Goal: Transaction & Acquisition: Complete application form

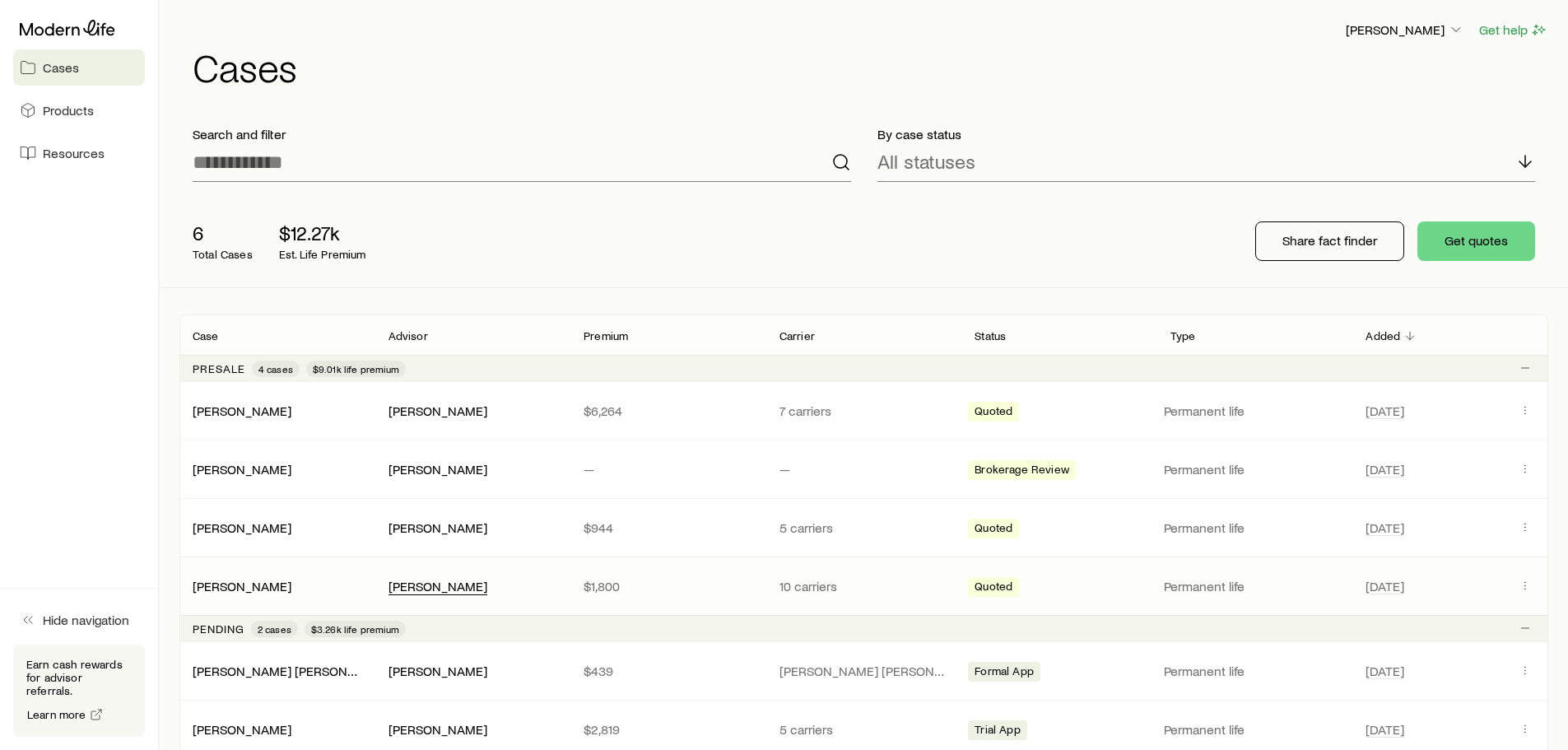
click at [484, 584] on div "[PERSON_NAME]" at bounding box center [438, 586] width 99 height 17
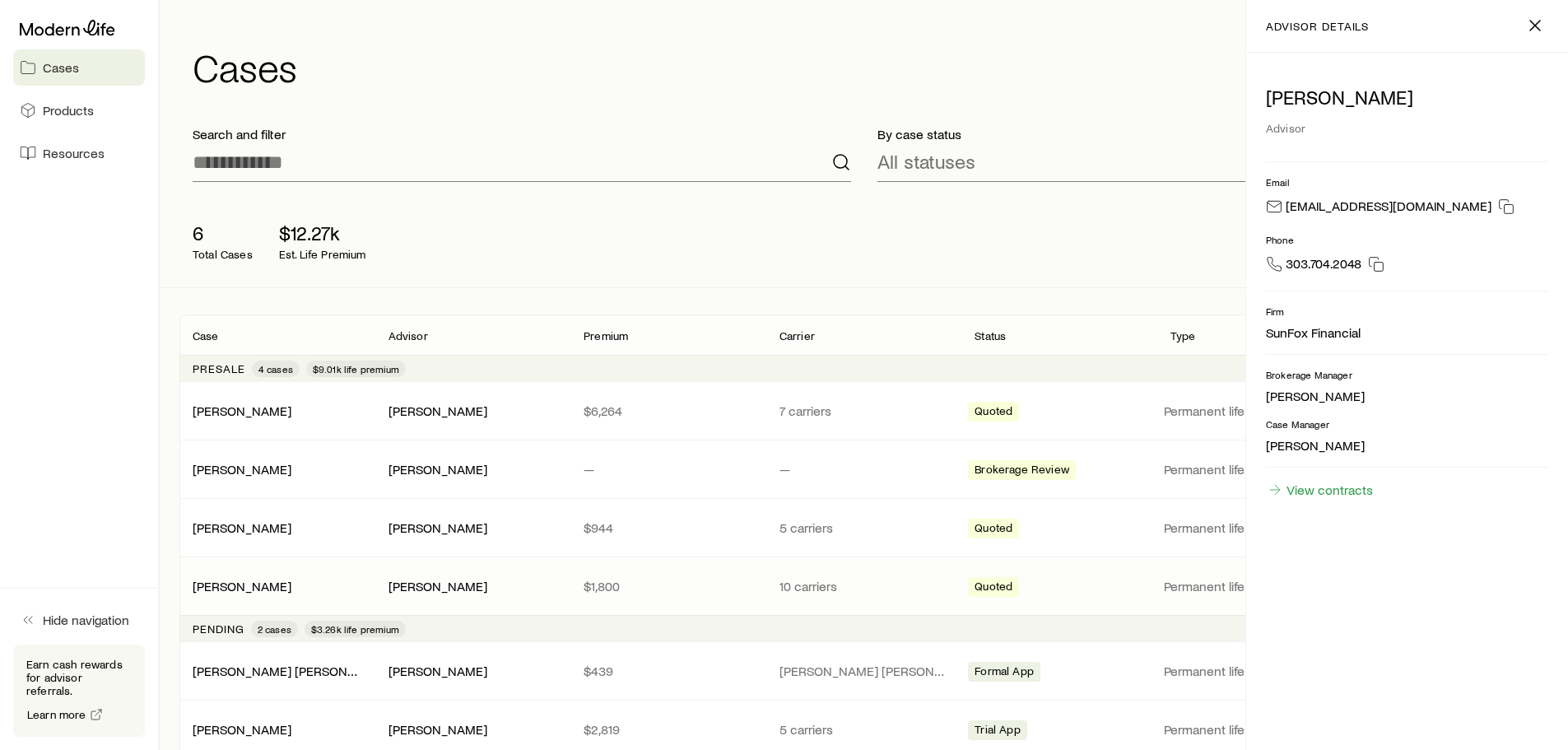
click at [637, 560] on div "Fay-Hillier, Theresa Stephanie Leatherman $1,800 10 carriers Quoted Permanent l…" at bounding box center [864, 586] width 1369 height 57
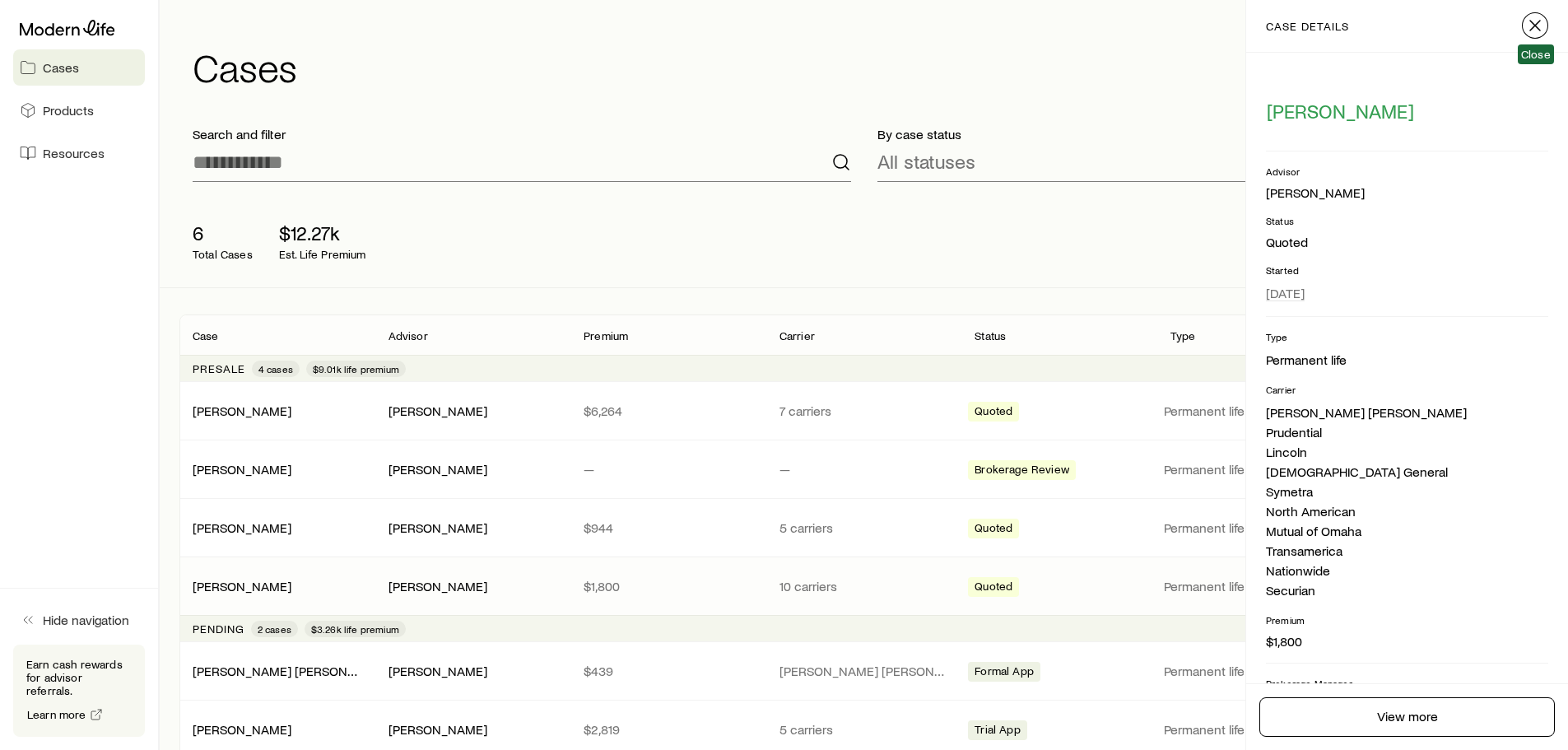
click at [1539, 27] on icon "button" at bounding box center [1535, 26] width 20 height 20
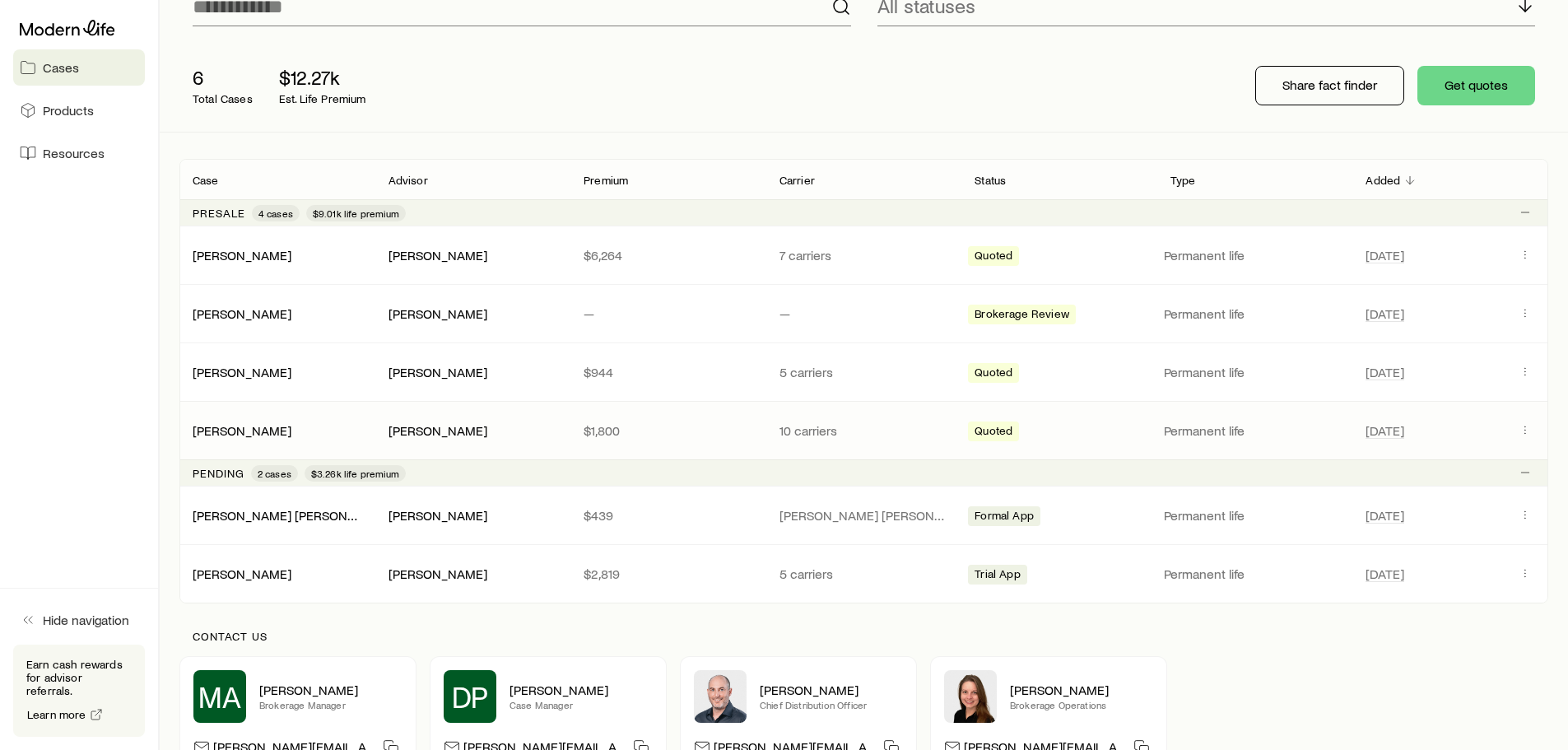
scroll to position [164, 0]
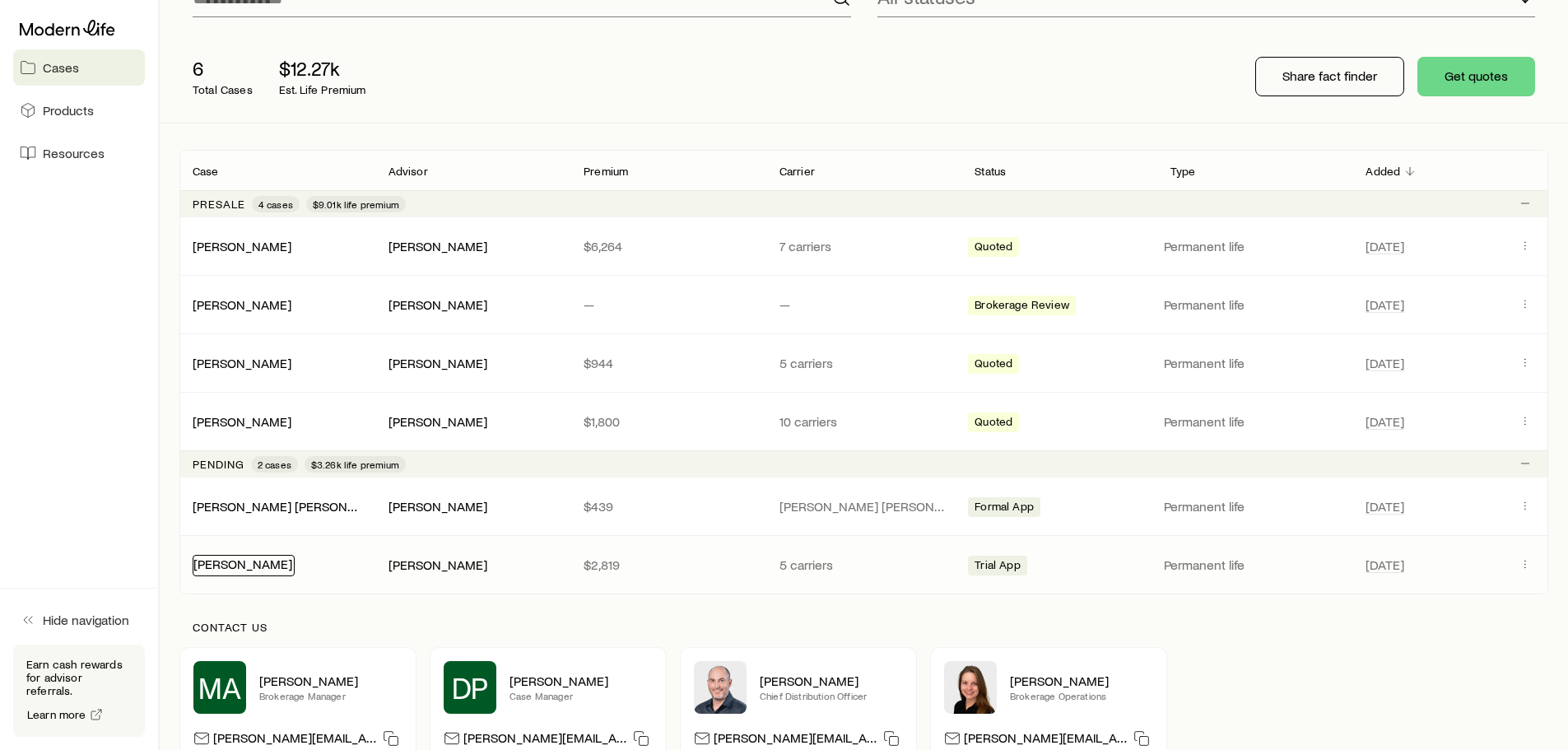
click at [247, 562] on link "[PERSON_NAME]" at bounding box center [243, 563] width 99 height 16
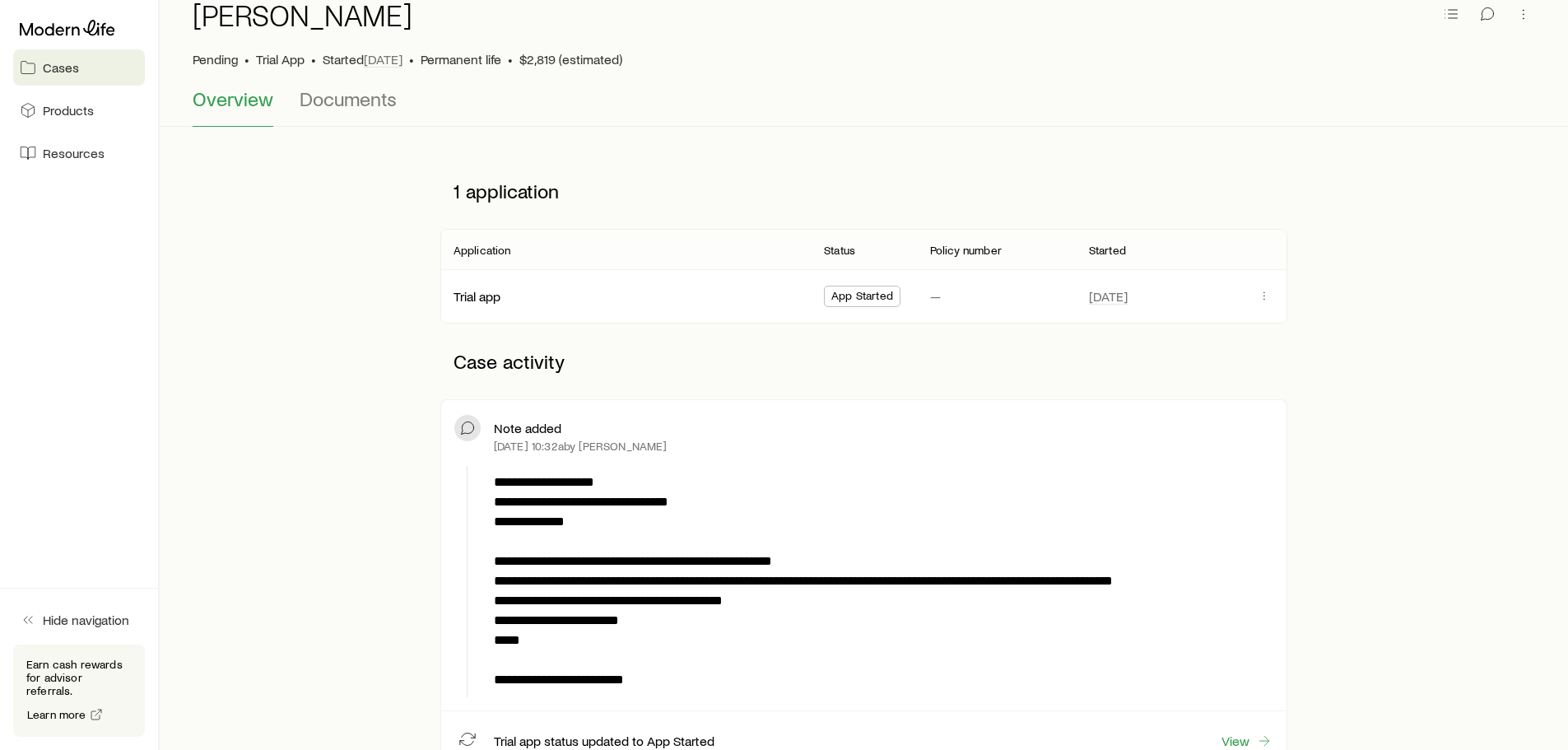
scroll to position [82, 0]
click at [492, 301] on link "Trial app" at bounding box center [478, 293] width 47 height 16
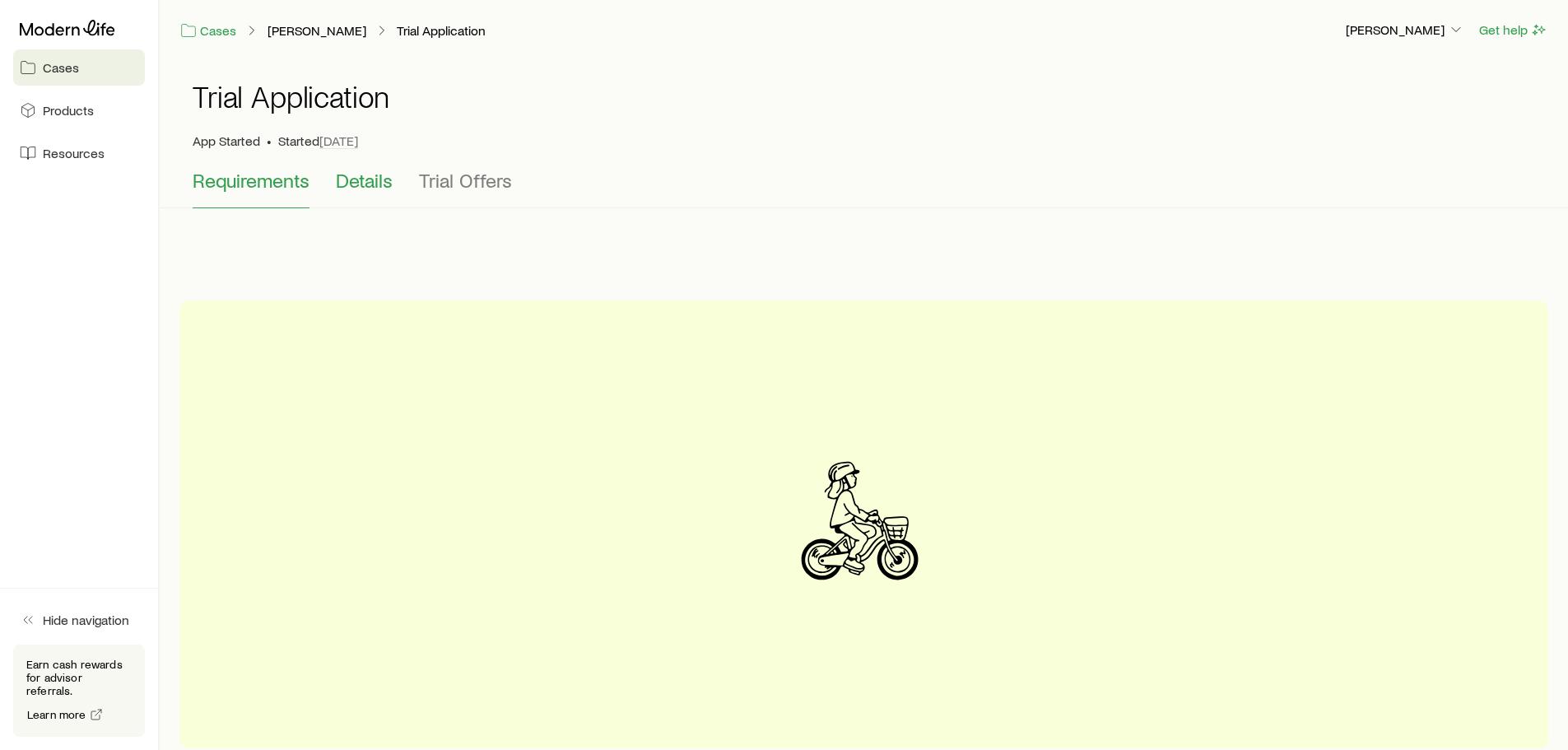
click at [373, 179] on span "Details" at bounding box center [364, 180] width 56 height 23
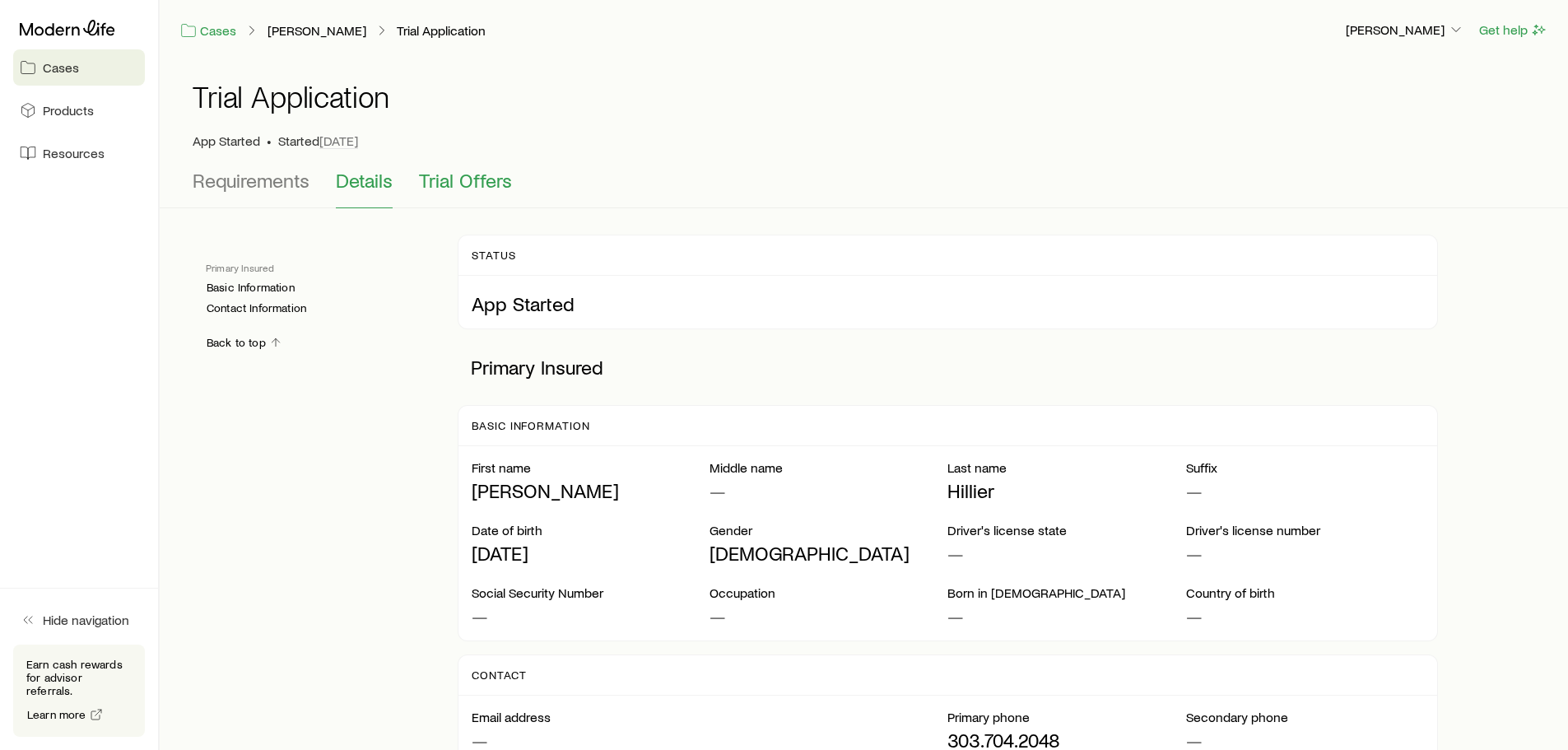
click at [470, 186] on span "Trial Offers" at bounding box center [465, 180] width 93 height 23
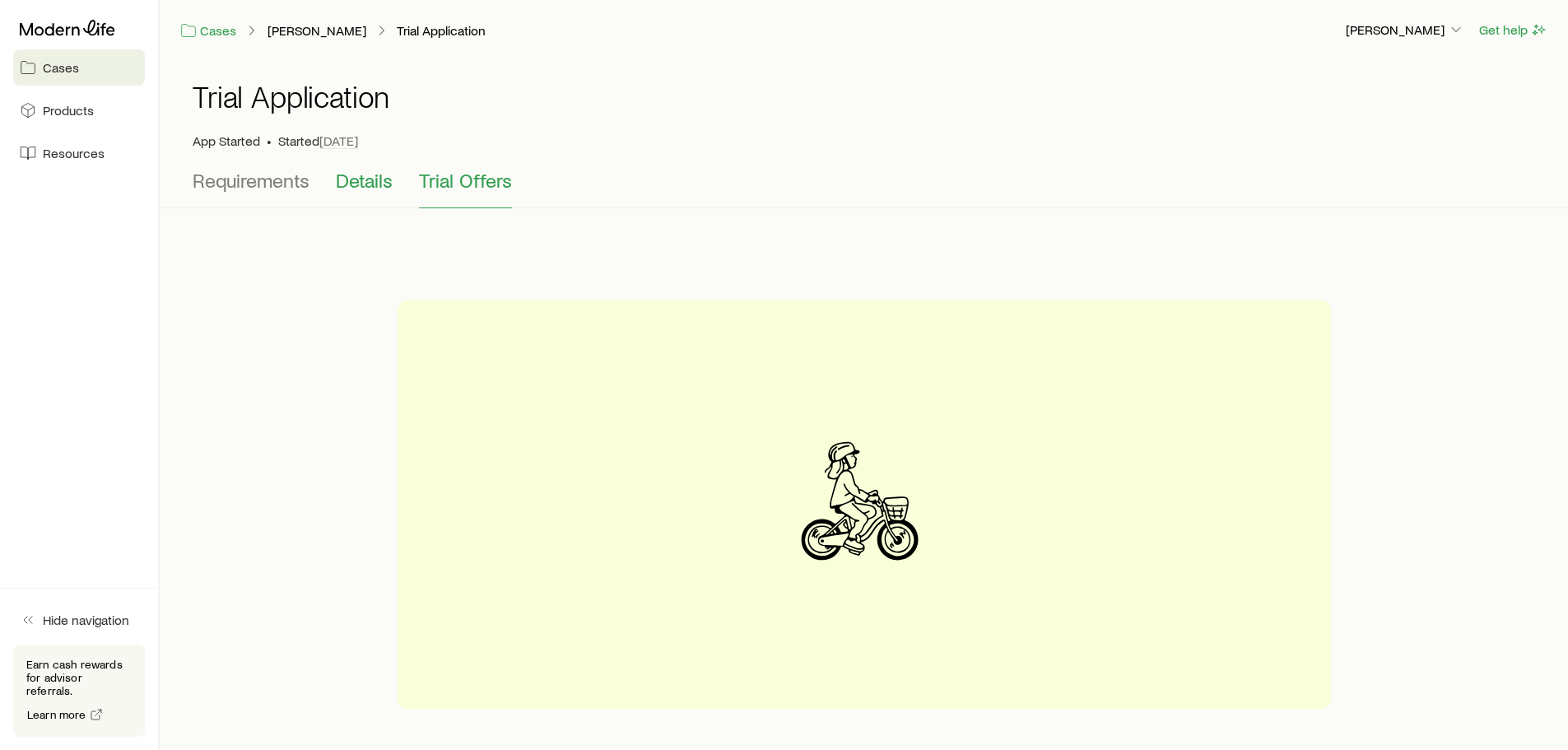
click at [361, 188] on span "Details" at bounding box center [364, 180] width 56 height 23
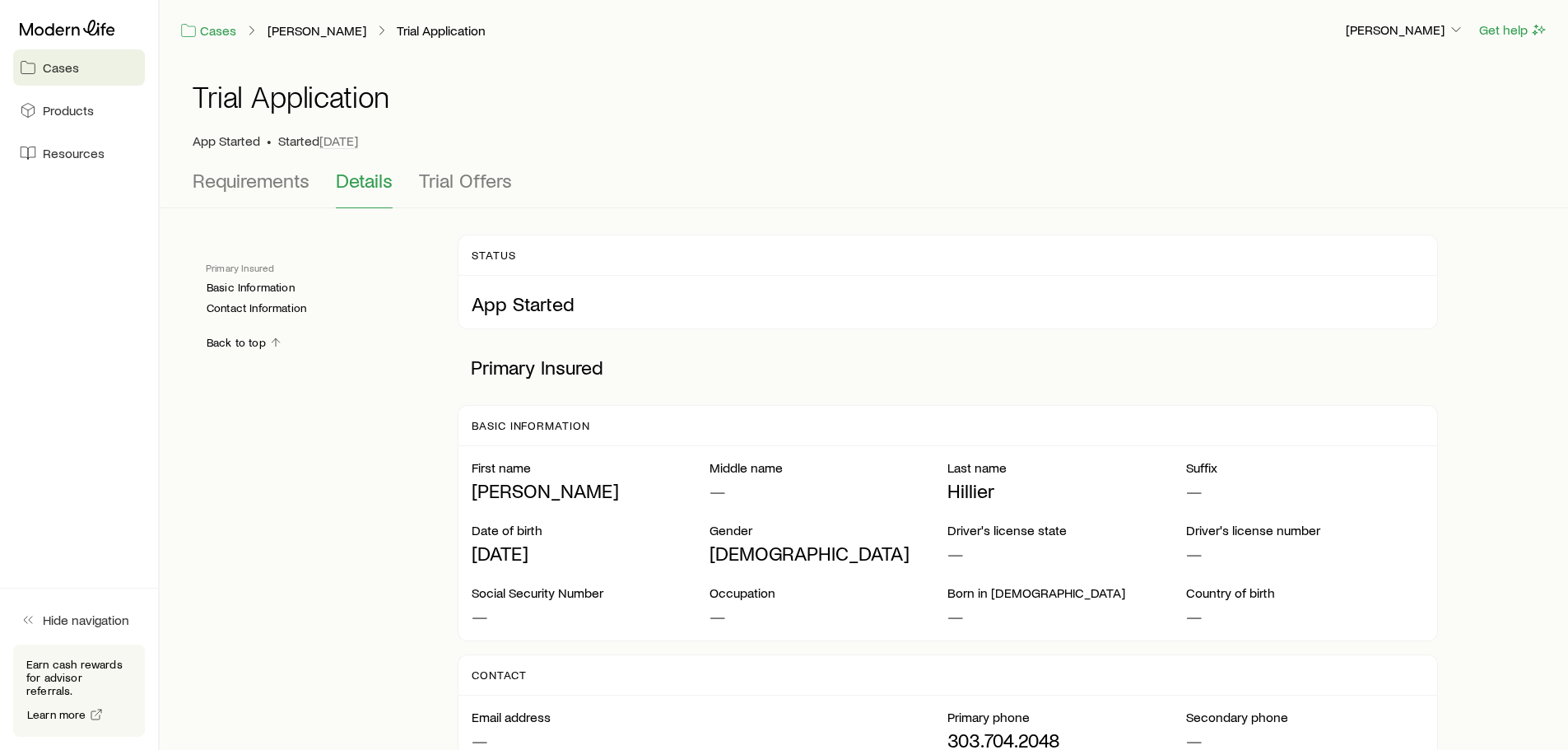
click at [69, 71] on span "Cases" at bounding box center [61, 67] width 37 height 17
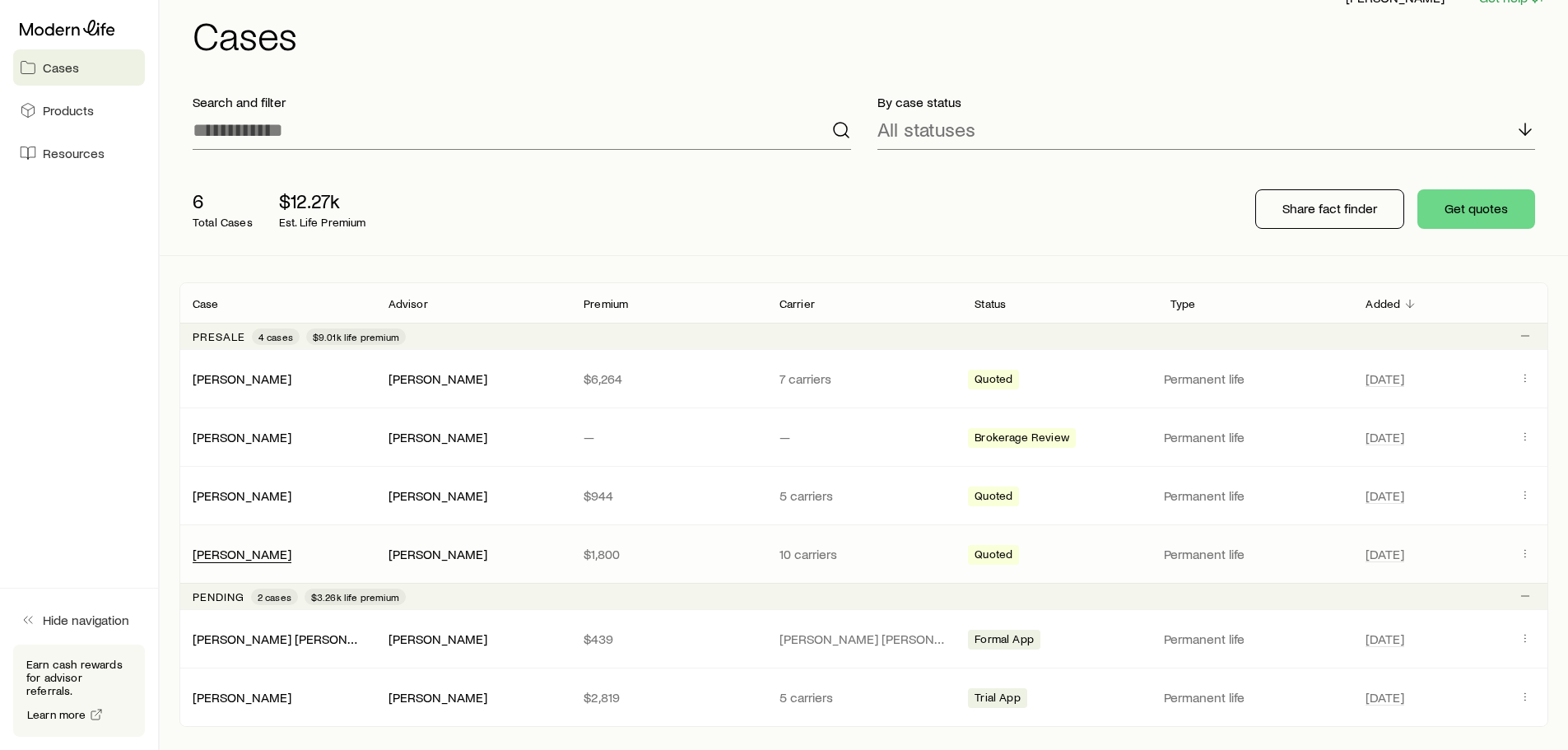
scroll to position [164, 0]
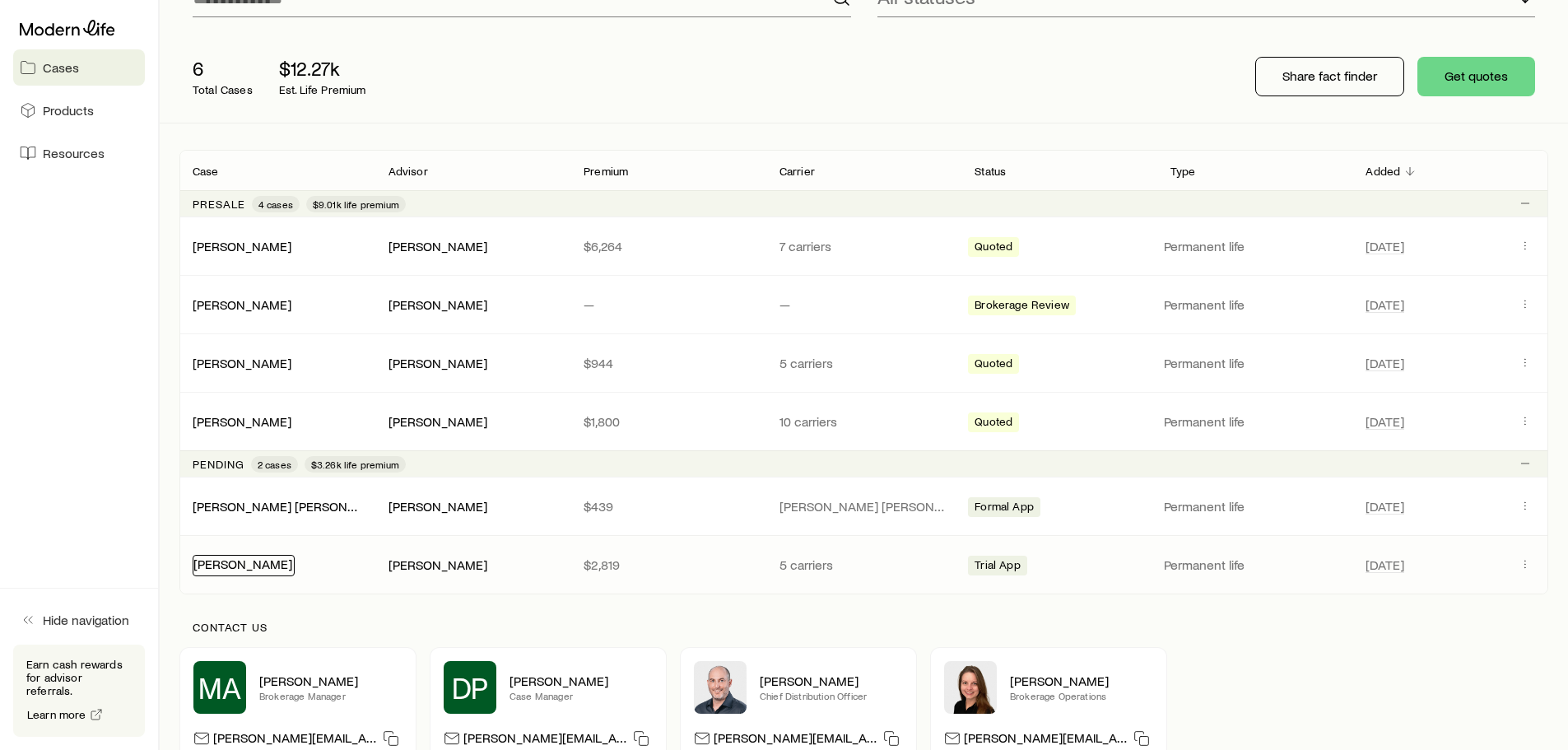
click at [237, 567] on link "[PERSON_NAME]" at bounding box center [243, 563] width 99 height 16
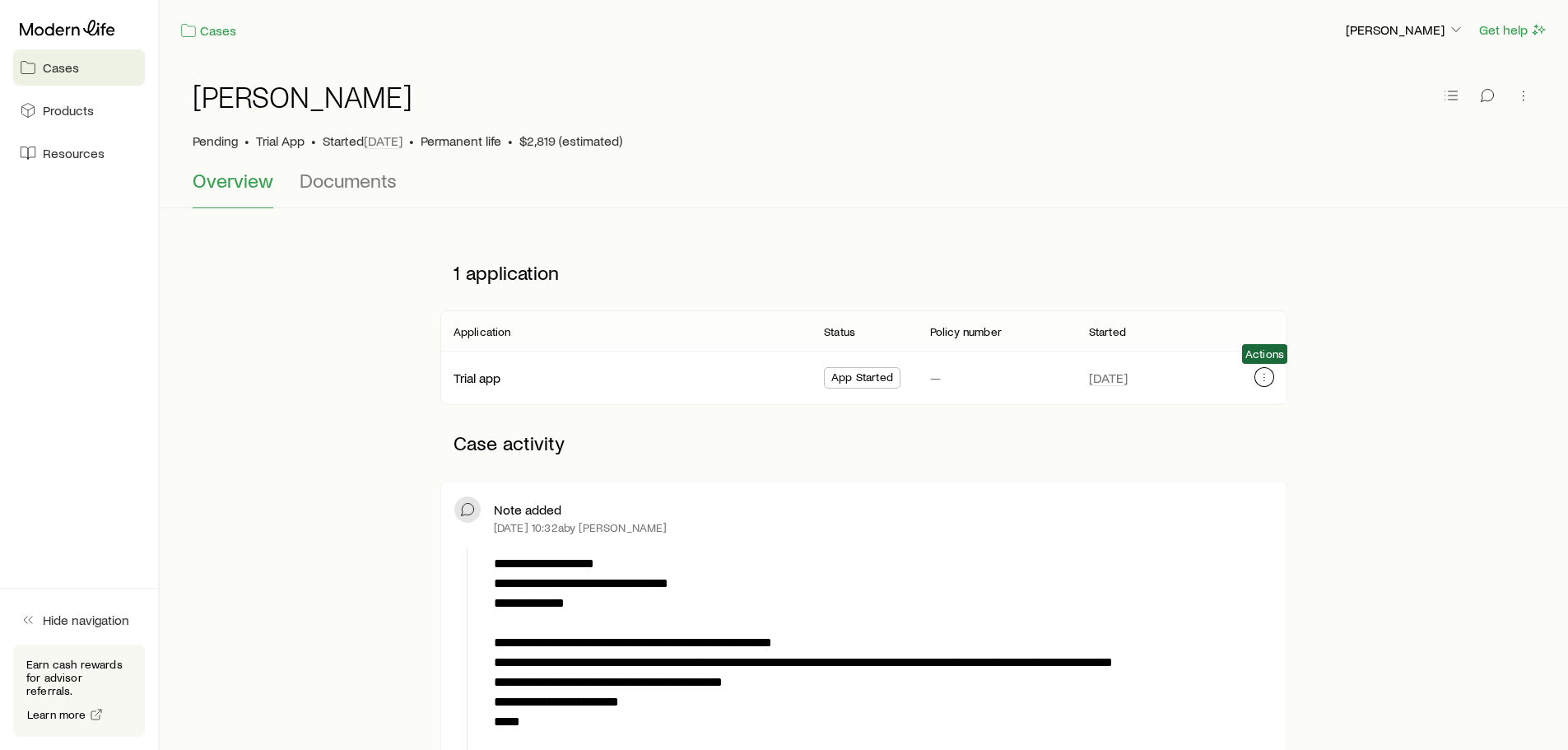
click at [1267, 376] on icon "button" at bounding box center [1264, 377] width 13 height 13
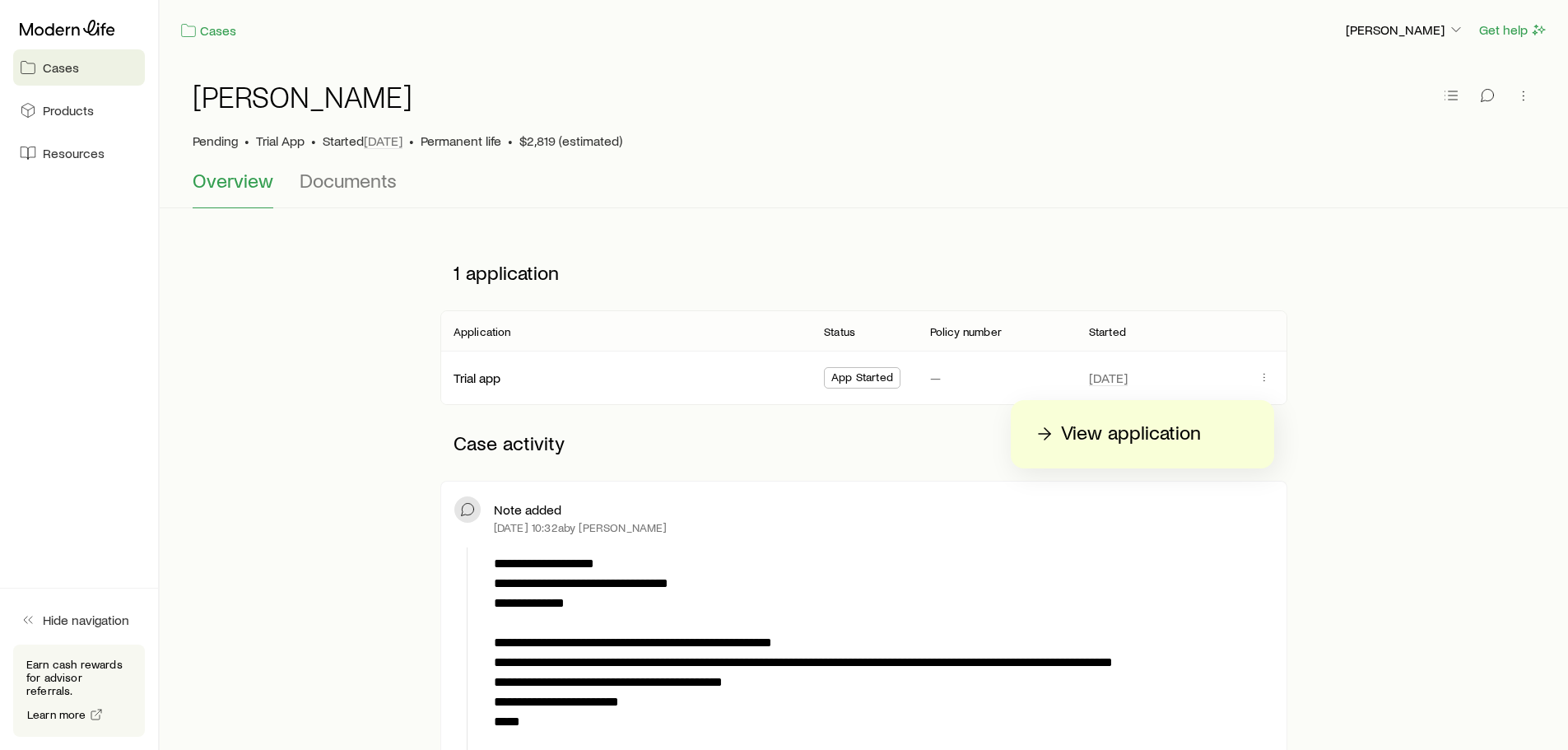
click at [1154, 434] on p "View application" at bounding box center [1130, 434] width 140 height 27
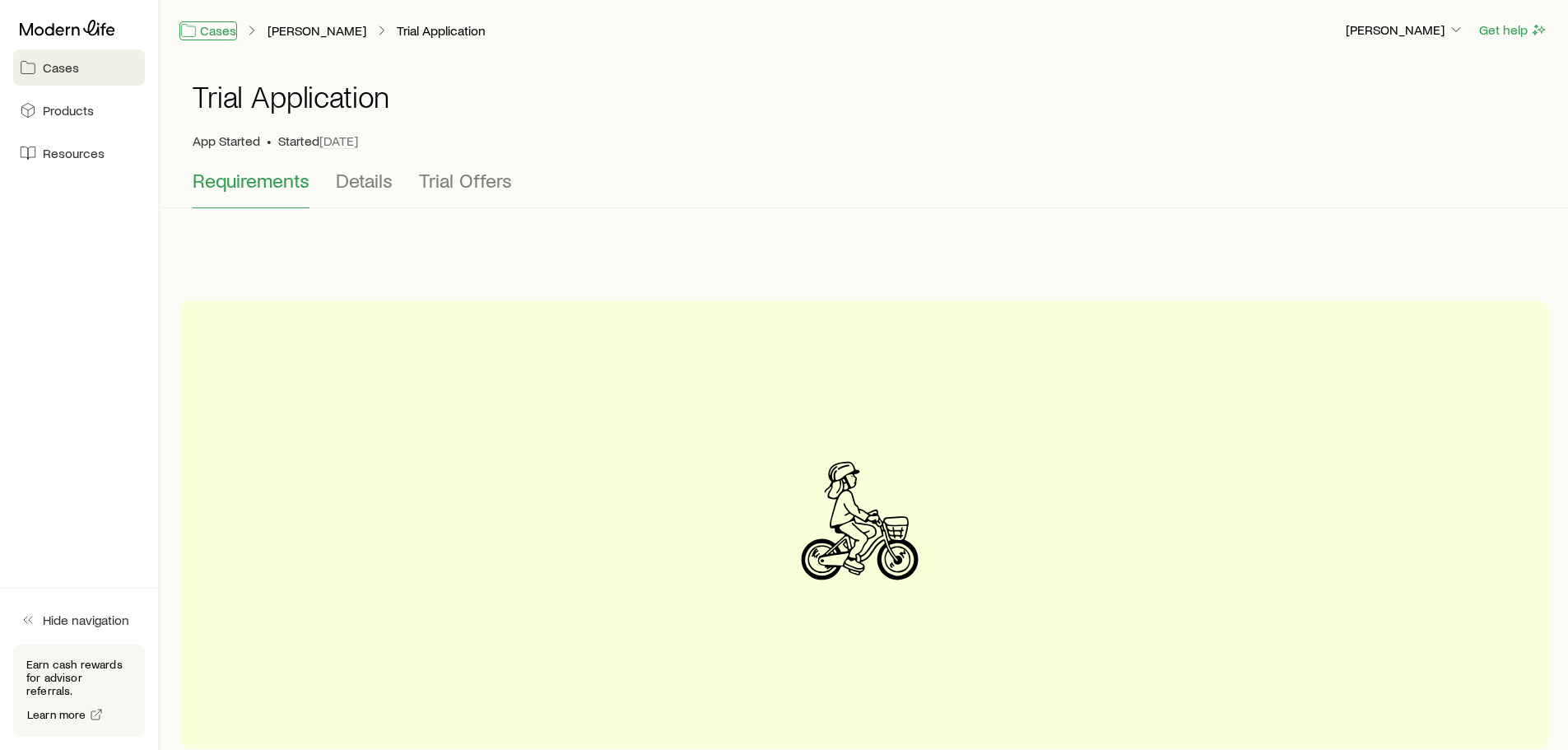
click at [206, 35] on link "Cases" at bounding box center [208, 31] width 57 height 19
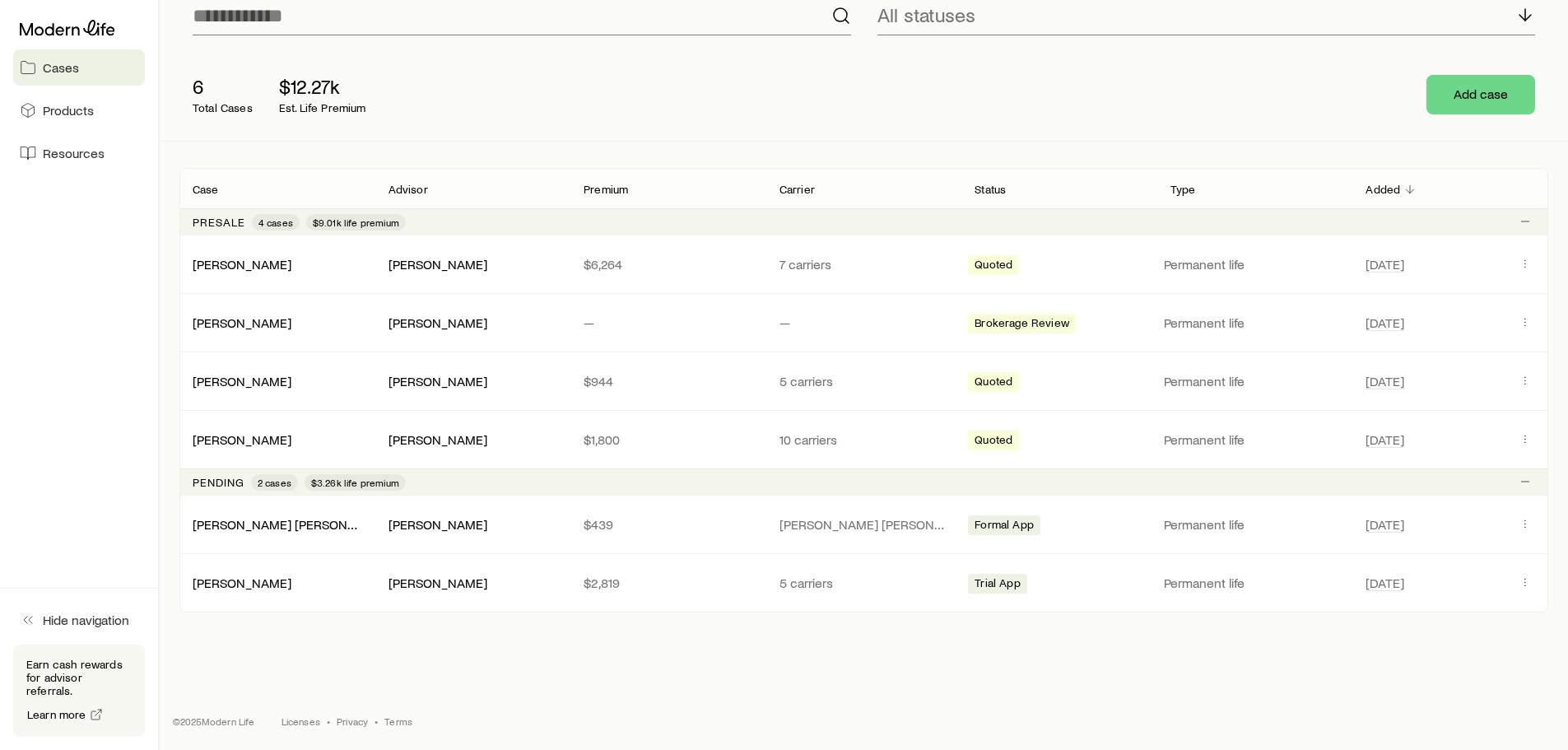
scroll to position [147, 0]
click at [809, 582] on p "5 carriers" at bounding box center [864, 582] width 169 height 17
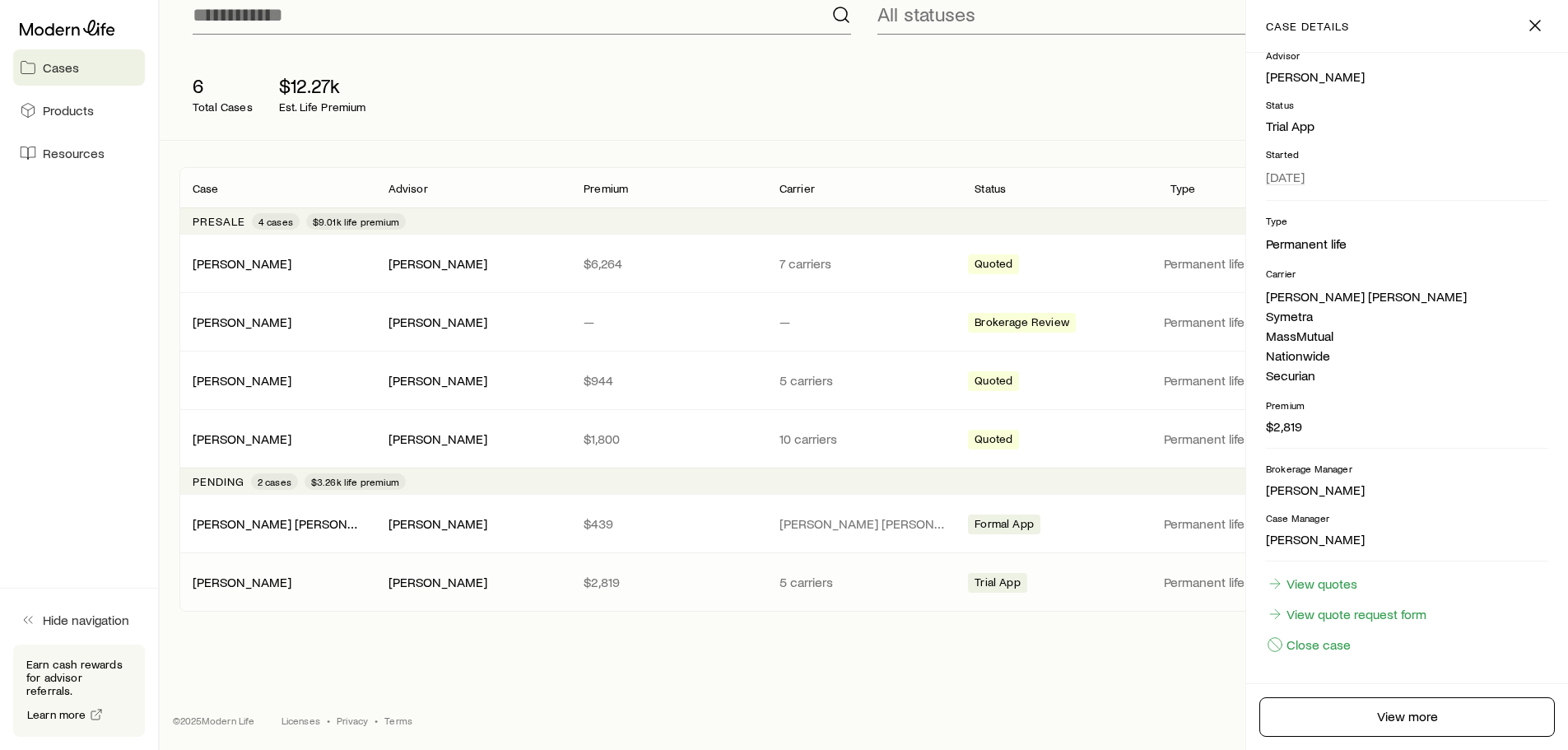
scroll to position [119, 0]
click at [1315, 586] on link "View quotes" at bounding box center [1311, 581] width 92 height 18
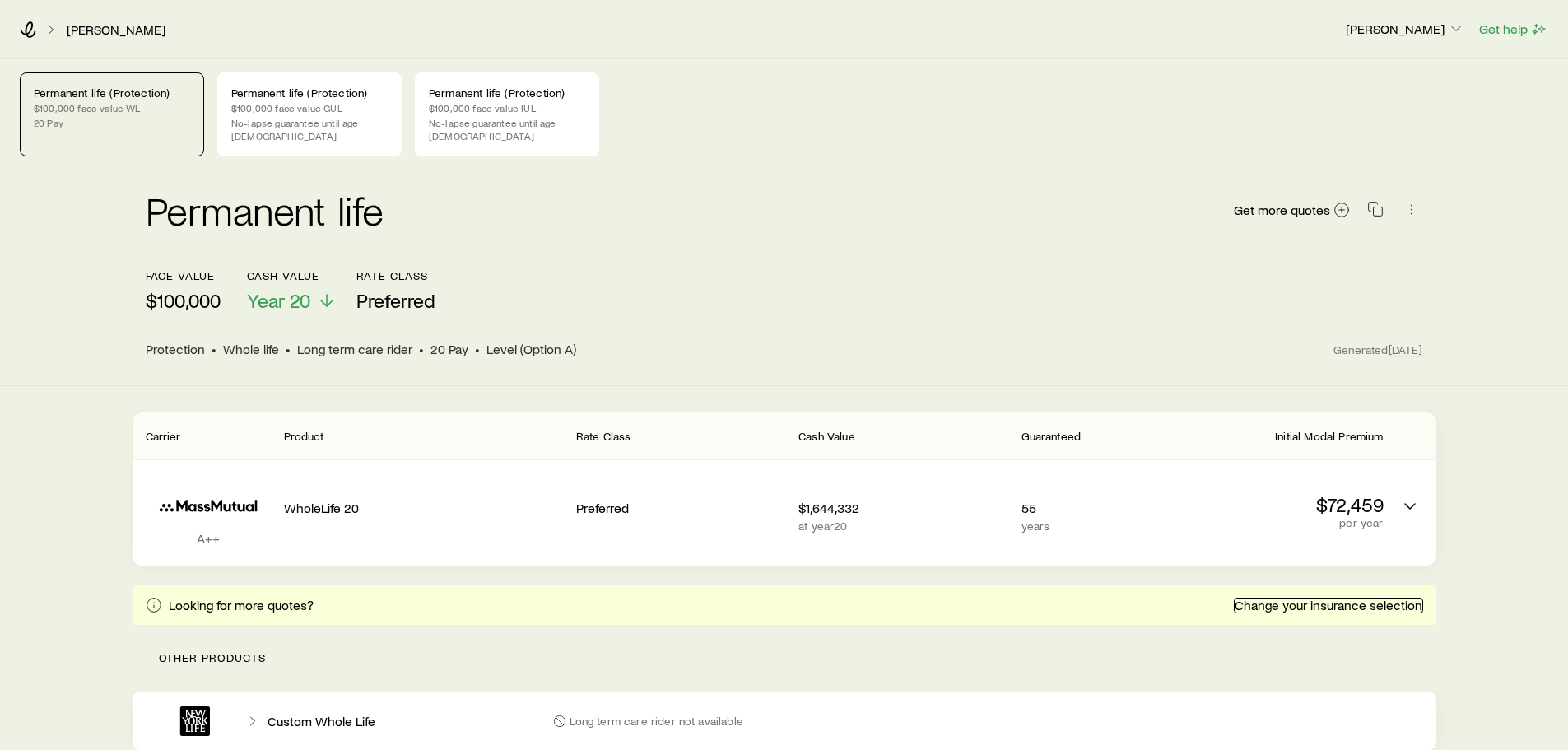
click at [1348, 597] on link "Change your insurance selection" at bounding box center [1328, 605] width 189 height 16
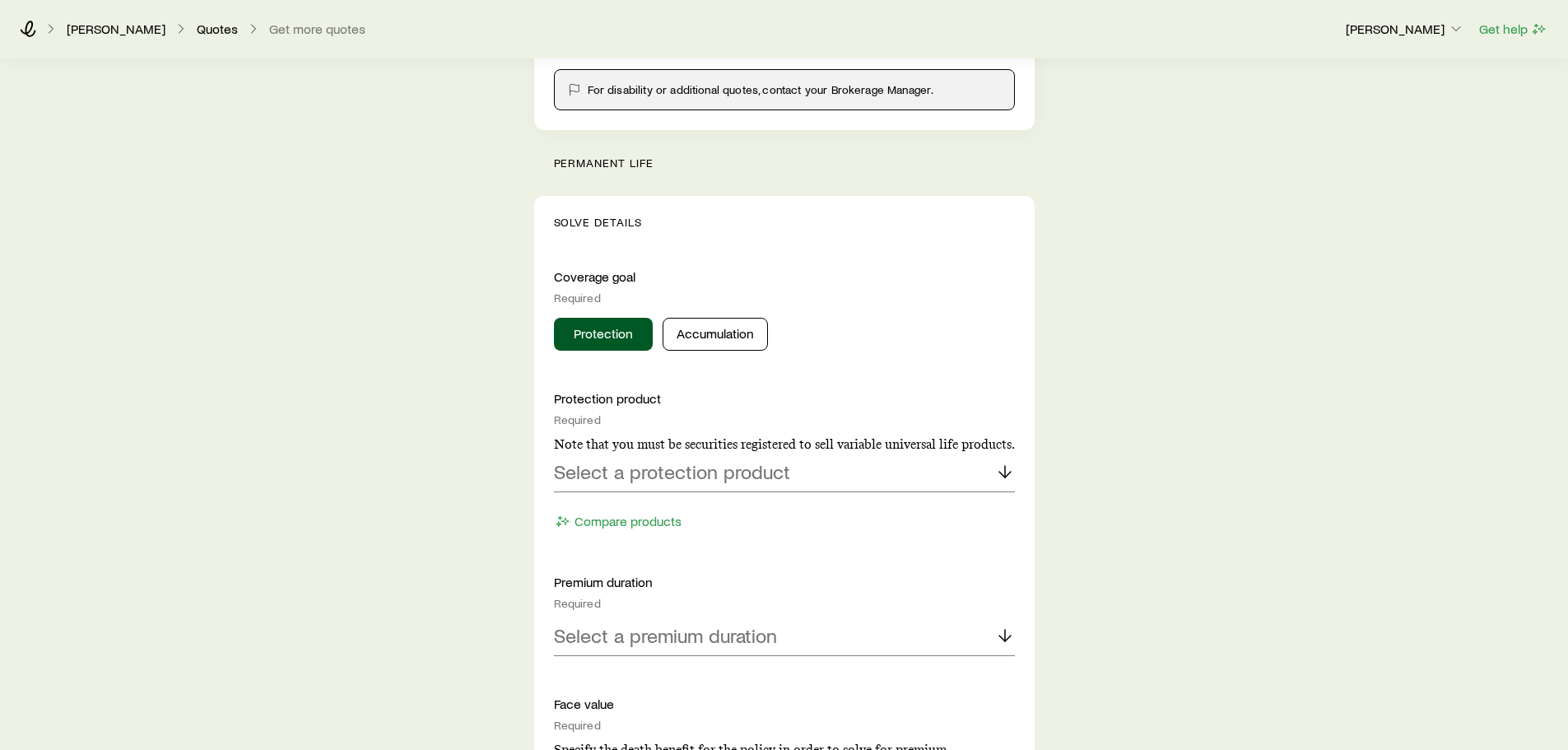
scroll to position [493, 0]
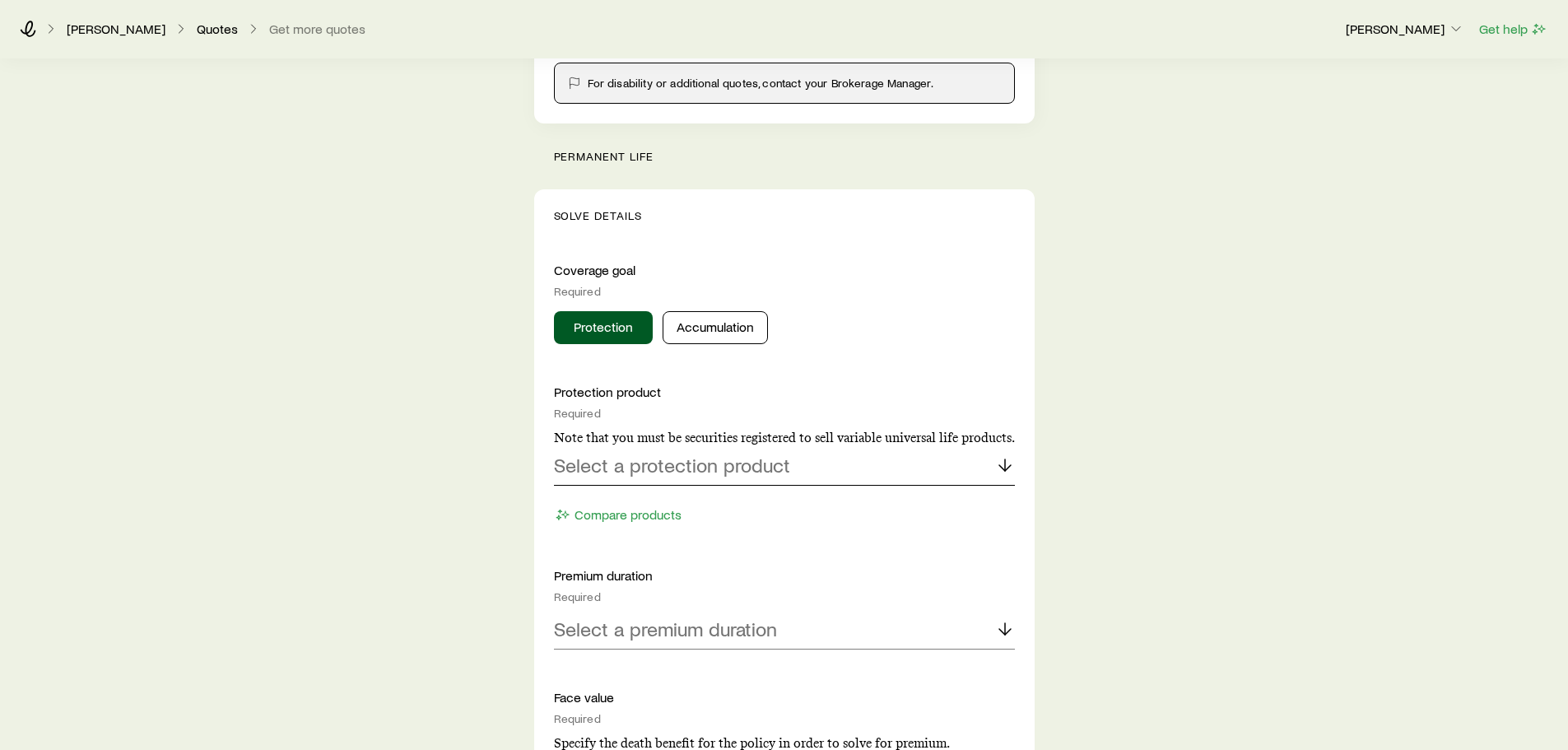
click at [629, 464] on p "Select a protection product" at bounding box center [672, 465] width 236 height 23
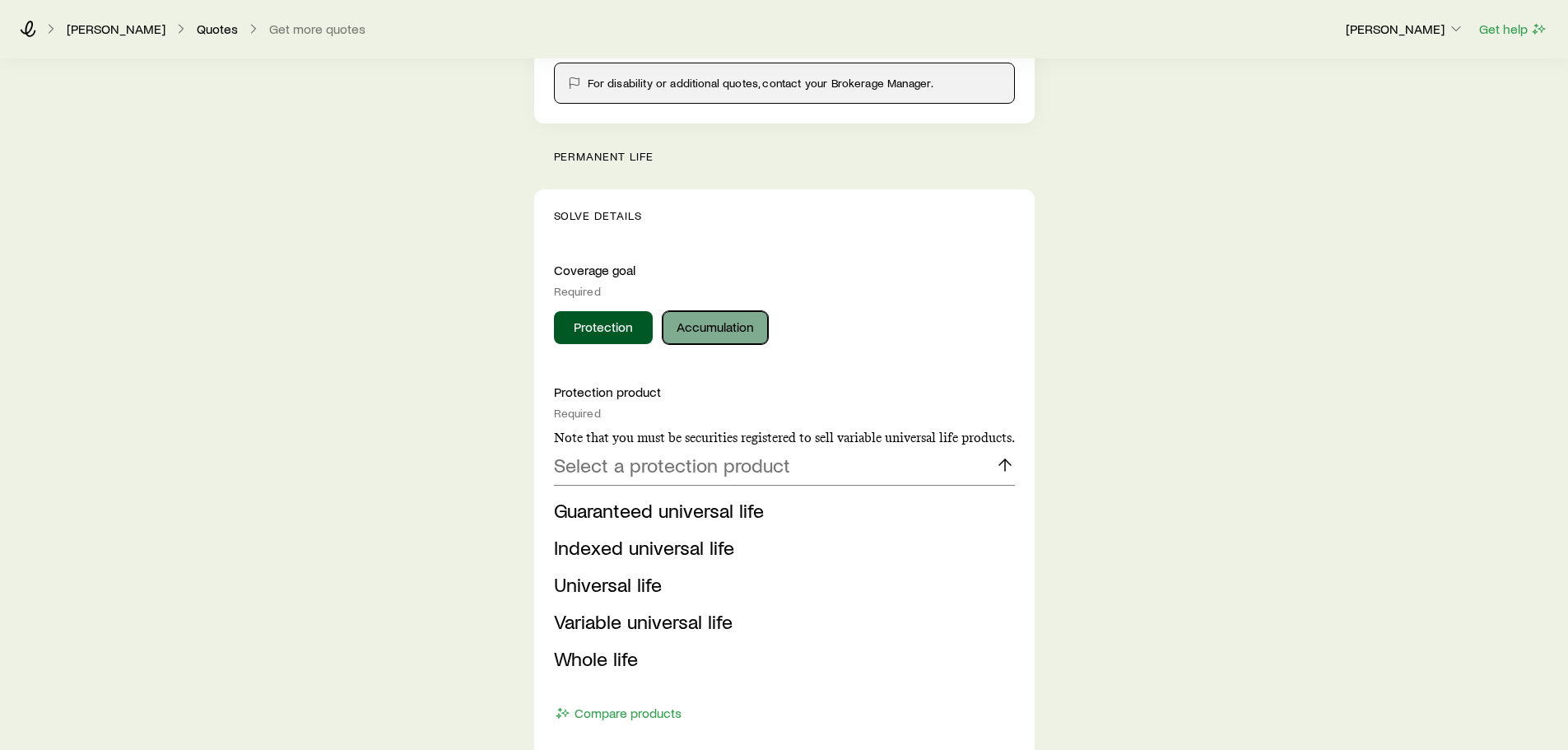
click at [709, 333] on button "Accumulation" at bounding box center [715, 328] width 105 height 33
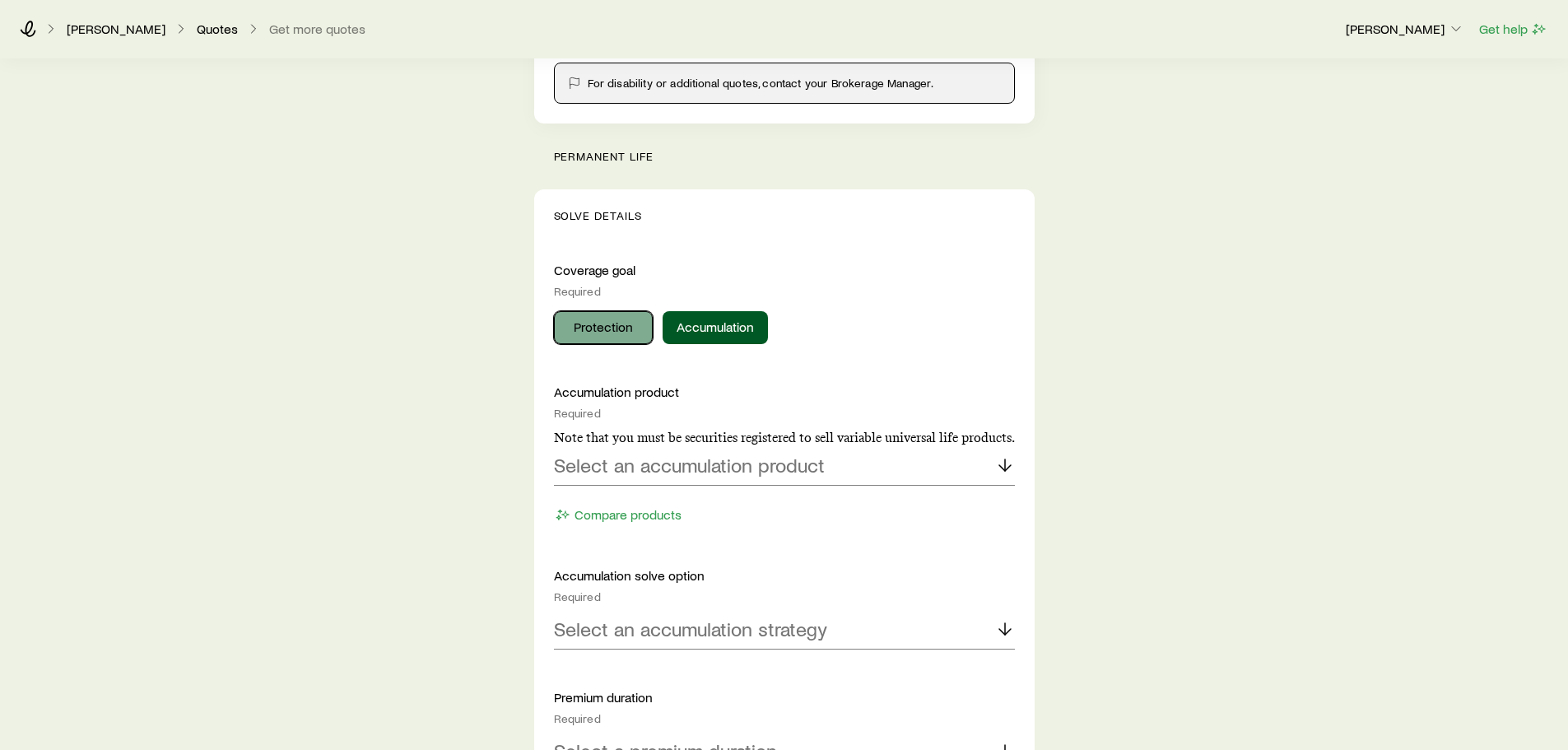
click at [594, 326] on button "Protection" at bounding box center [603, 328] width 99 height 33
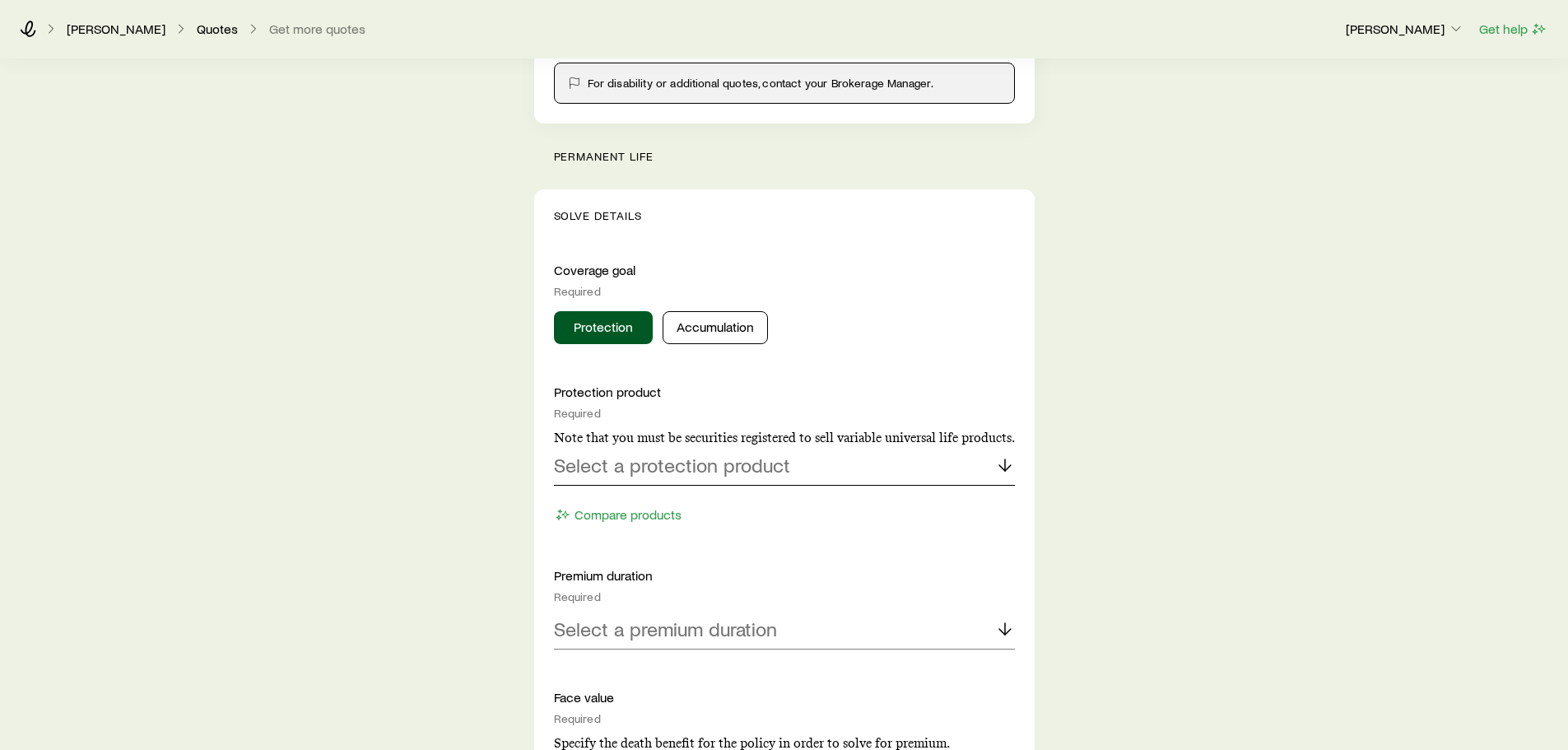
click at [705, 458] on p "Select a protection product" at bounding box center [672, 465] width 236 height 23
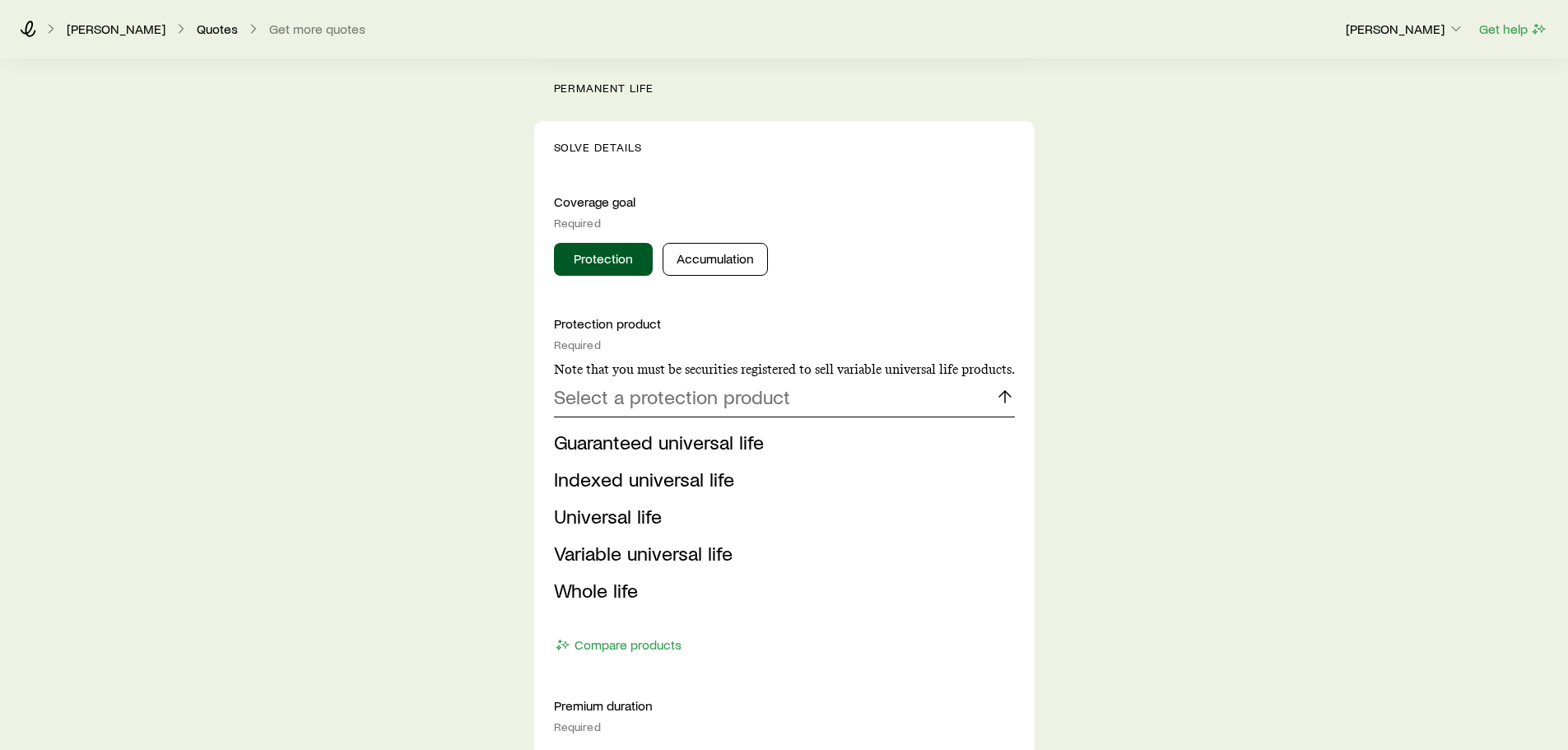
scroll to position [576, 0]
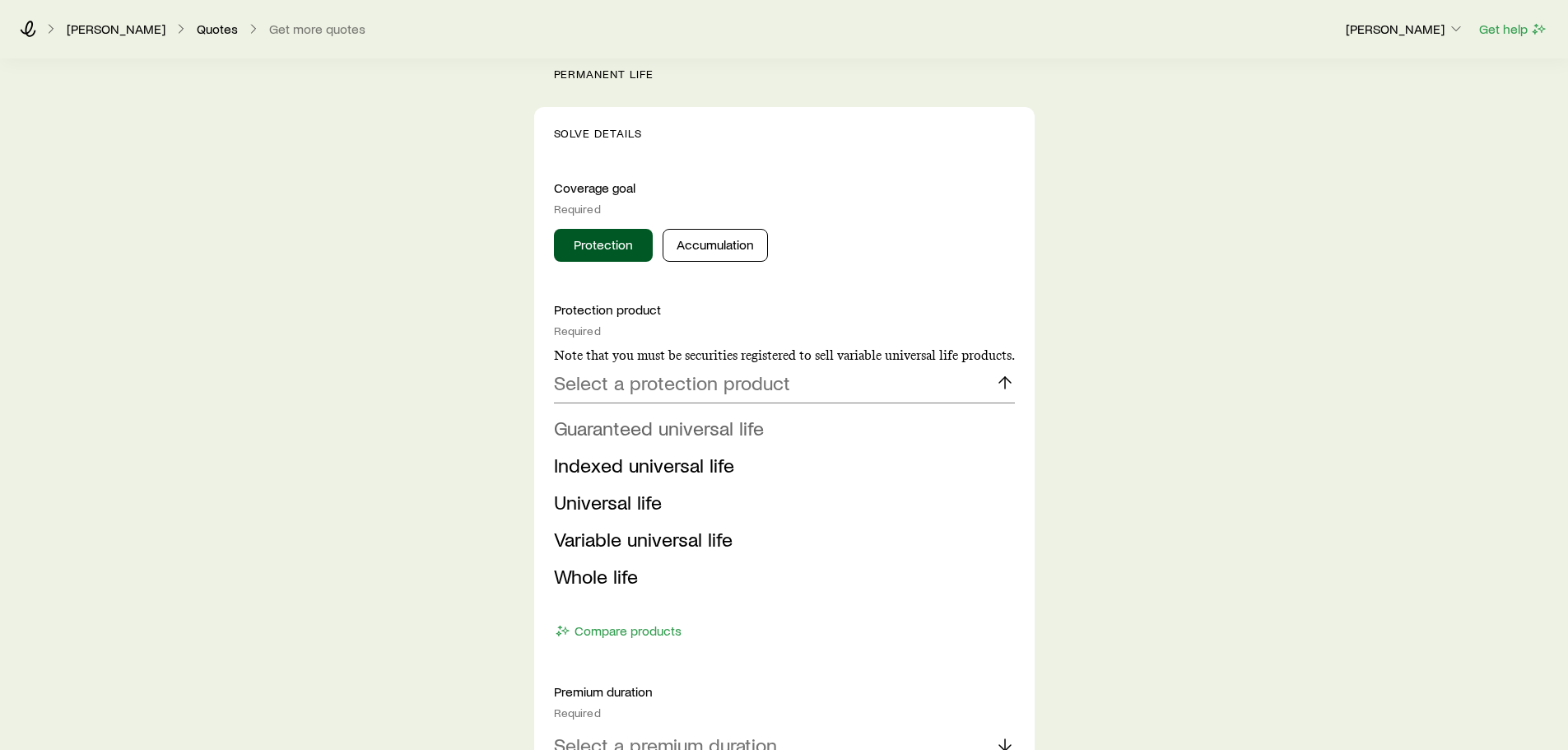
click at [708, 434] on span "Guaranteed universal life" at bounding box center [659, 427] width 210 height 24
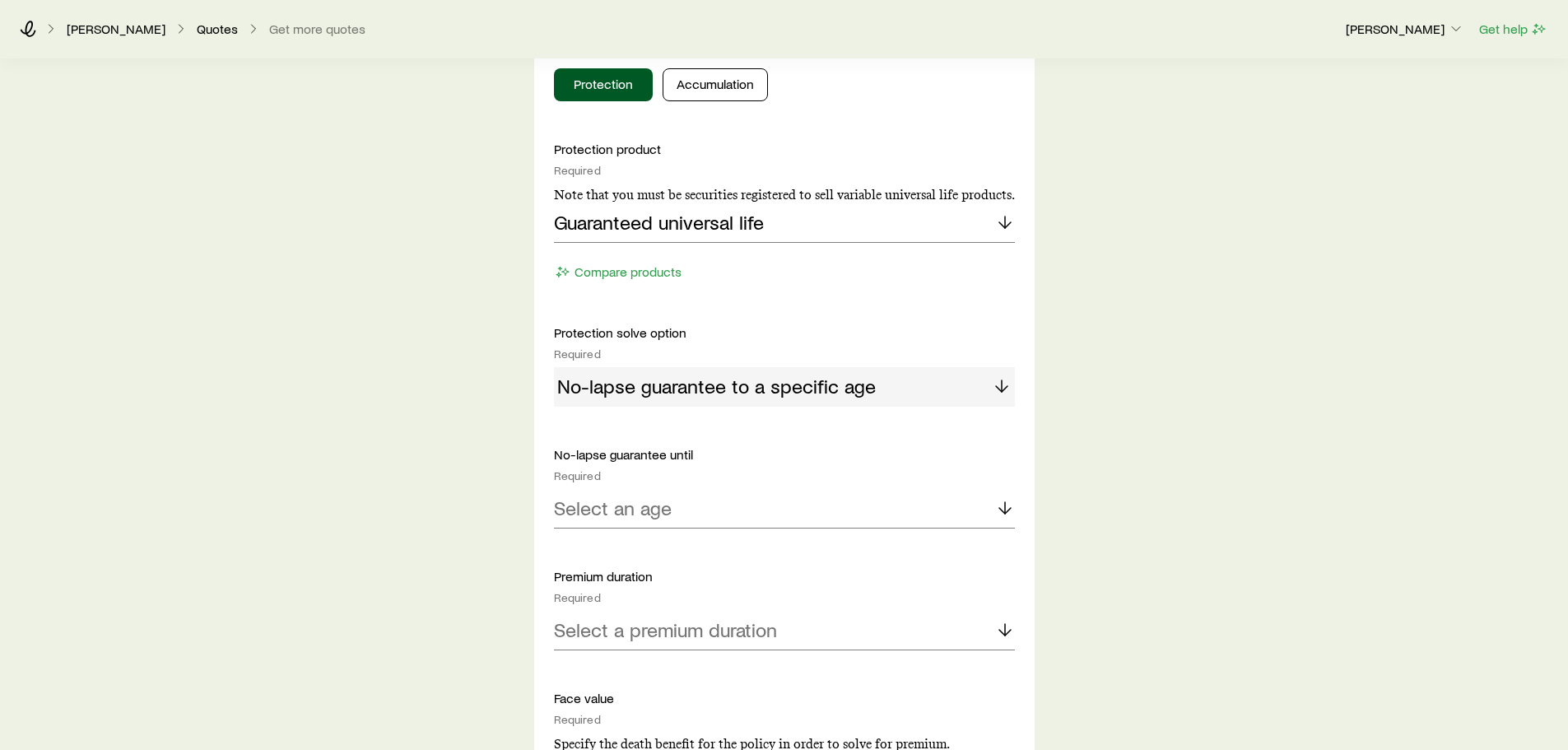
scroll to position [741, 0]
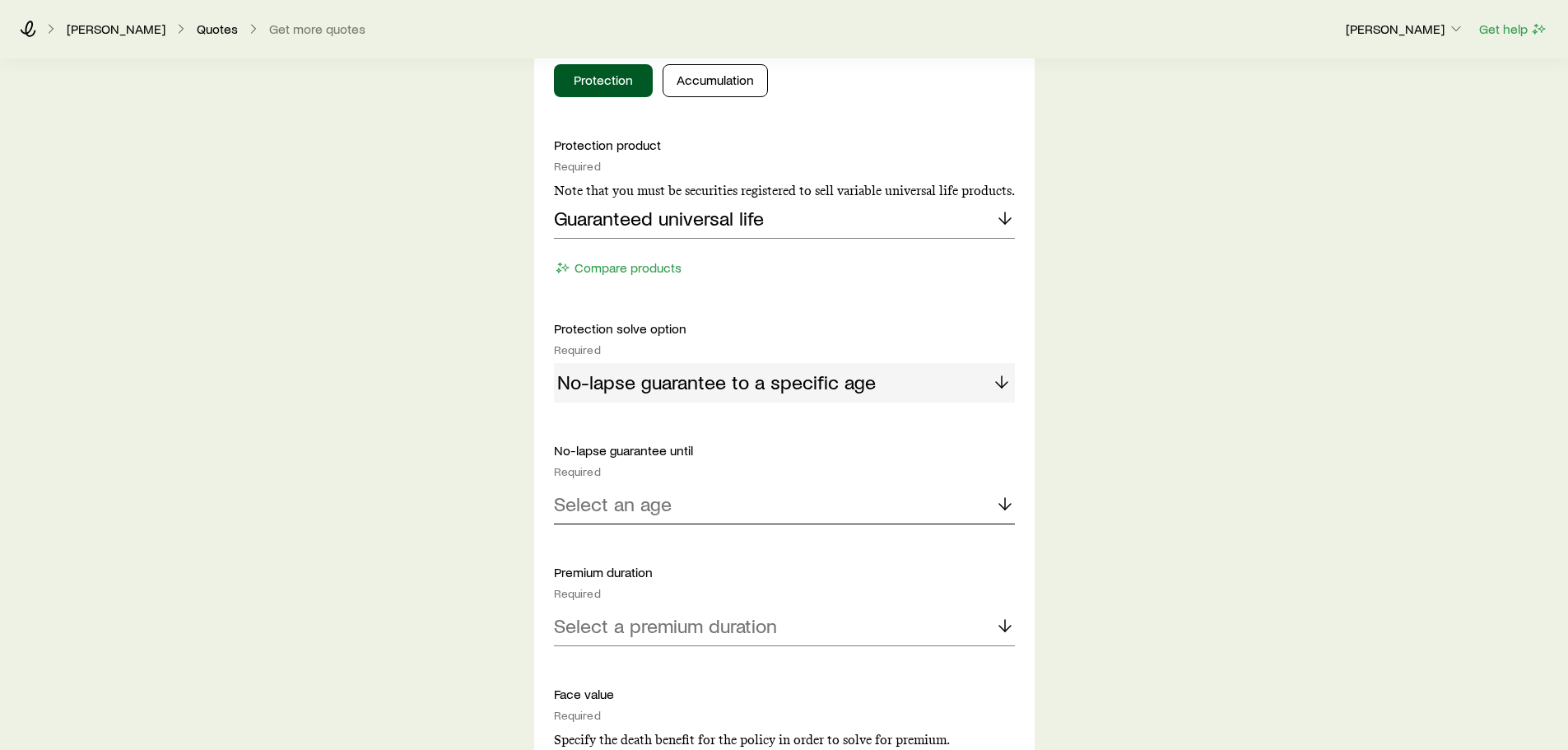
click at [831, 510] on div "Select an age" at bounding box center [784, 505] width 461 height 40
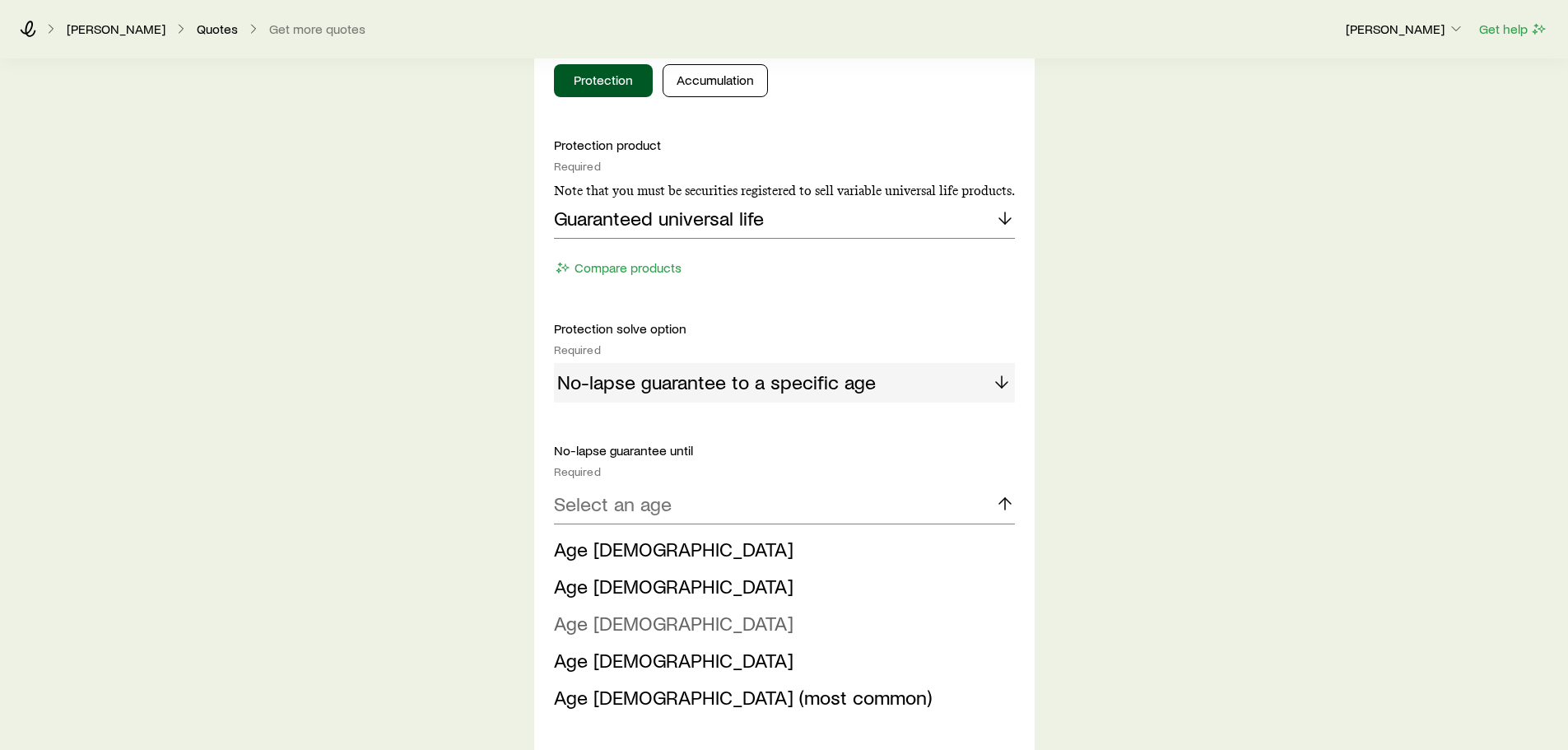
click at [600, 617] on span "Age 95" at bounding box center [674, 622] width 239 height 24
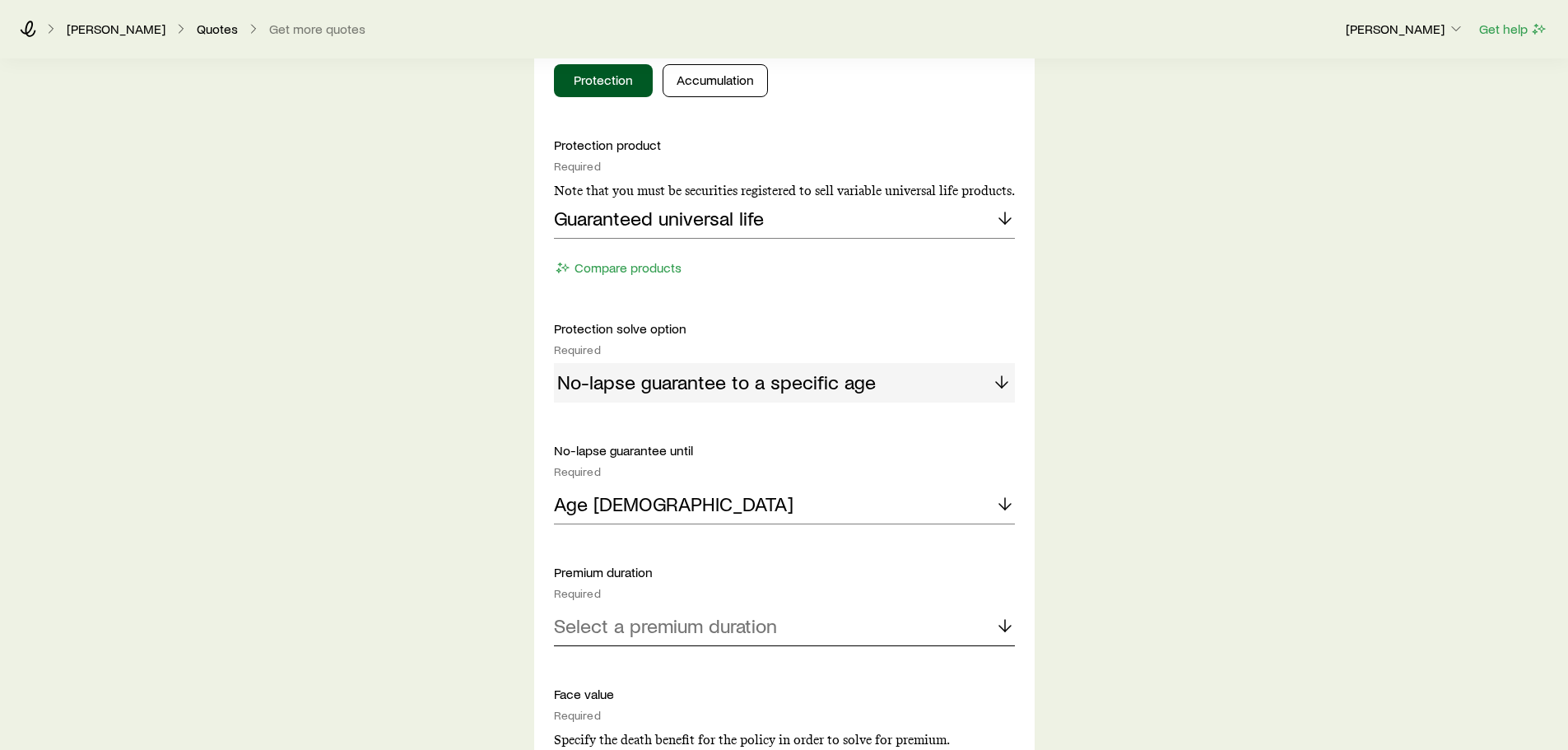
click at [678, 623] on p "Select a premium duration" at bounding box center [665, 625] width 223 height 23
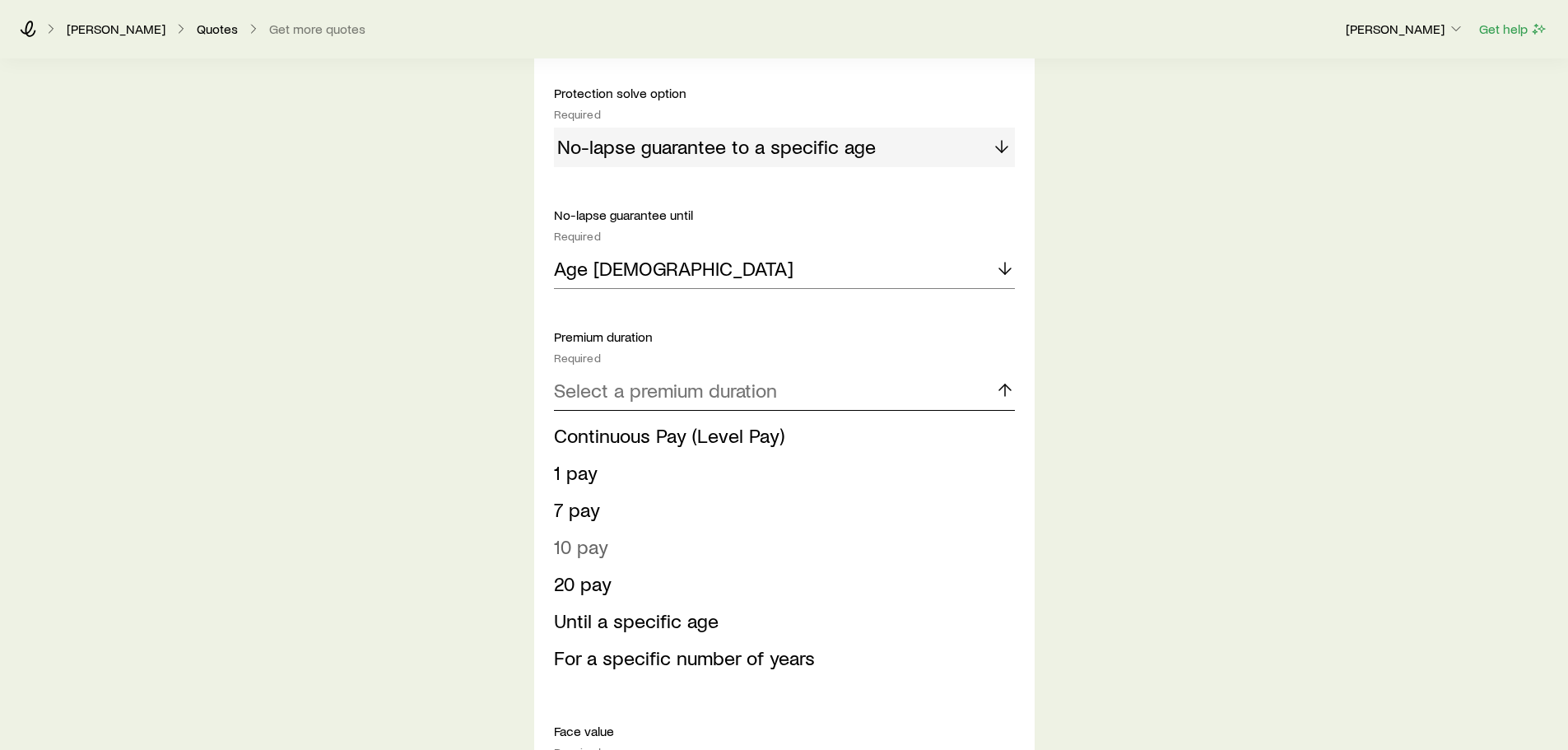
scroll to position [988, 0]
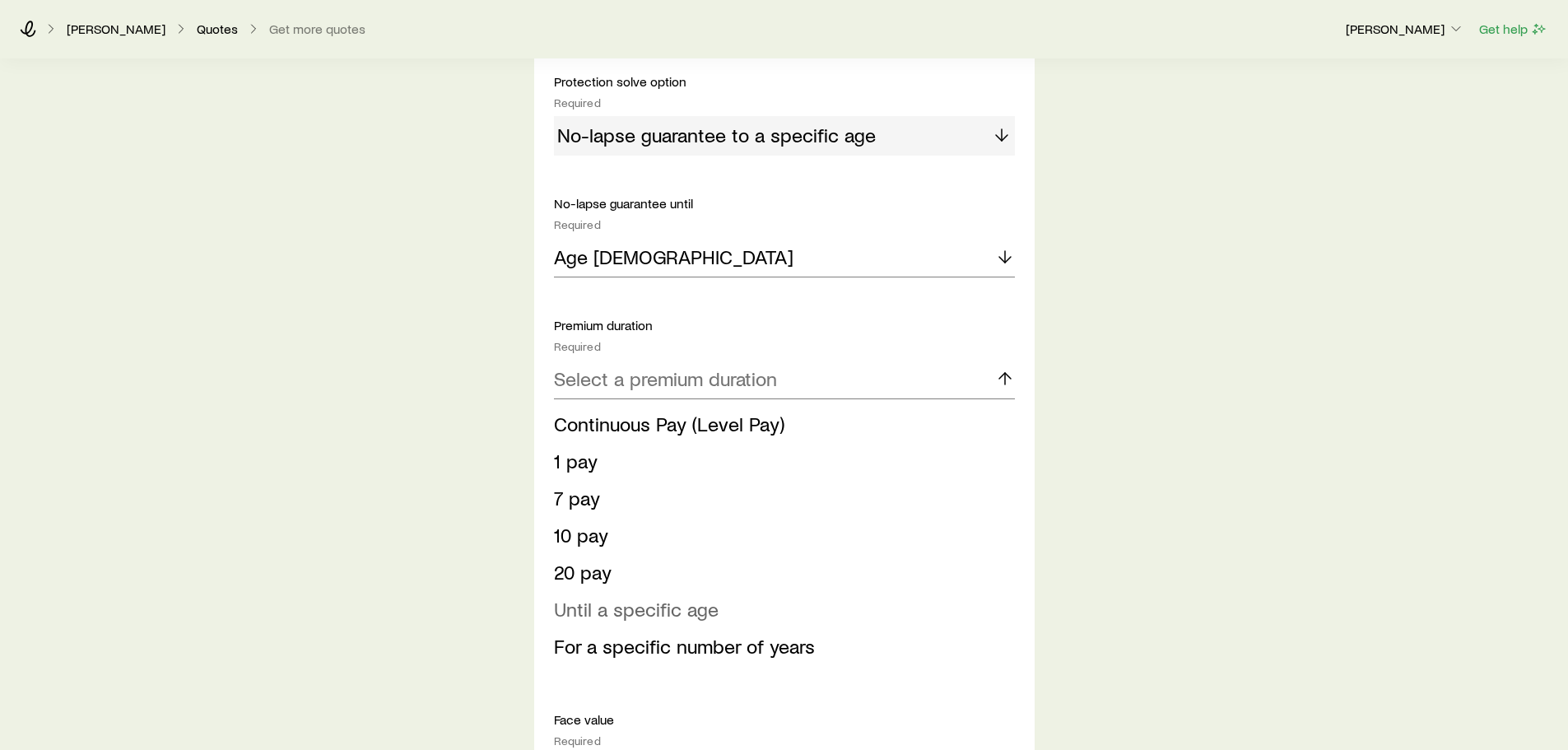
click at [691, 617] on span "Until a specific age" at bounding box center [636, 608] width 164 height 24
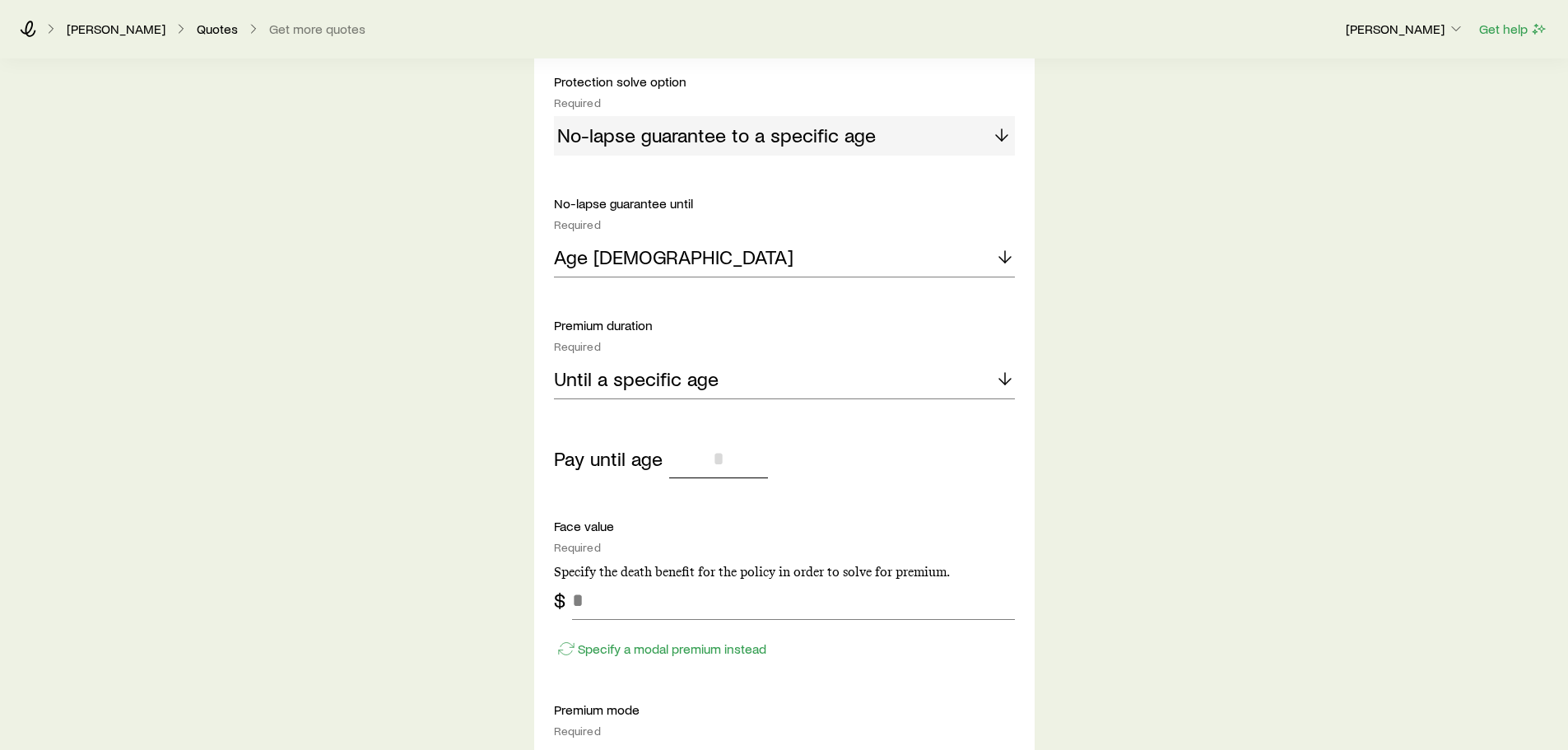
click at [723, 453] on input "tel" at bounding box center [718, 458] width 99 height 40
type input "**"
click at [860, 605] on input "tel" at bounding box center [793, 600] width 443 height 40
type input "*******"
click at [1075, 571] on div "Insurance Selection What type of product are you looking for? At least one is r…" at bounding box center [784, 360] width 1568 height 2577
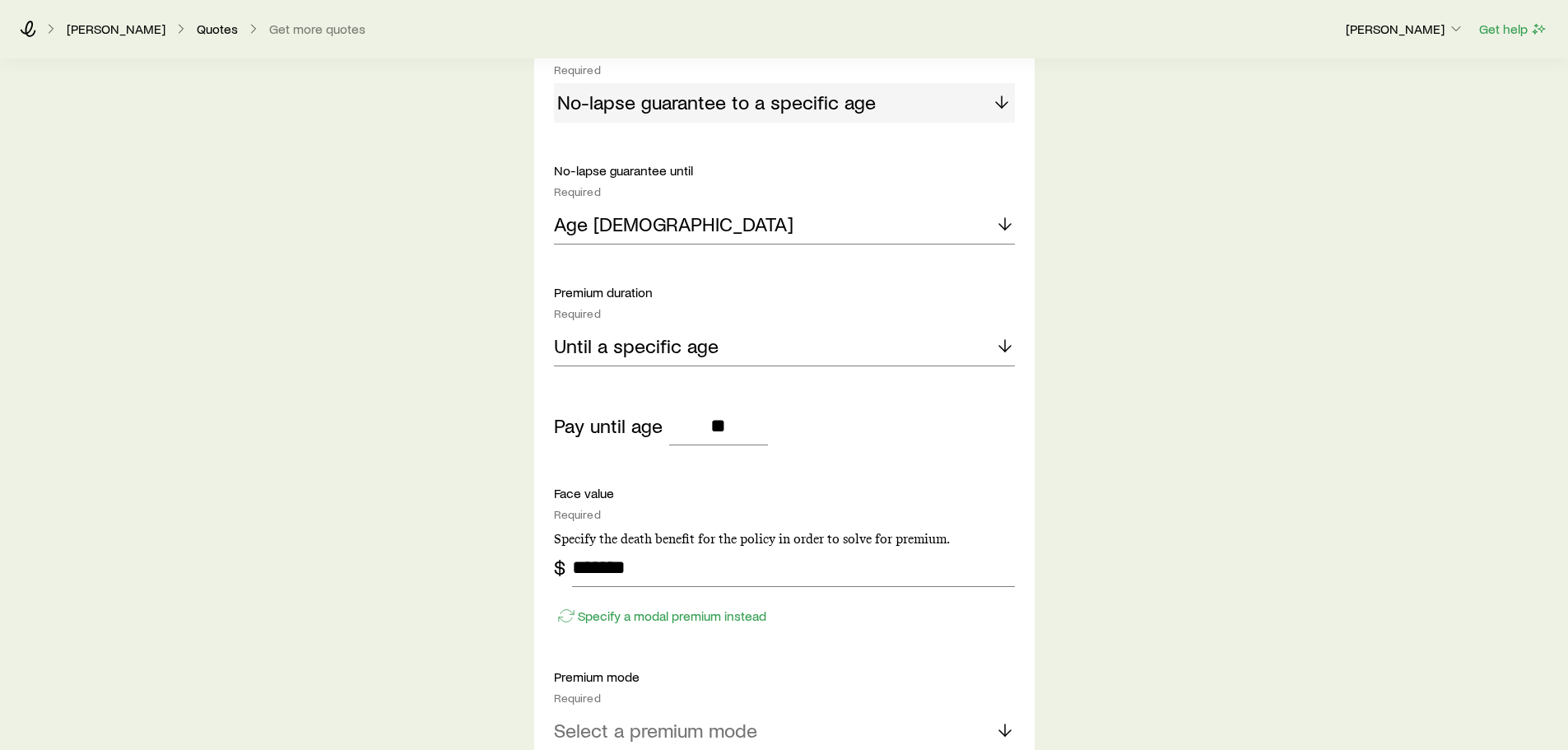
scroll to position [1234, 0]
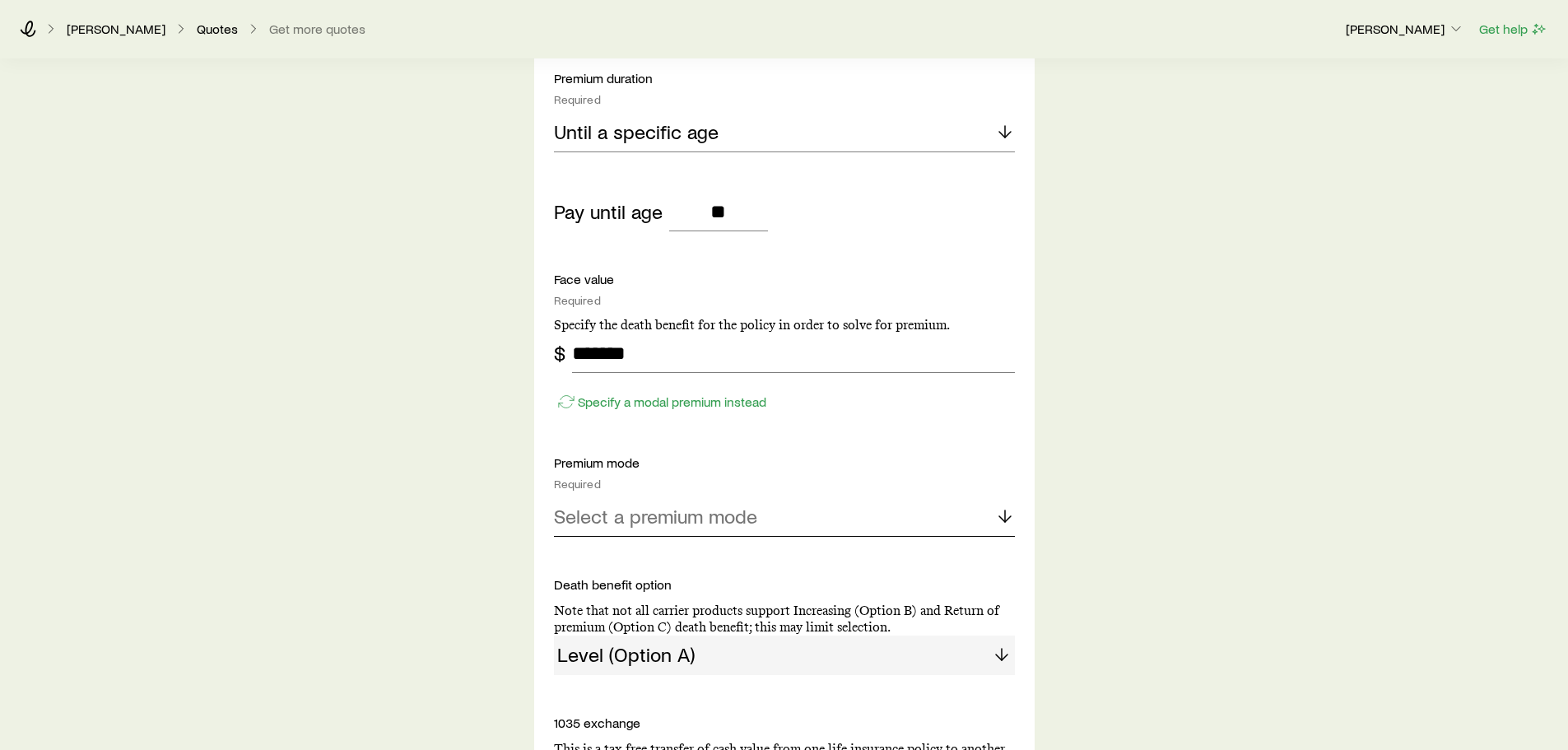
click at [675, 521] on p "Select a premium mode" at bounding box center [655, 516] width 203 height 23
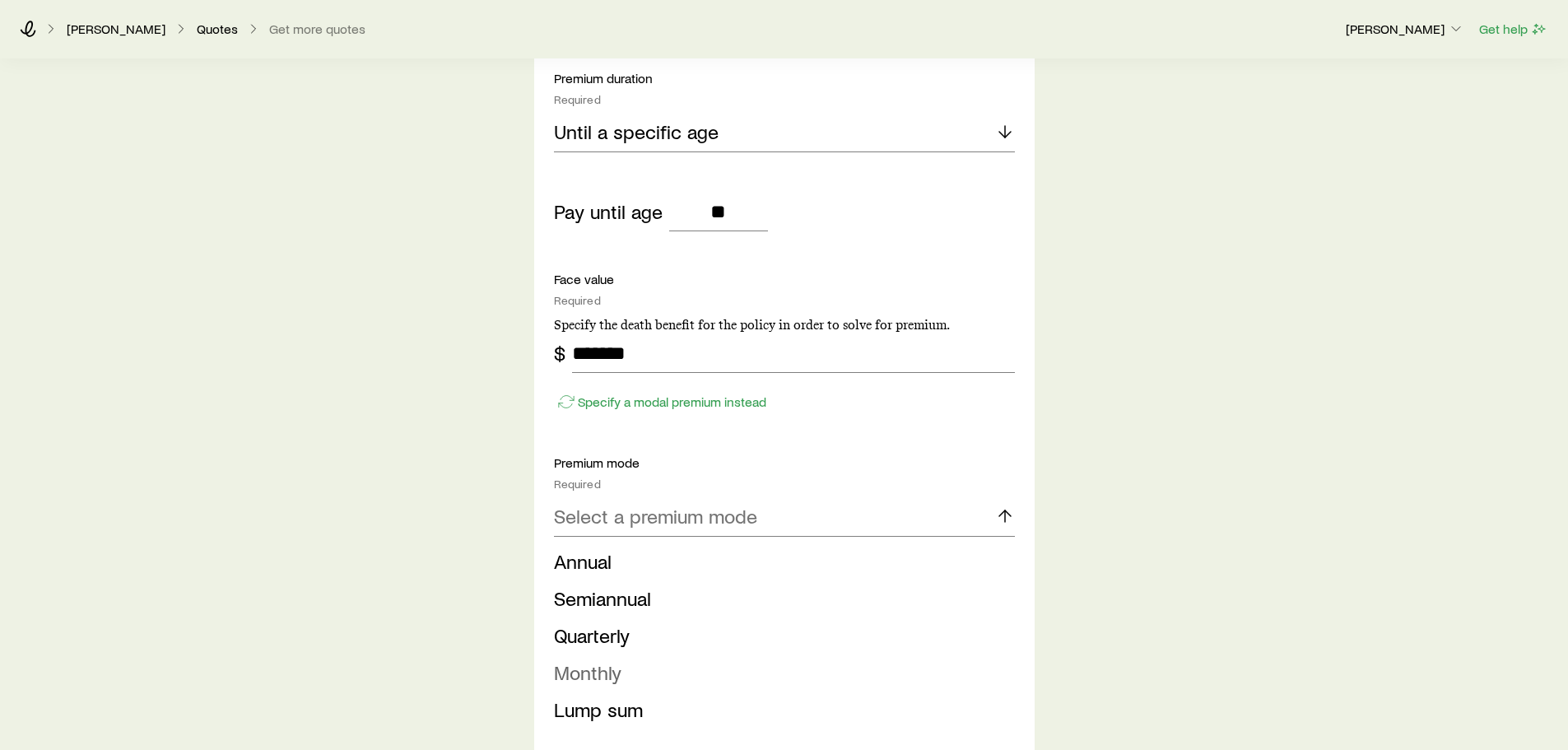
click at [621, 671] on li "Monthly" at bounding box center [779, 673] width 451 height 37
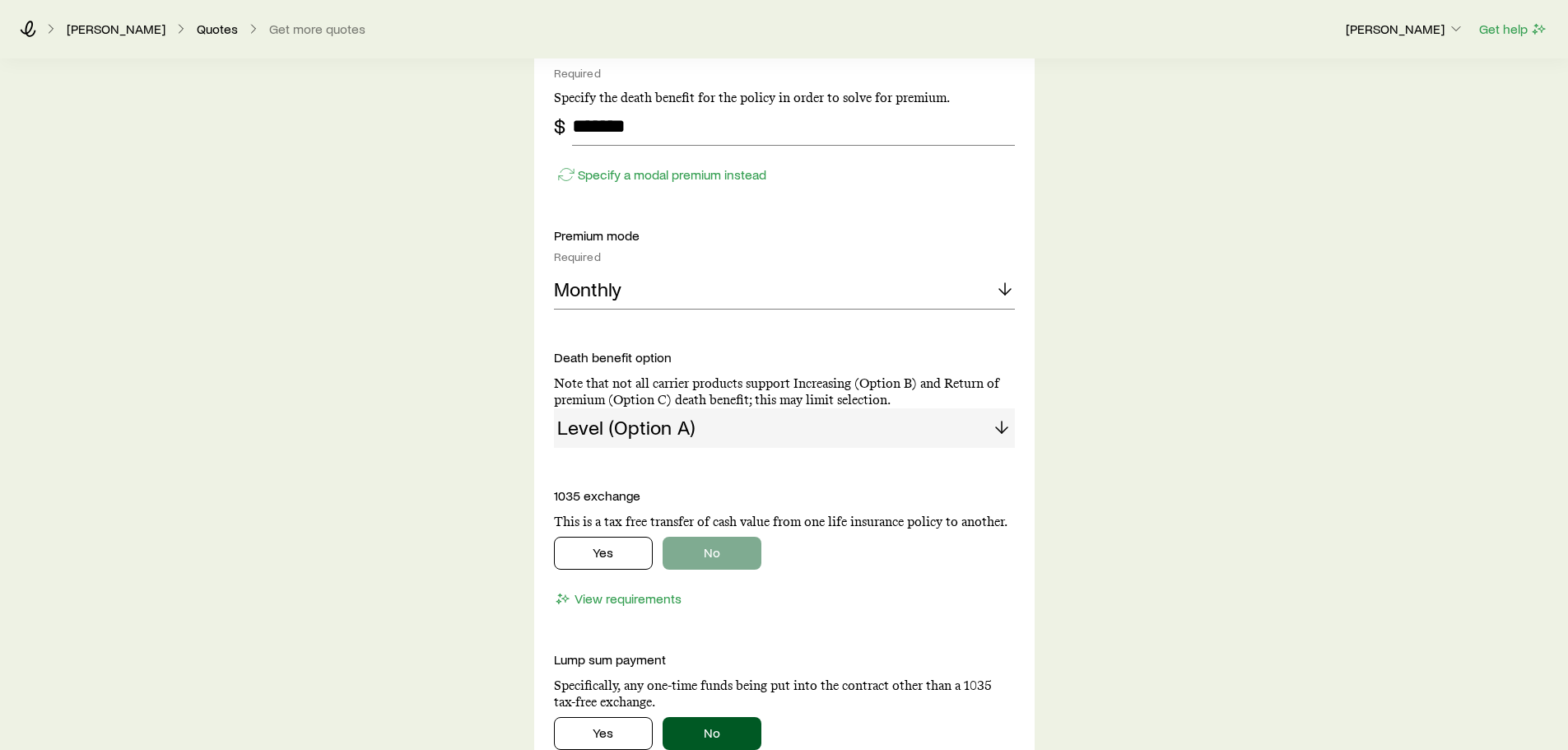
scroll to position [1481, 0]
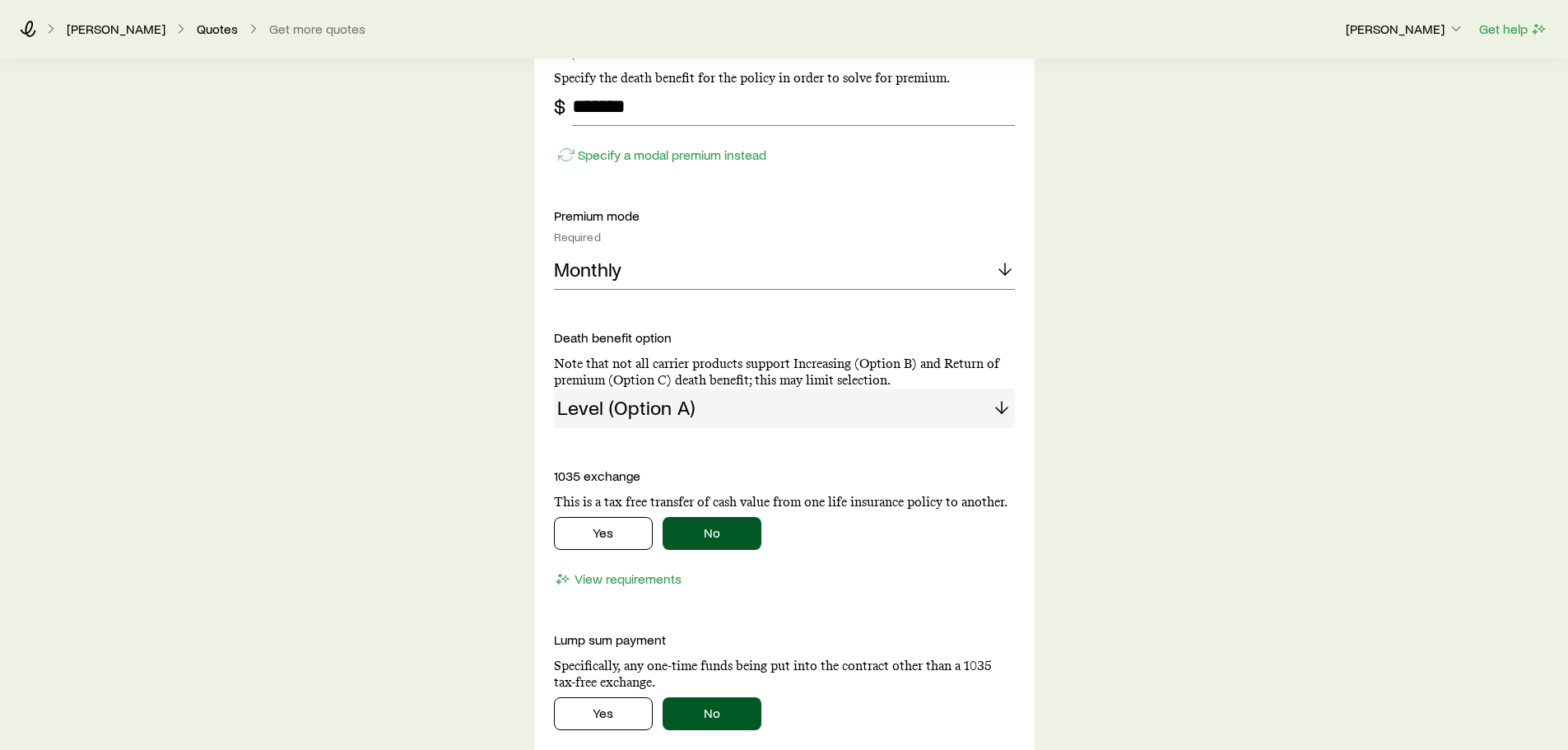
click at [713, 407] on div "Level (Option A)" at bounding box center [784, 409] width 461 height 40
click at [1007, 410] on div "Level (Option A)" at bounding box center [784, 409] width 461 height 40
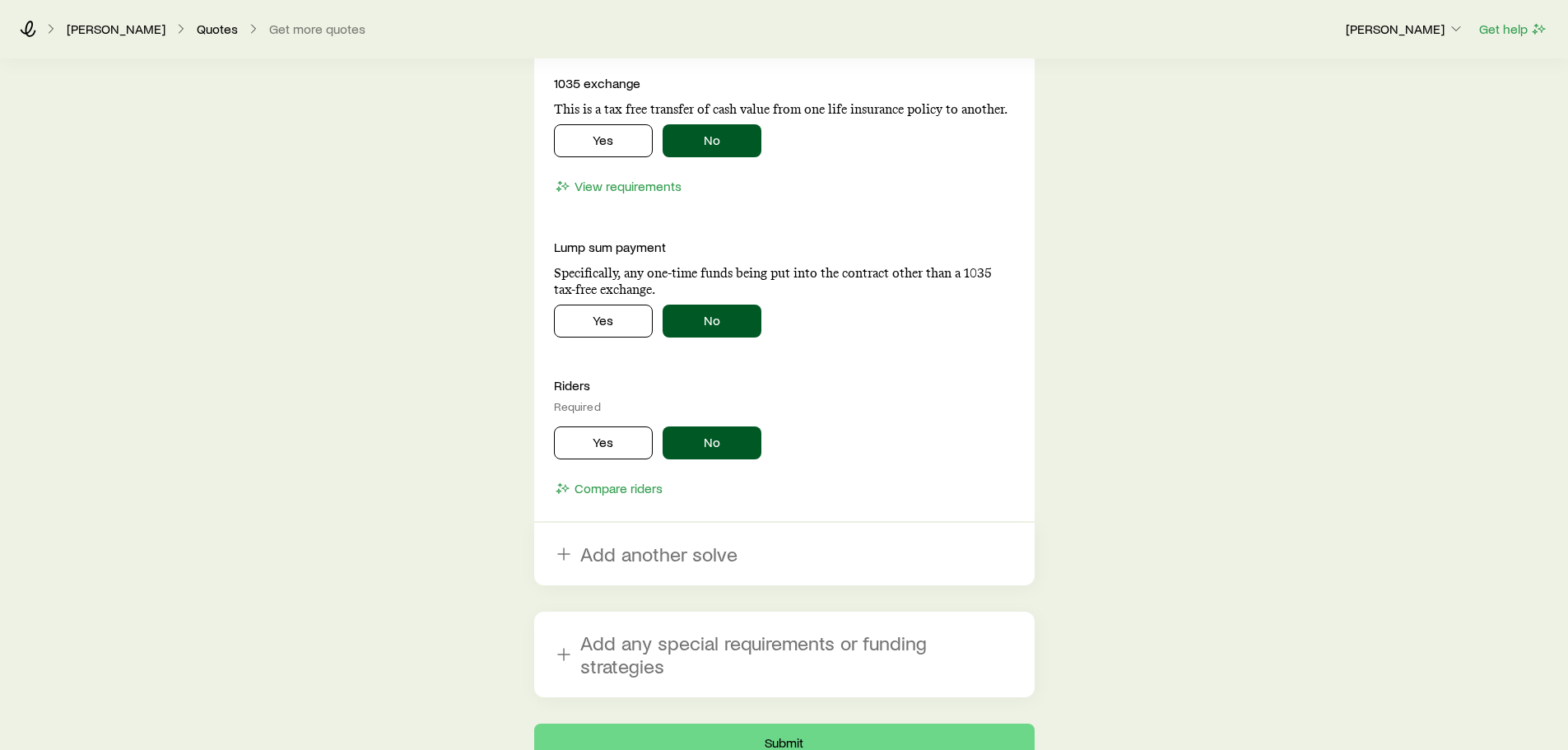
scroll to position [1893, 0]
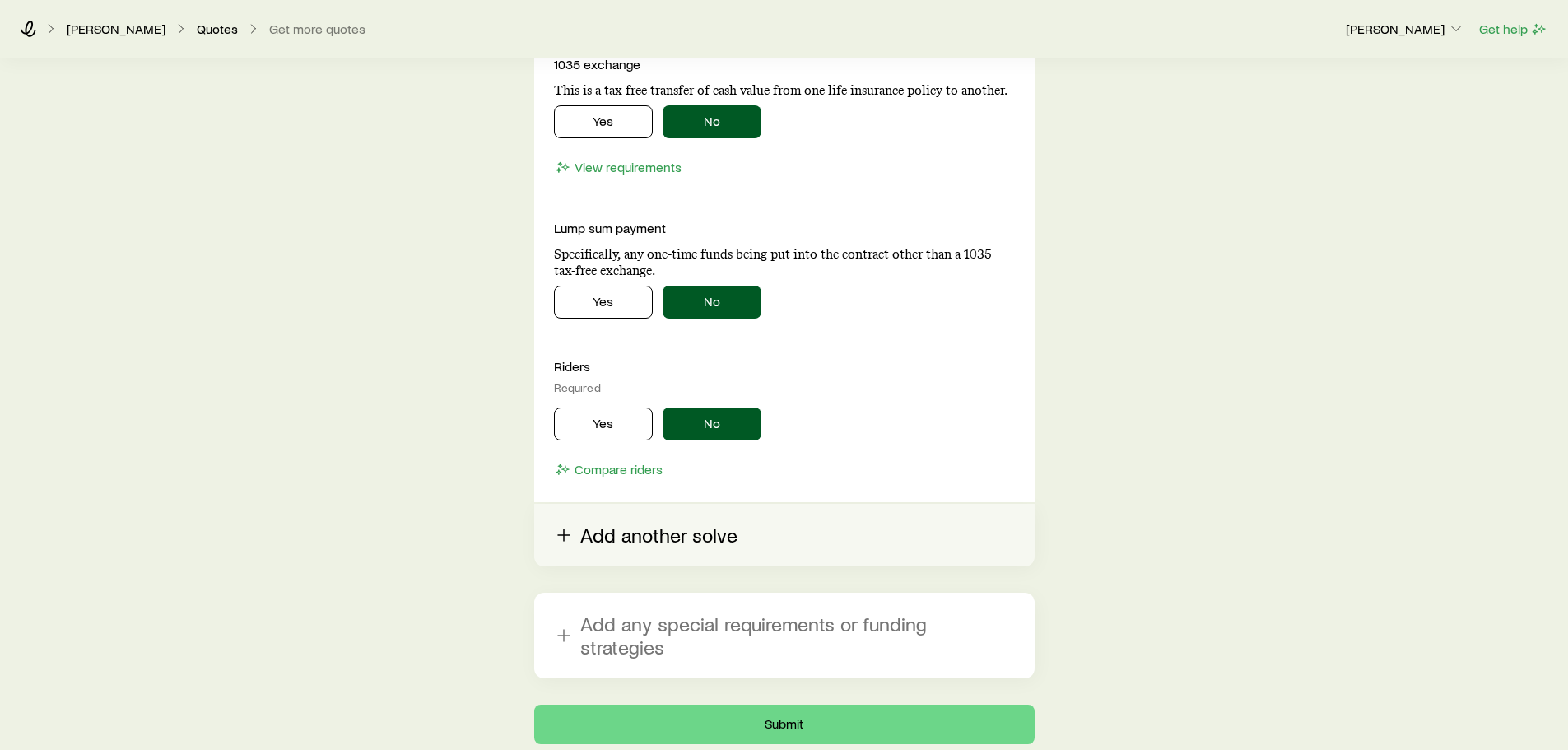
click at [666, 542] on button "Add another solve" at bounding box center [784, 534] width 500 height 62
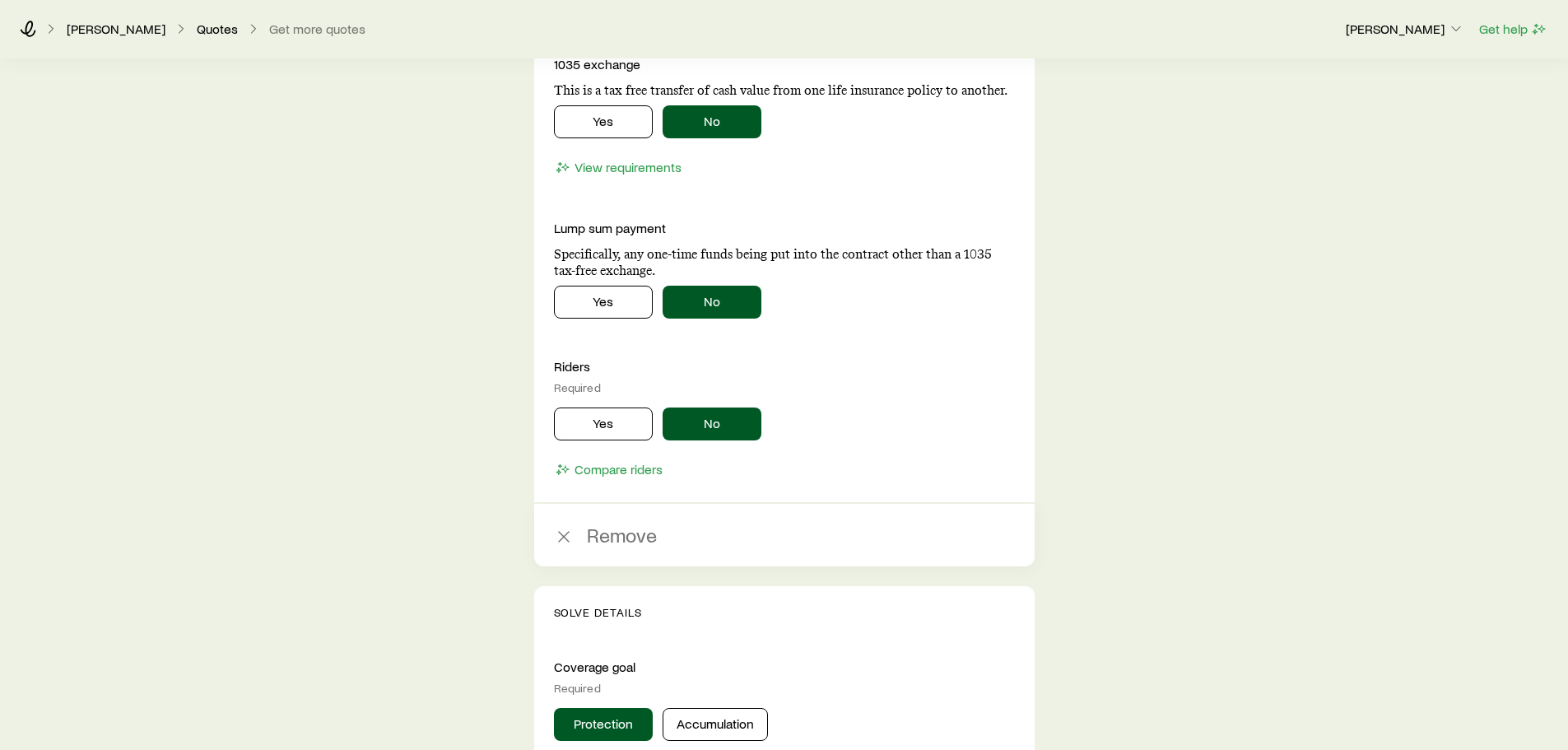
click at [666, 542] on button "Remove" at bounding box center [784, 534] width 500 height 62
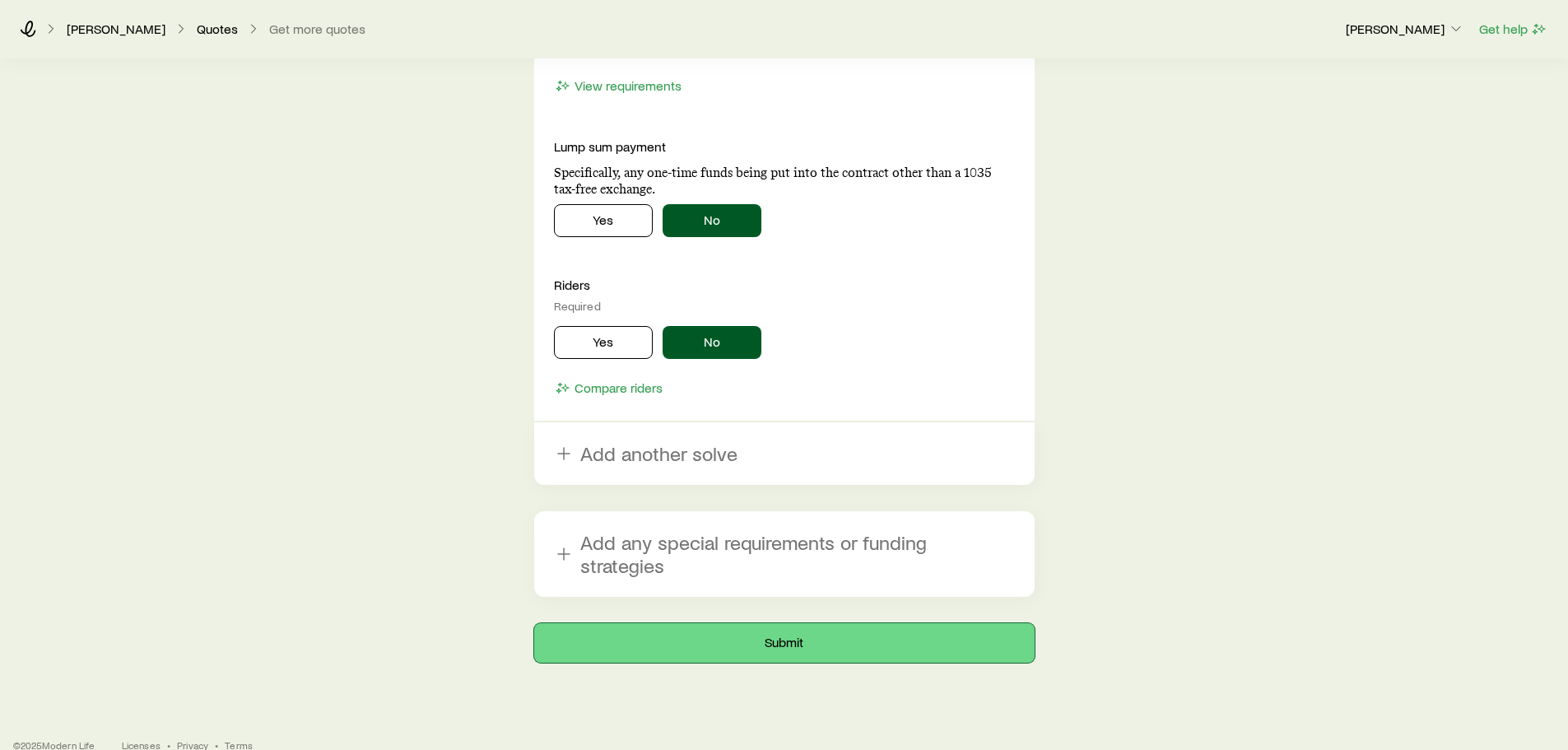
click at [832, 623] on button "Submit" at bounding box center [784, 643] width 500 height 40
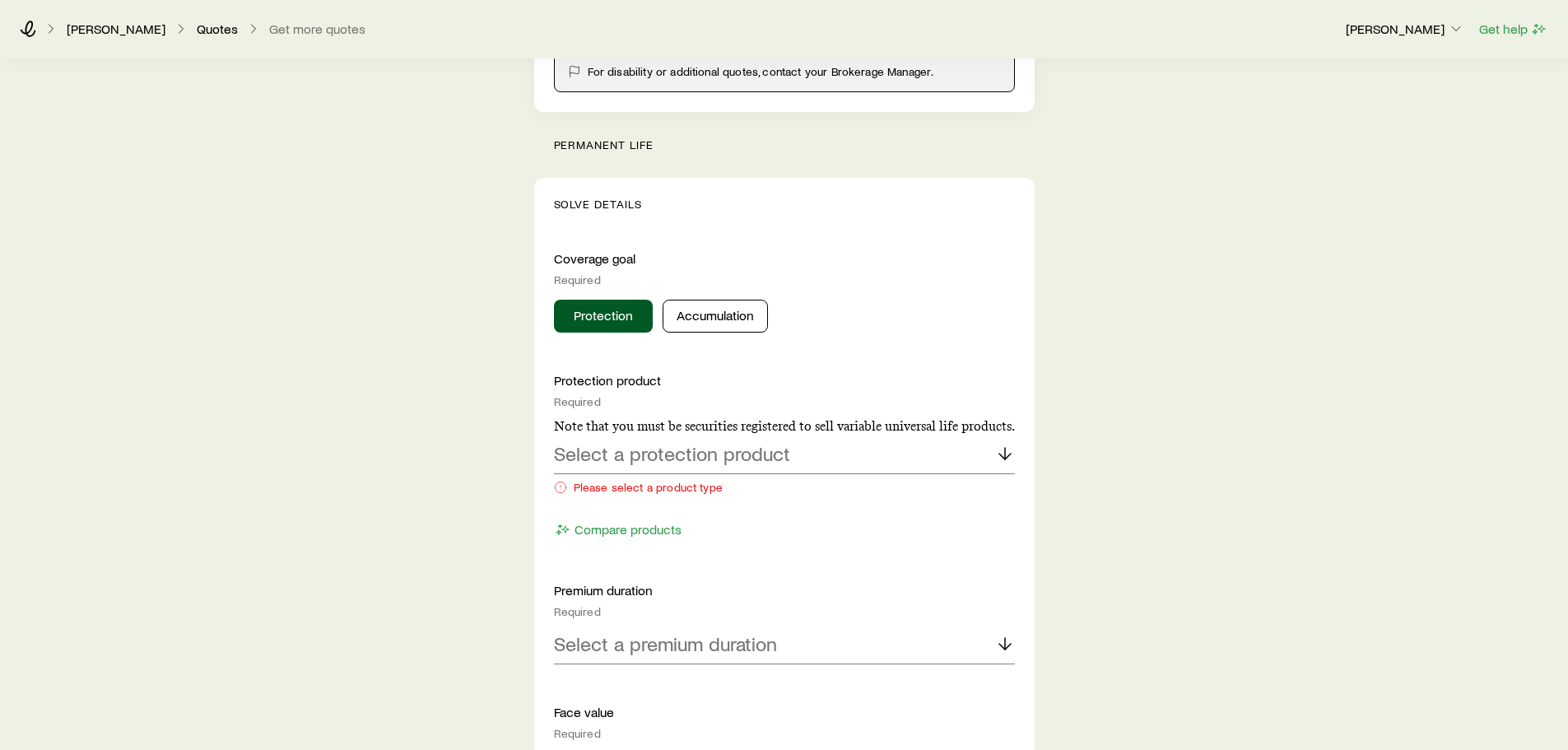
scroll to position [576, 0]
click at [724, 458] on p "Select a protection product" at bounding box center [672, 450] width 236 height 23
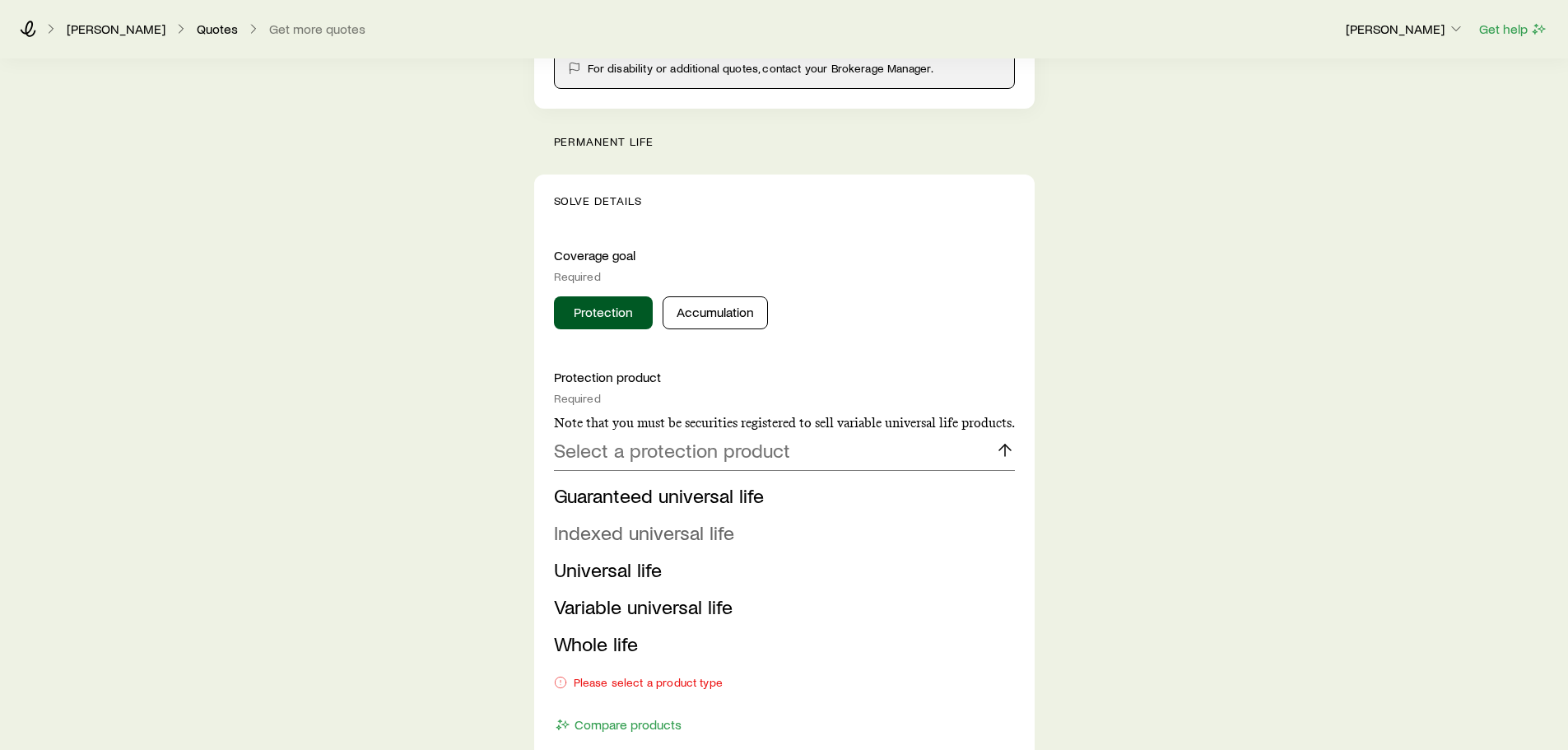
click at [709, 541] on span "Indexed universal life" at bounding box center [644, 532] width 180 height 24
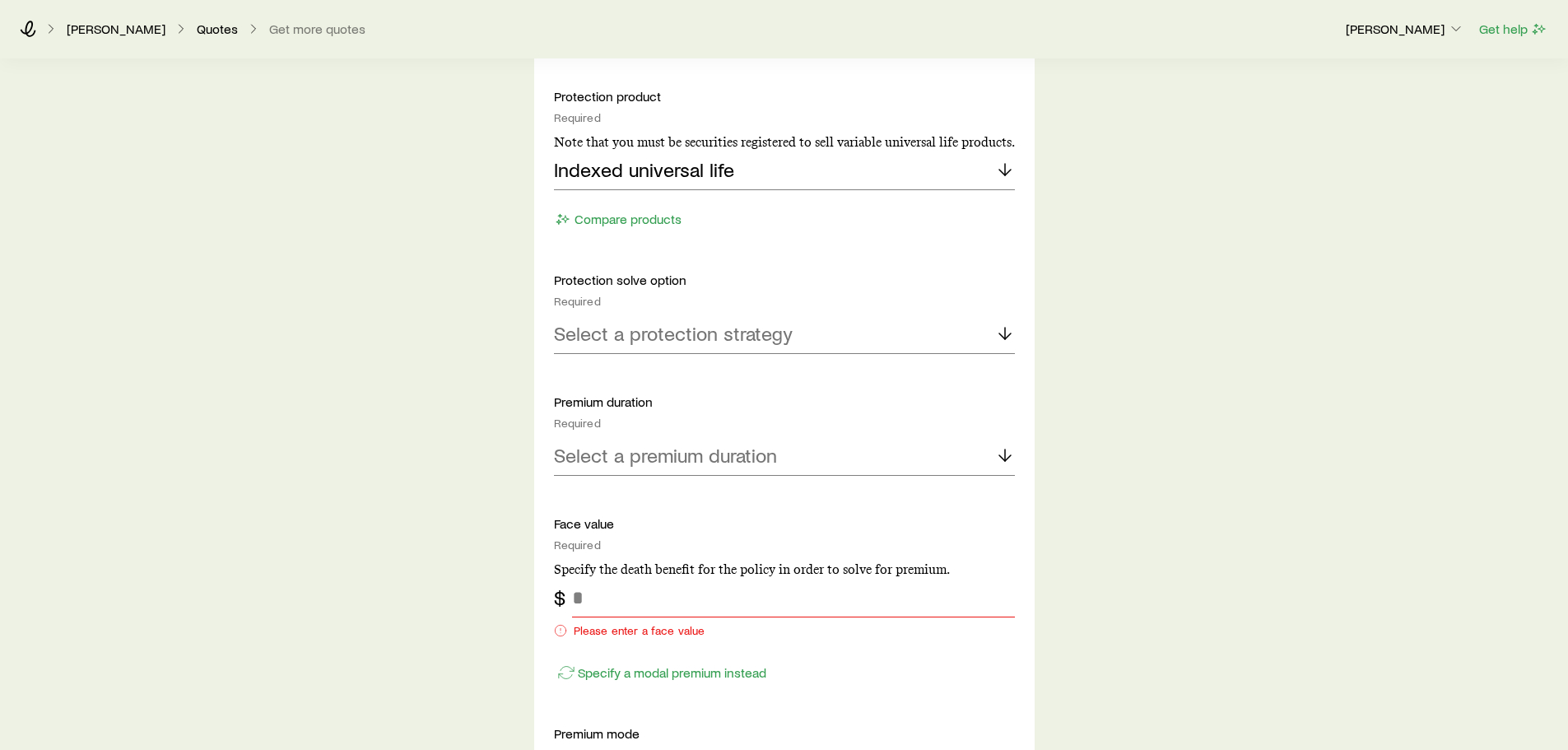
scroll to position [1070, 0]
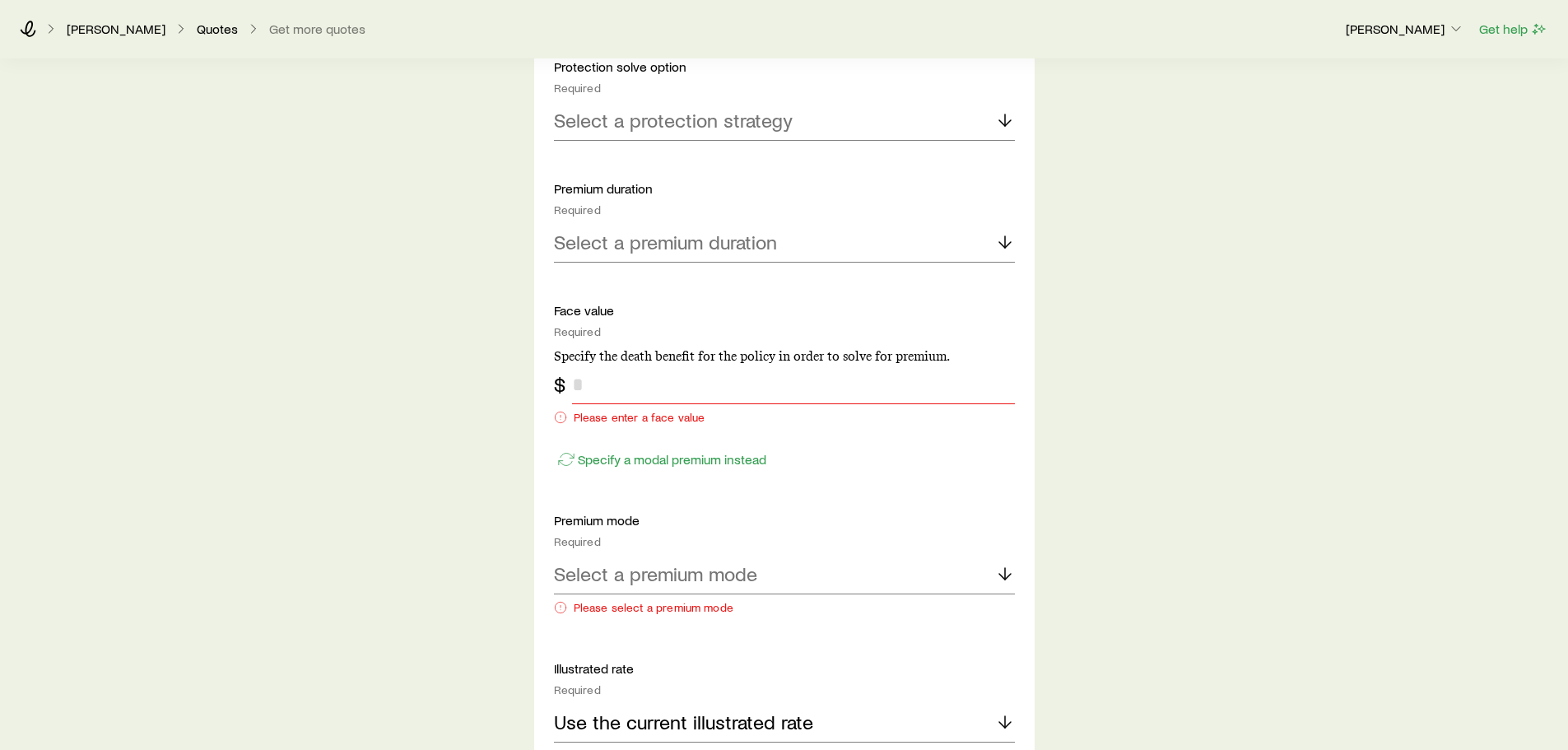
click at [753, 386] on input "tel" at bounding box center [793, 385] width 443 height 40
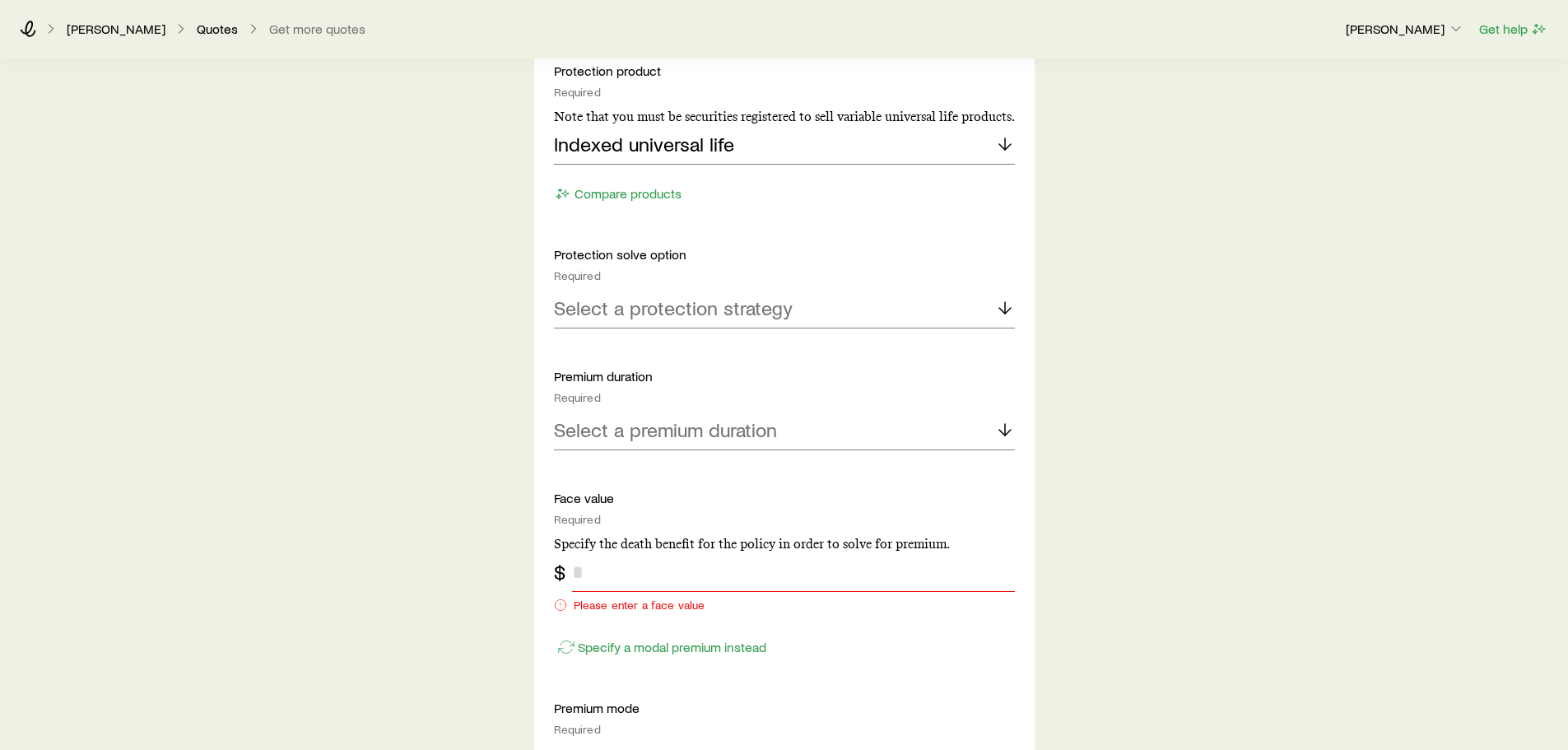
scroll to position [905, 0]
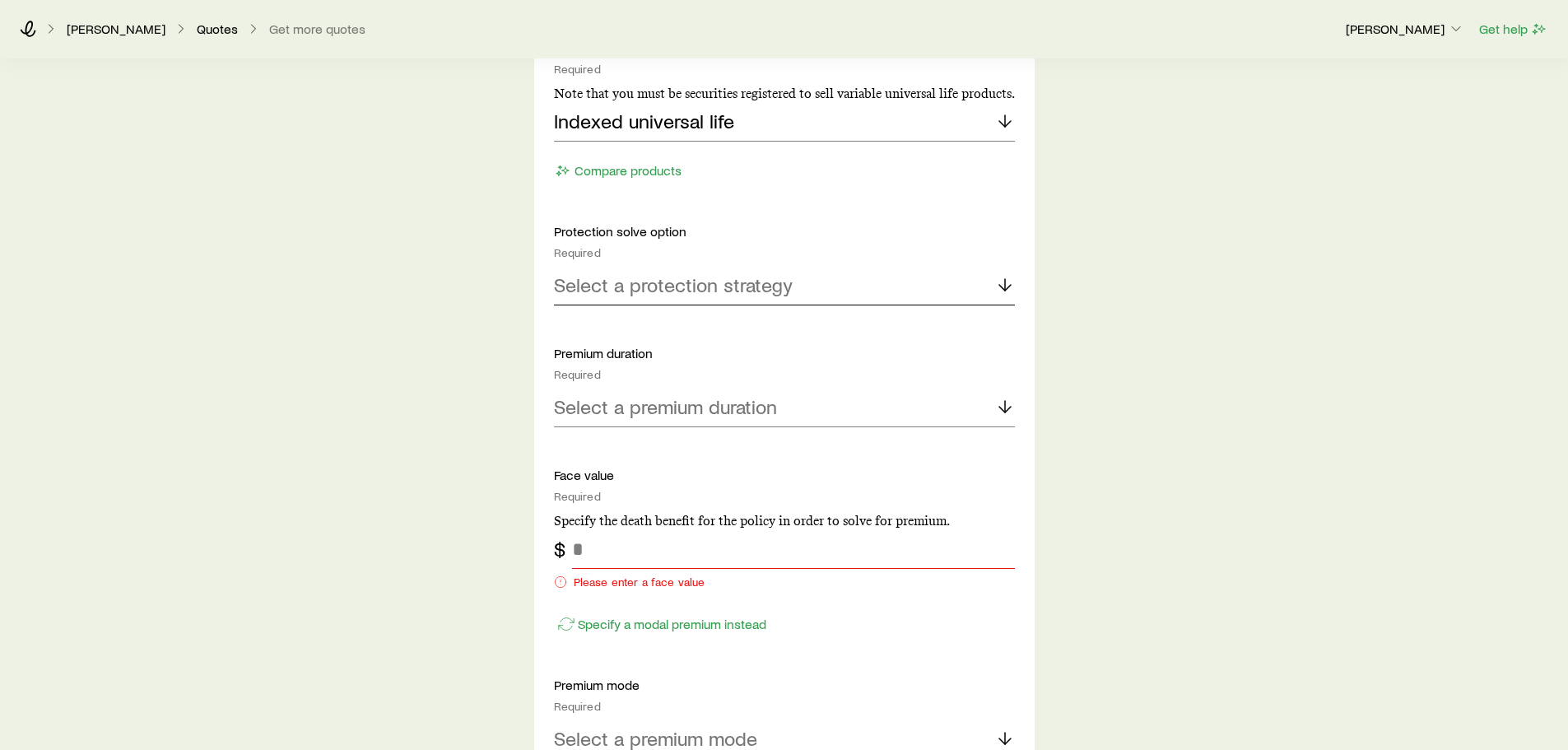
click at [801, 285] on div "Select a protection strategy" at bounding box center [784, 286] width 461 height 40
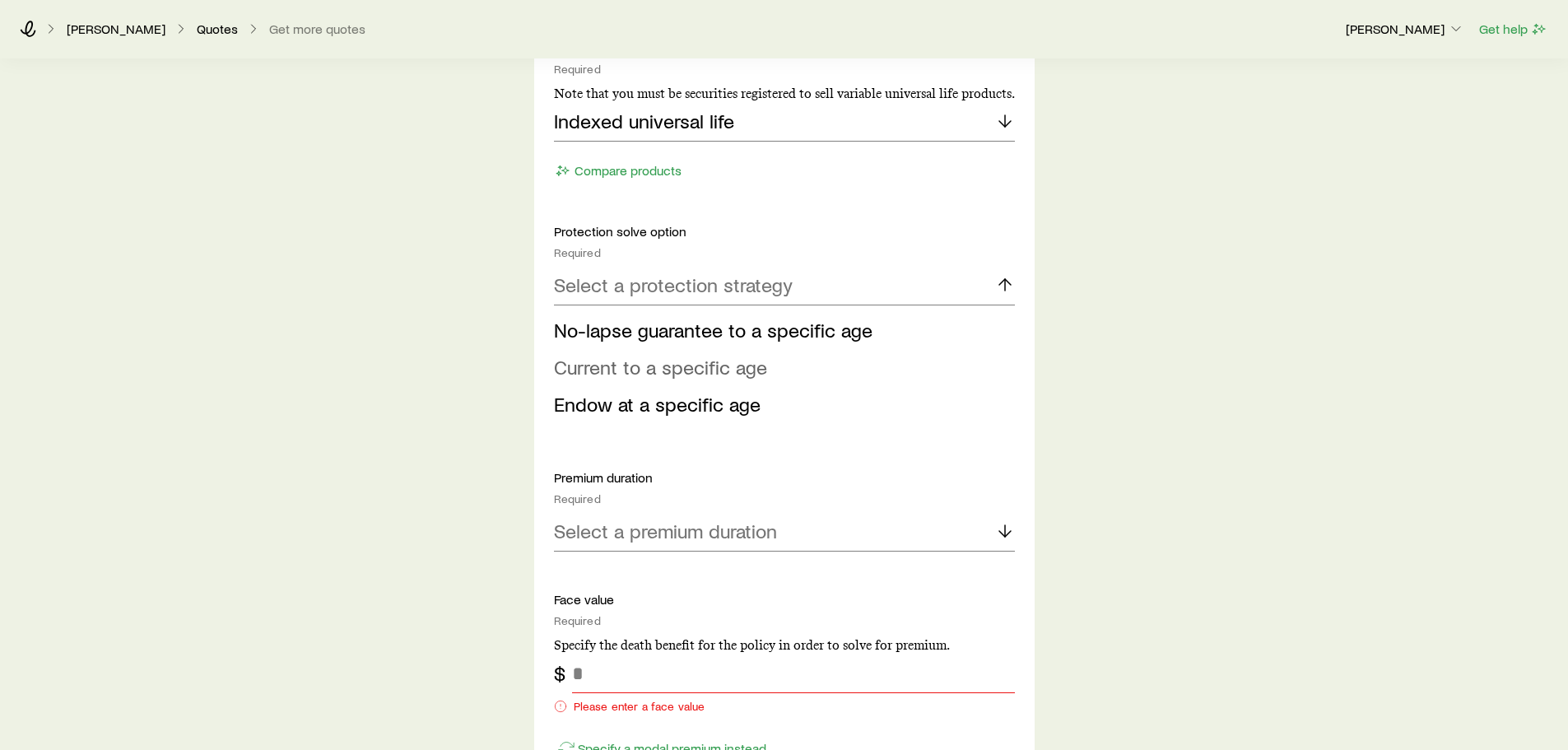
click at [725, 368] on span "Current to a specific age" at bounding box center [660, 366] width 213 height 24
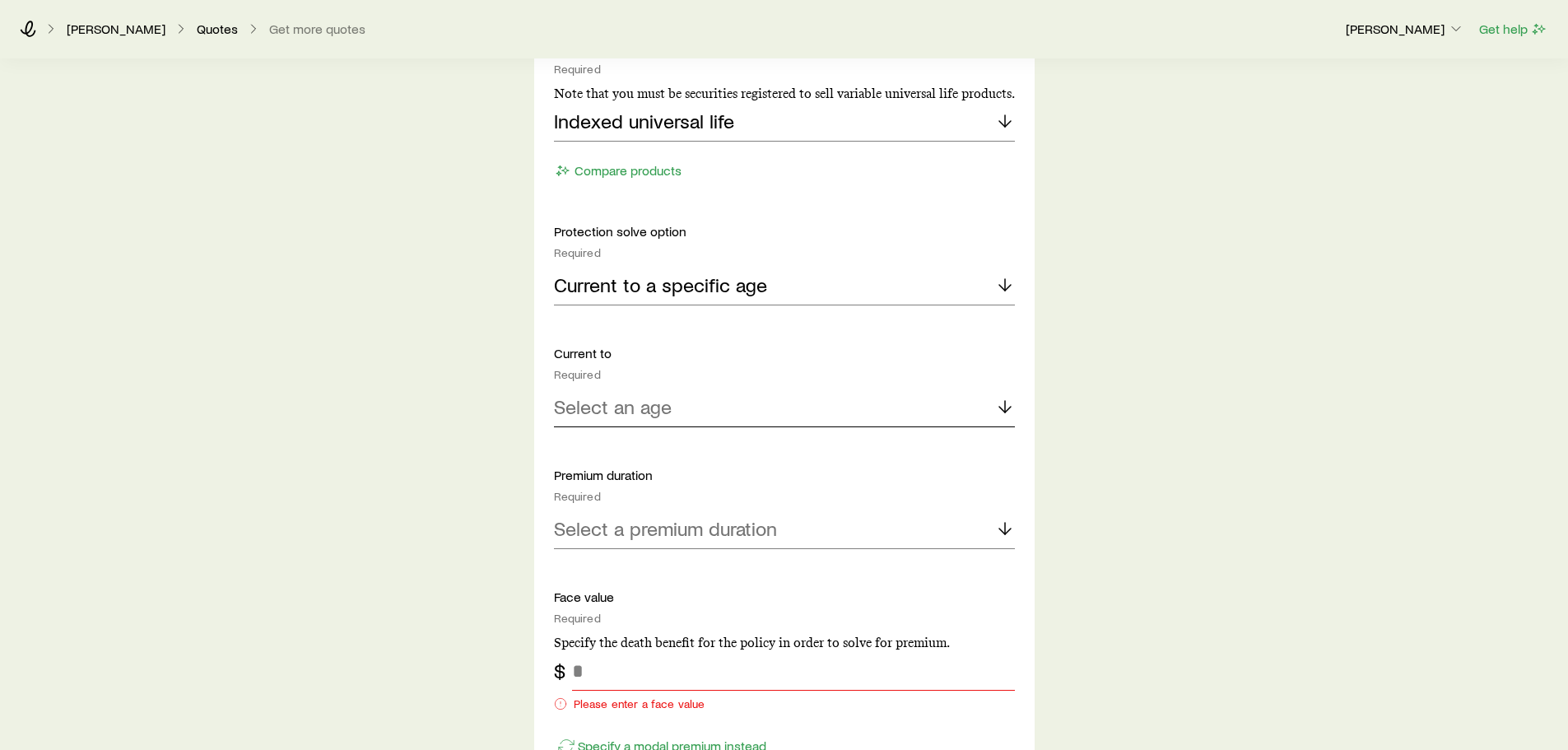
click at [716, 412] on div "Select an age" at bounding box center [784, 408] width 461 height 40
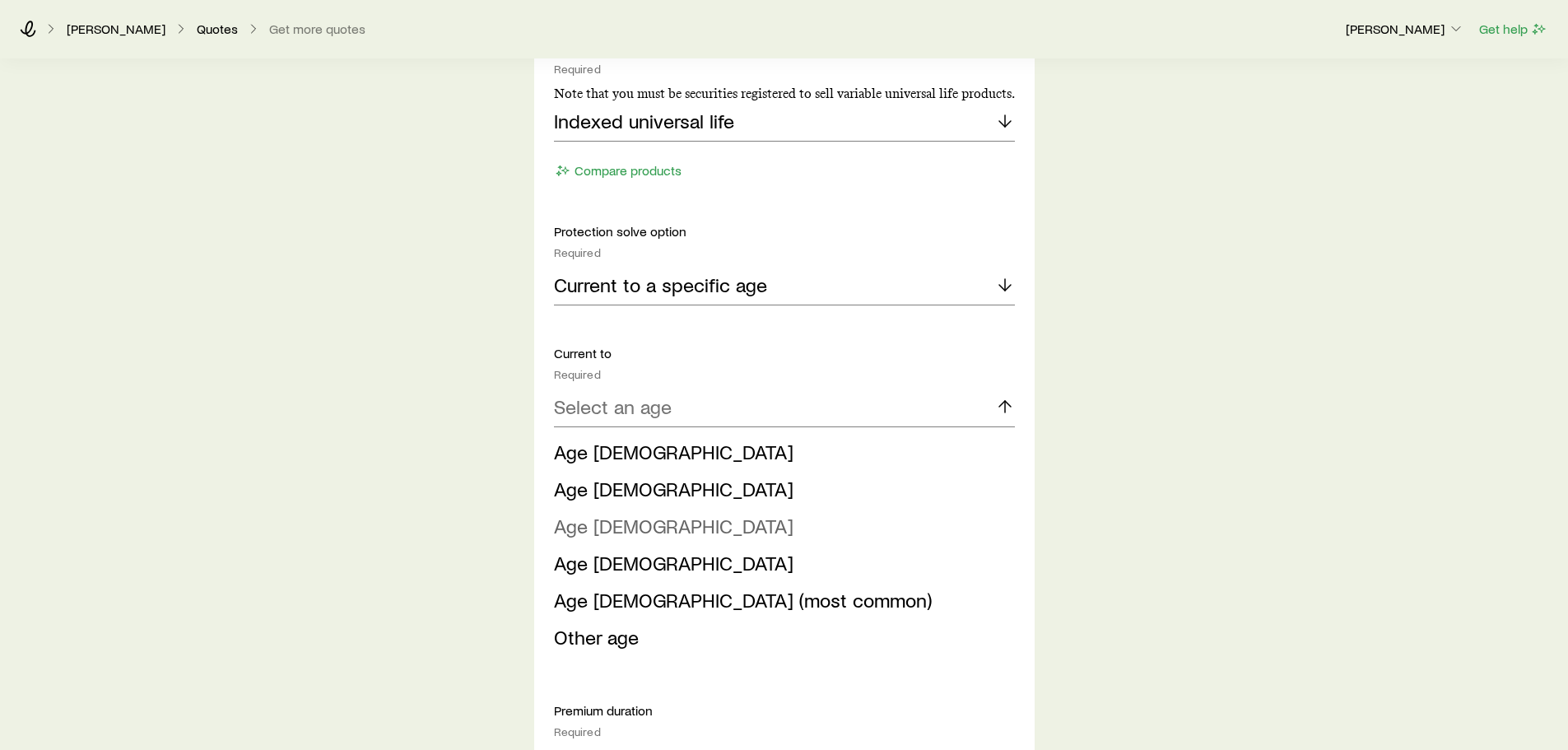
click at [606, 529] on span "Age 95" at bounding box center [674, 525] width 239 height 24
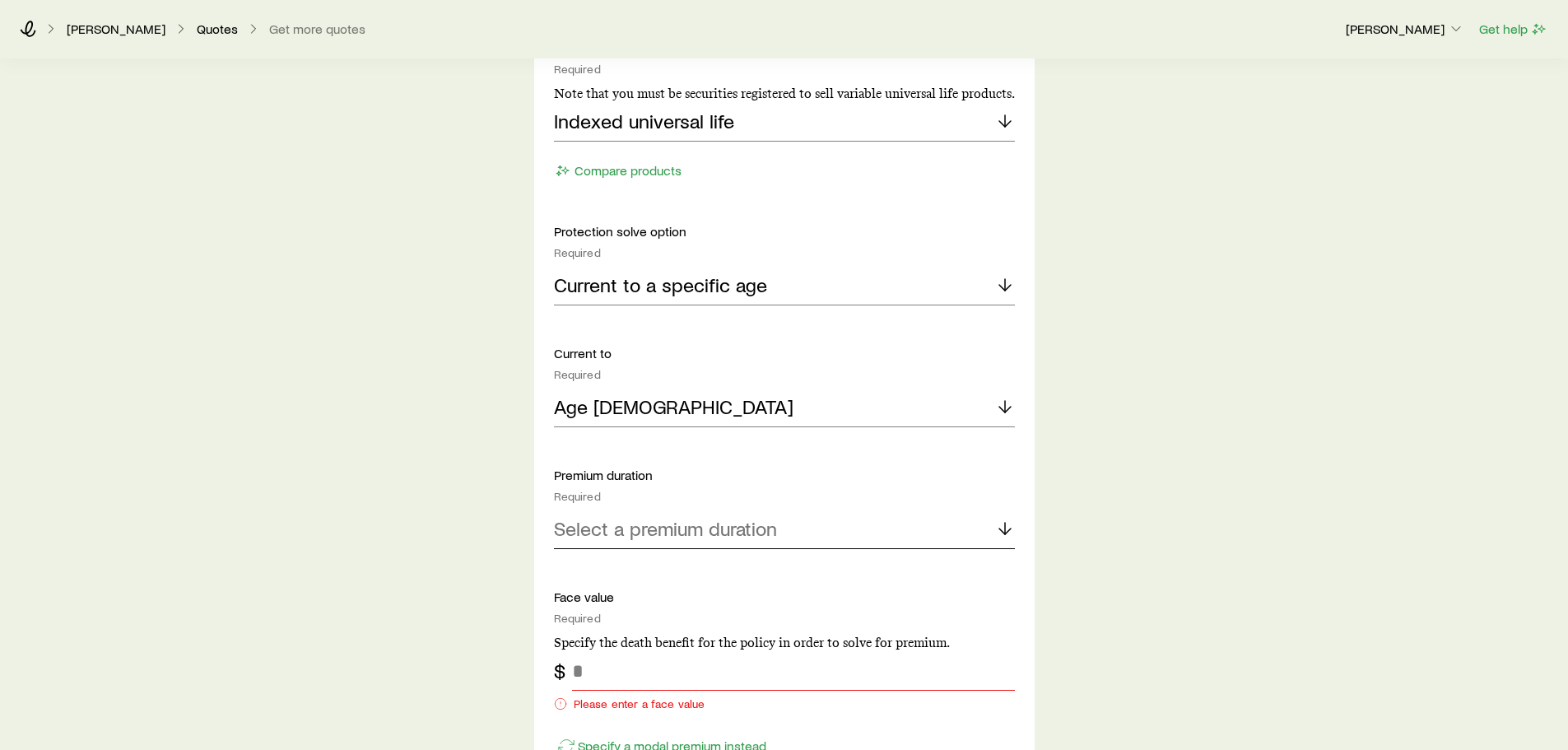
click at [630, 530] on p "Select a premium duration" at bounding box center [665, 528] width 223 height 23
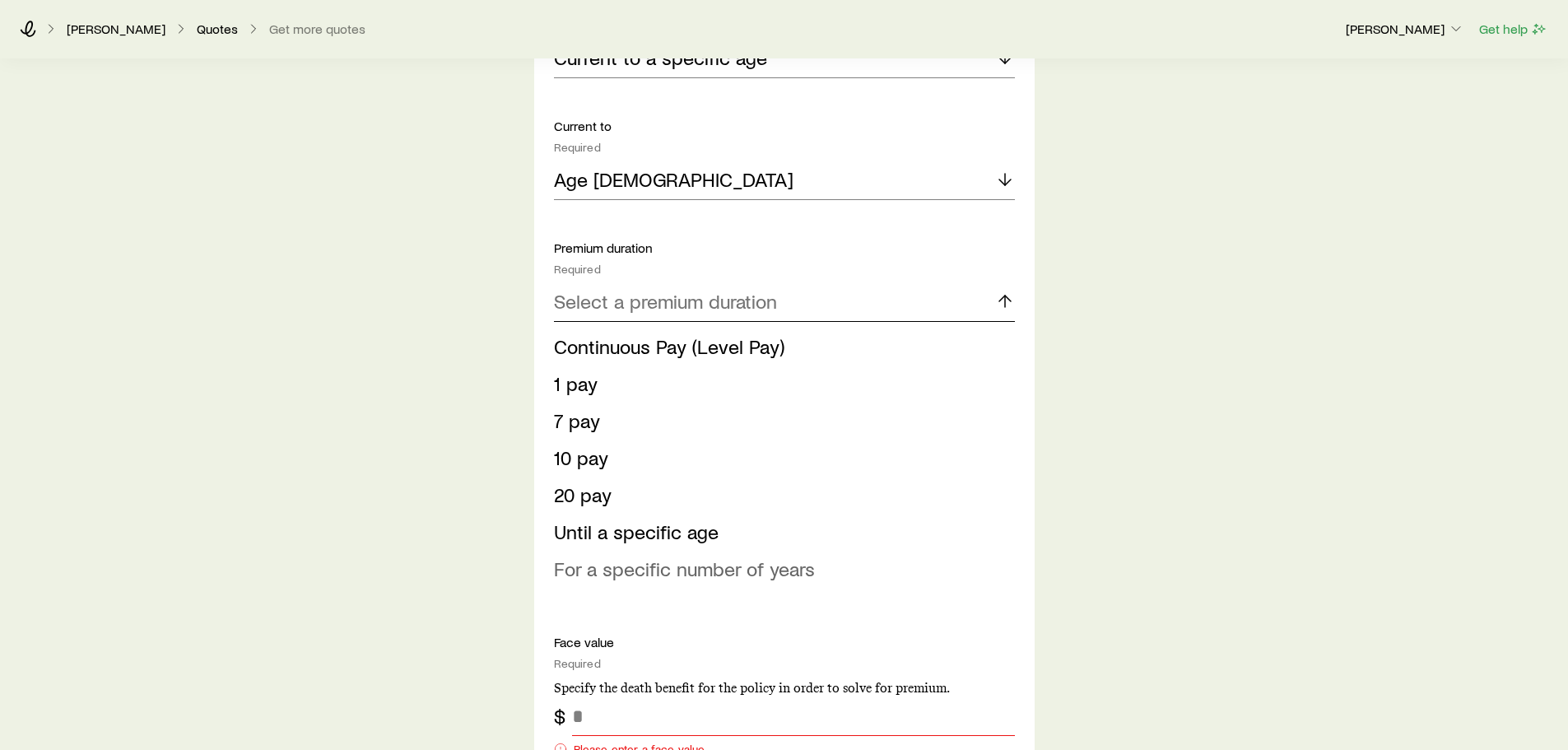
scroll to position [1152, 0]
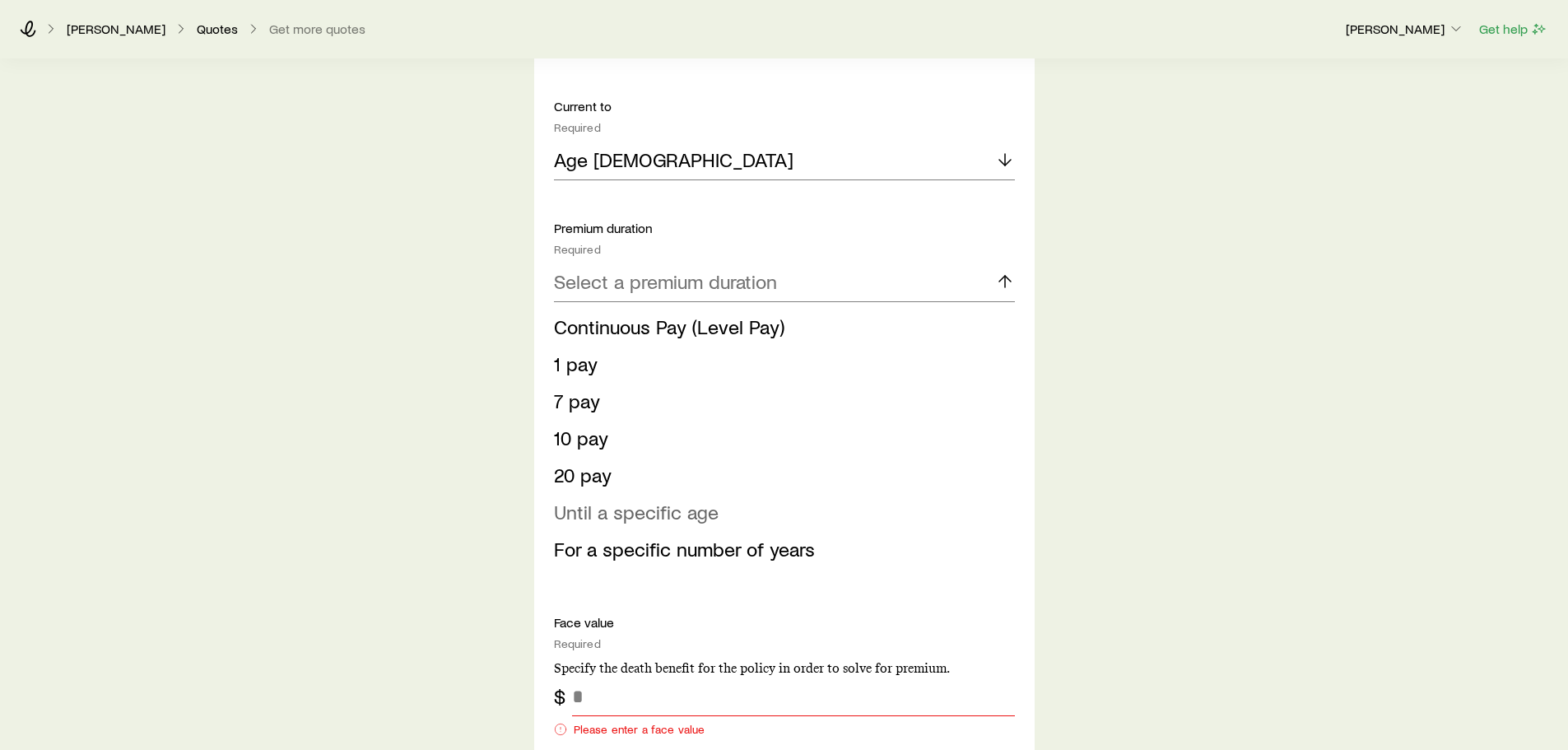
click at [644, 514] on span "Until a specific age" at bounding box center [636, 511] width 164 height 24
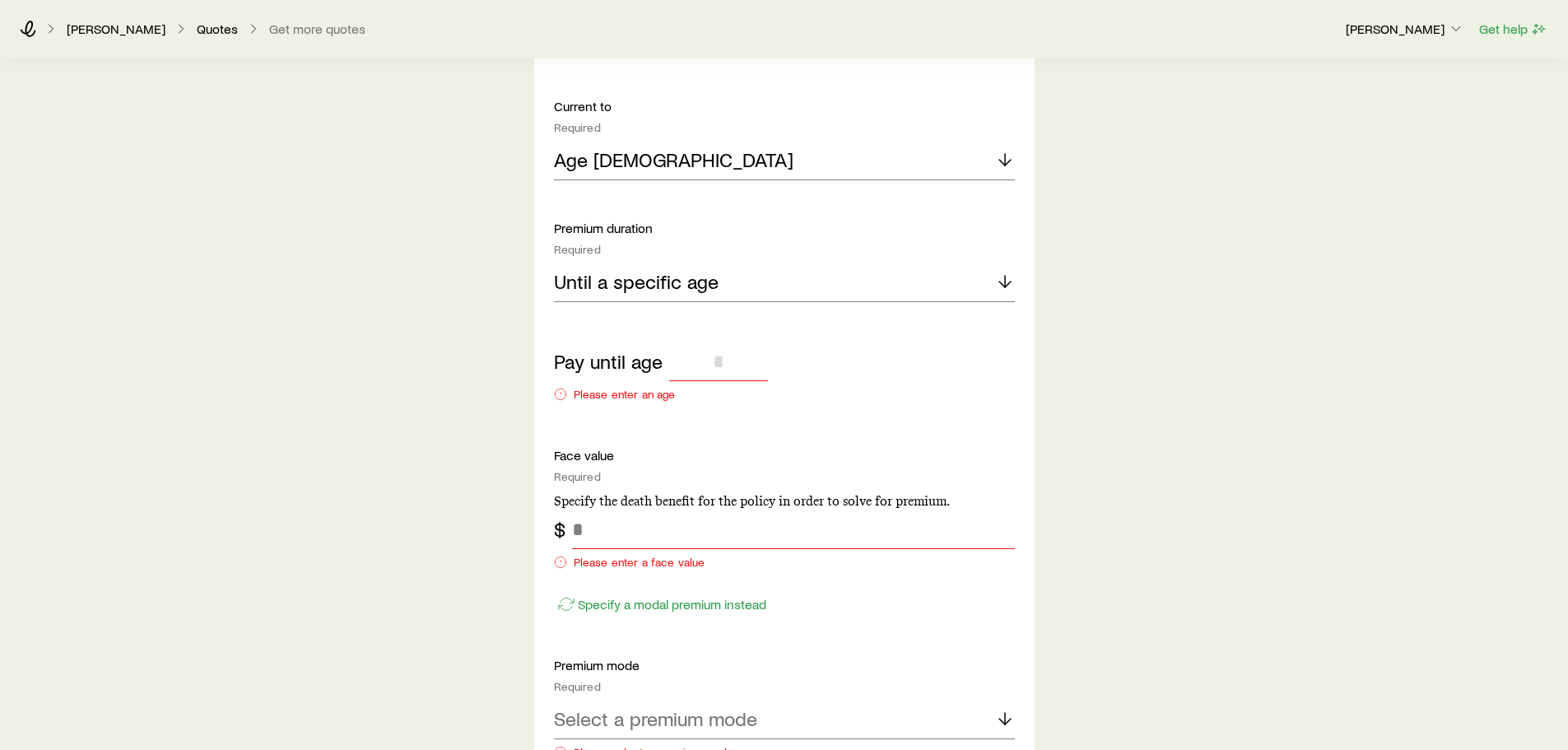
click at [729, 358] on input "tel" at bounding box center [718, 361] width 99 height 40
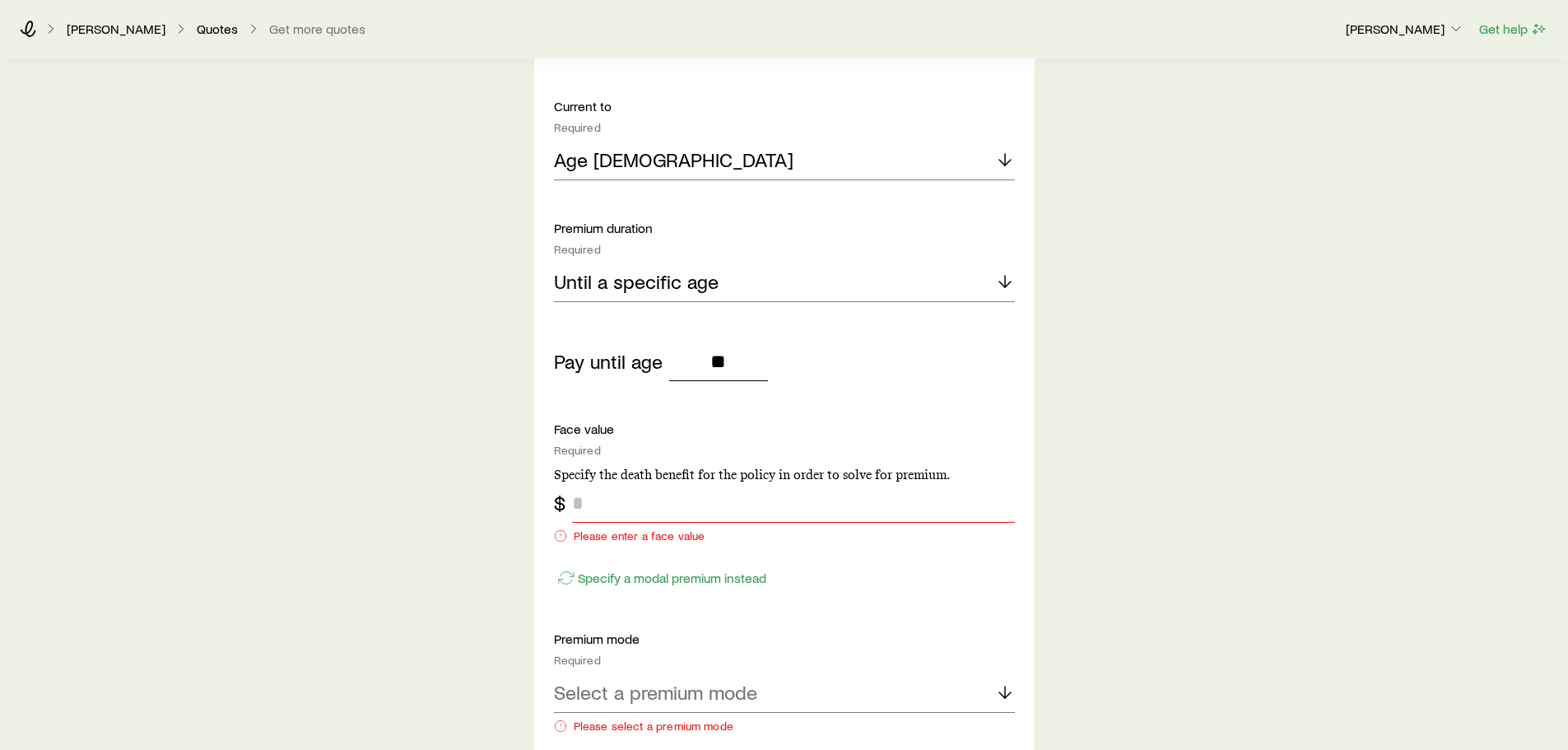
type input "**"
click at [745, 499] on input "tel" at bounding box center [793, 503] width 443 height 40
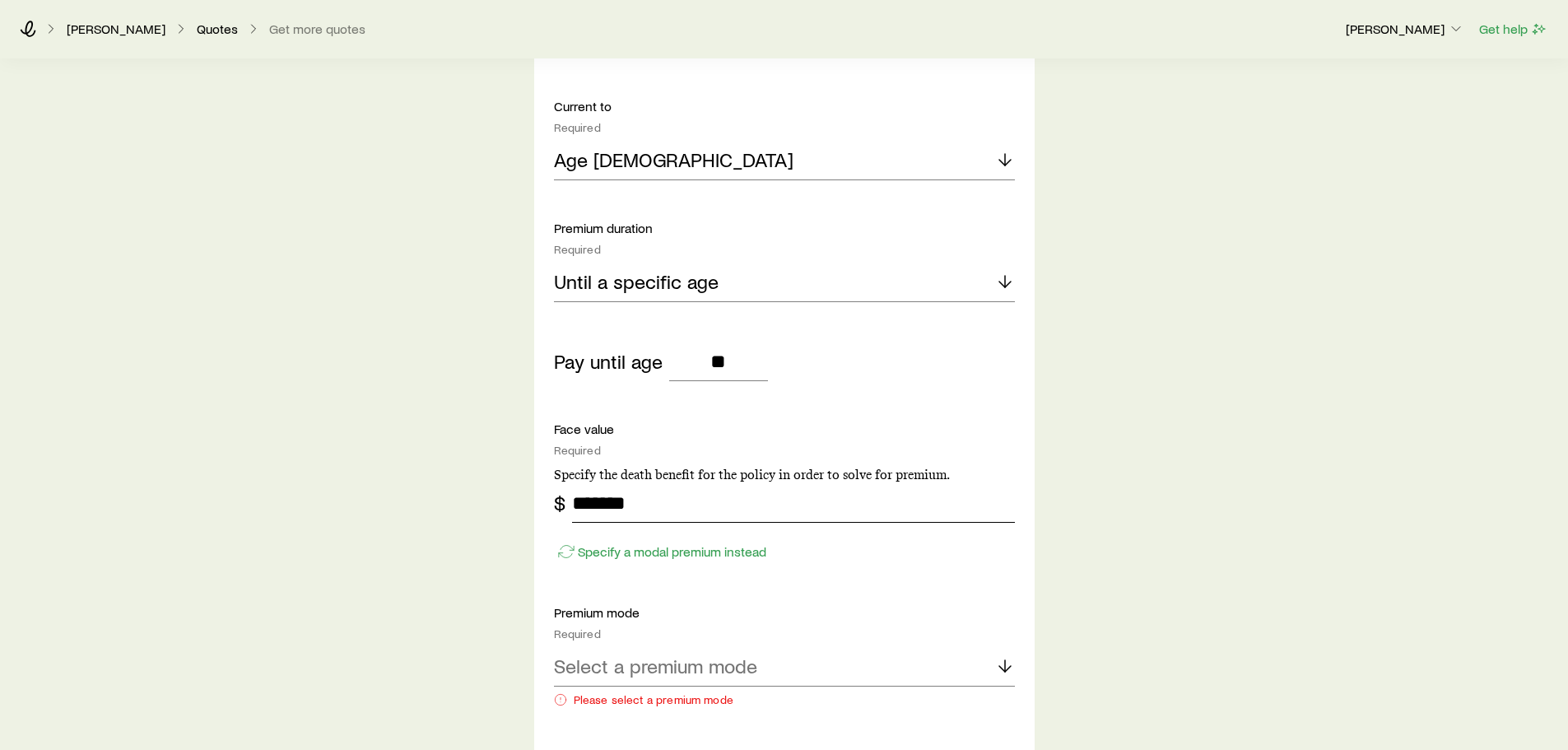
type input "*******"
click at [780, 610] on p "Premium mode" at bounding box center [784, 612] width 461 height 17
click at [728, 663] on p "Select a premium mode" at bounding box center [655, 666] width 203 height 23
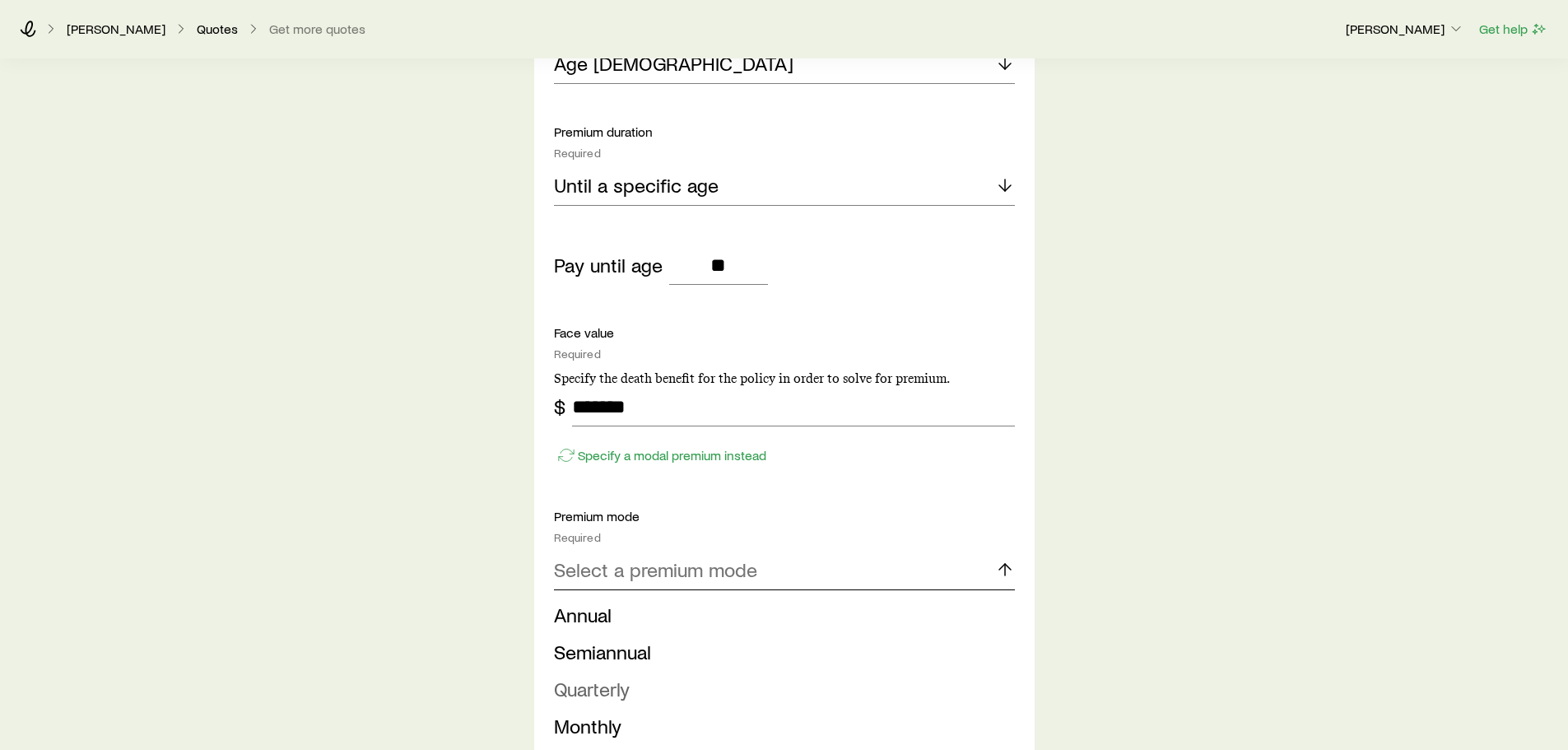
scroll to position [1316, 0]
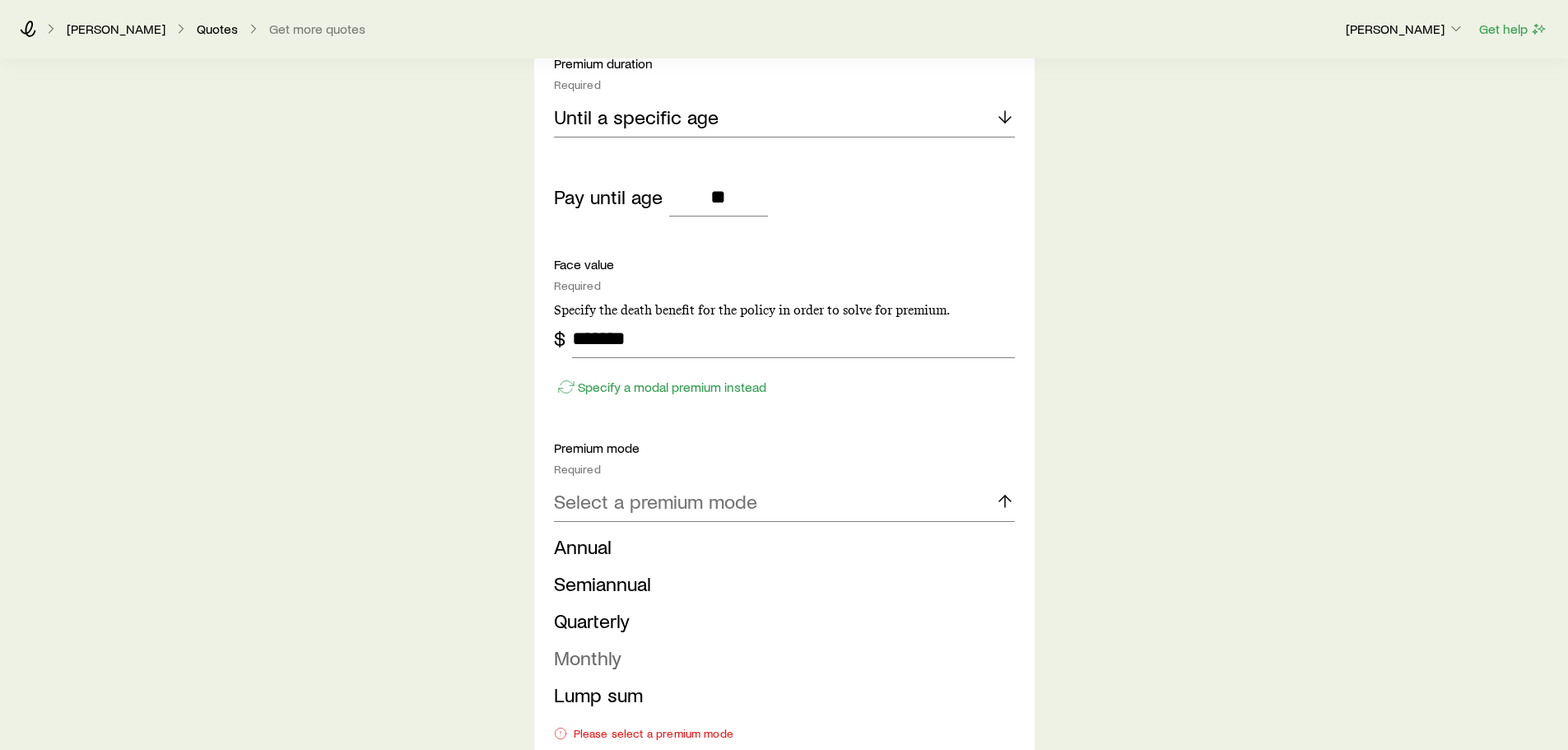
click at [612, 662] on span "Monthly" at bounding box center [587, 657] width 67 height 24
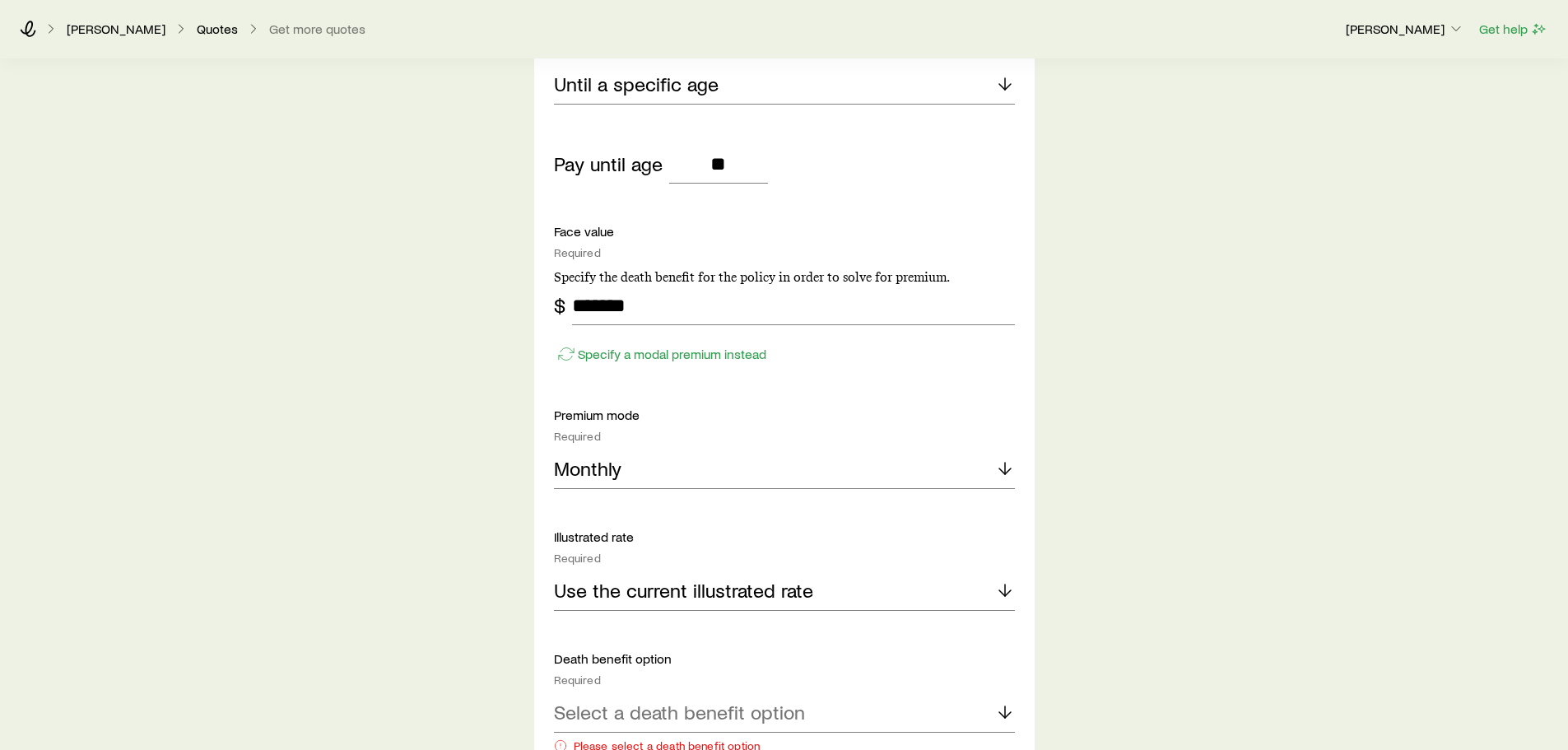
scroll to position [1481, 0]
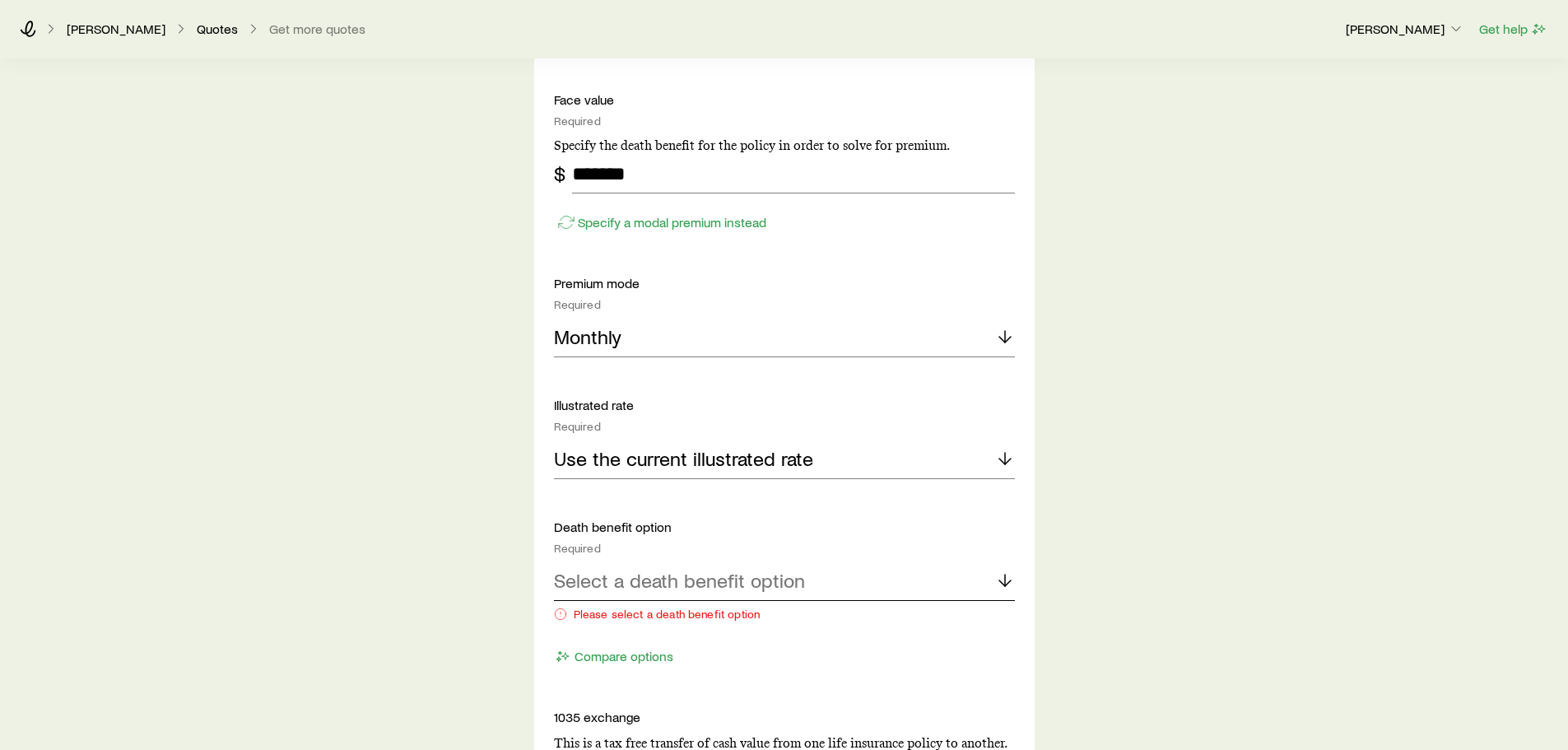
click at [751, 569] on p "Select a death benefit option" at bounding box center [679, 581] width 251 height 23
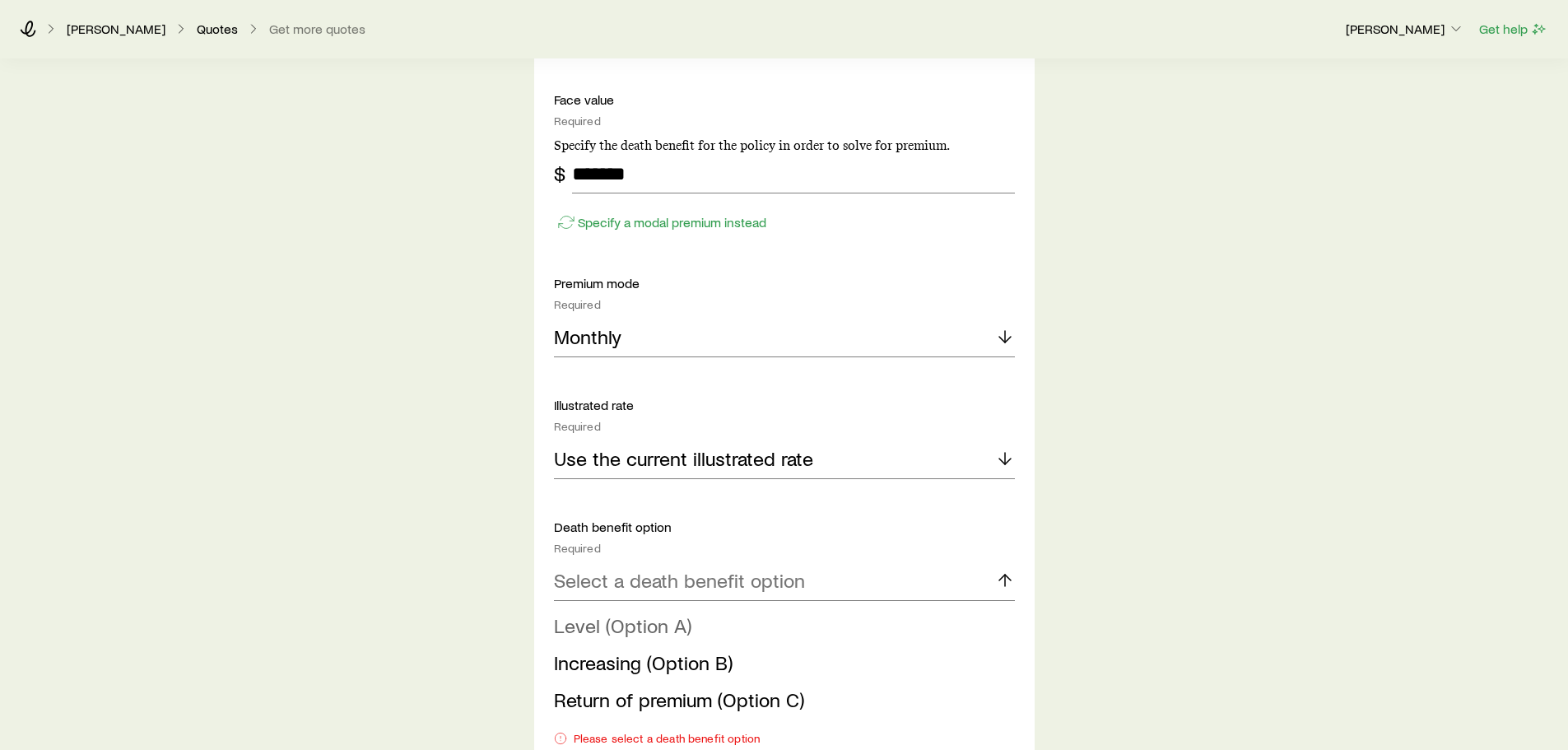
click at [673, 626] on span "Level (Option A)" at bounding box center [622, 625] width 137 height 24
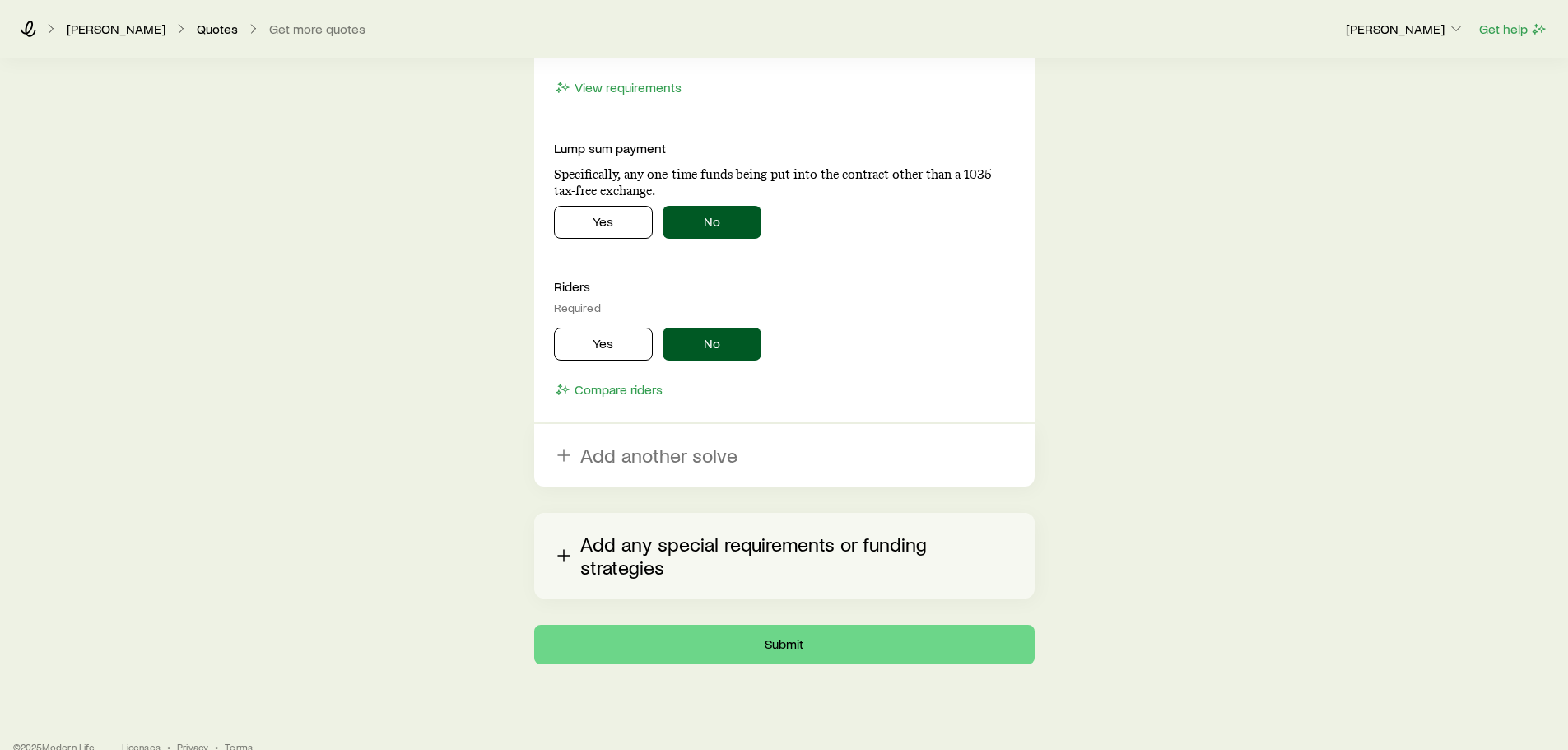
scroll to position [2191, 0]
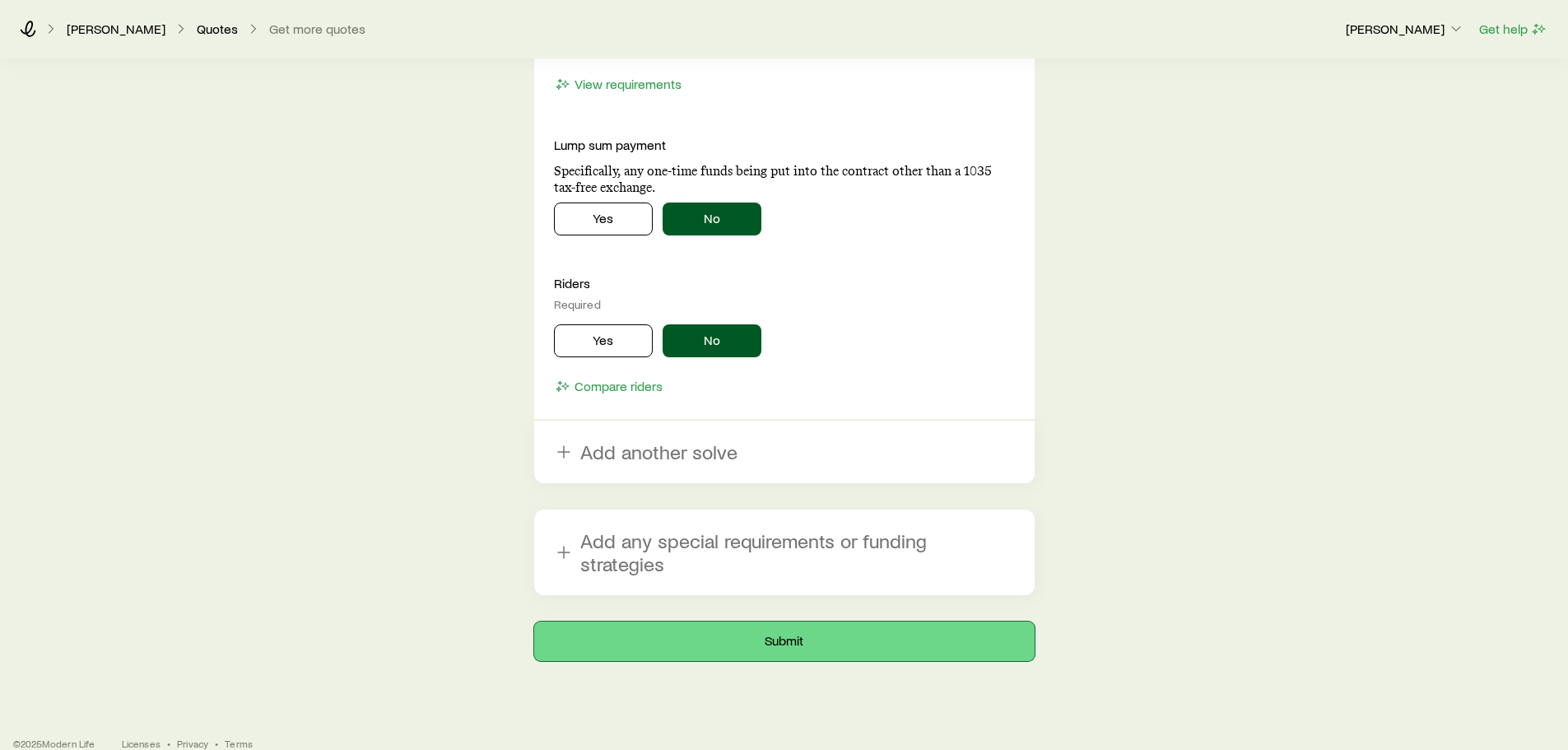
click at [752, 621] on button "Submit" at bounding box center [784, 641] width 500 height 40
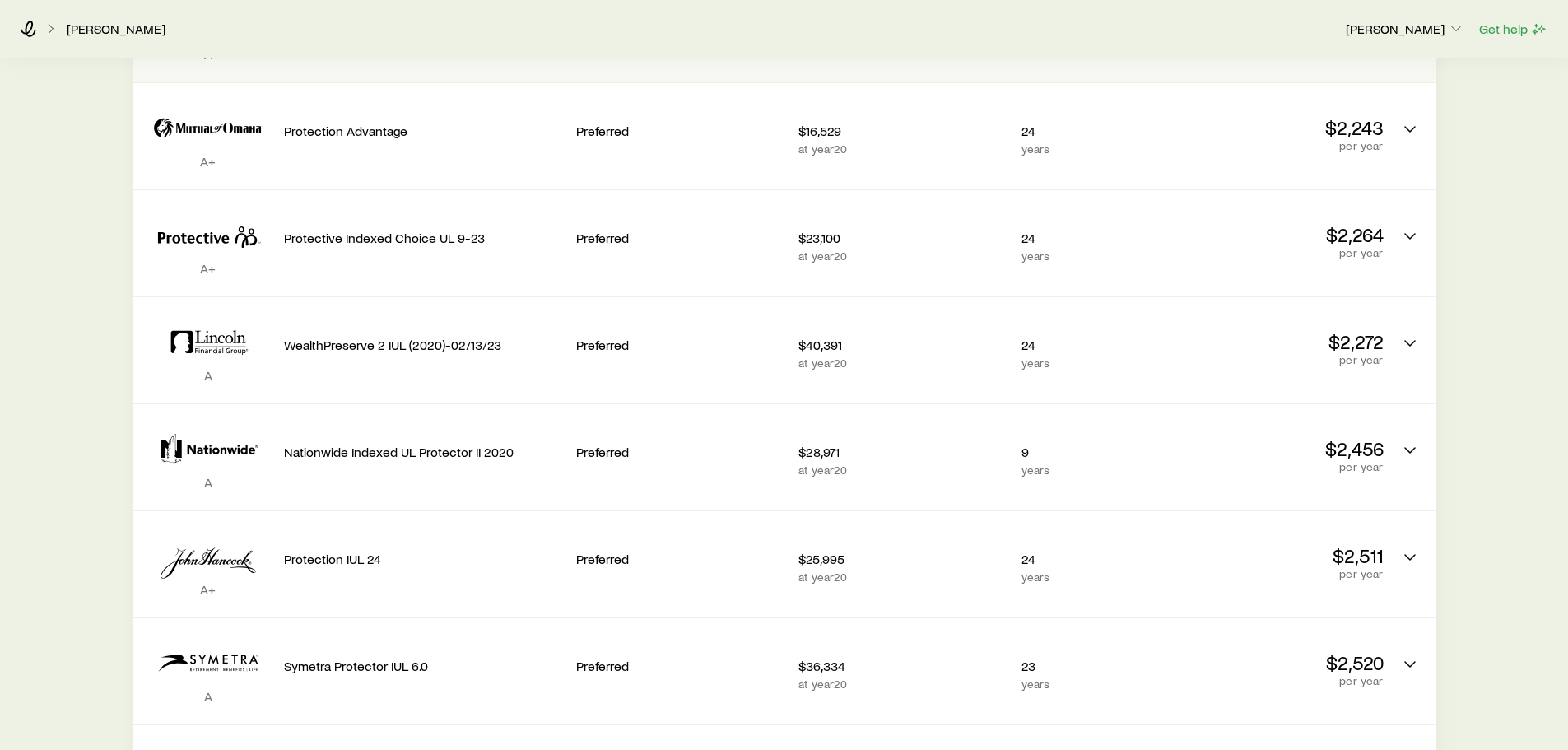
scroll to position [493, 0]
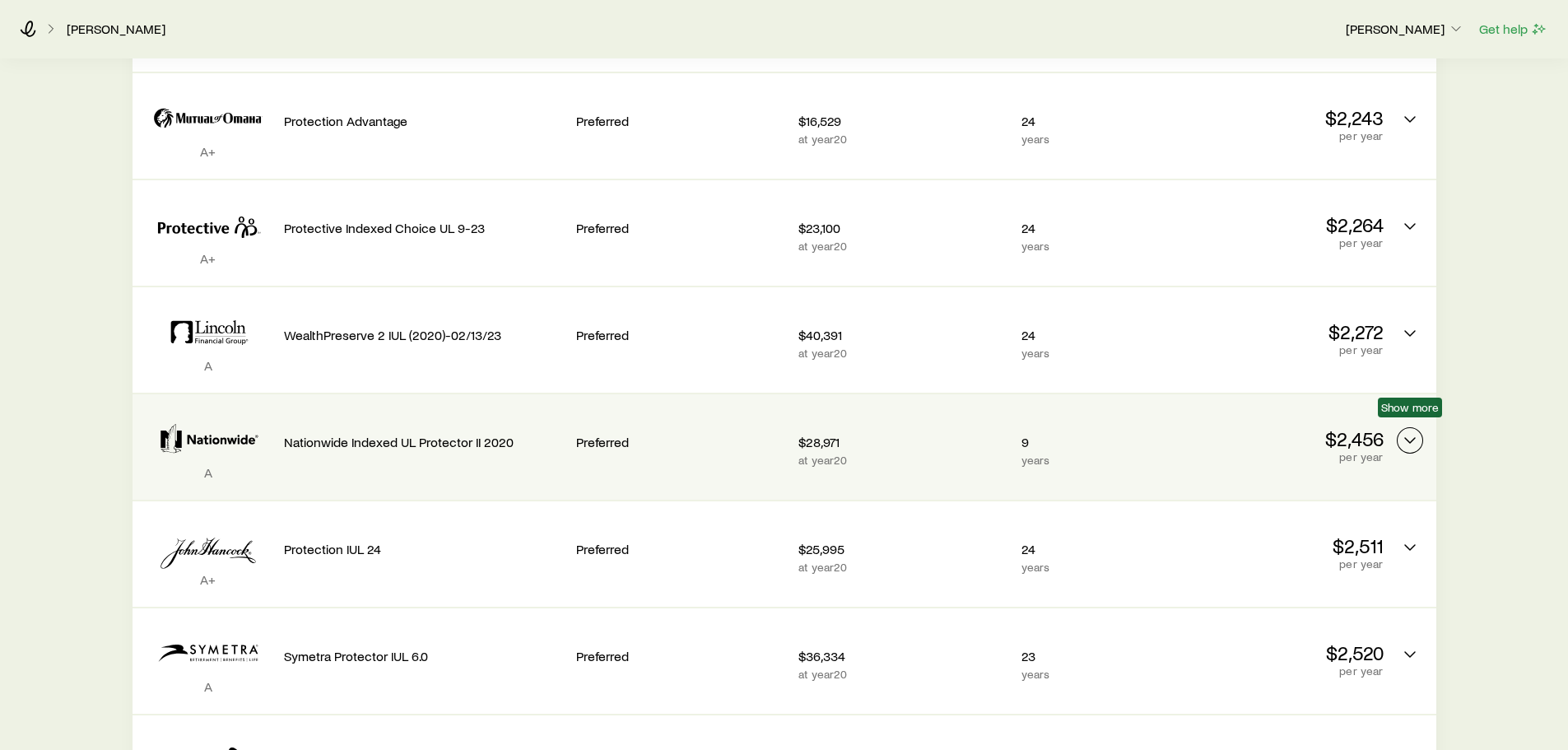
click at [1415, 430] on icon "Permanent quotes" at bounding box center [1409, 440] width 20 height 20
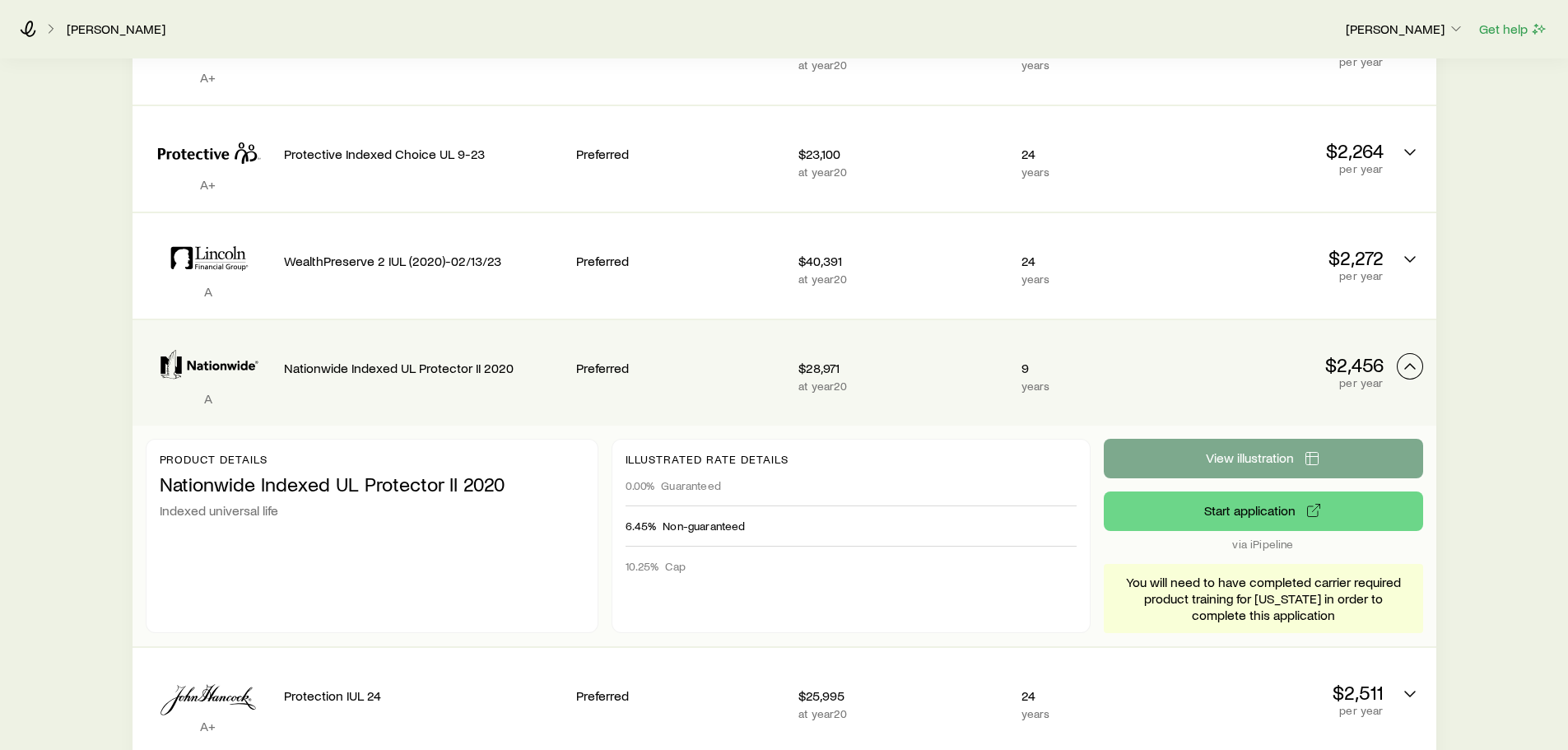
scroll to position [576, 0]
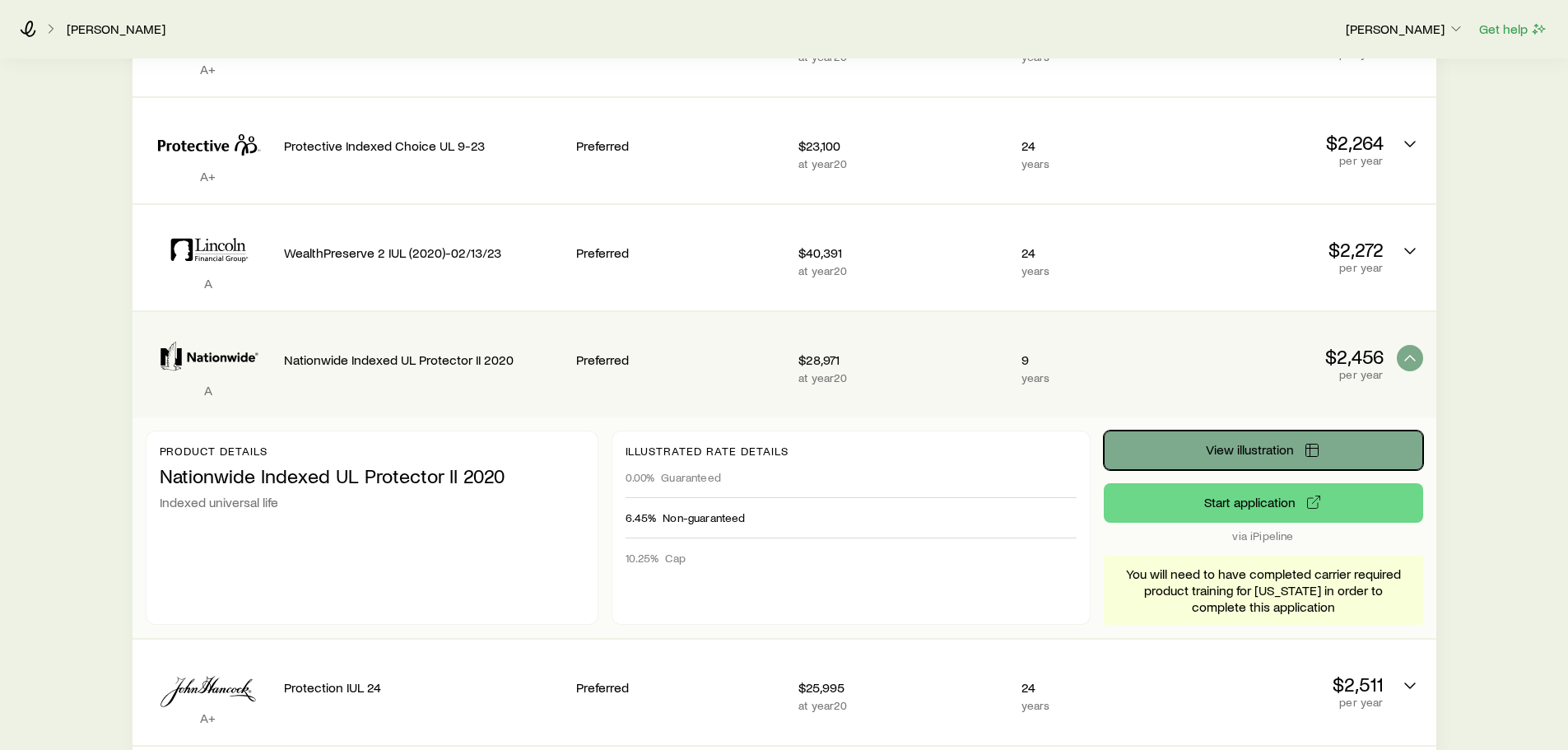
click at [1173, 439] on button "View illustration" at bounding box center [1263, 450] width 319 height 40
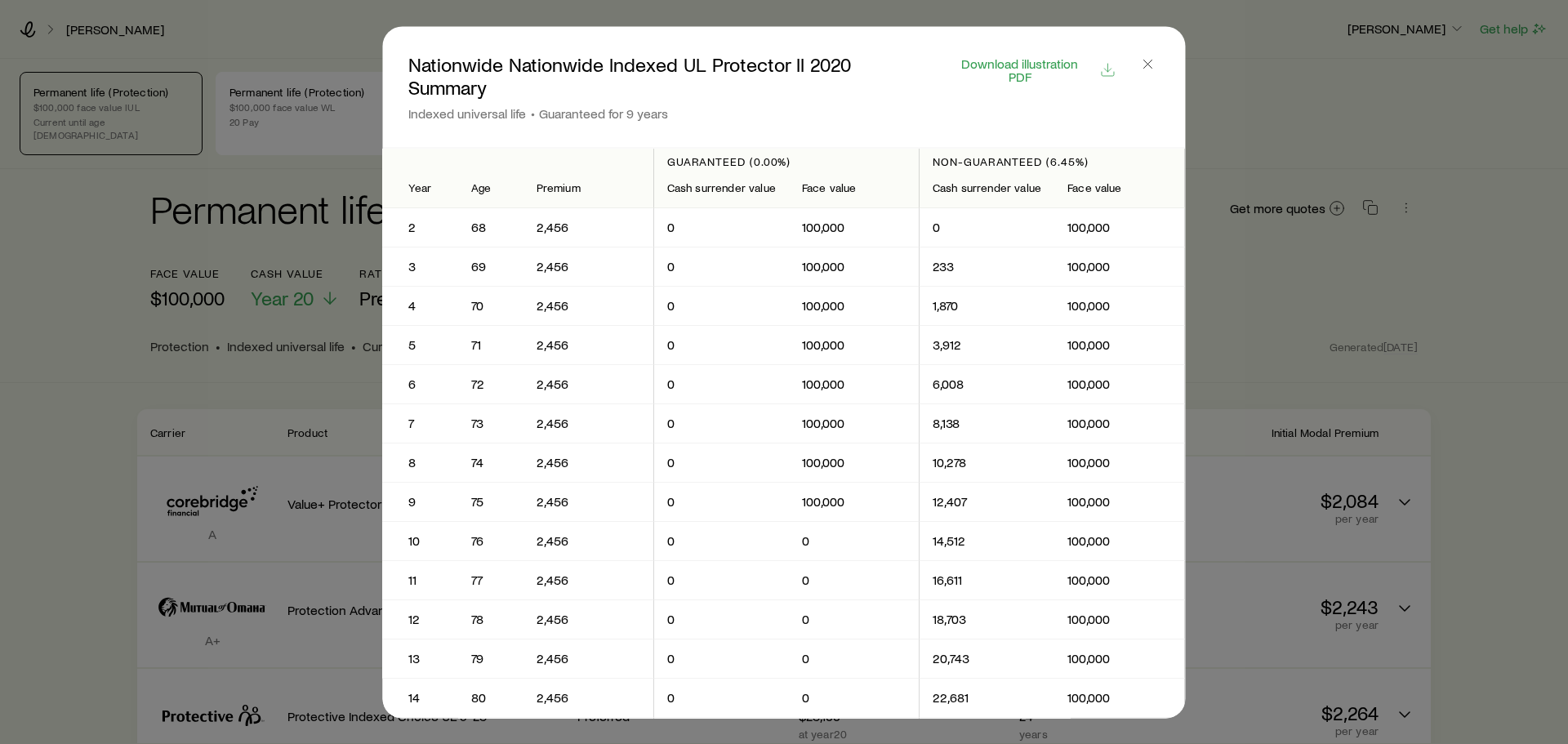
scroll to position [0, 0]
click at [1153, 61] on line "button" at bounding box center [1148, 63] width 8 height 8
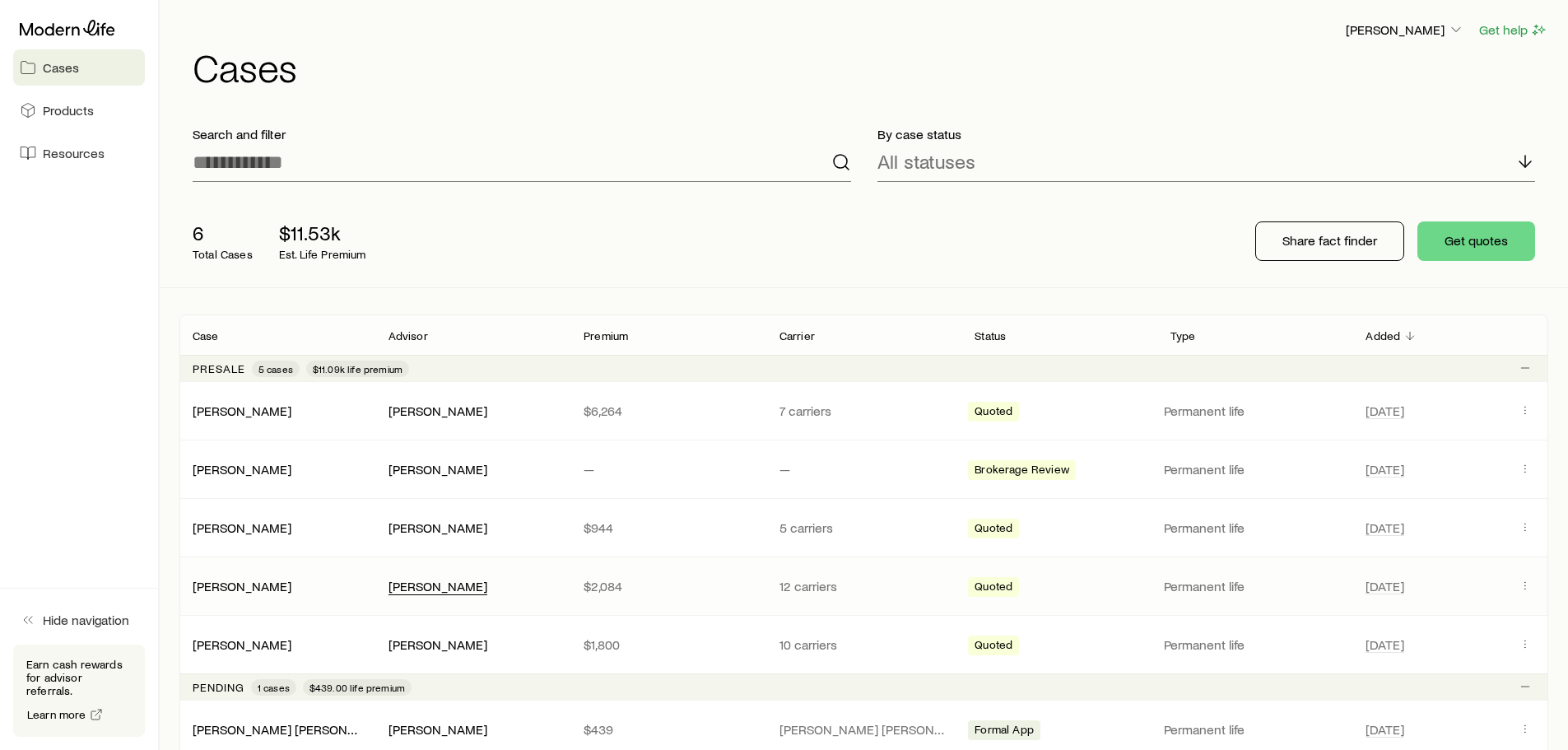
click at [468, 587] on div "[PERSON_NAME]" at bounding box center [438, 586] width 99 height 17
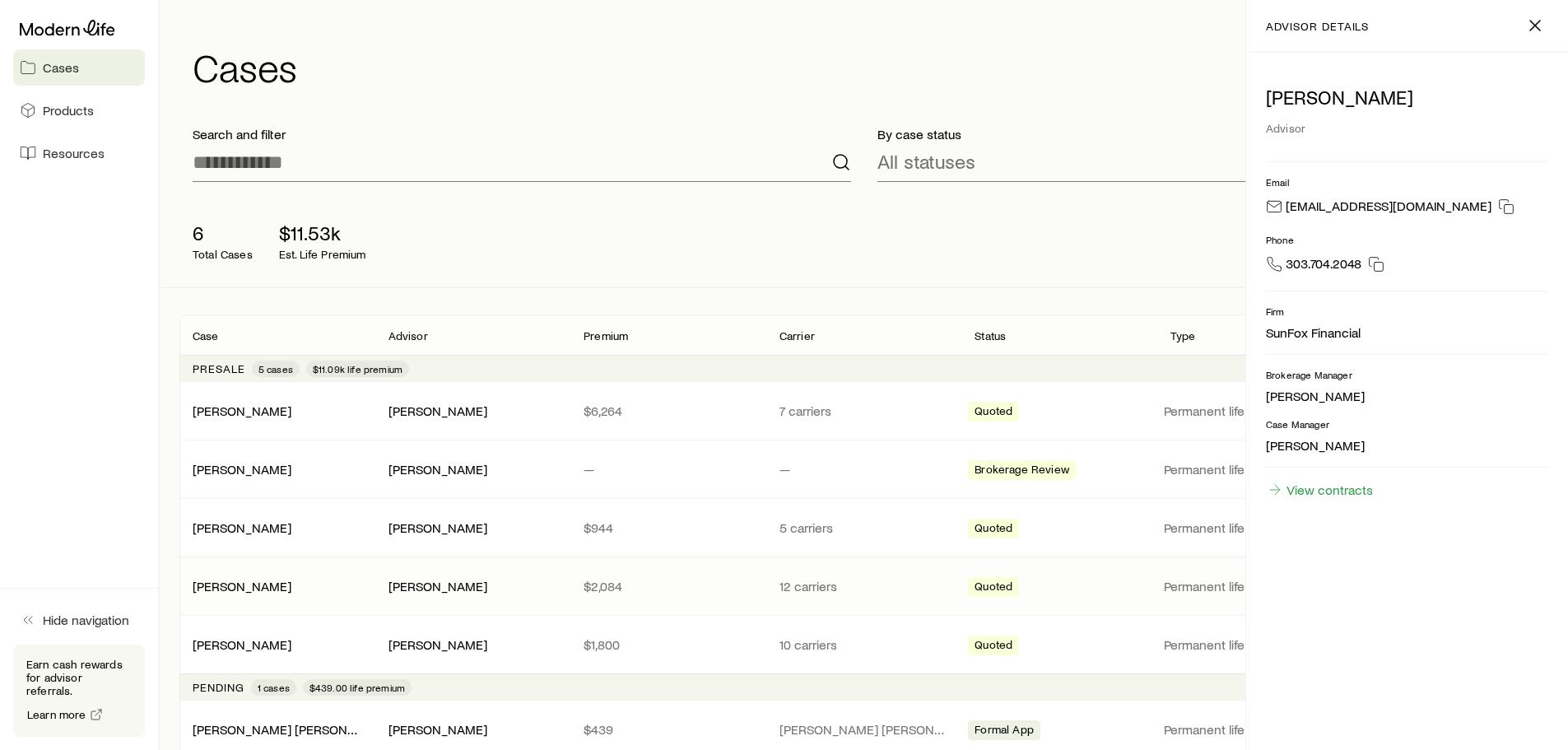
click at [1149, 581] on div "Quoted" at bounding box center [1059, 586] width 183 height 22
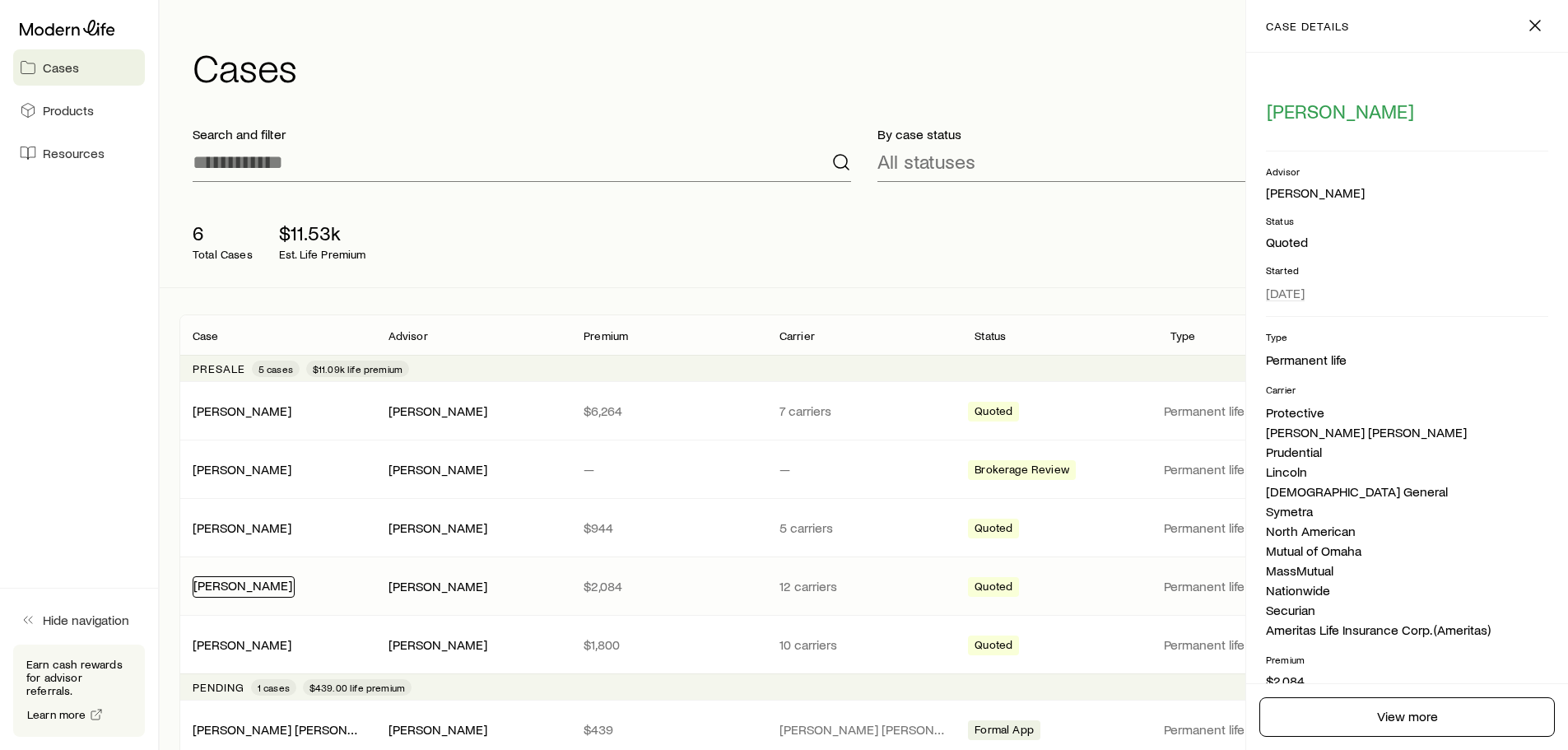
click at [227, 583] on link "[PERSON_NAME]" at bounding box center [243, 585] width 99 height 16
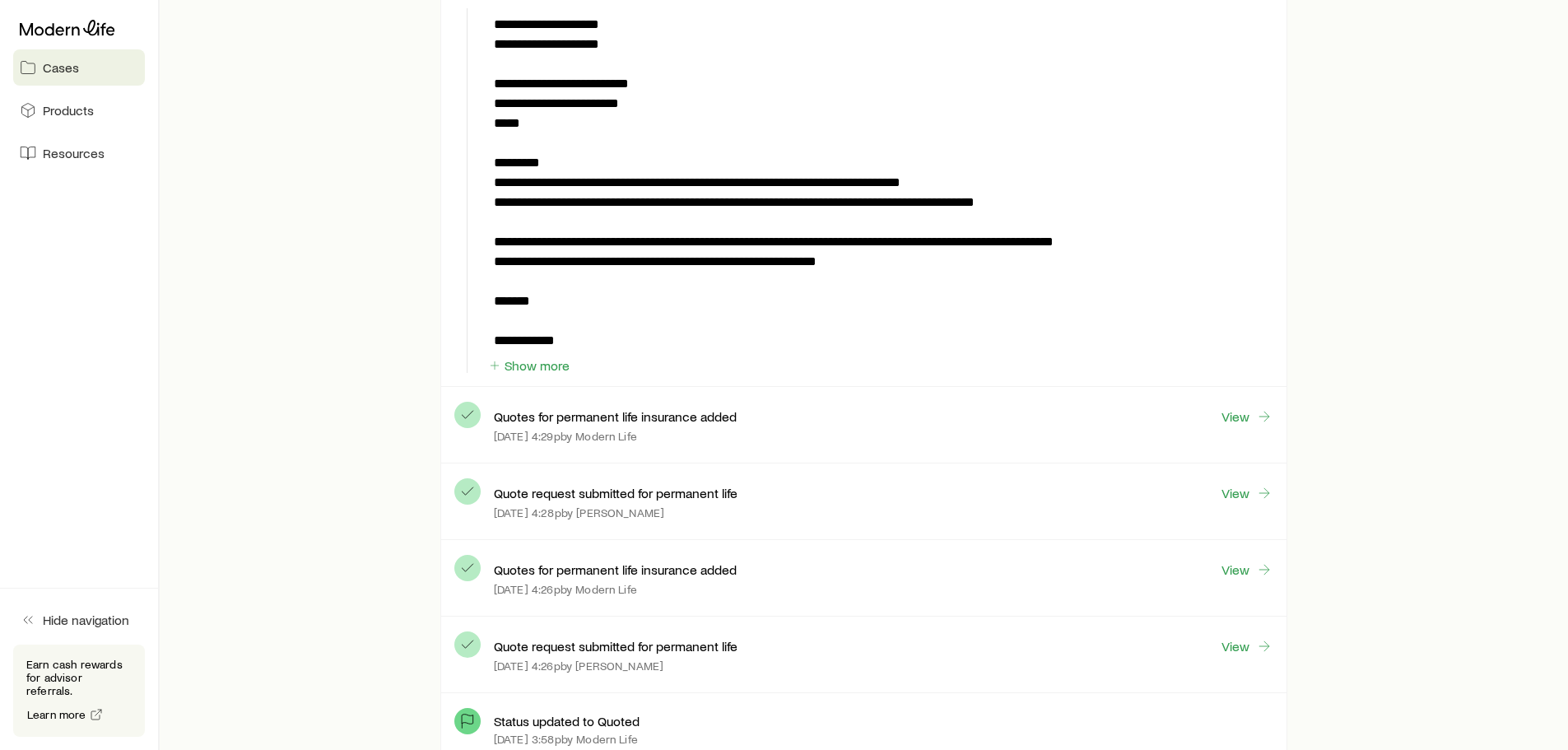
scroll to position [1234, 0]
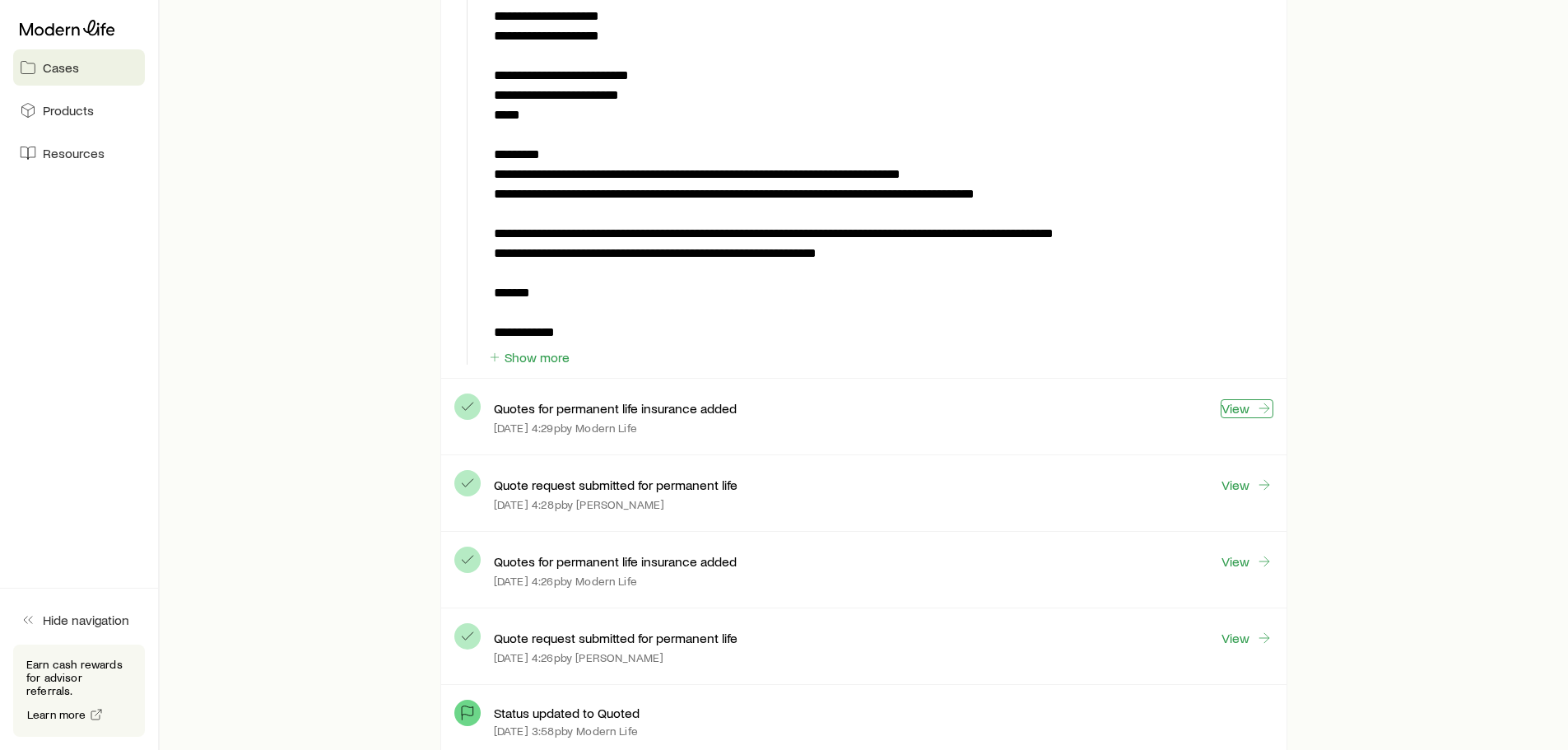
click at [1247, 405] on link "View" at bounding box center [1246, 409] width 52 height 19
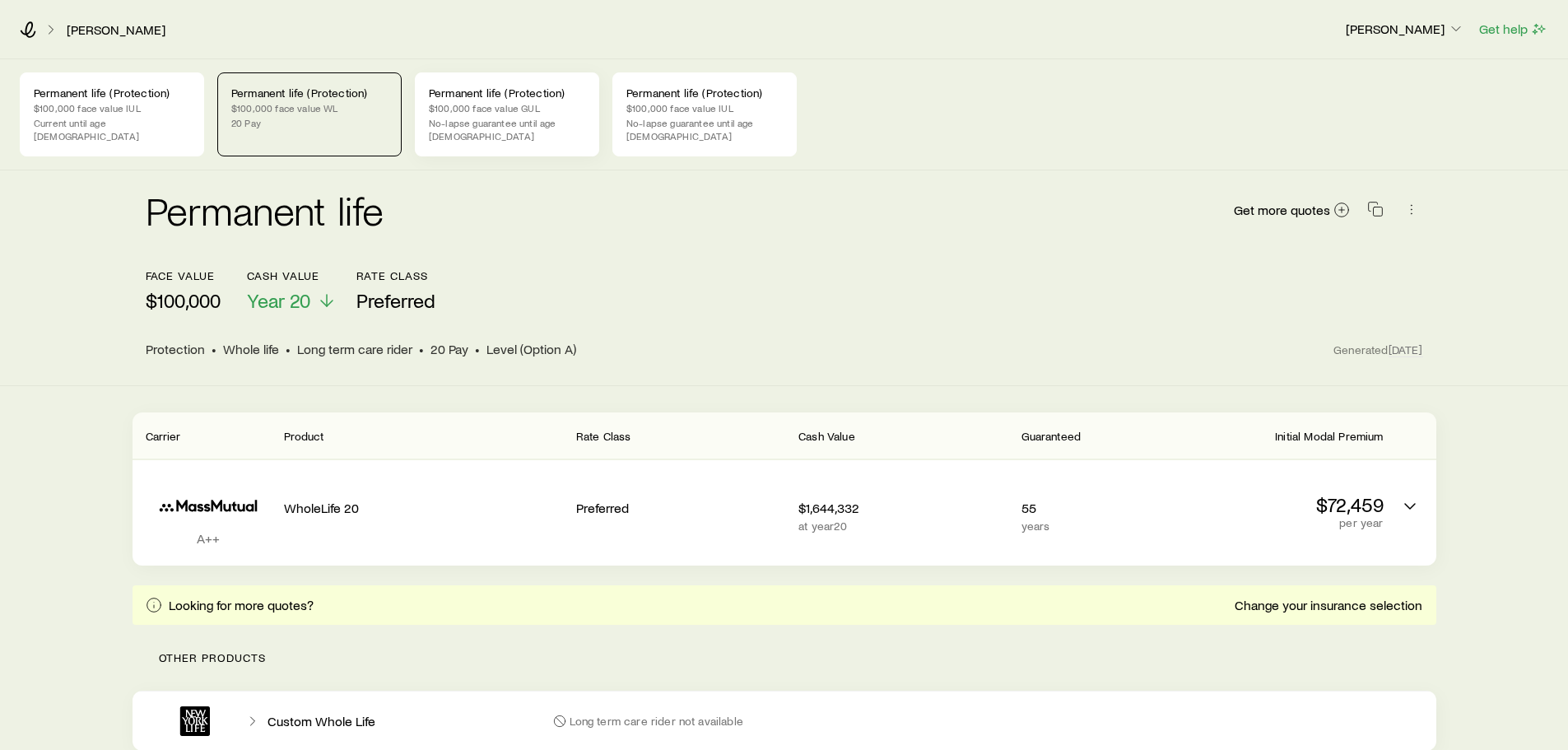
click at [508, 116] on p "No-lapse guarantee until age [DEMOGRAPHIC_DATA]" at bounding box center [507, 130] width 156 height 27
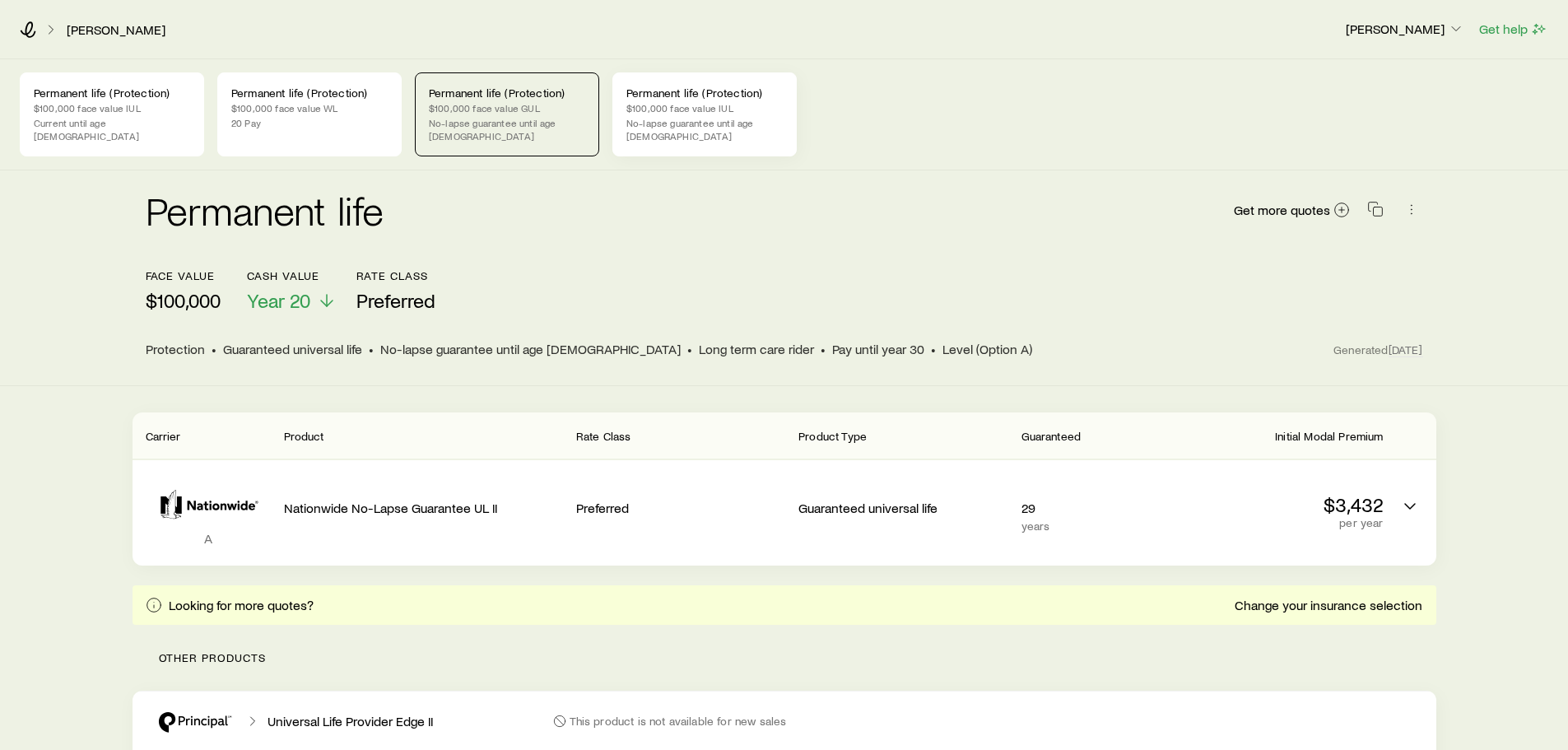
click at [677, 113] on p "$100,000 face value IUL" at bounding box center [704, 108] width 156 height 13
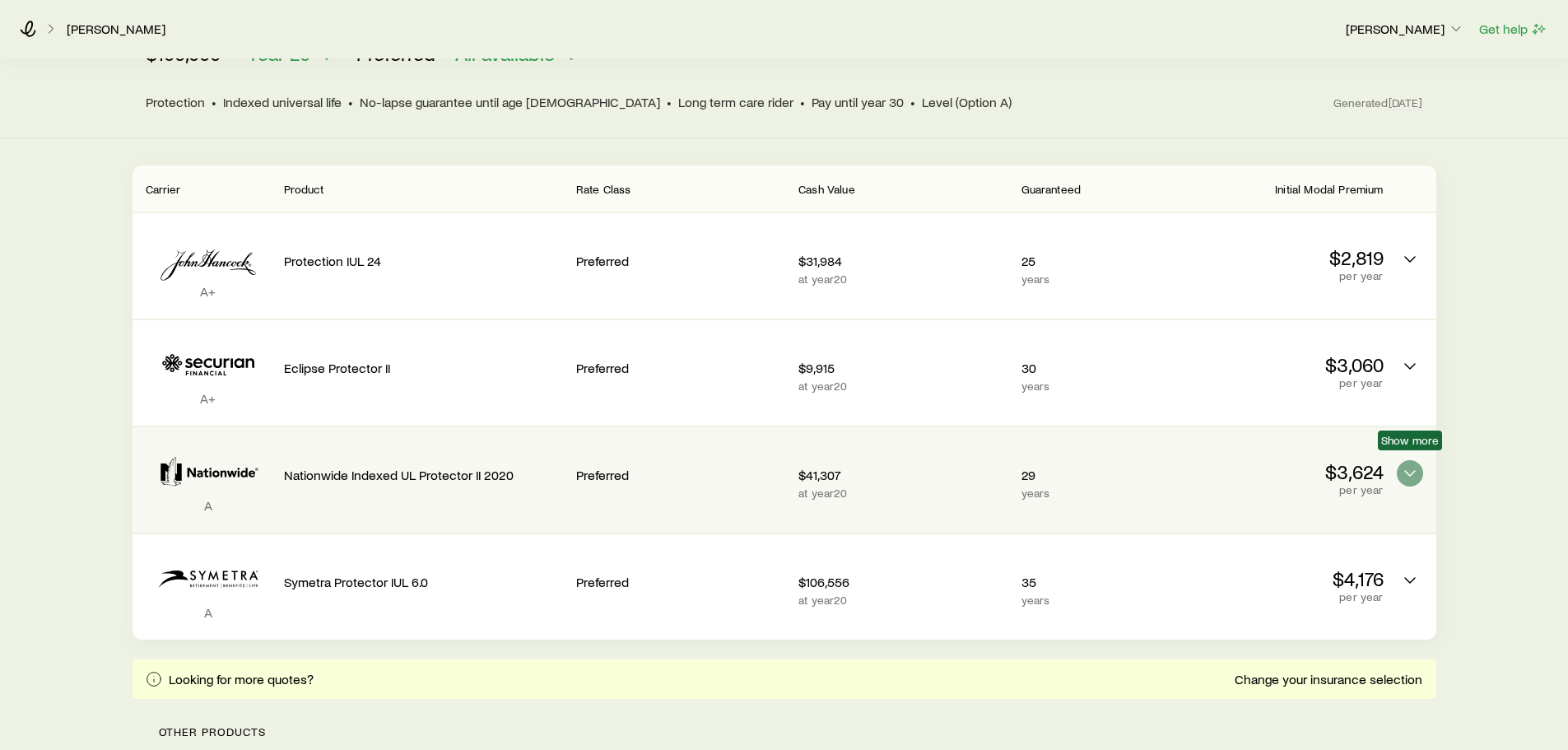
scroll to position [329, 0]
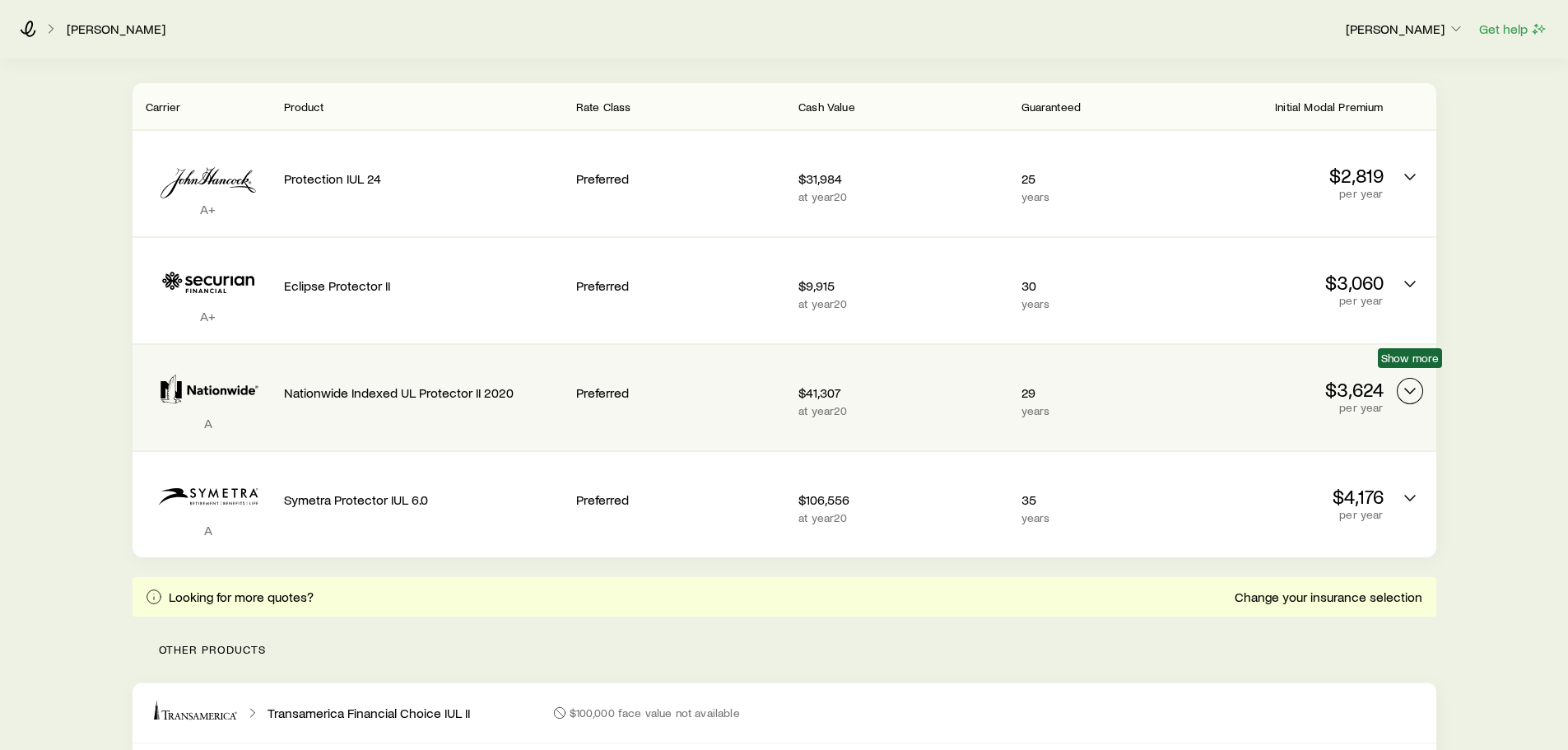
click at [1411, 381] on icon "Permanent quotes" at bounding box center [1409, 391] width 20 height 20
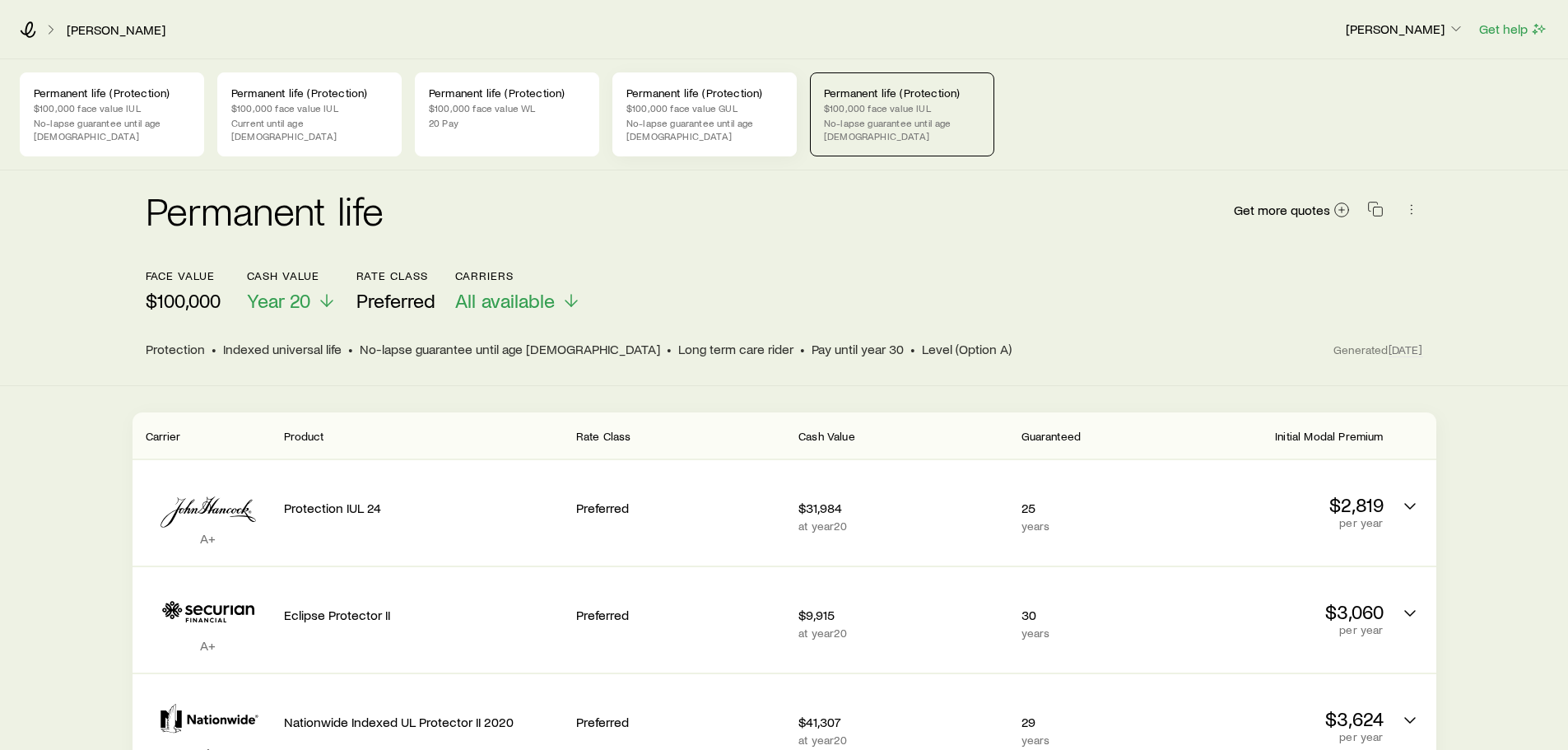
click at [749, 105] on p "$100,000 face value GUL" at bounding box center [704, 108] width 156 height 13
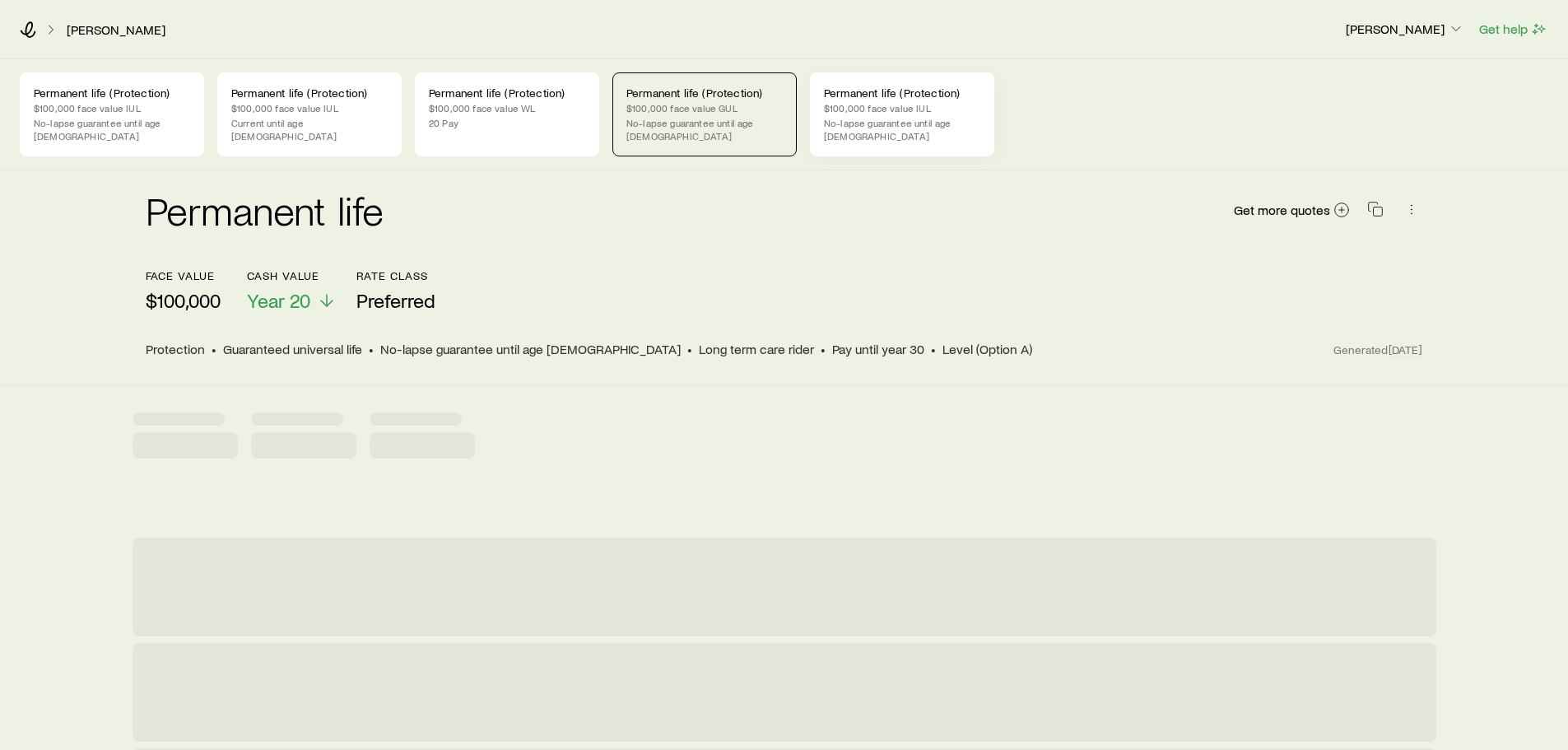
click at [877, 102] on p "$100,000 face value IUL" at bounding box center [902, 108] width 156 height 13
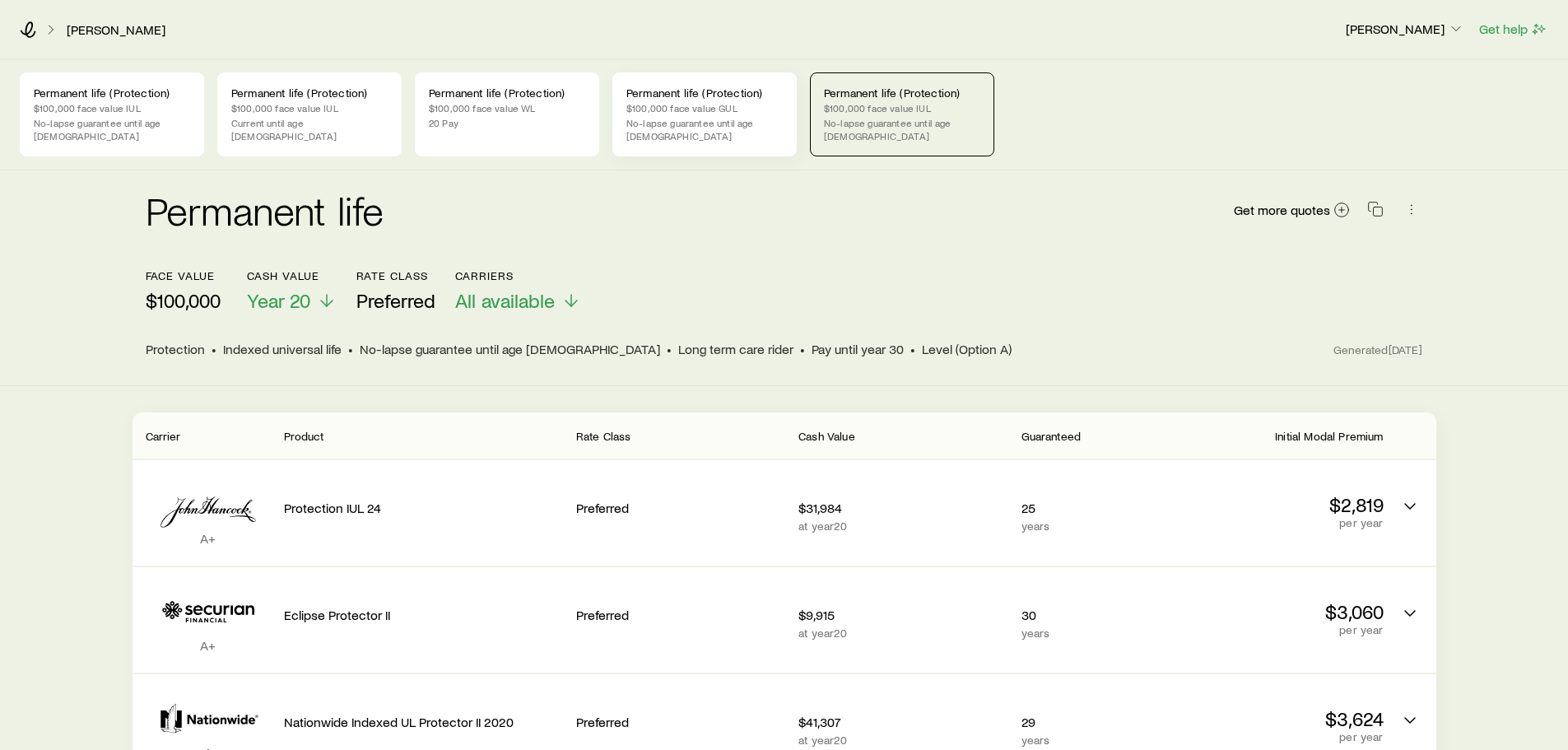
click at [699, 124] on p "No-lapse guarantee until age [DEMOGRAPHIC_DATA]" at bounding box center [704, 130] width 156 height 27
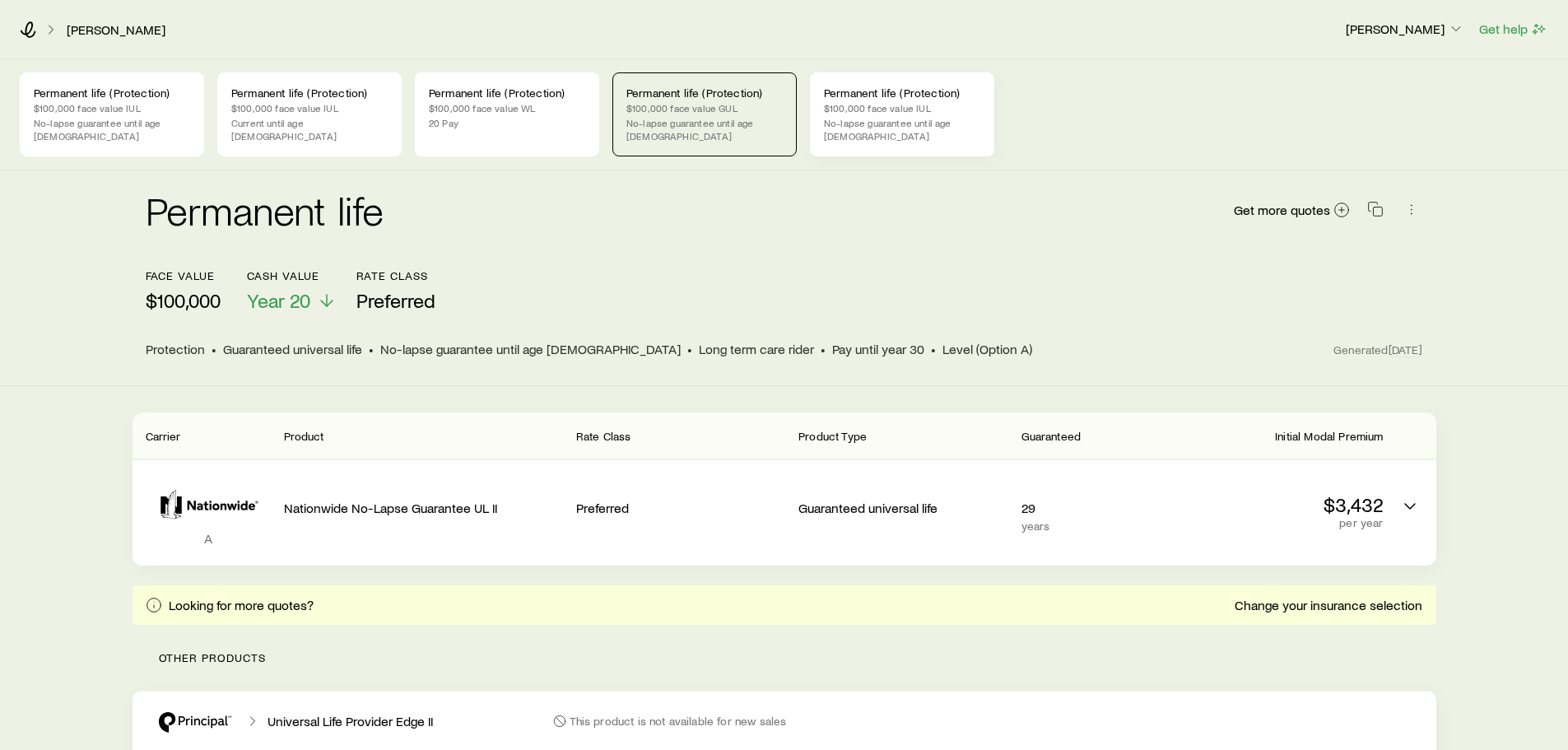
click at [881, 96] on p "Permanent life (Protection)" at bounding box center [902, 93] width 156 height 13
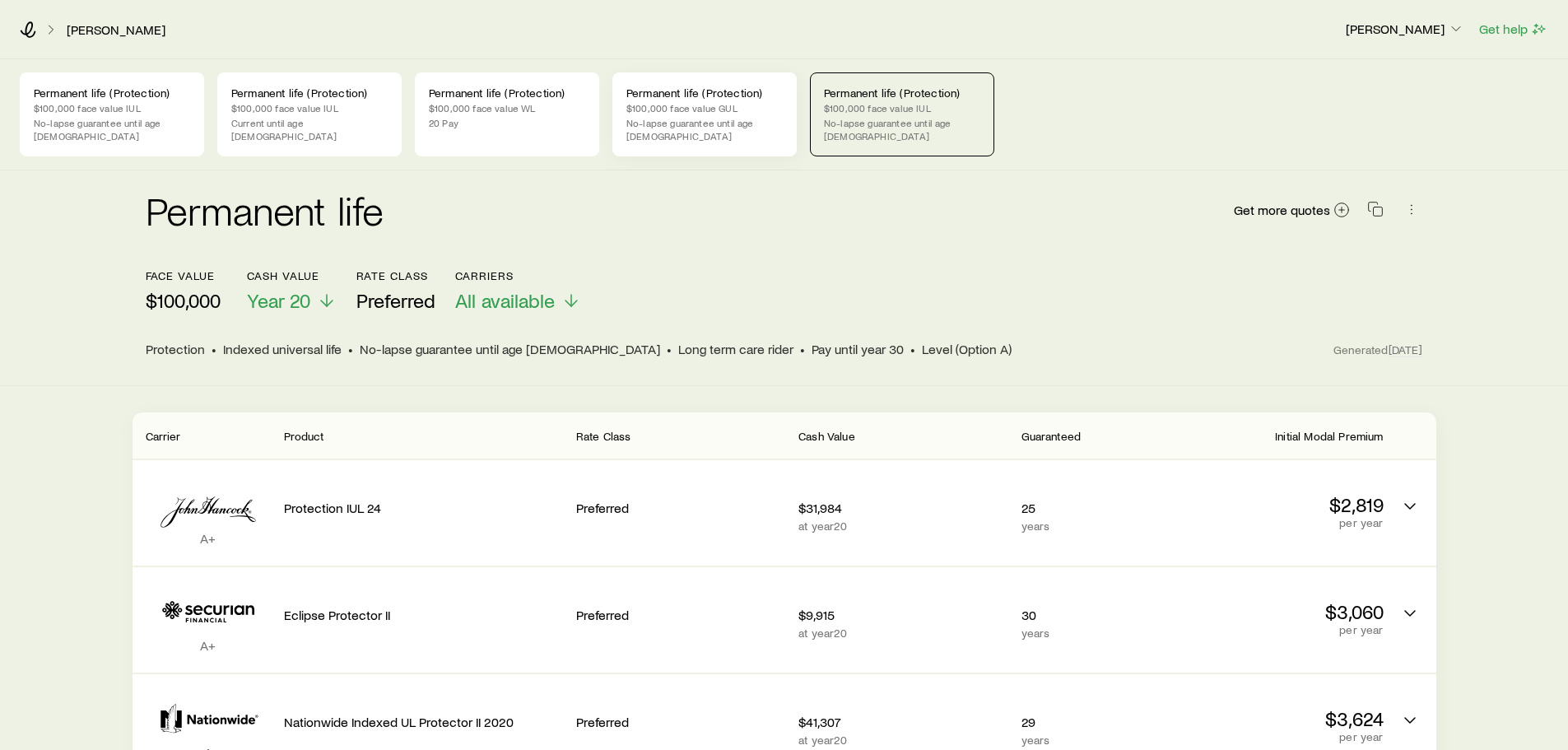
click at [730, 120] on p "No-lapse guarantee until age [DEMOGRAPHIC_DATA]" at bounding box center [704, 130] width 156 height 27
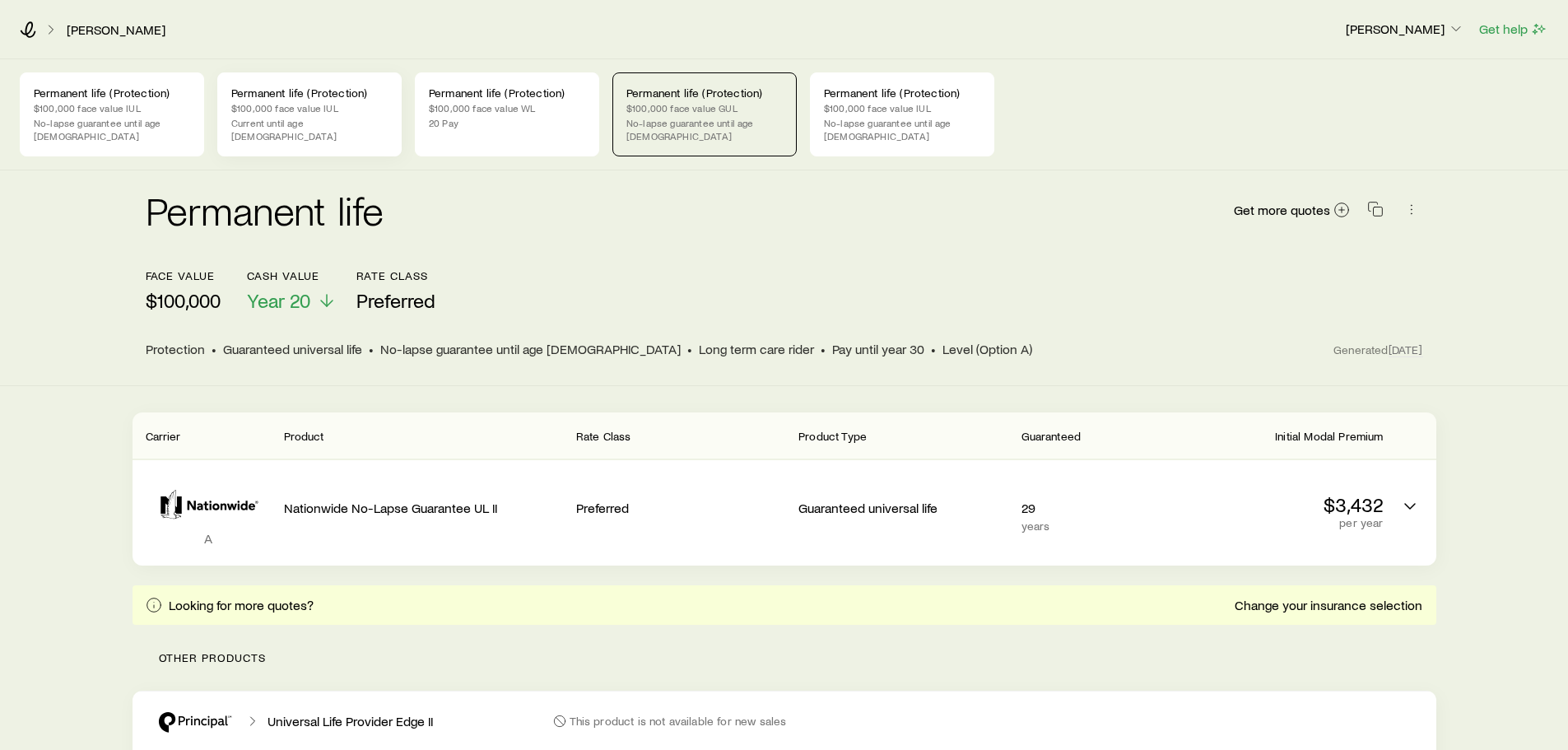
click at [268, 111] on p "$100,000 face value IUL" at bounding box center [309, 108] width 156 height 13
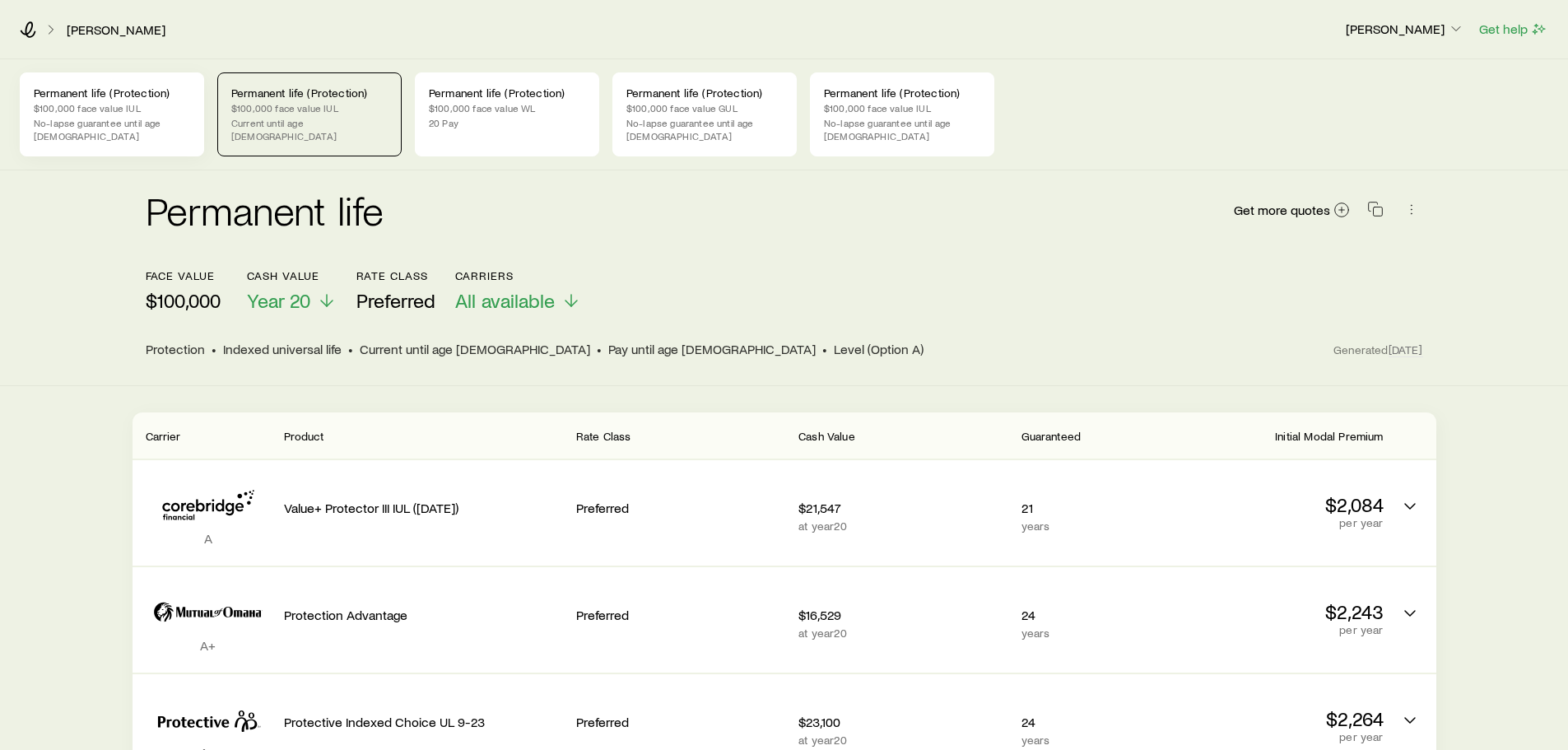
click at [100, 107] on p "$100,000 face value IUL" at bounding box center [112, 108] width 156 height 13
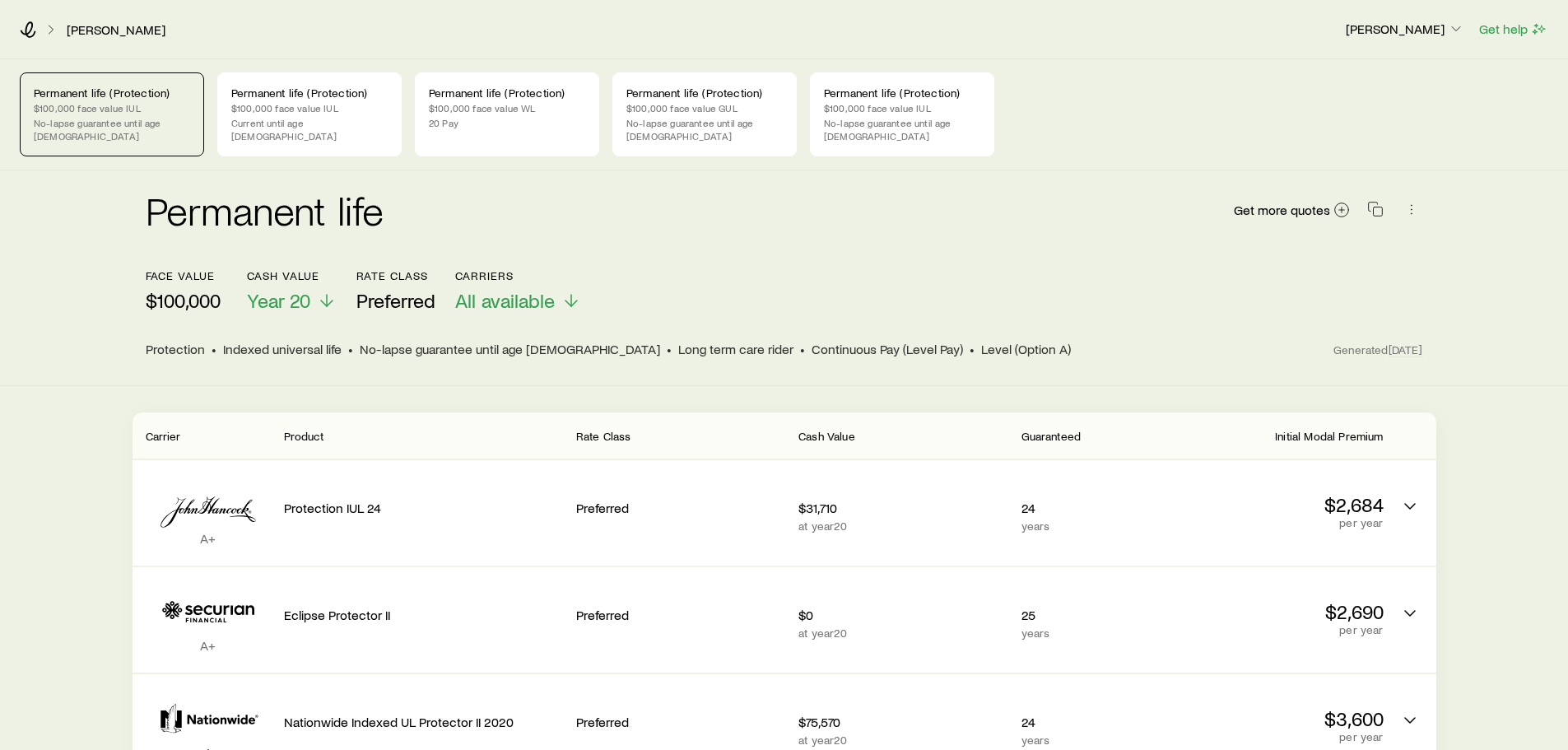
click at [91, 103] on p "$100,000 face value IUL" at bounding box center [112, 108] width 156 height 13
click at [467, 118] on p "20 Pay" at bounding box center [507, 123] width 156 height 13
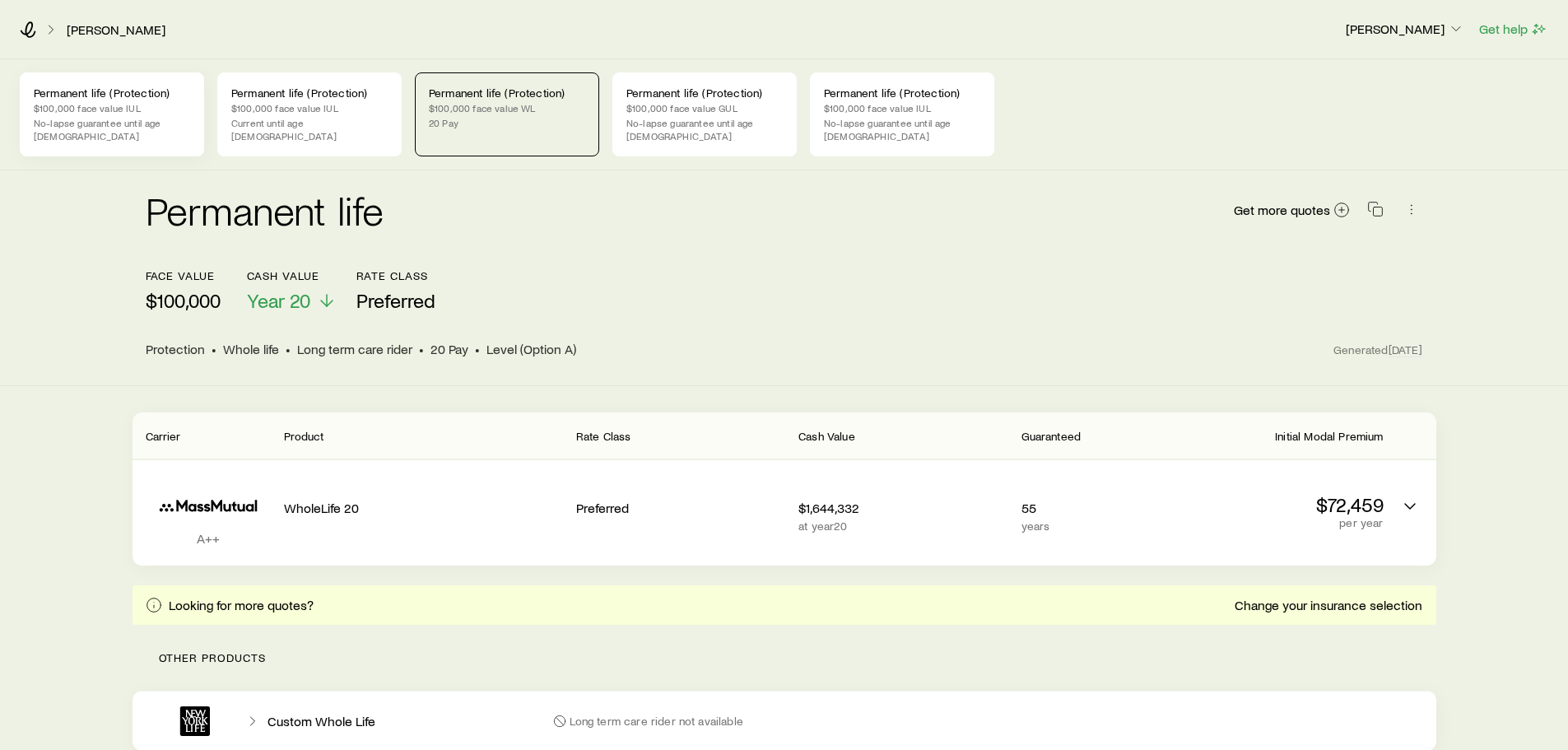
click at [115, 117] on p "No-lapse guarantee until age 90" at bounding box center [112, 130] width 156 height 27
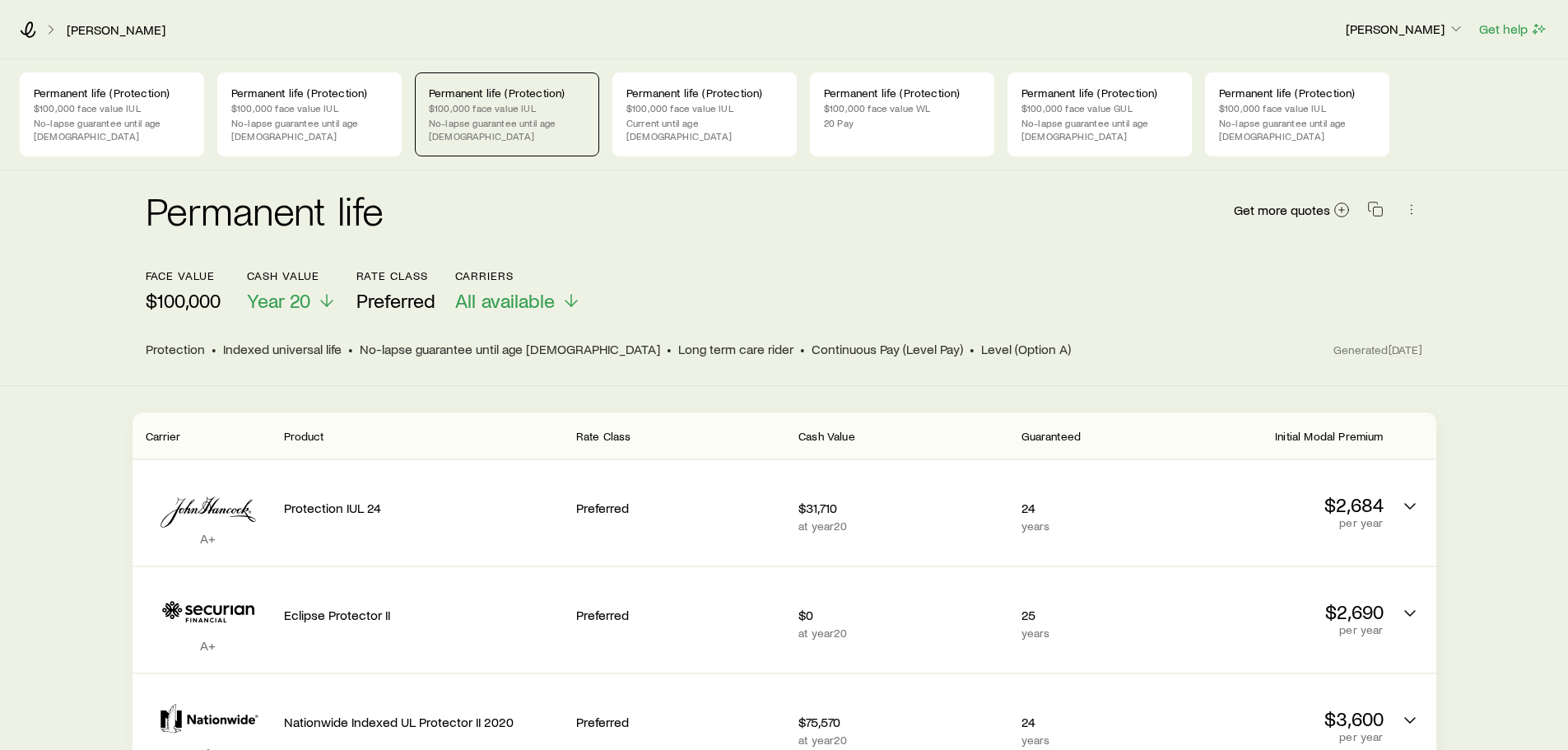
drag, startPoint x: 0, startPoint y: 0, endPoint x: 47, endPoint y: 258, distance: 262.2
click at [47, 258] on div "Permanent life Get more quotes face value $100,000 Cash Value Year 20 Rate Clas…" at bounding box center [784, 278] width 1568 height 216
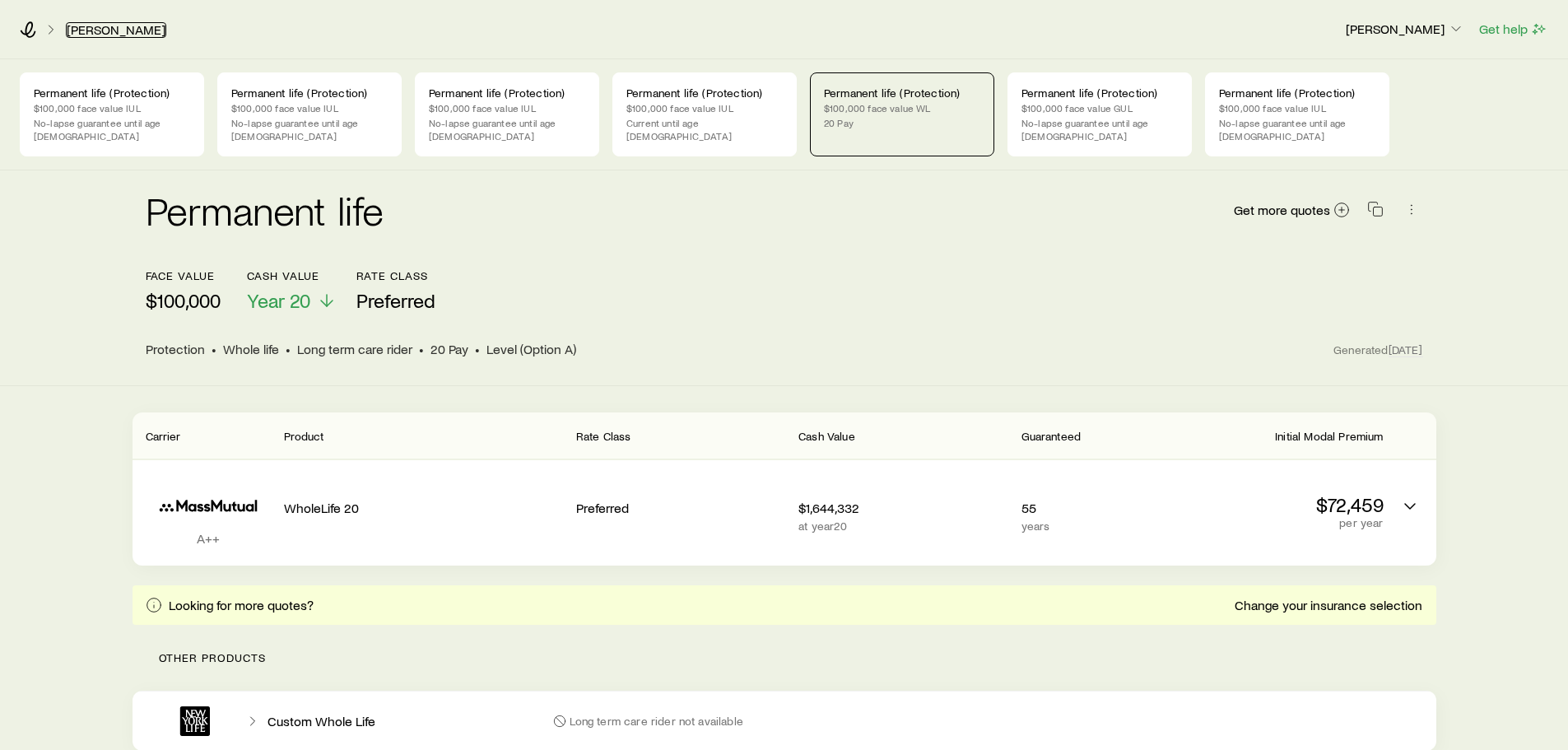
click at [87, 34] on link "[PERSON_NAME]" at bounding box center [115, 30] width 100 height 16
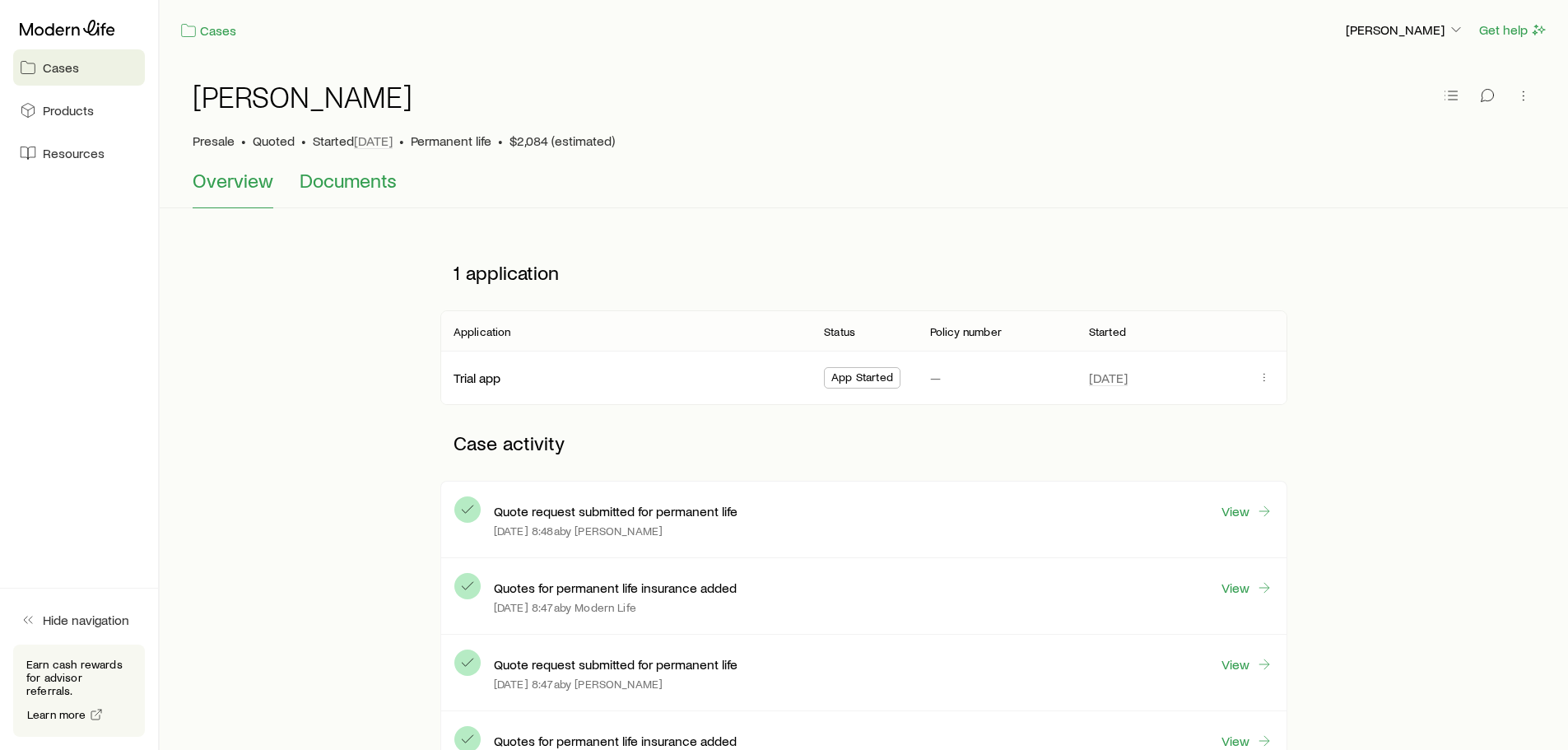
click at [342, 180] on span "Documents" at bounding box center [348, 180] width 97 height 23
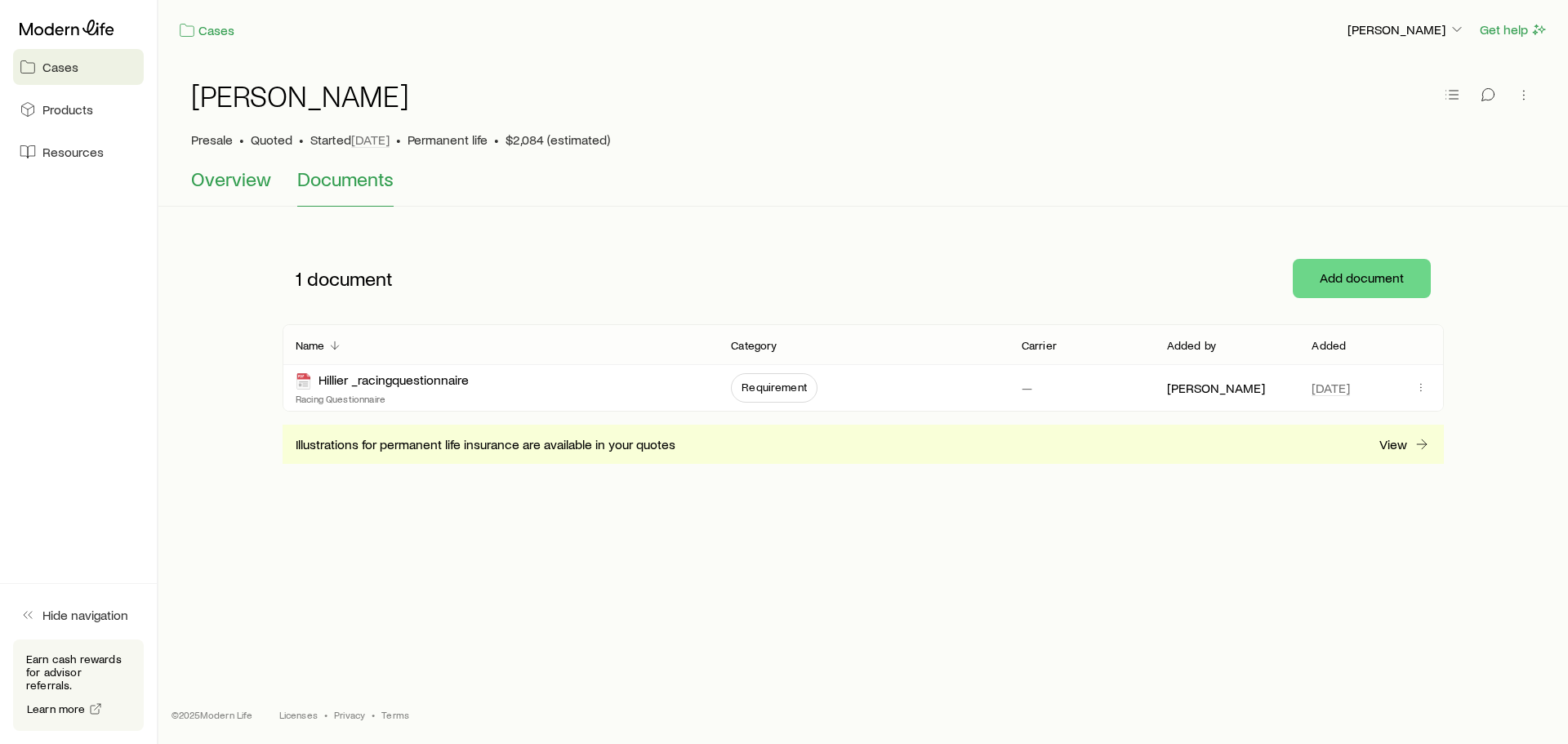
click at [221, 185] on span "Overview" at bounding box center [231, 179] width 80 height 23
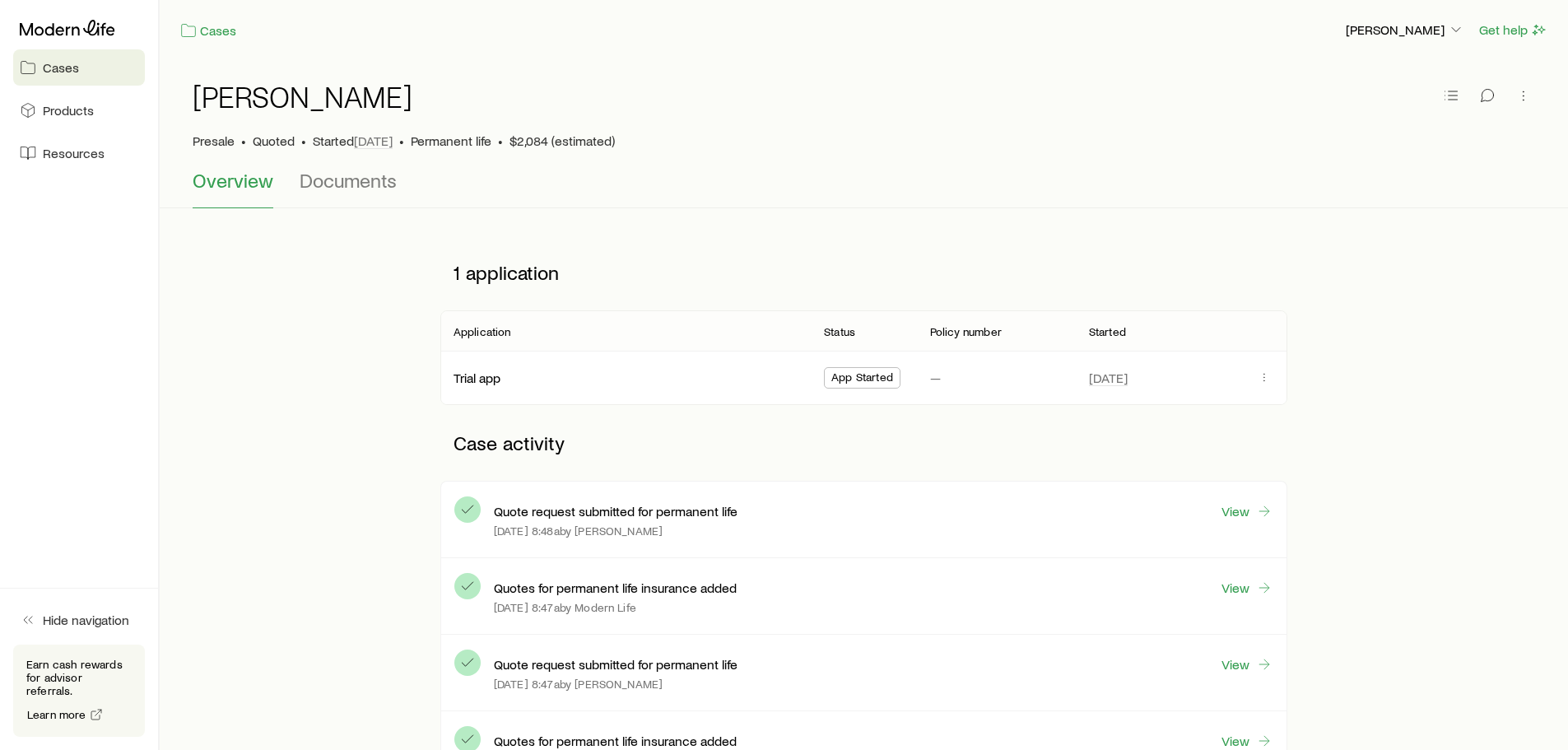
click at [74, 70] on span "Cases" at bounding box center [61, 67] width 37 height 17
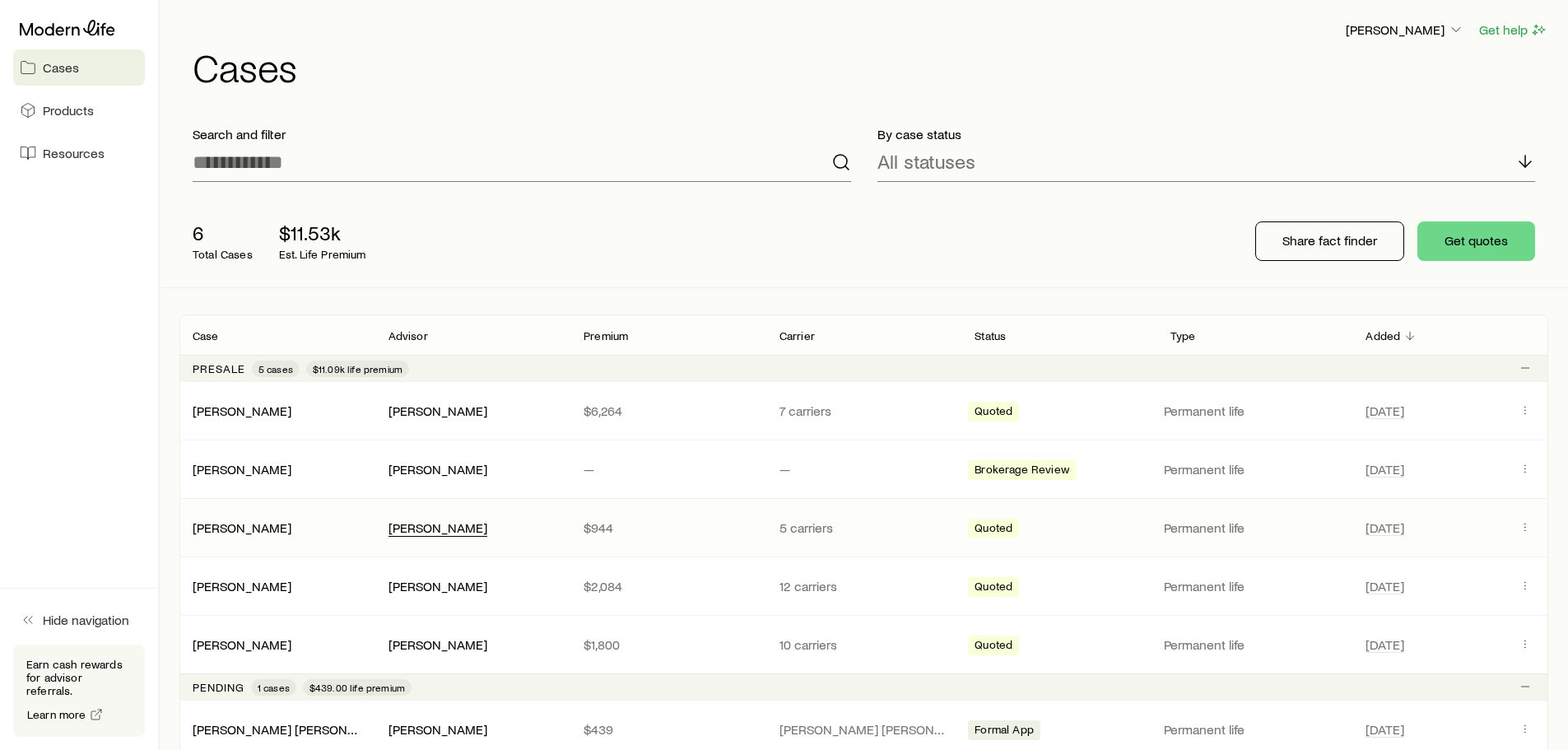
click at [431, 535] on div "[PERSON_NAME]" at bounding box center [438, 527] width 99 height 17
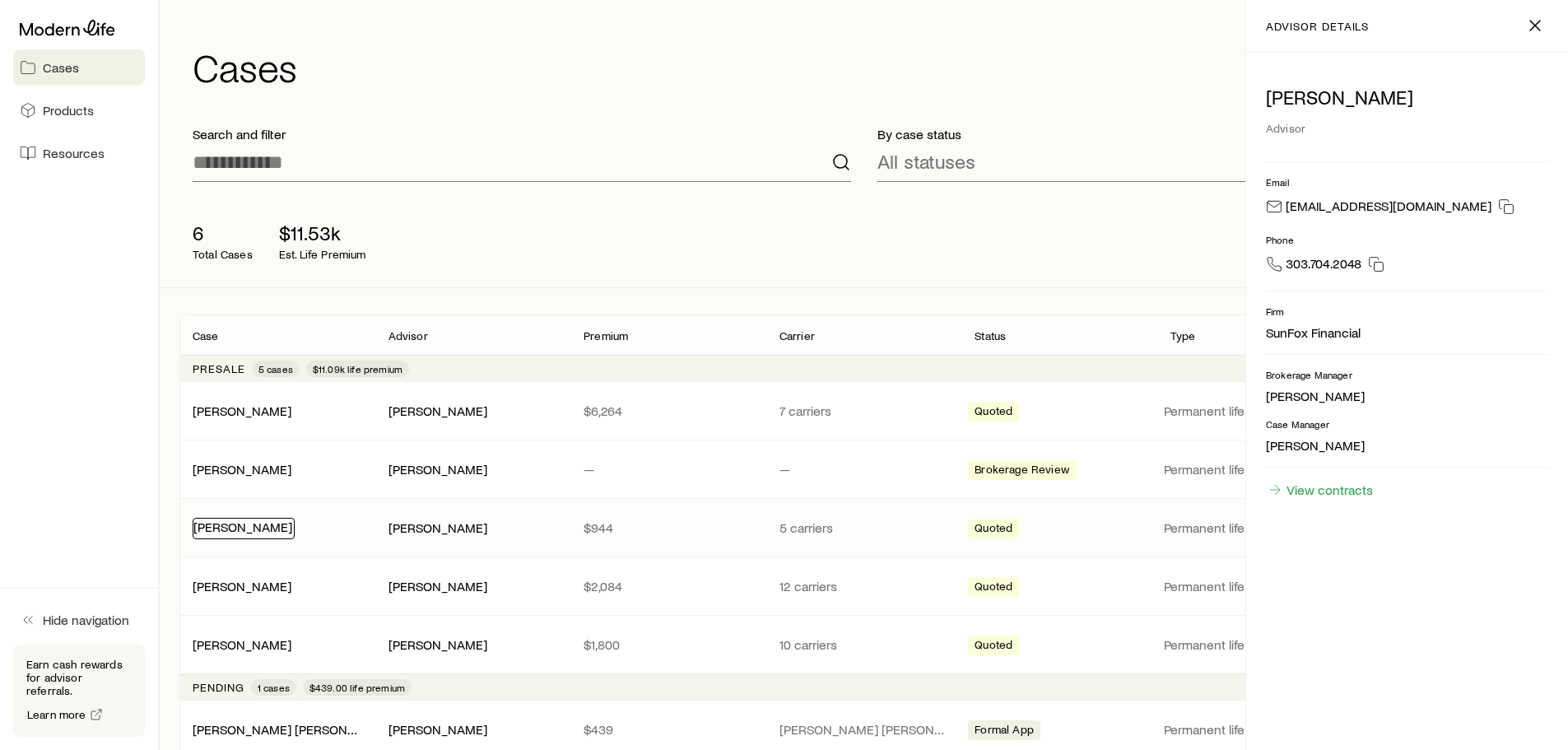
click at [220, 530] on link "[PERSON_NAME]" at bounding box center [243, 526] width 99 height 16
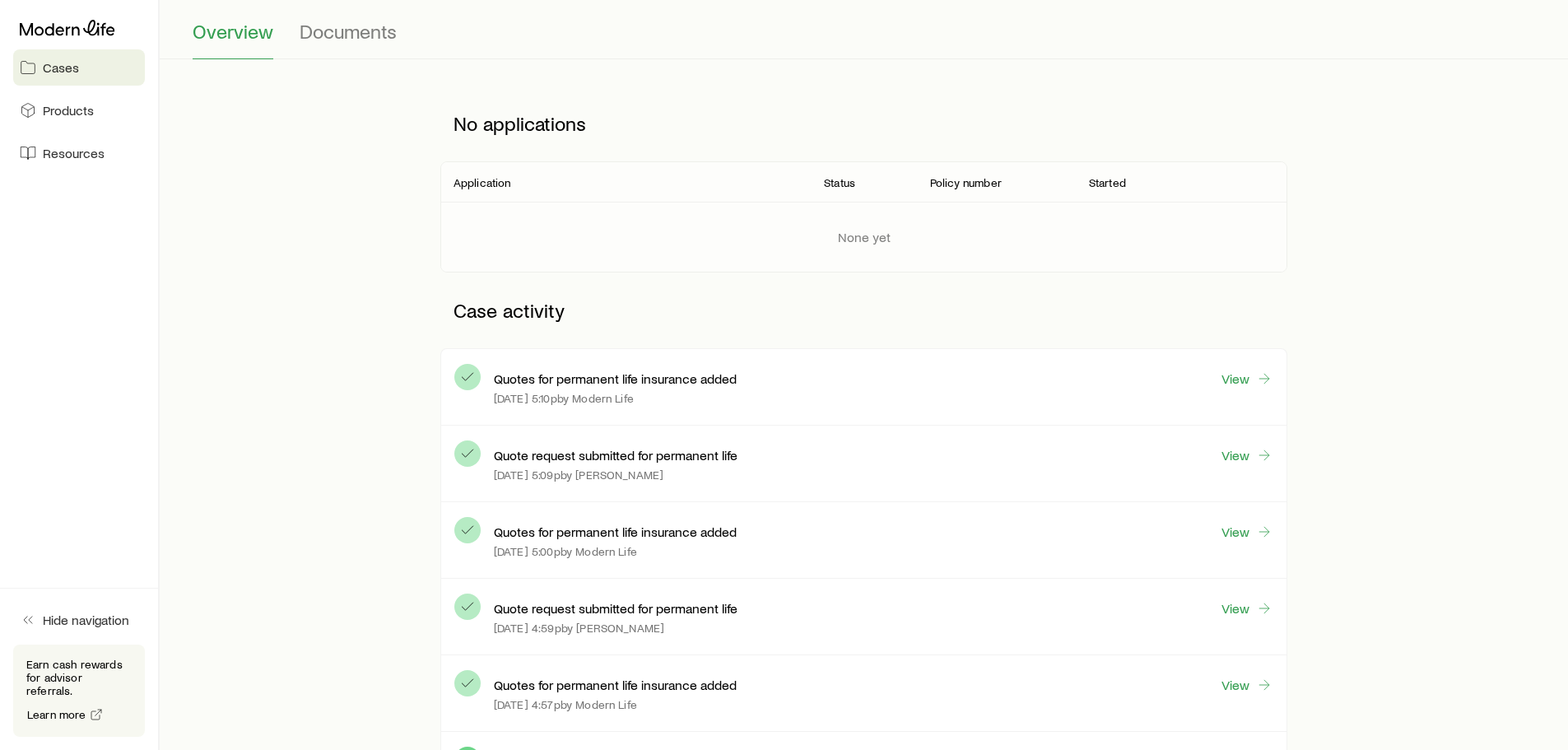
scroll to position [164, 0]
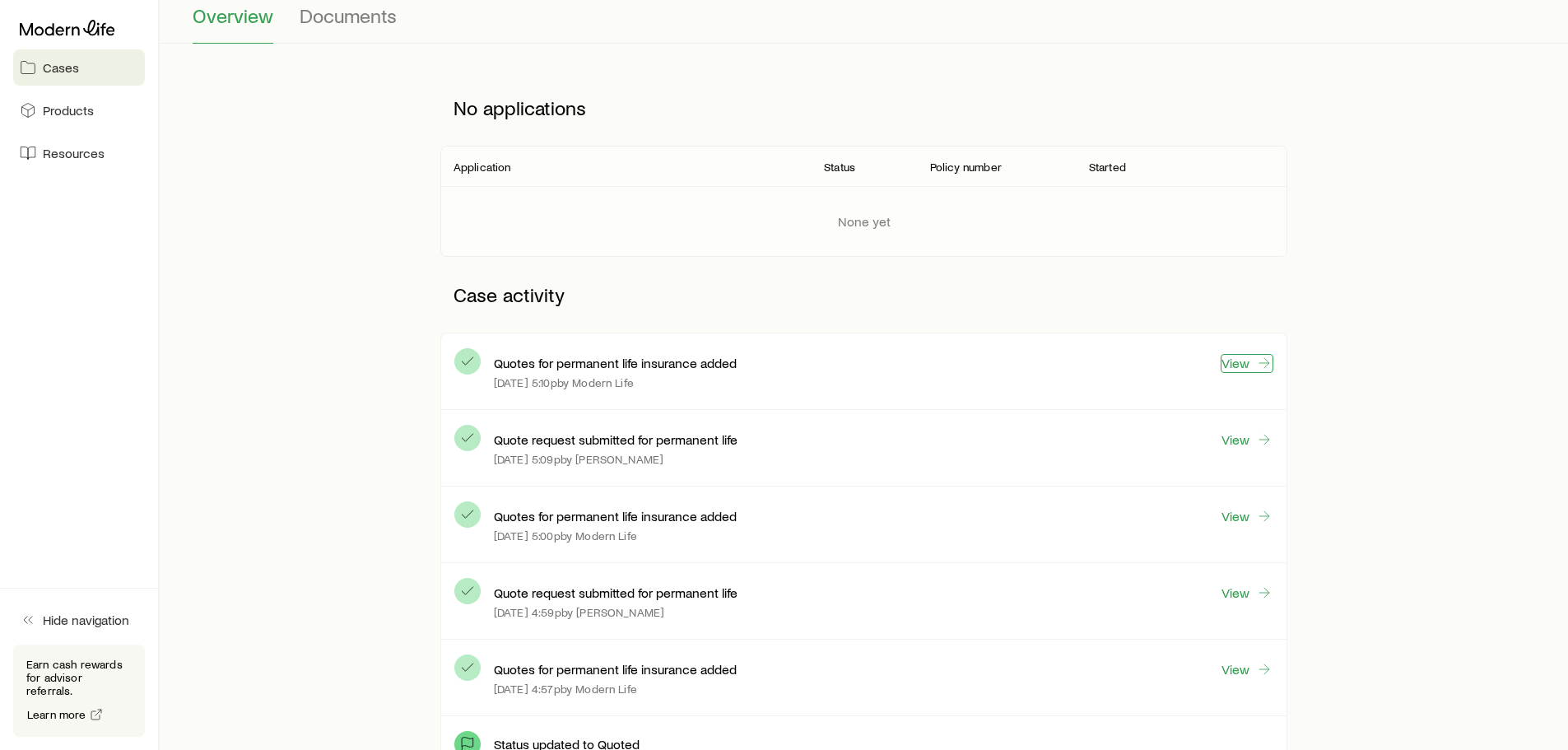
click at [1240, 361] on link "View" at bounding box center [1246, 363] width 52 height 19
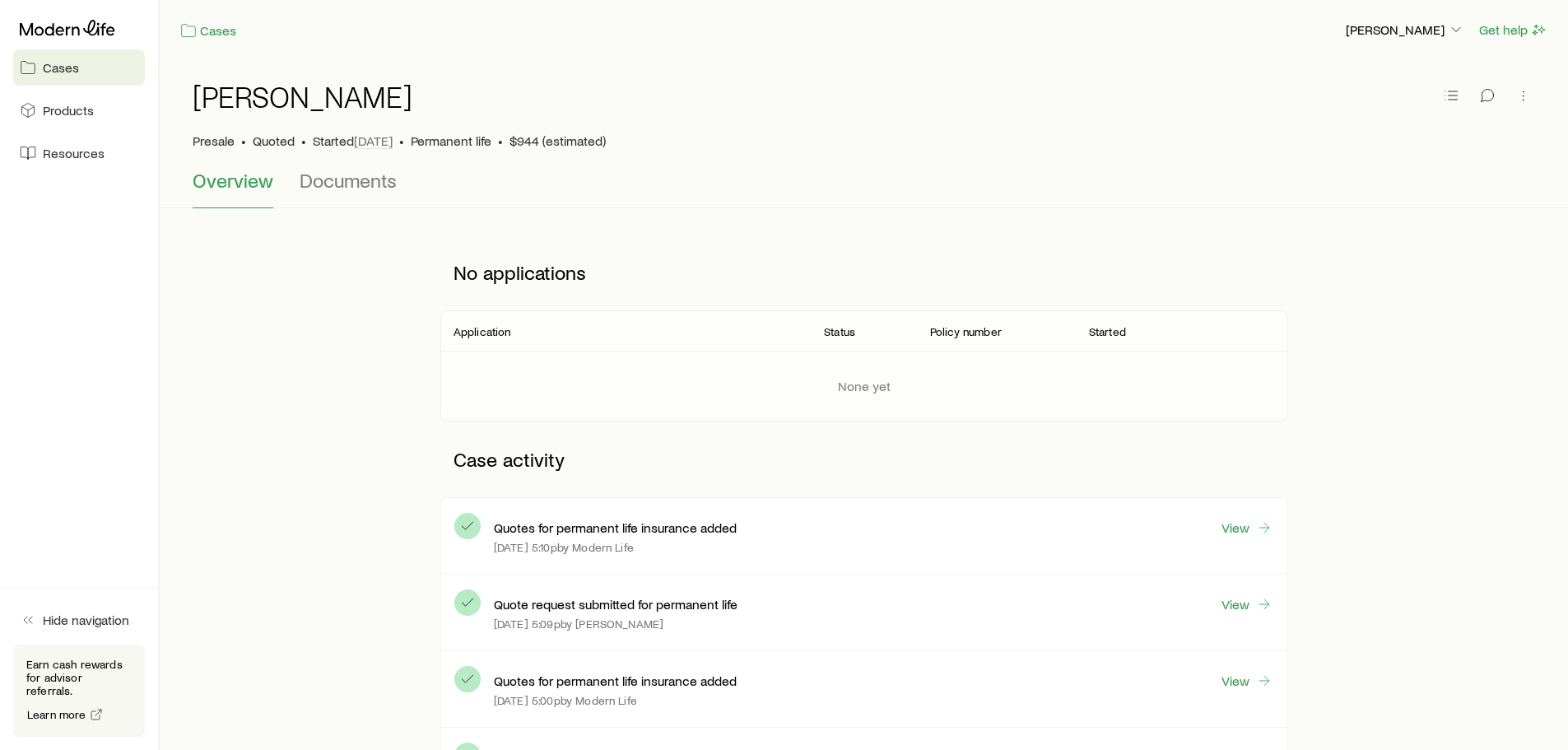
click at [75, 64] on span "Cases" at bounding box center [61, 67] width 37 height 17
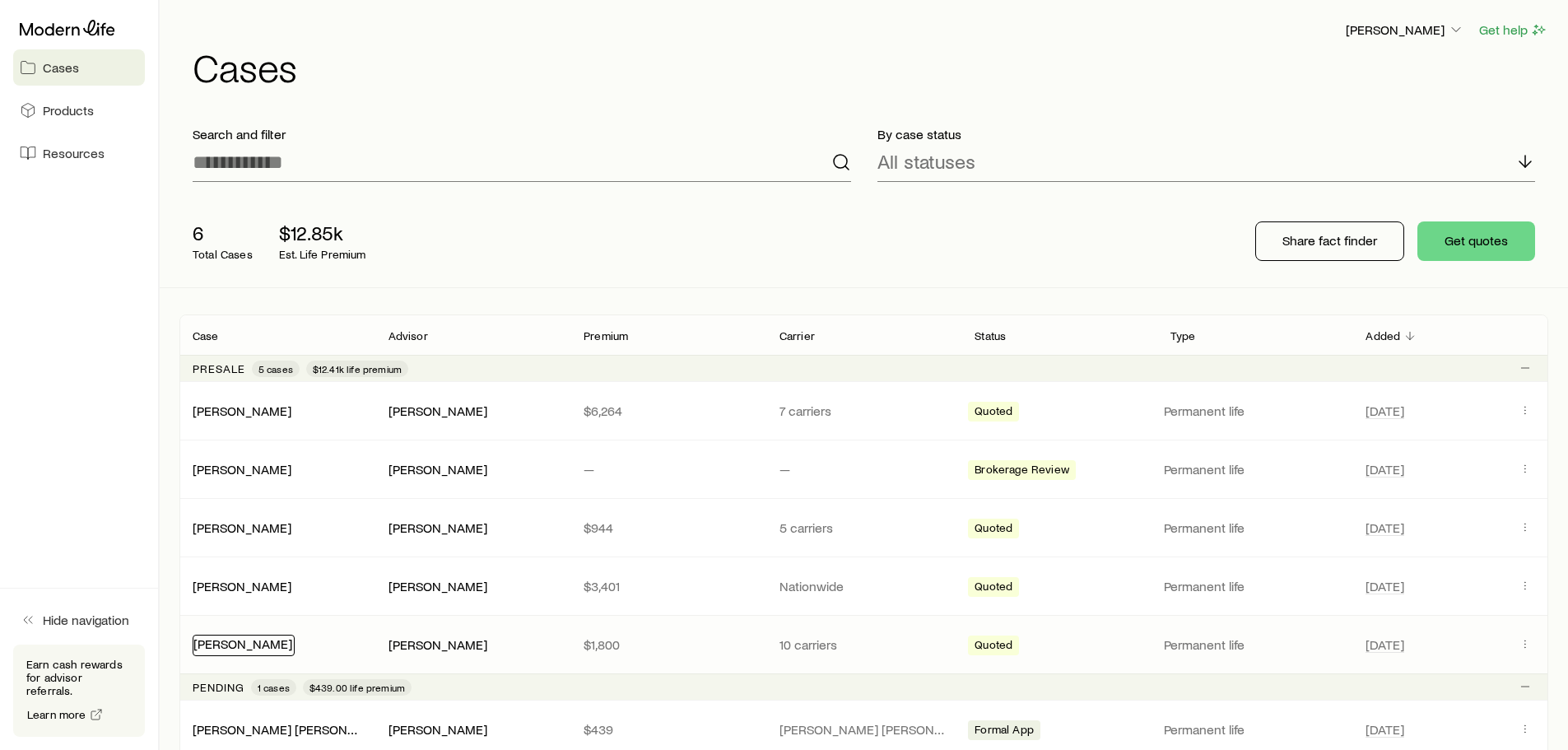
click at [243, 642] on link "Fay-Hillier, Theresa" at bounding box center [243, 643] width 99 height 16
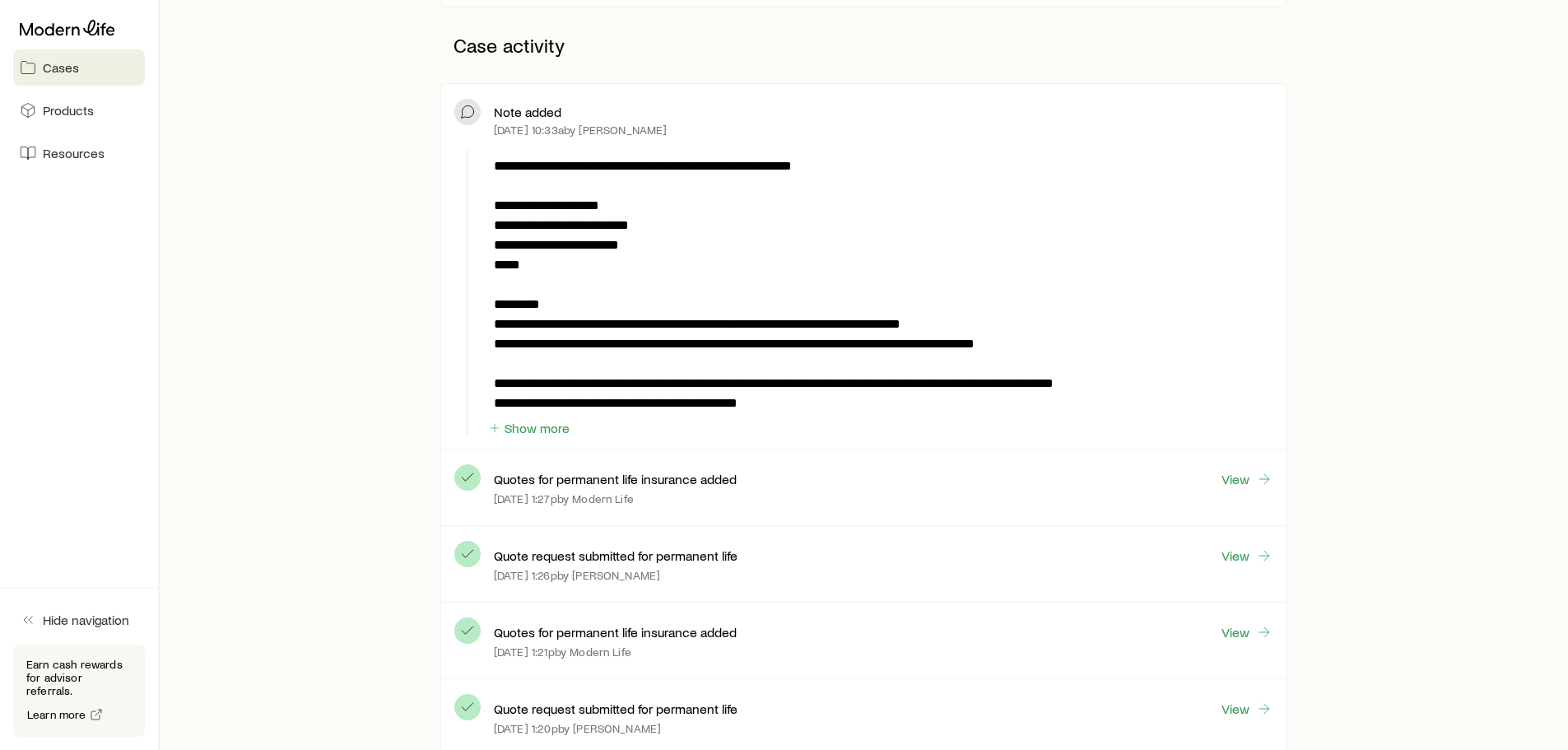
scroll to position [659, 0]
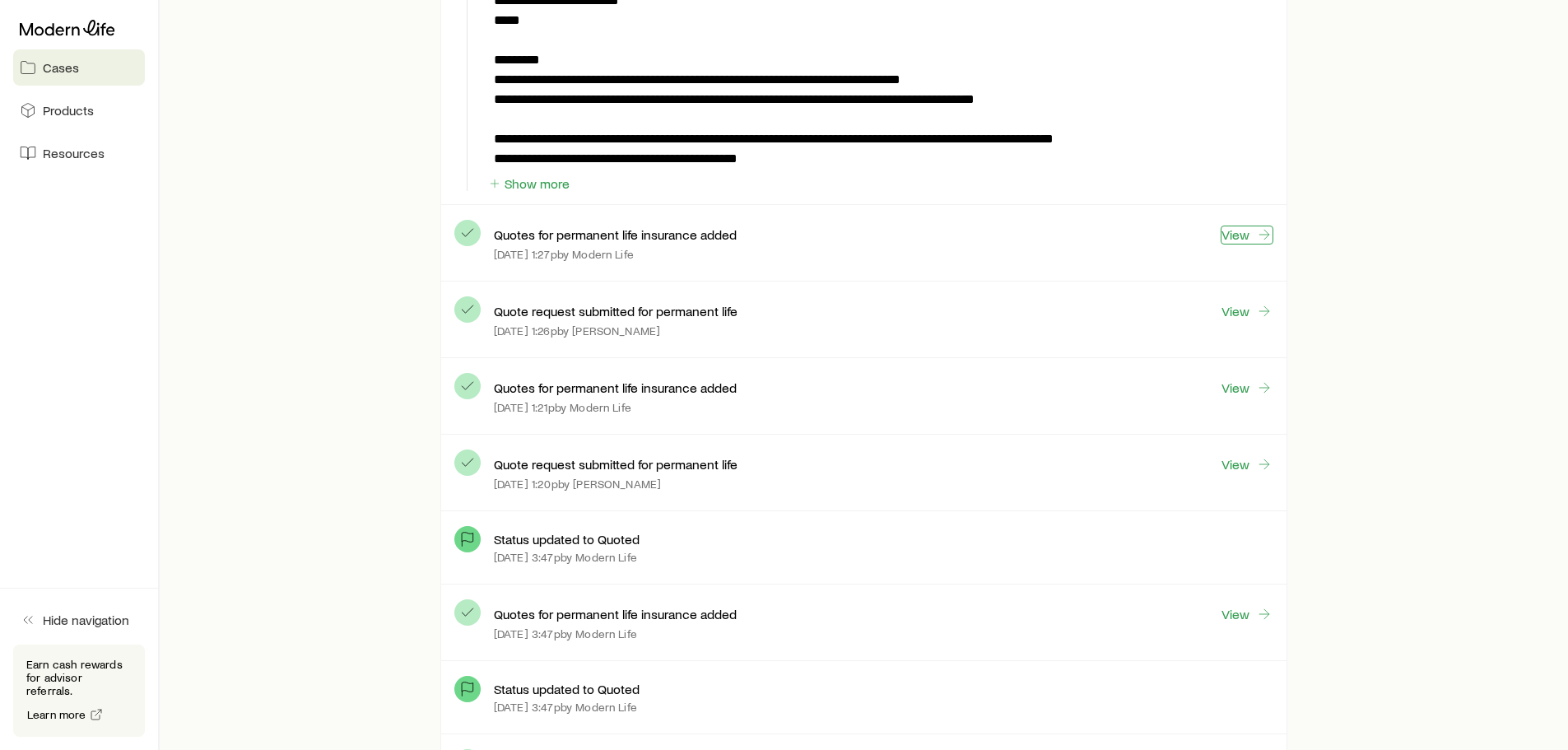
click at [1239, 236] on link "View" at bounding box center [1246, 234] width 52 height 19
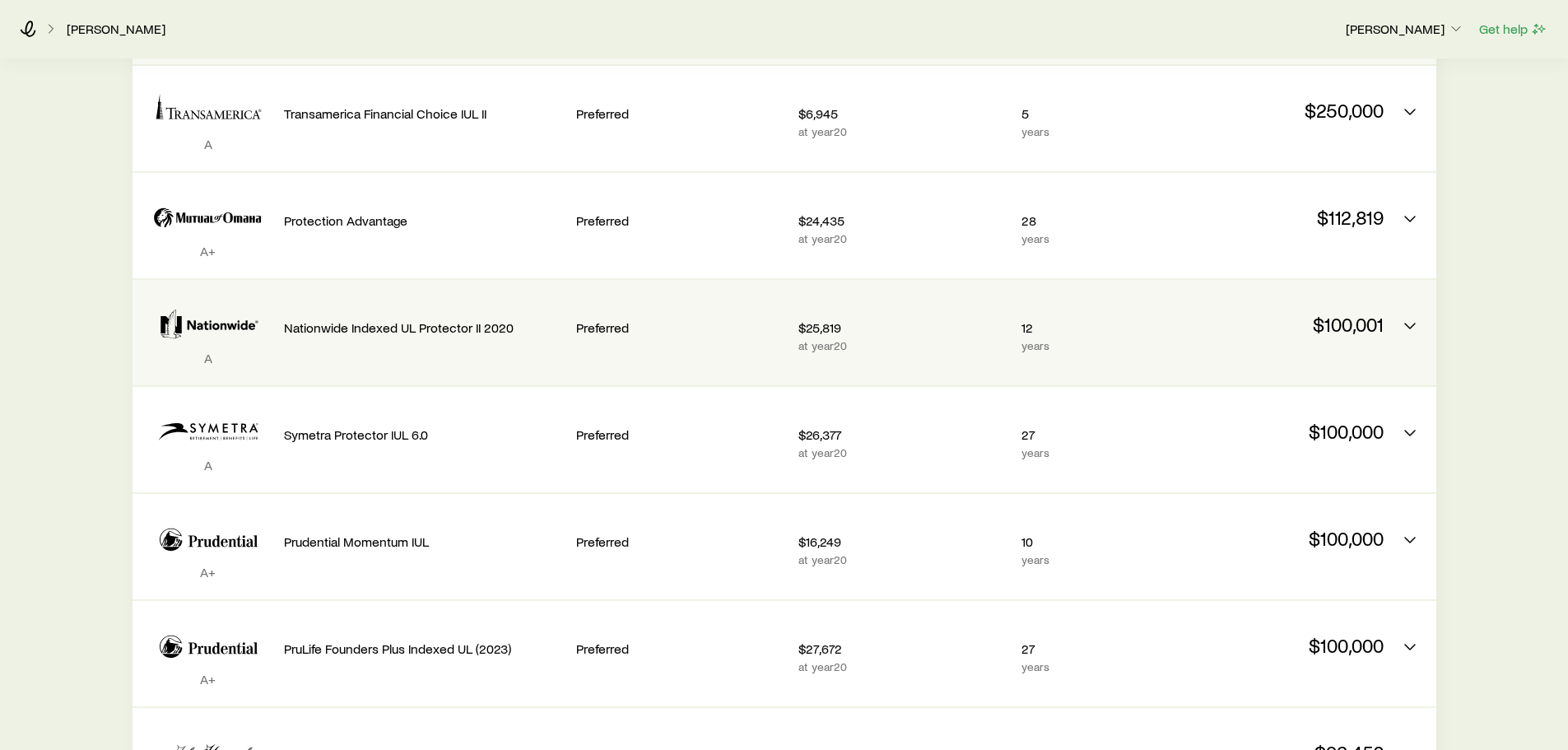
scroll to position [247, 0]
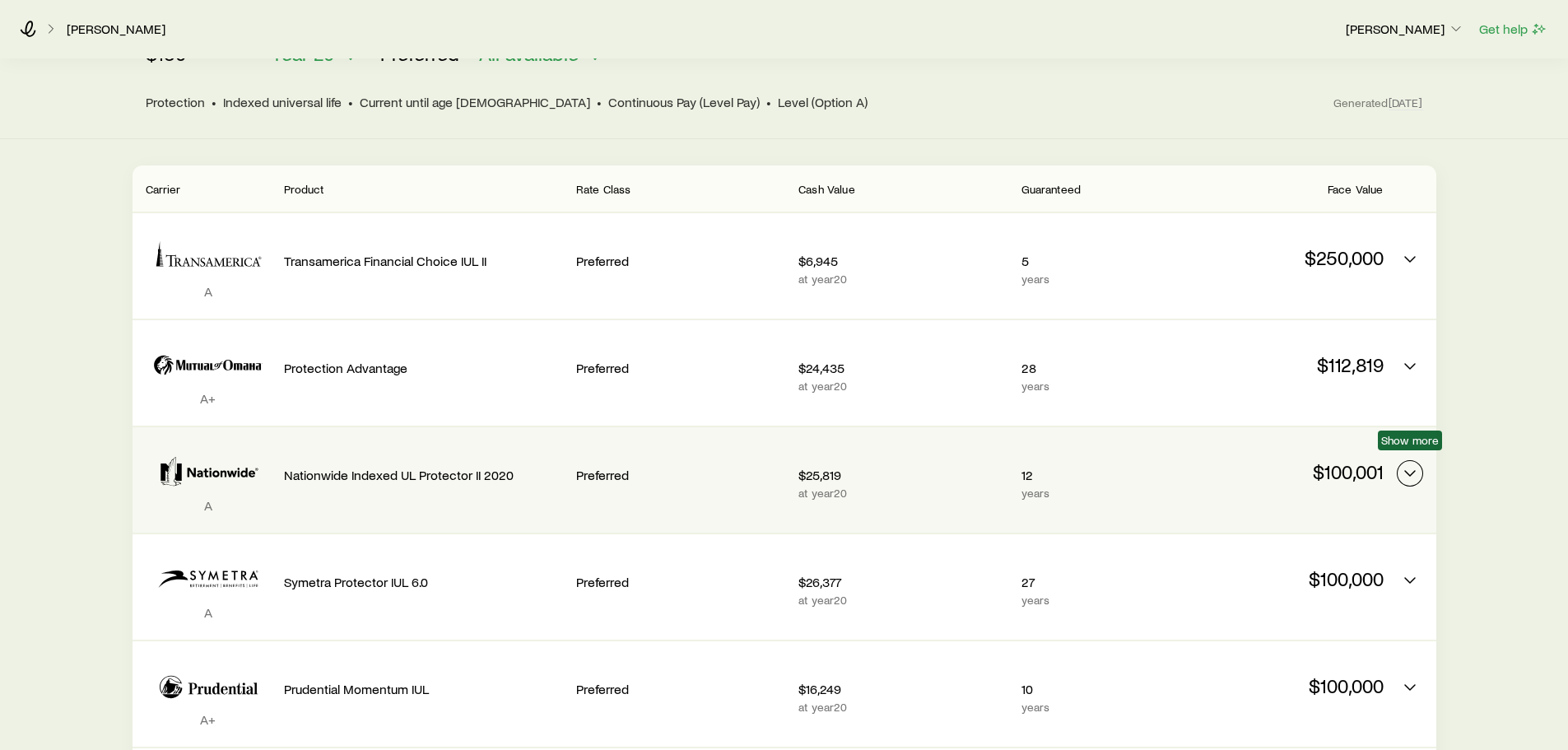
click at [1414, 463] on icon "Permanent quotes" at bounding box center [1409, 473] width 20 height 20
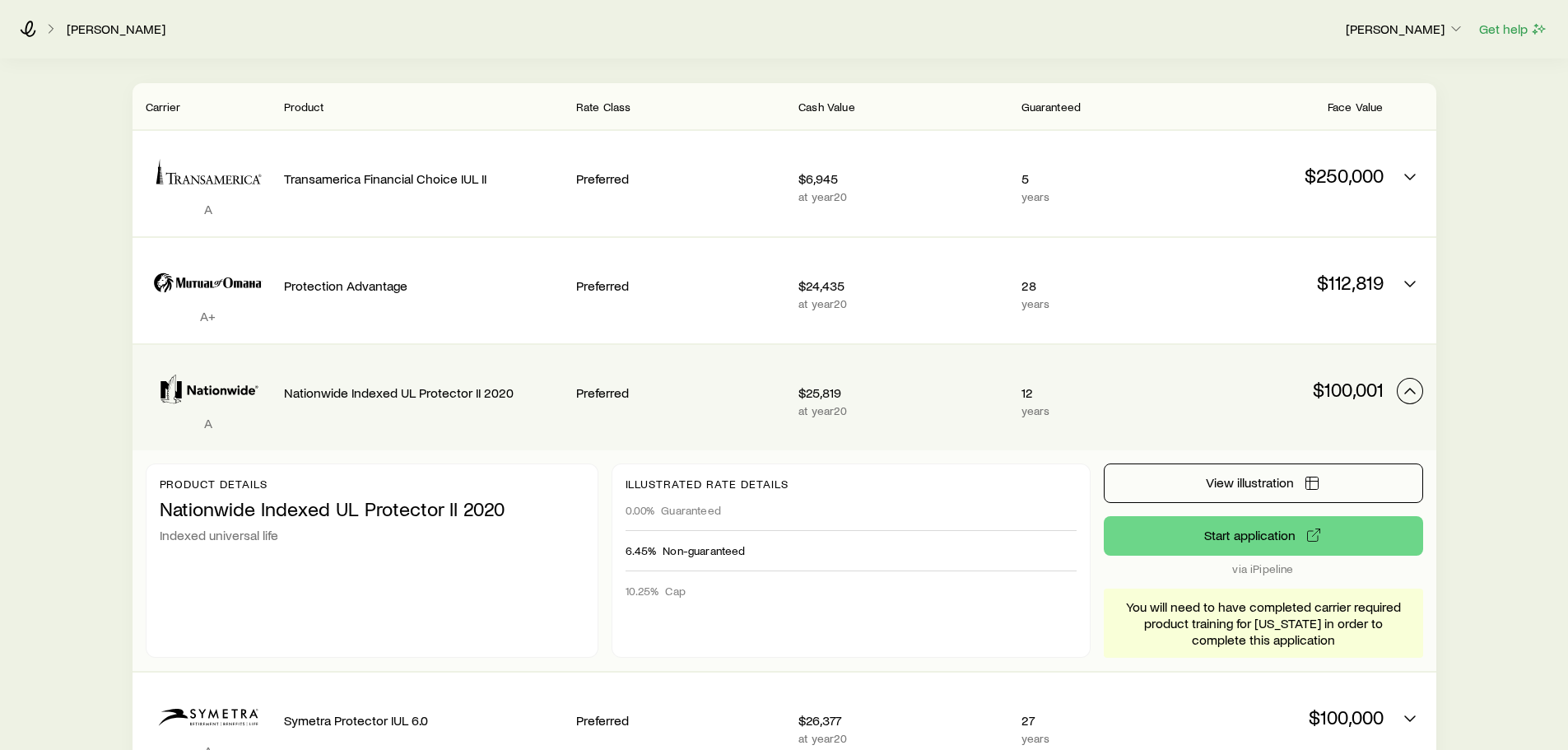
scroll to position [411, 0]
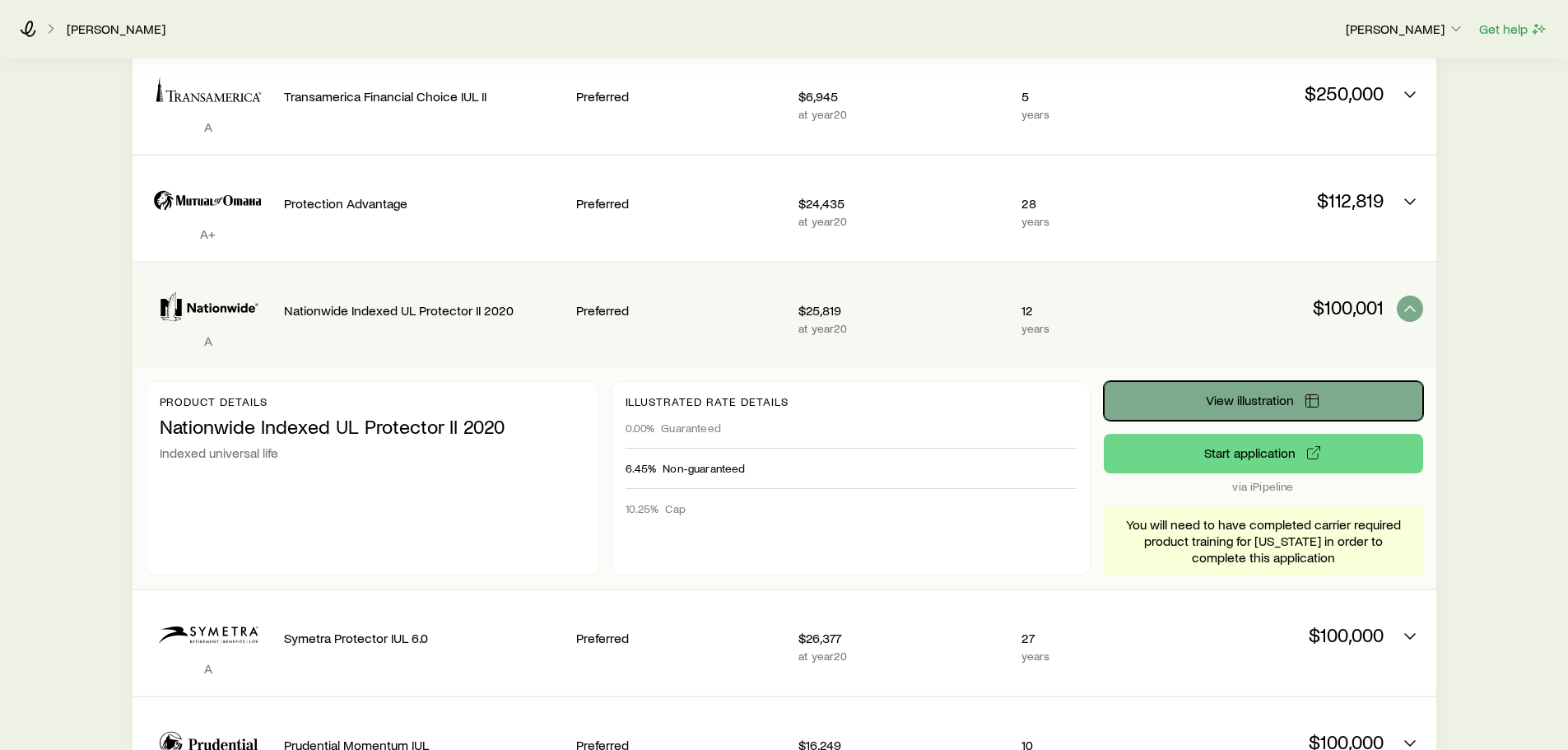
click at [1299, 396] on button "View illustration" at bounding box center [1263, 401] width 319 height 40
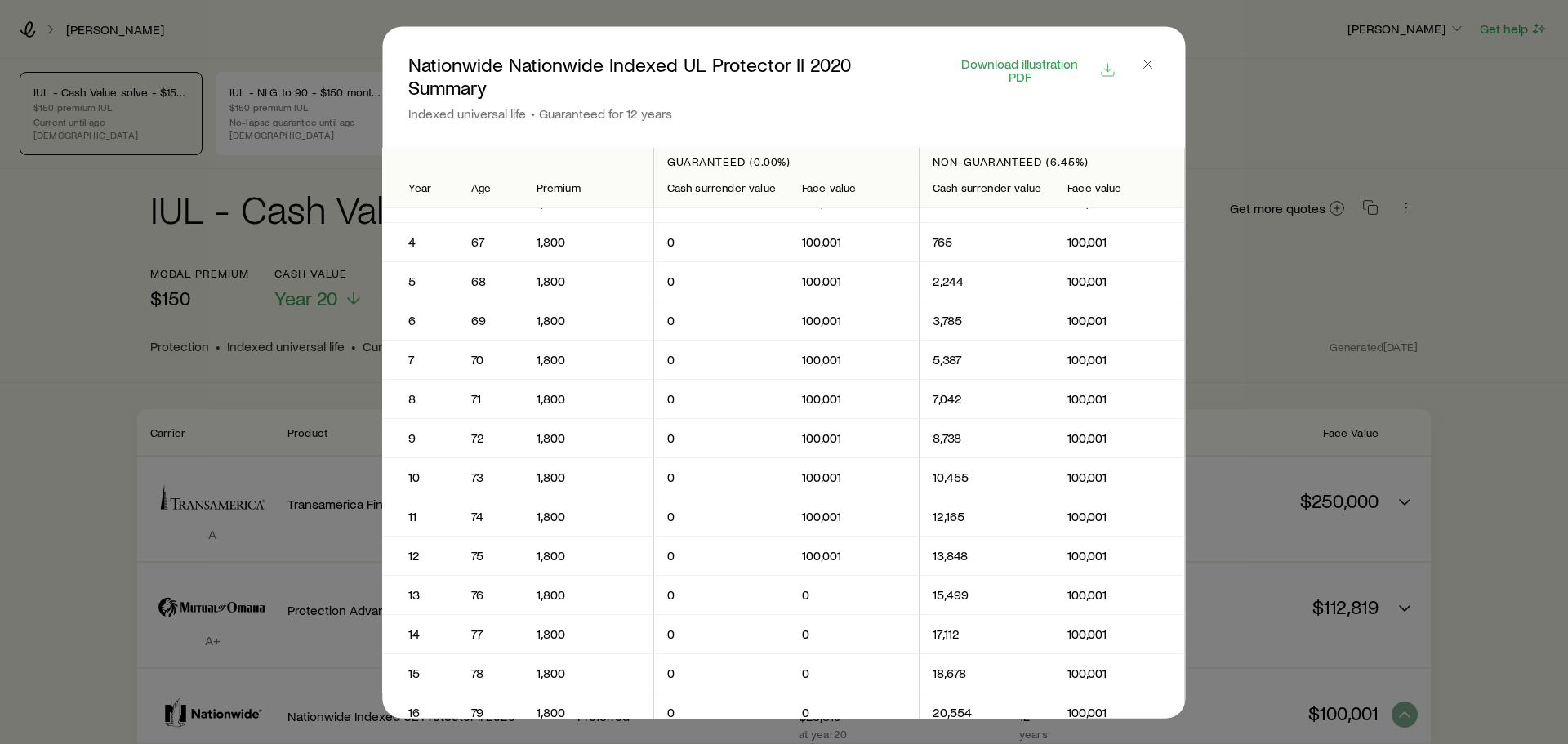
scroll to position [82, 0]
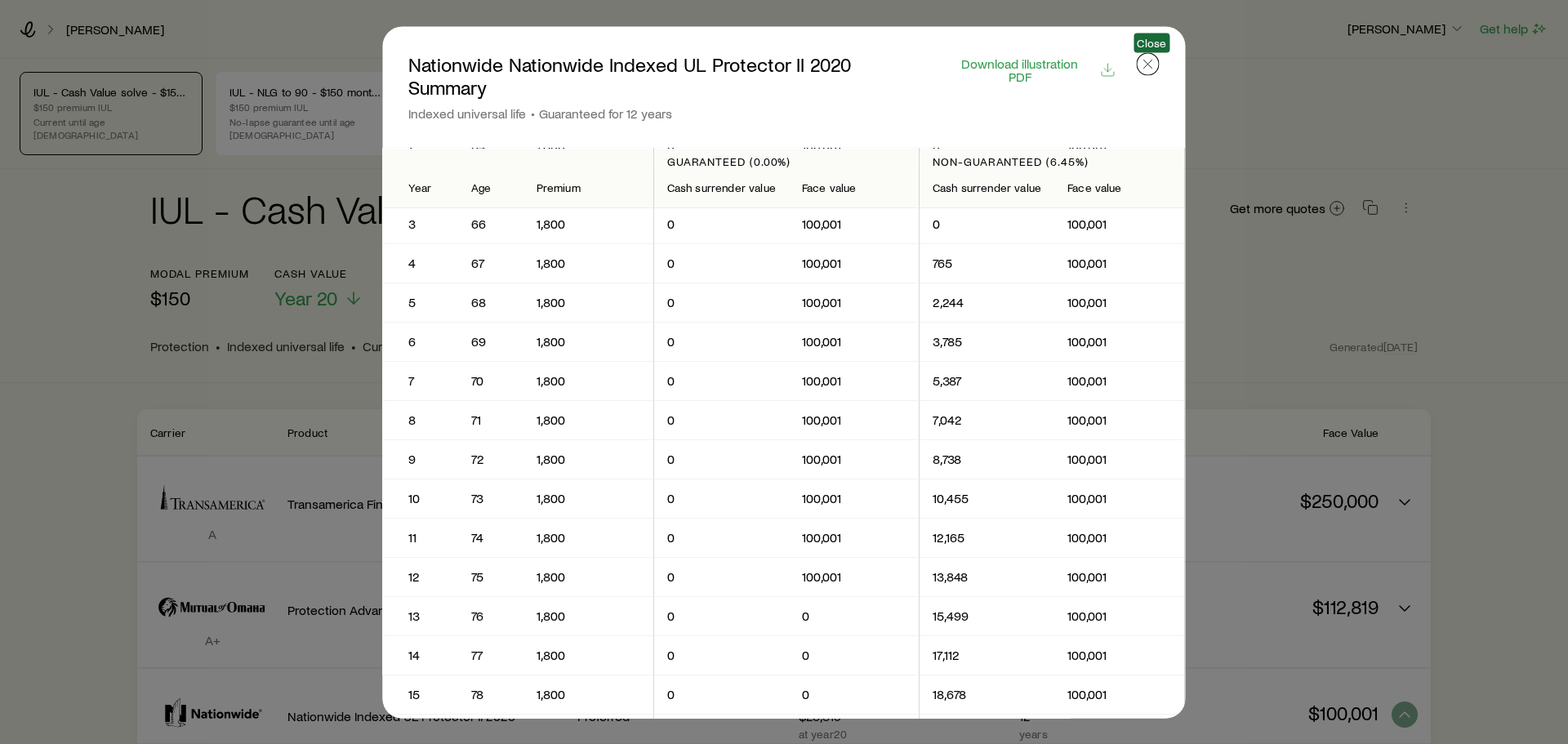
click at [1145, 63] on icon "button" at bounding box center [1148, 63] width 16 height 16
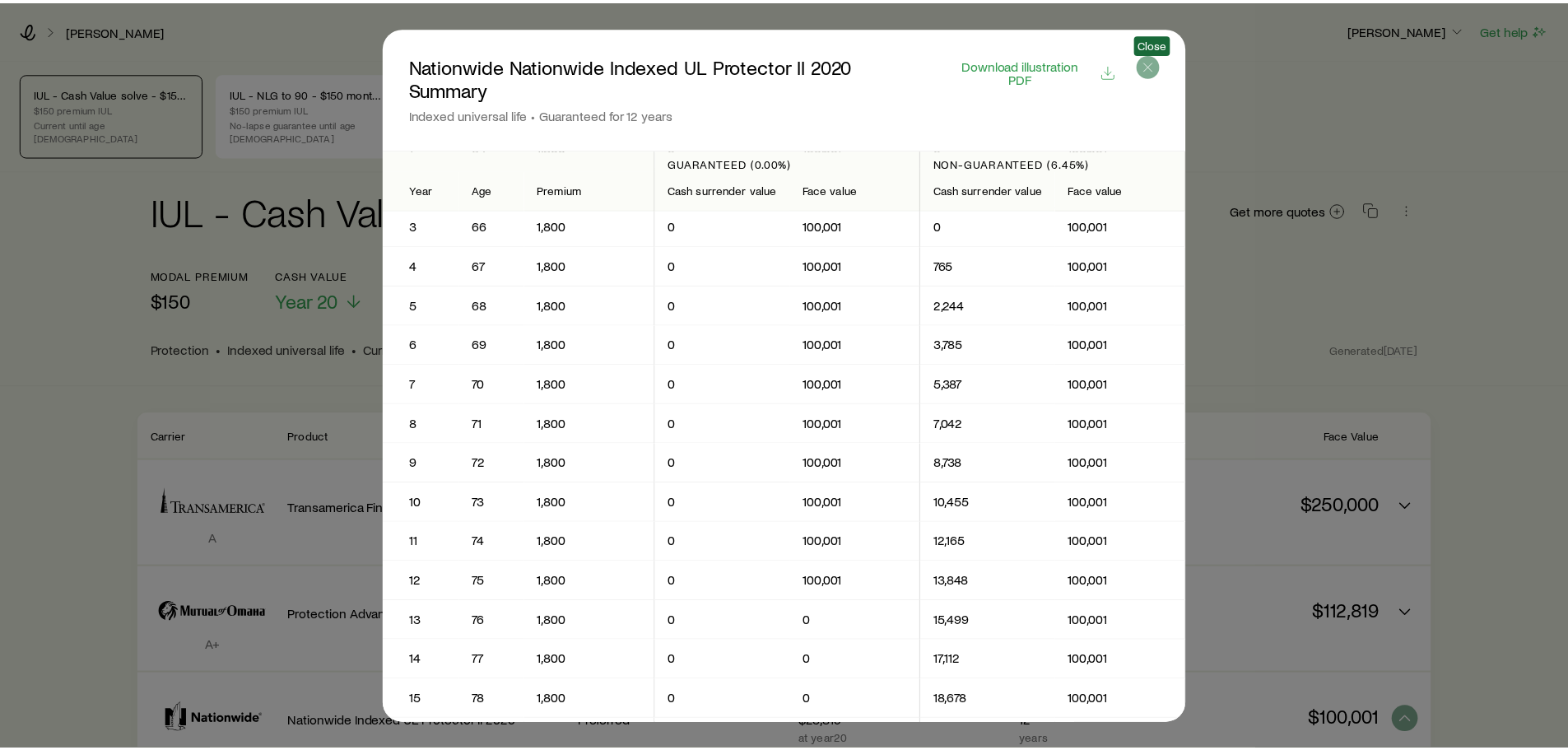
scroll to position [411, 0]
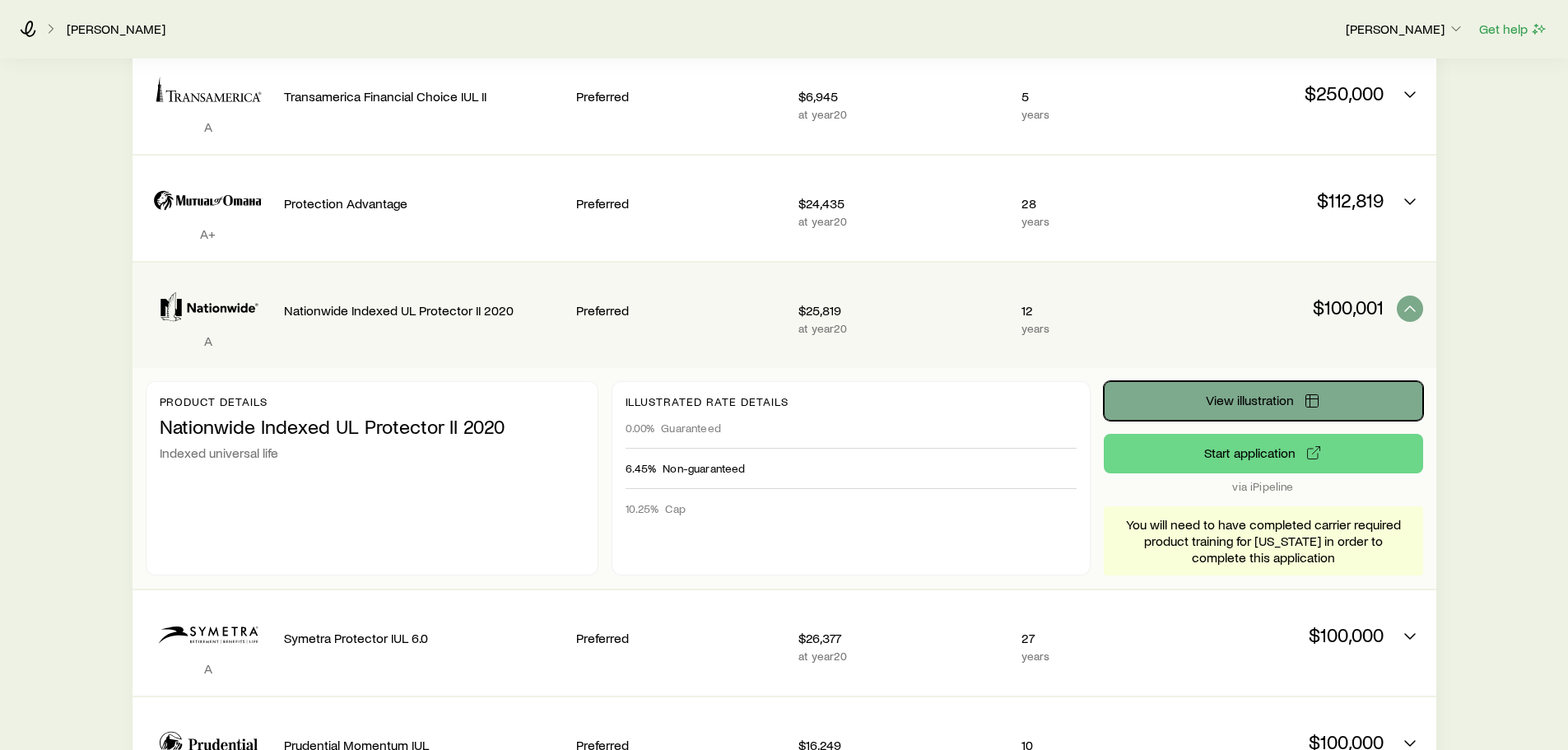
click at [1259, 394] on span "View illustration" at bounding box center [1250, 400] width 88 height 13
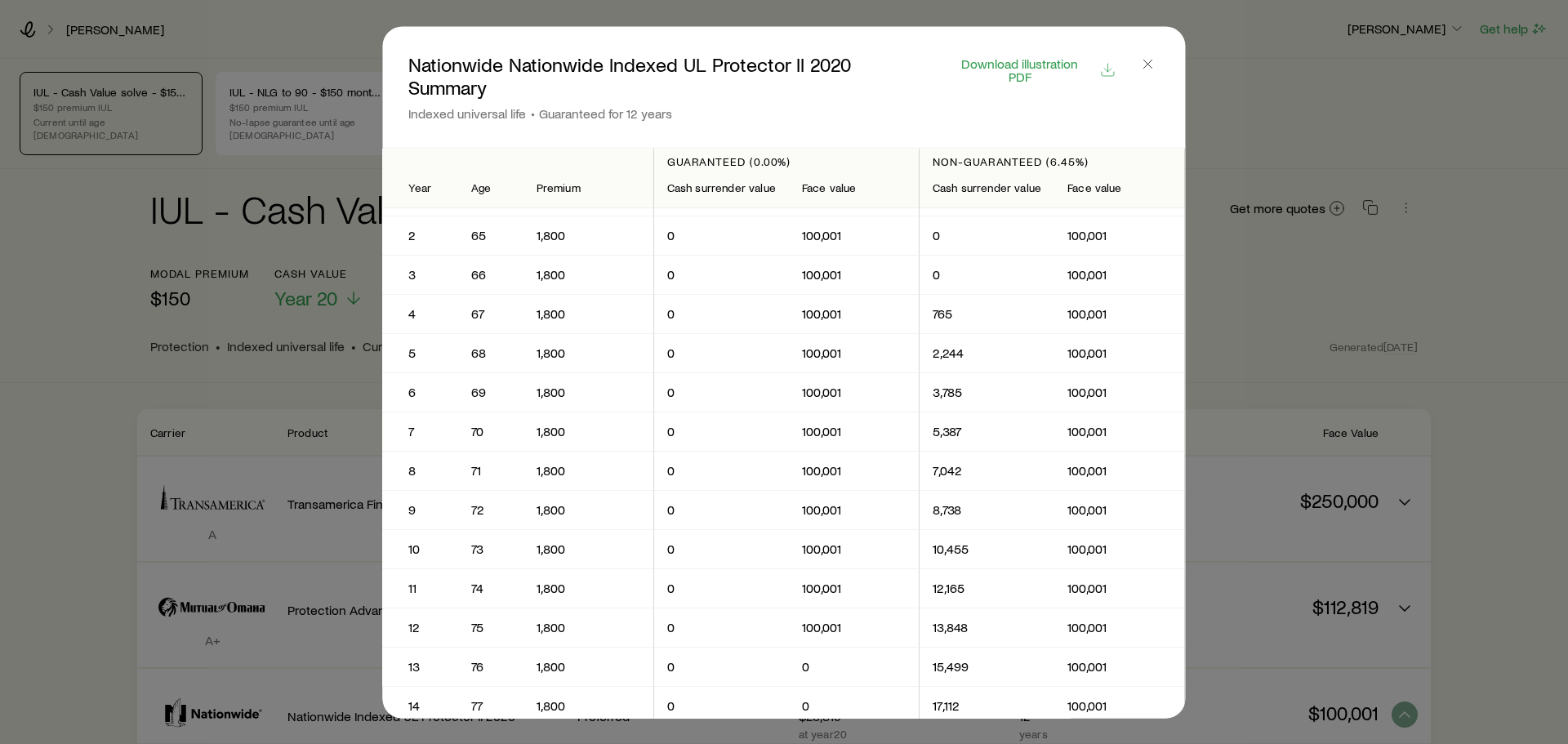
scroll to position [0, 0]
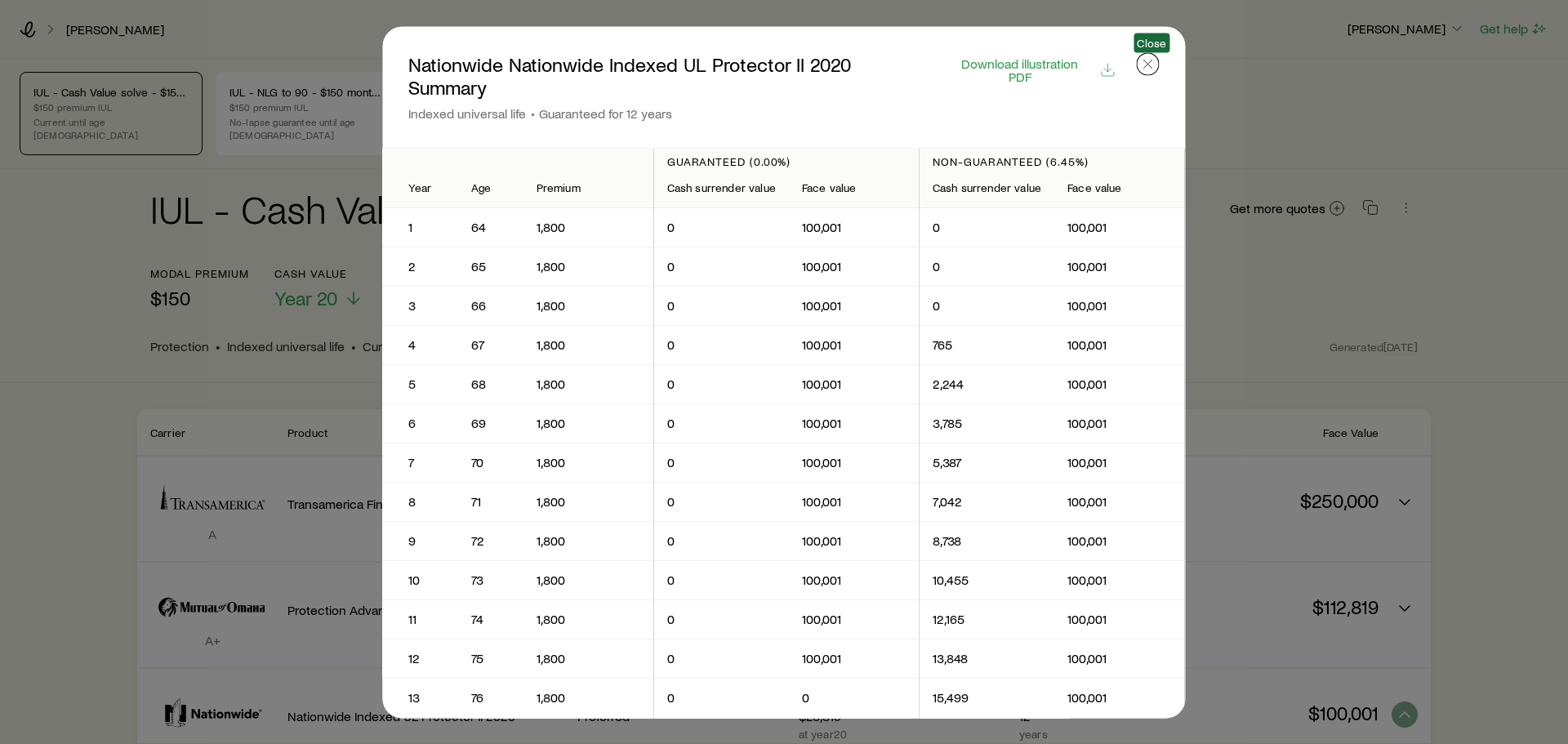
click at [1156, 68] on icon "button" at bounding box center [1148, 63] width 16 height 16
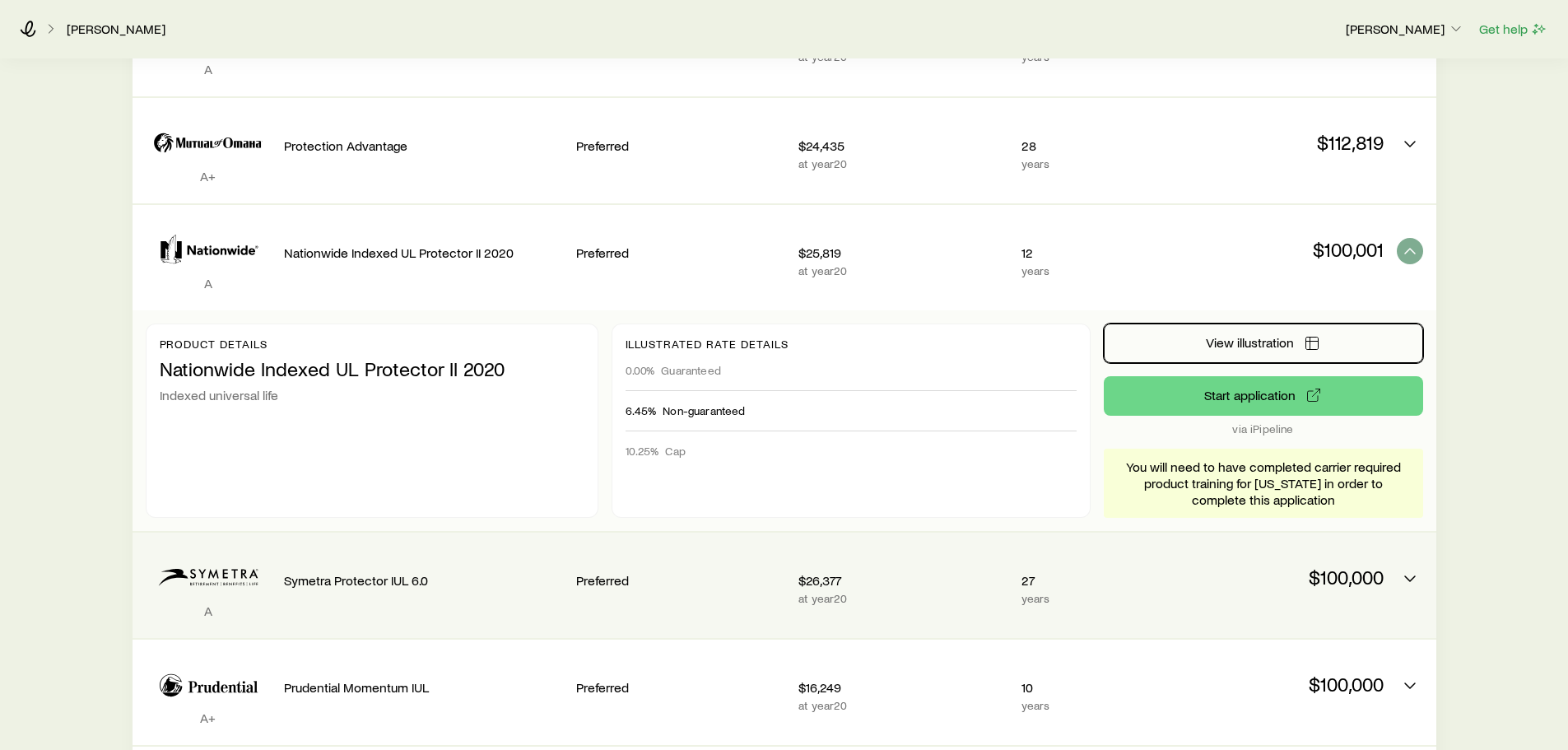
scroll to position [411, 0]
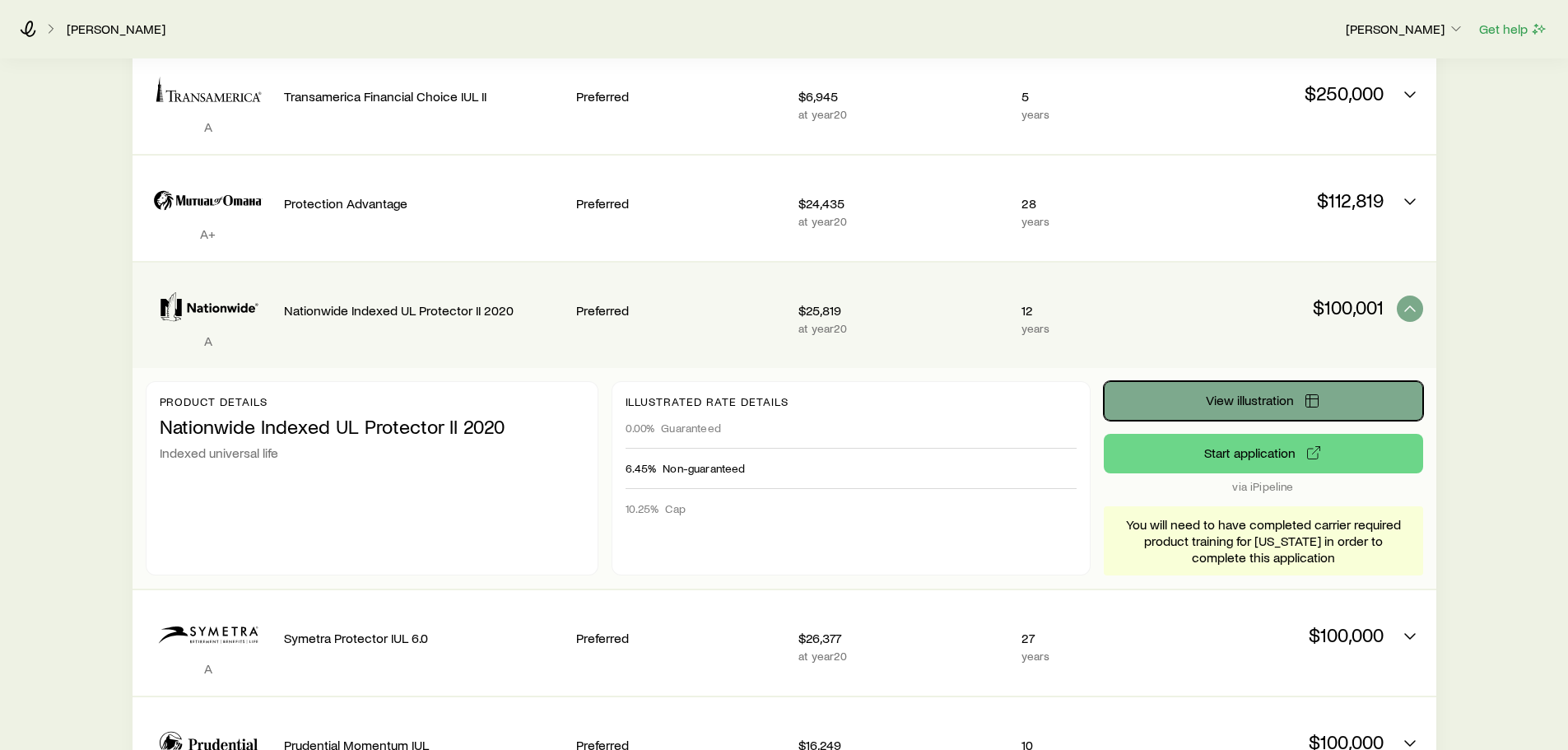
click at [1223, 394] on span "View illustration" at bounding box center [1250, 400] width 88 height 13
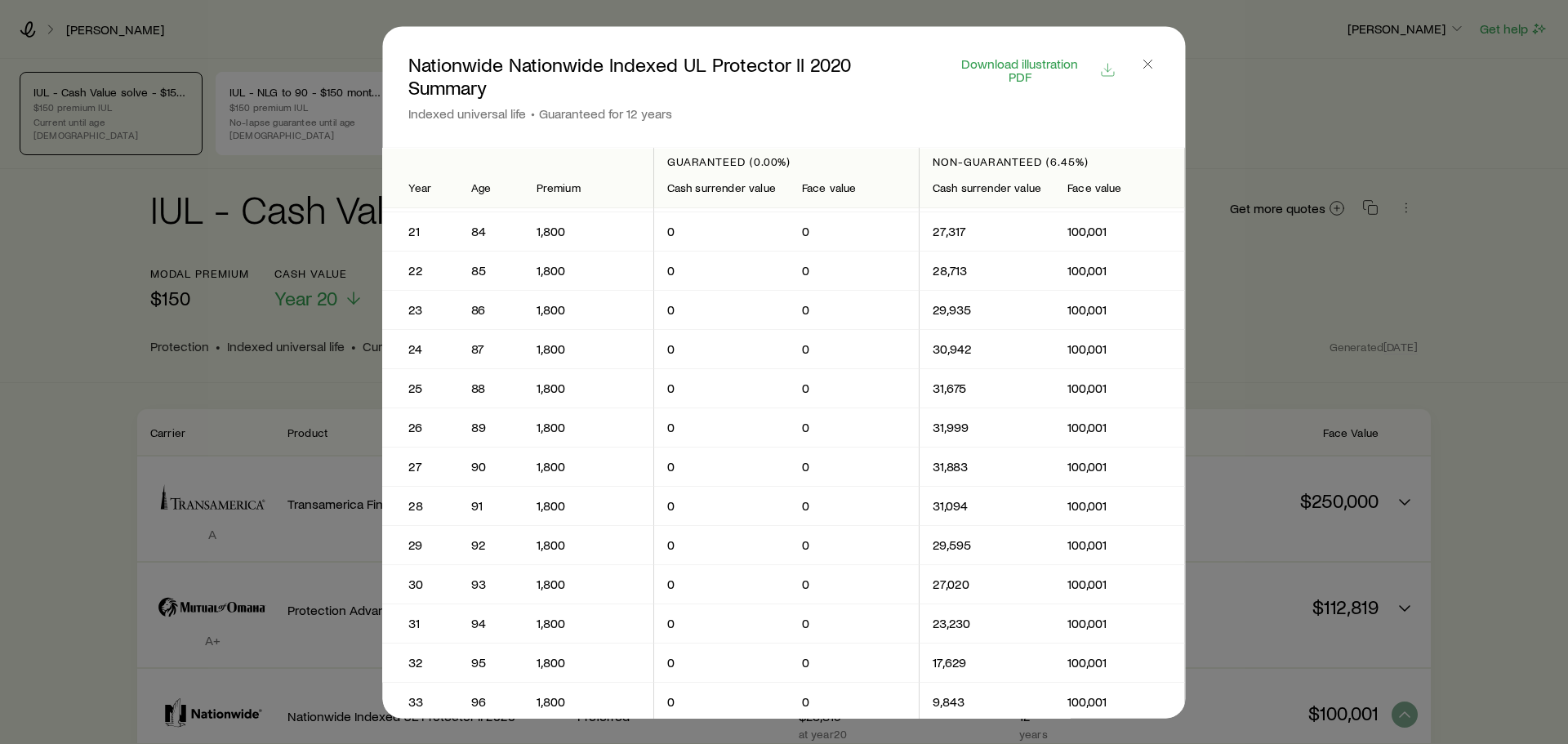
scroll to position [489, 0]
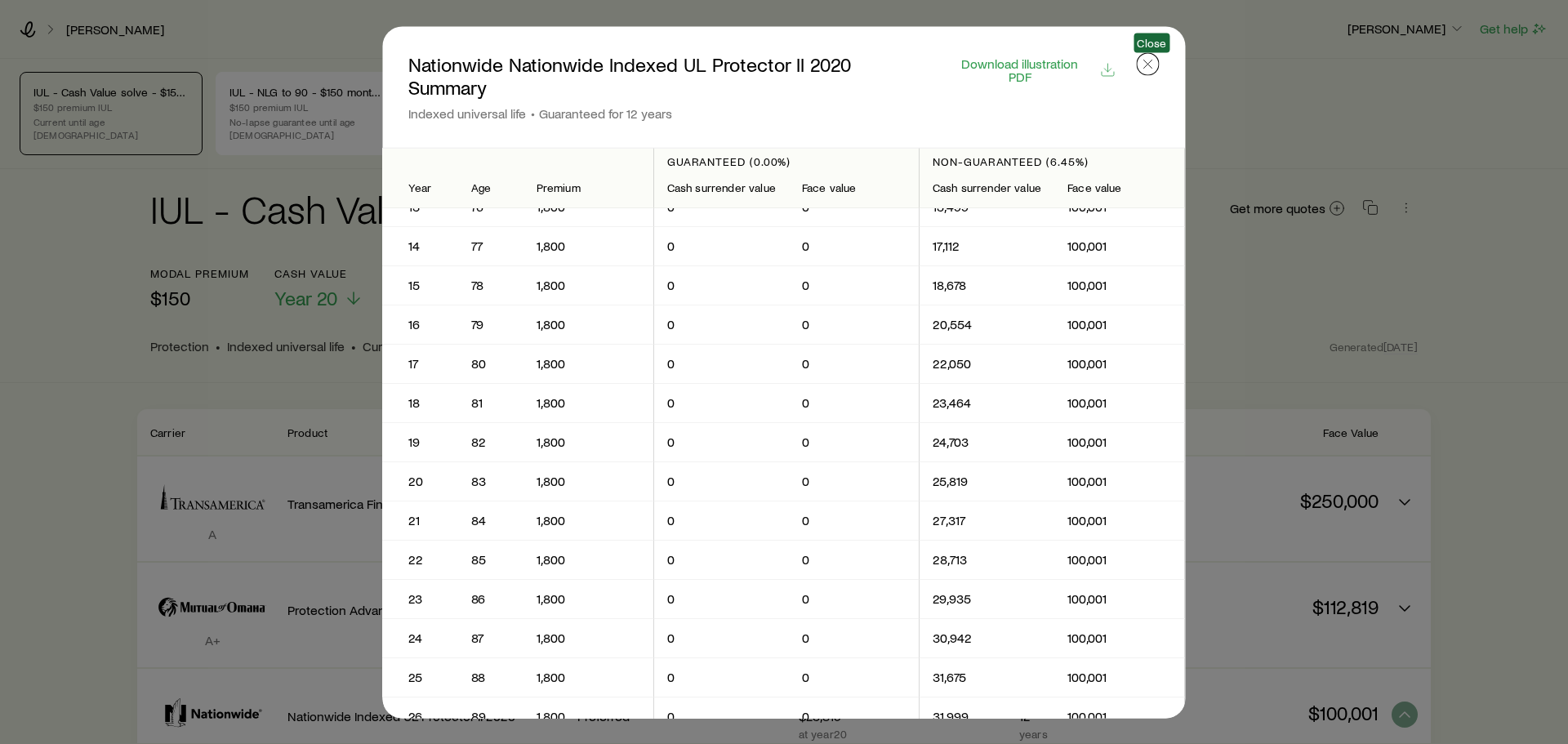
click at [1155, 68] on icon "button" at bounding box center [1148, 63] width 16 height 16
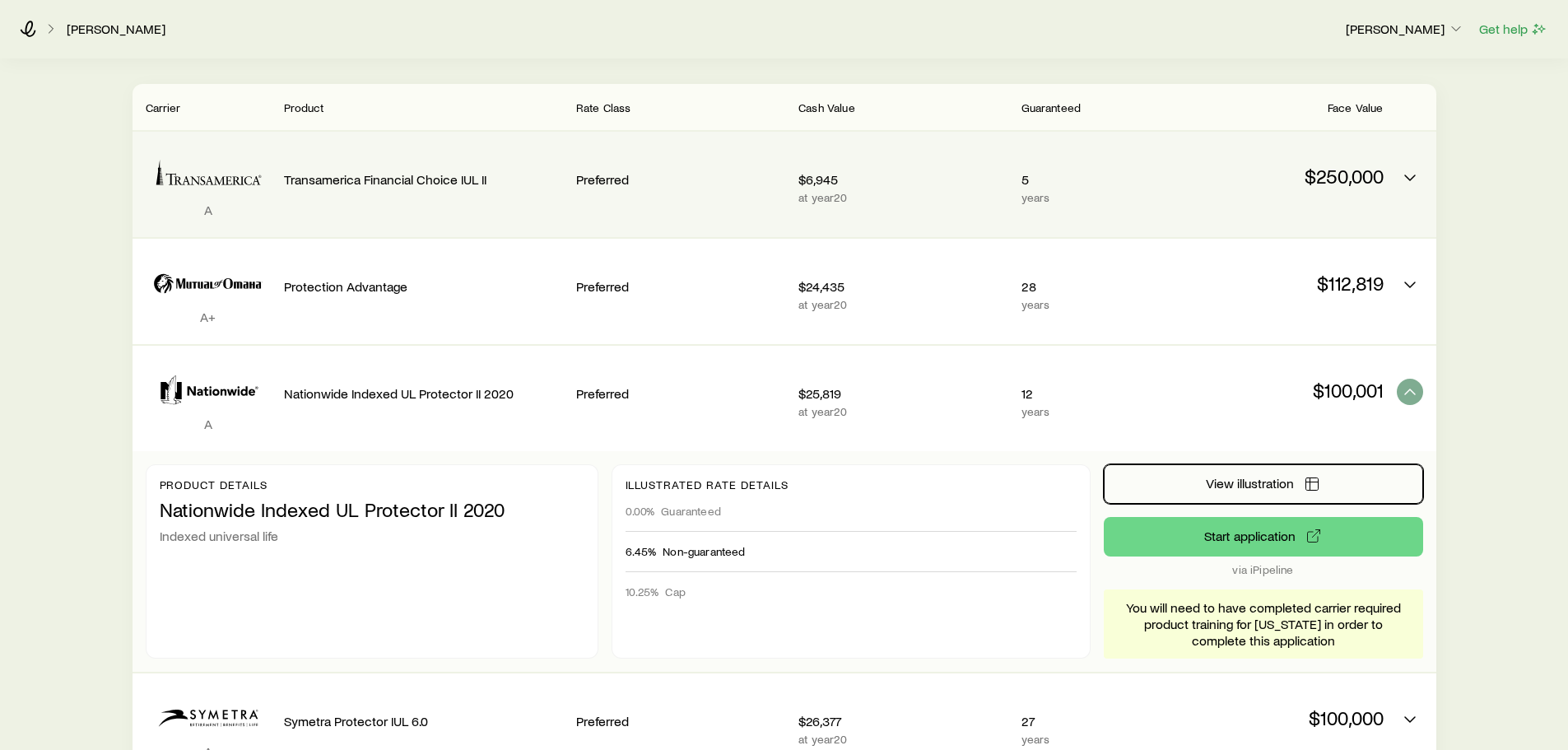
scroll to position [0, 0]
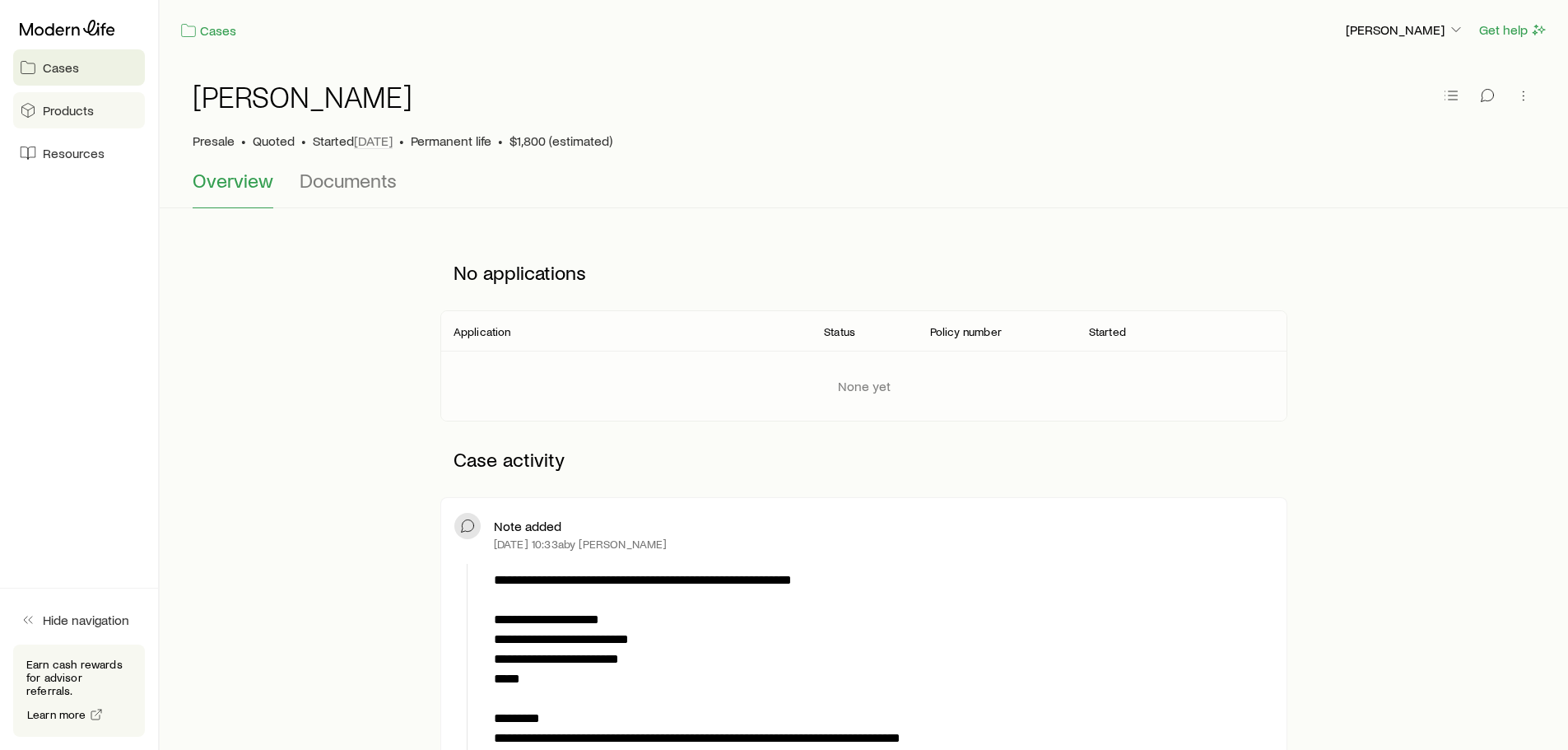
click at [71, 115] on span "Products" at bounding box center [68, 110] width 51 height 17
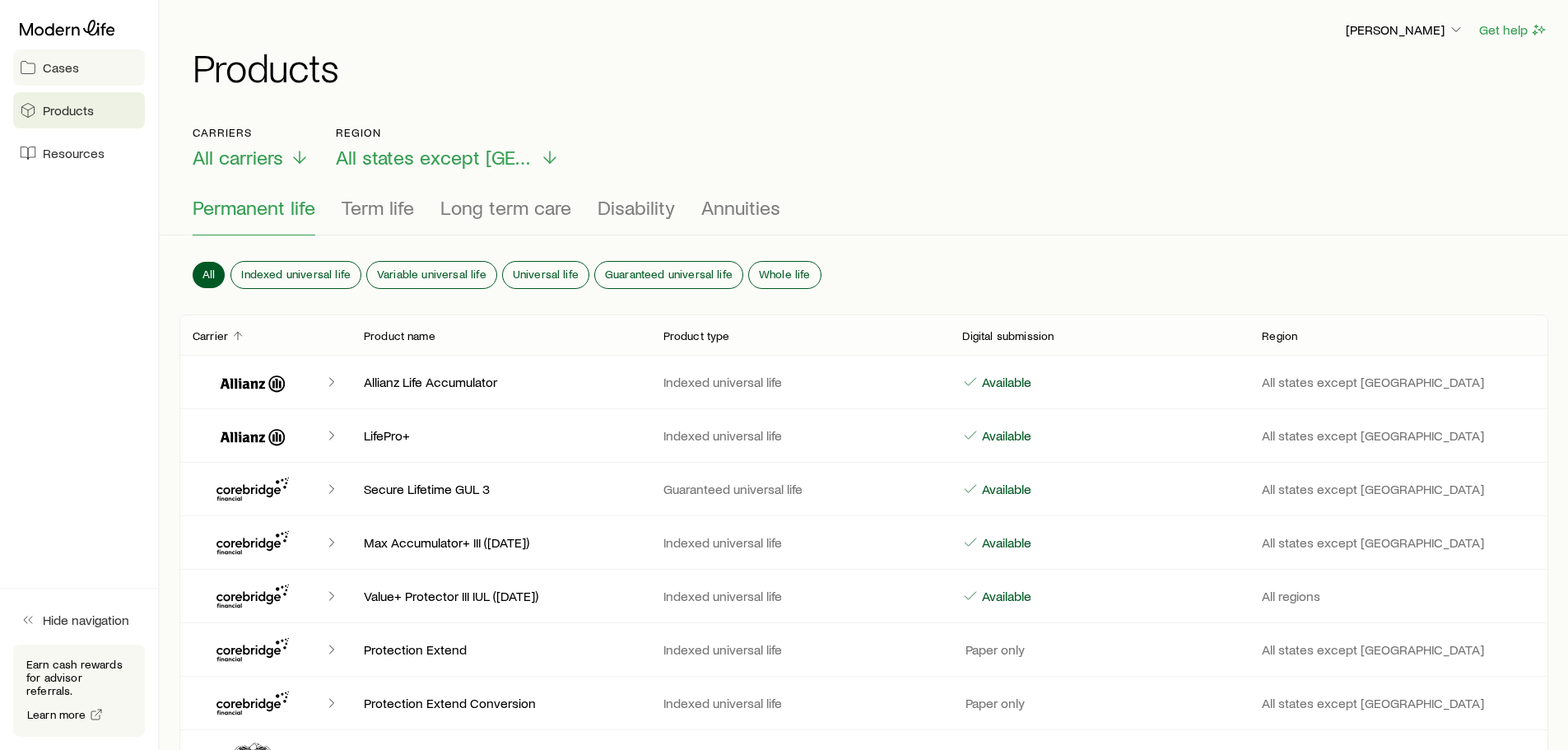
click at [51, 75] on span "Cases" at bounding box center [61, 67] width 37 height 17
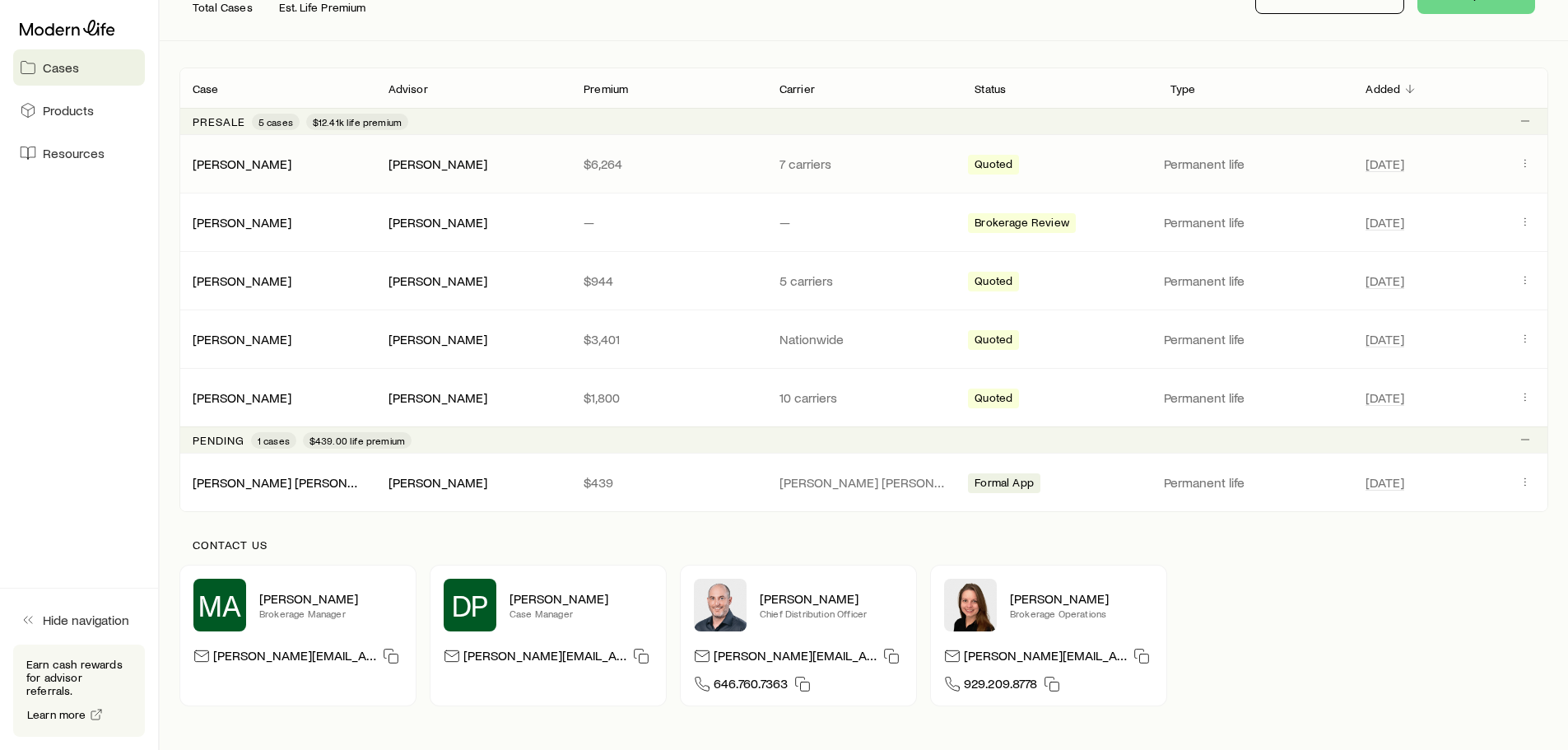
scroll to position [164, 0]
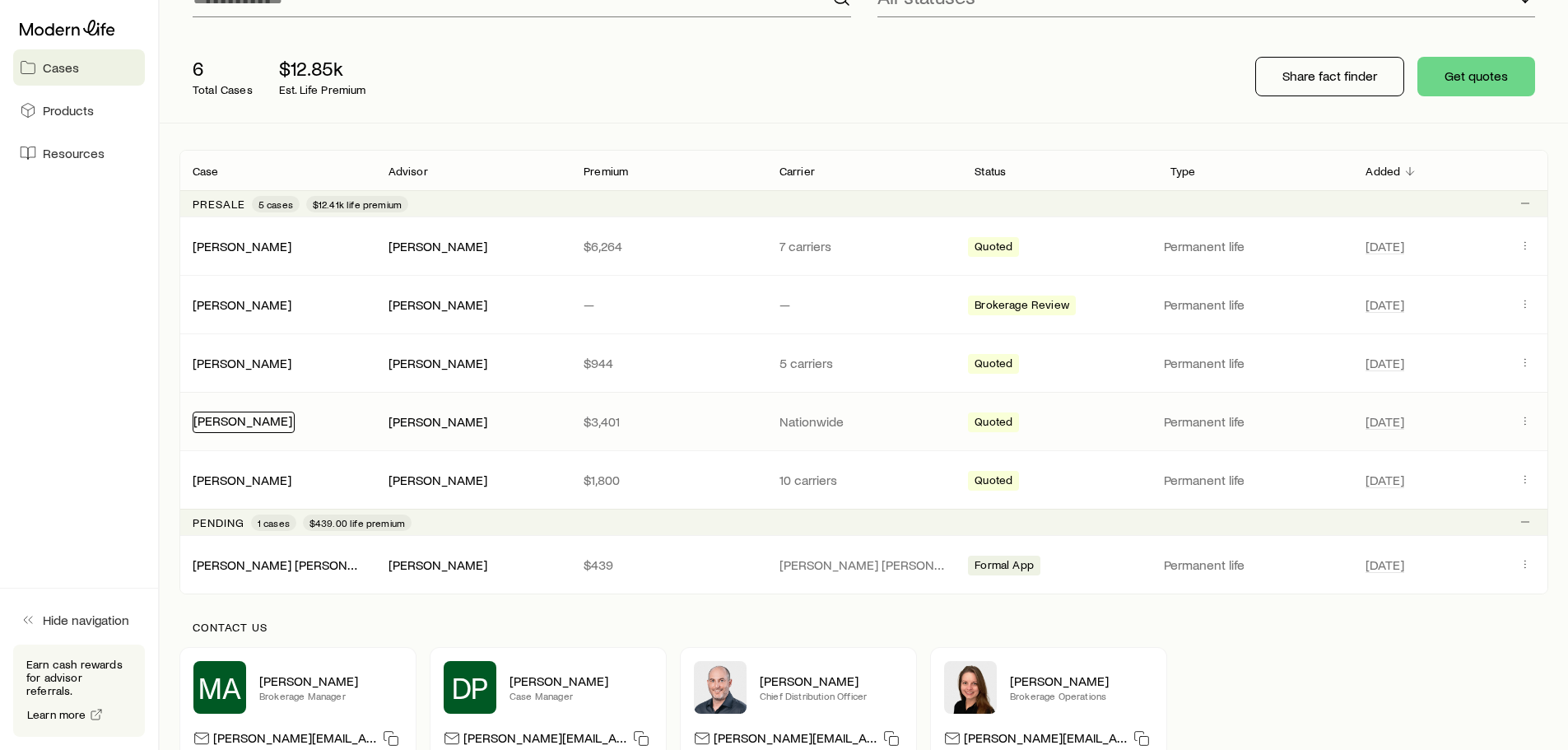
click at [252, 422] on link "[PERSON_NAME]" at bounding box center [243, 419] width 99 height 16
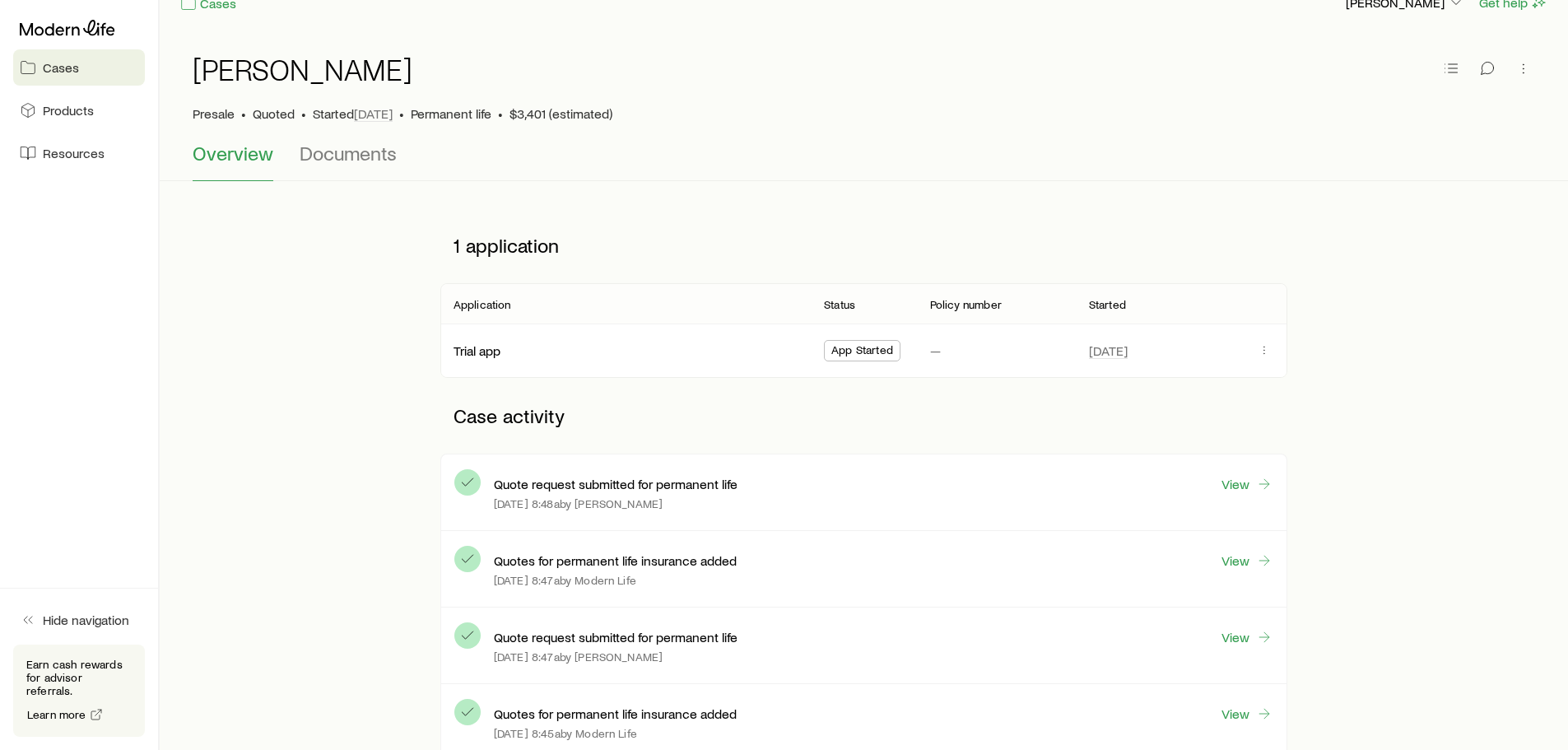
scroll to position [82, 0]
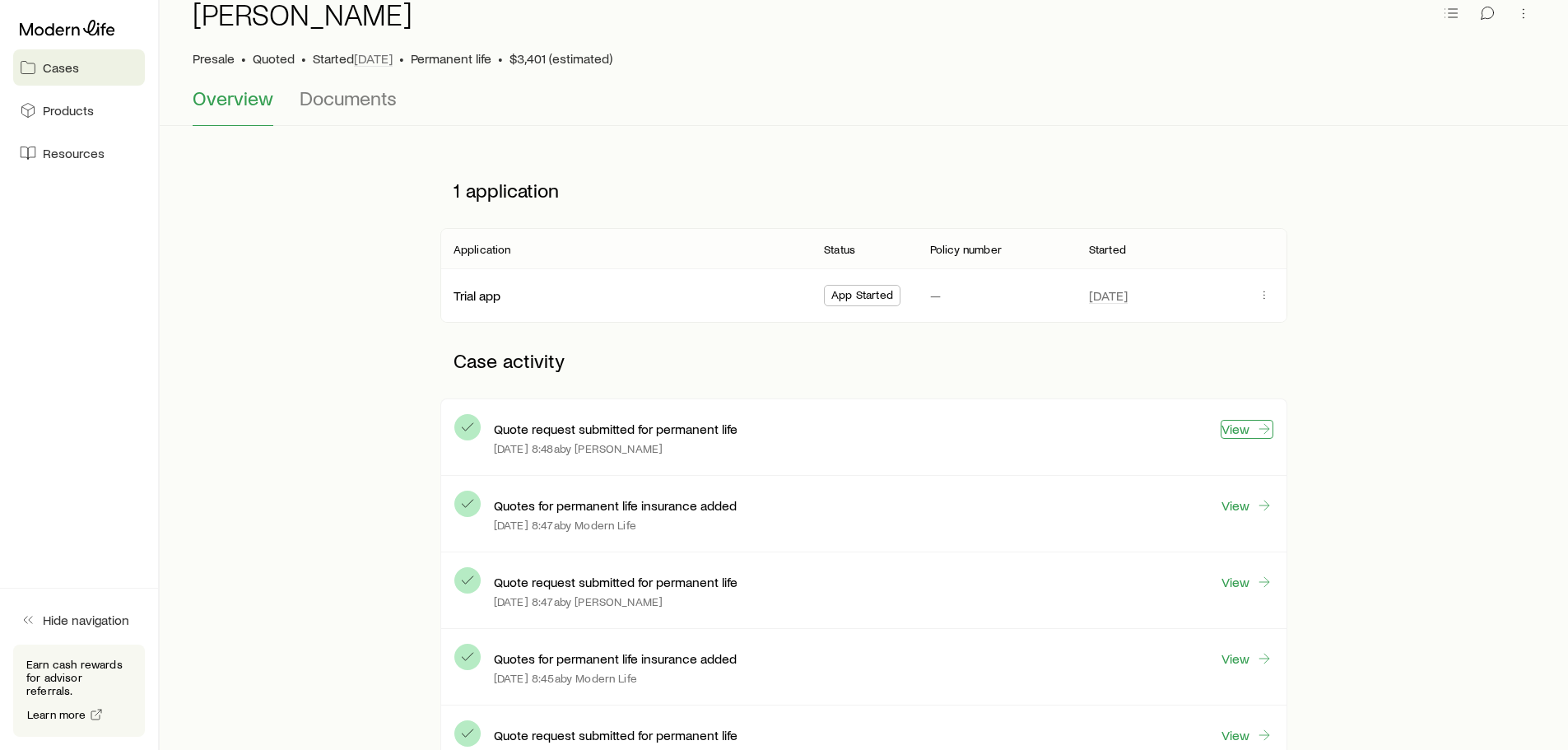
click at [1243, 429] on link "View" at bounding box center [1246, 429] width 52 height 19
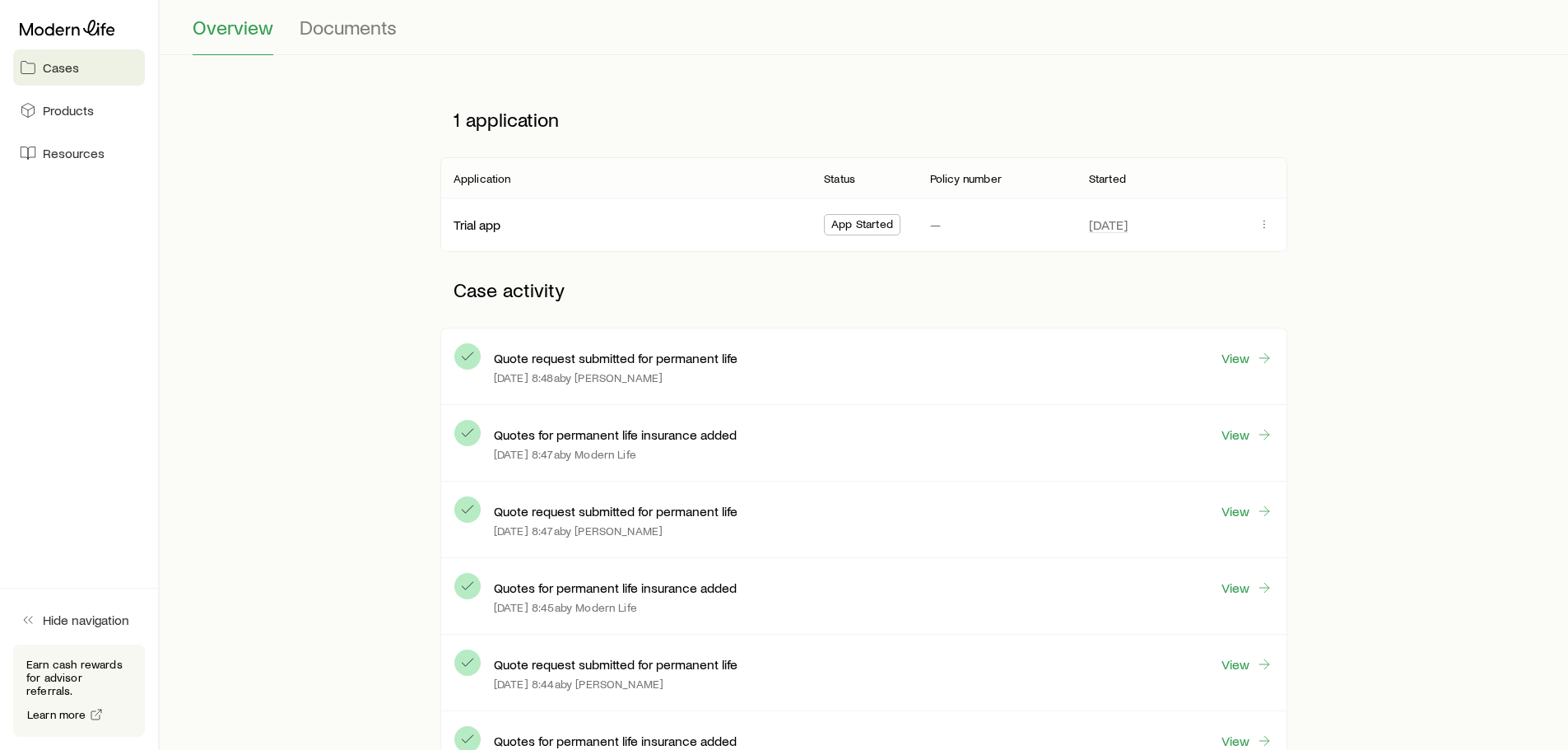
scroll to position [164, 0]
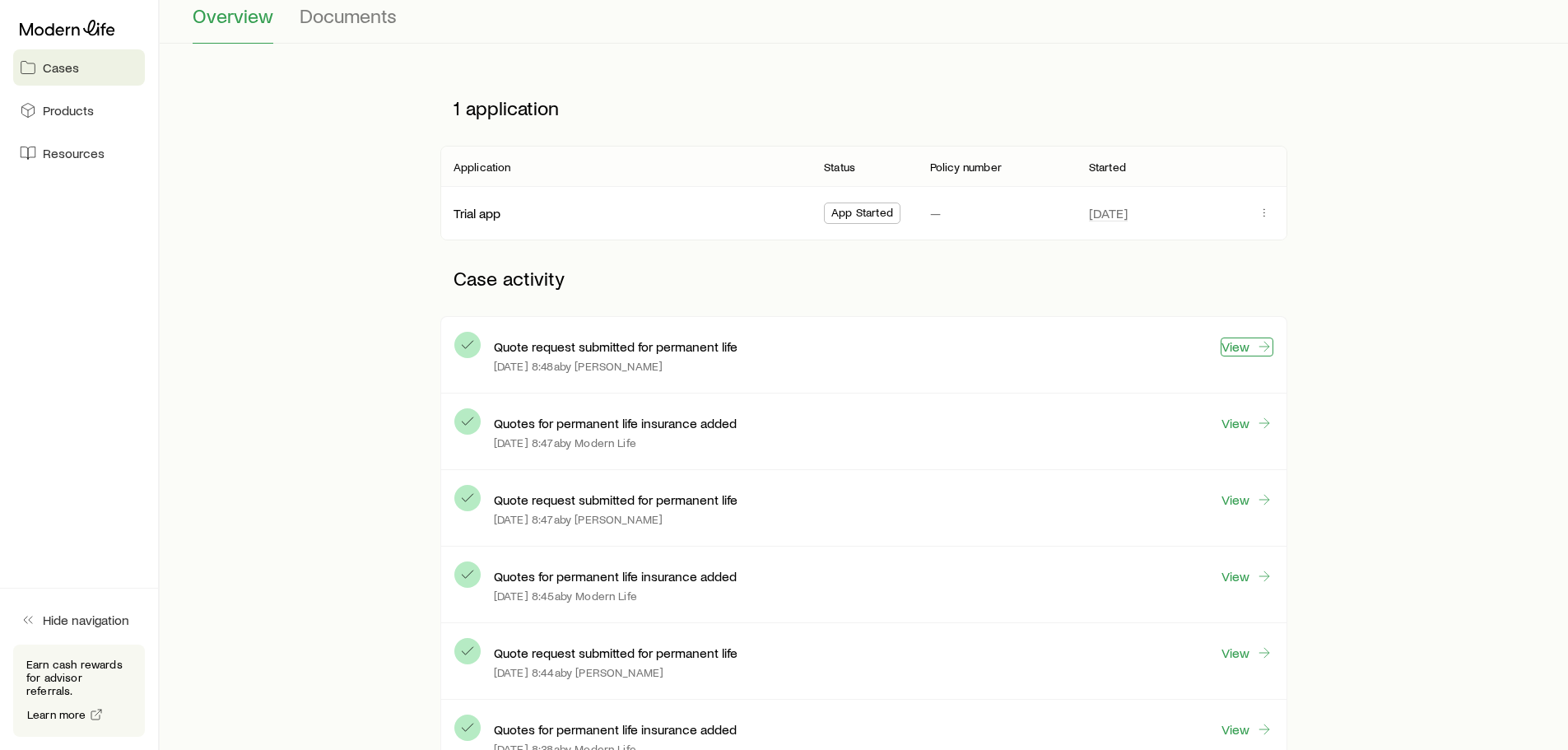
click at [1234, 347] on link "View" at bounding box center [1246, 346] width 52 height 19
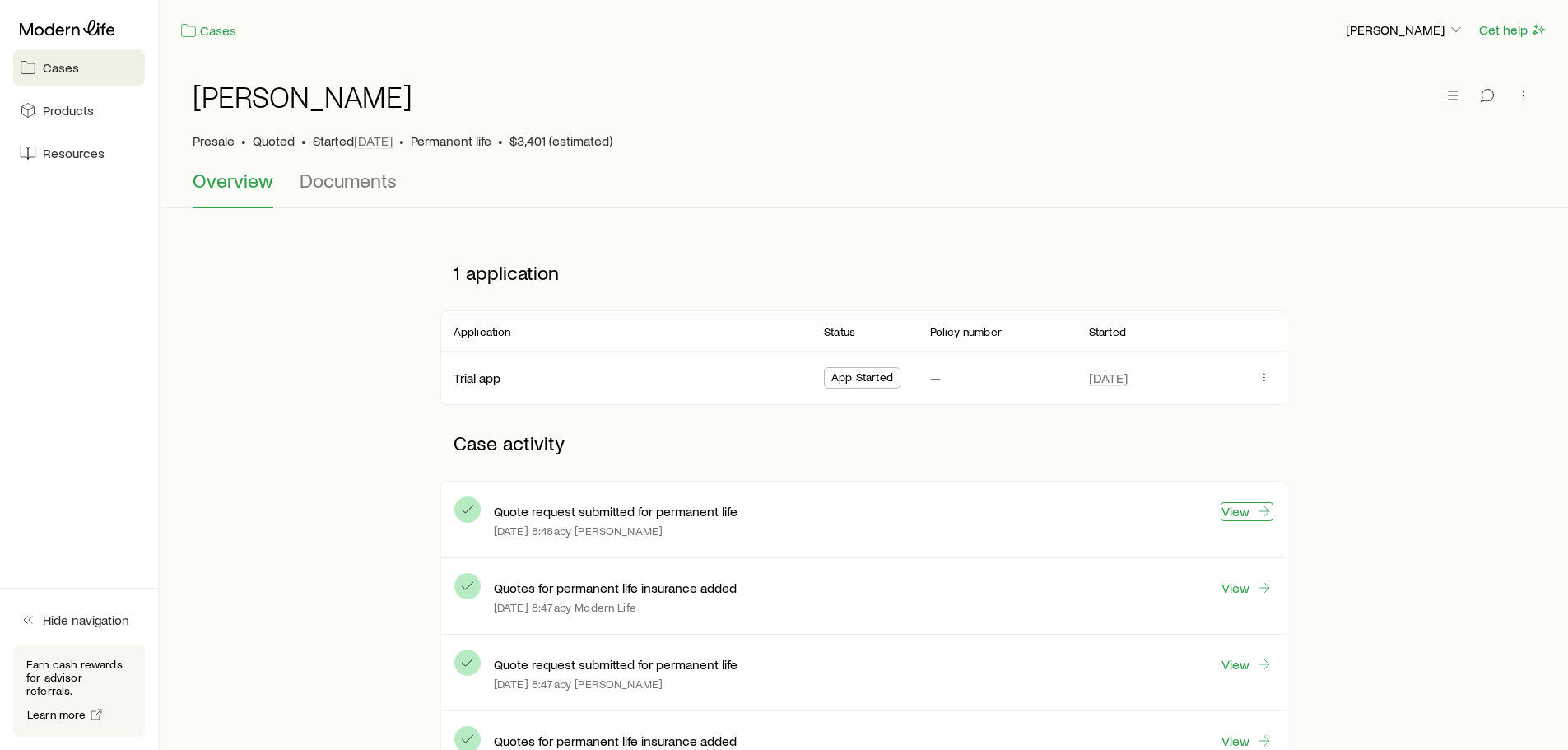
click at [1232, 509] on link "View" at bounding box center [1246, 511] width 52 height 19
click at [1250, 515] on link "View" at bounding box center [1246, 511] width 52 height 19
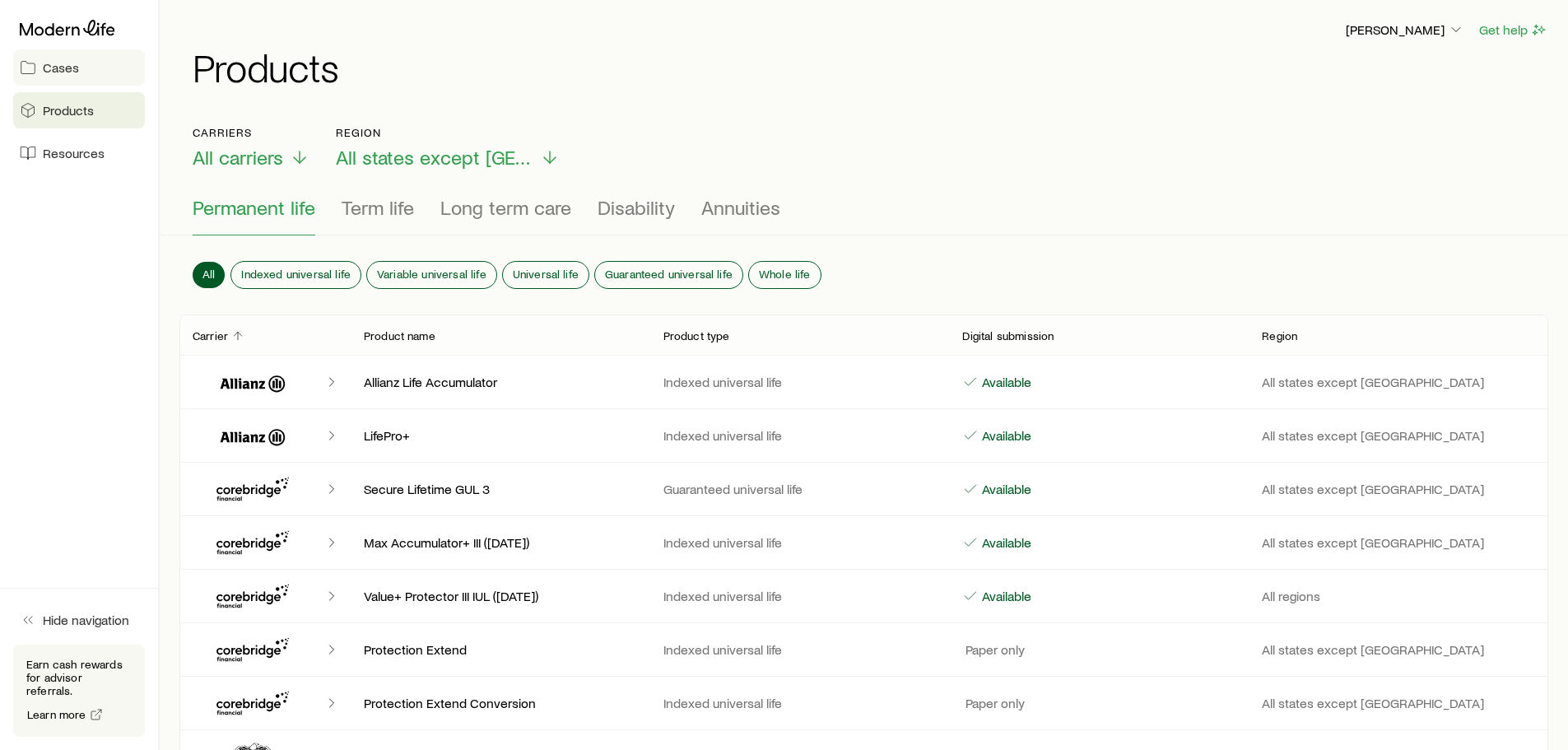
click at [60, 71] on span "Cases" at bounding box center [61, 67] width 37 height 17
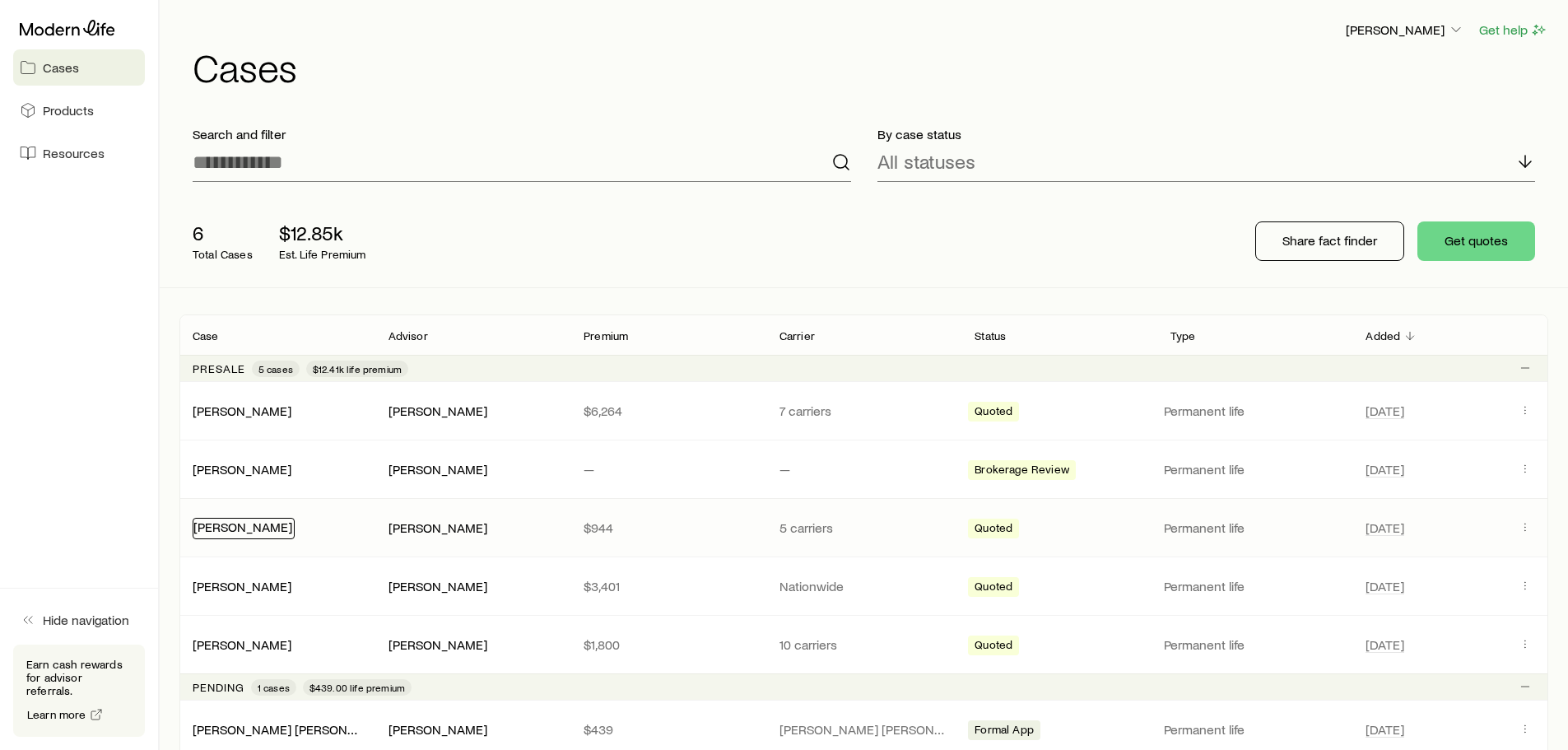
click at [245, 527] on link "[PERSON_NAME]" at bounding box center [243, 526] width 99 height 16
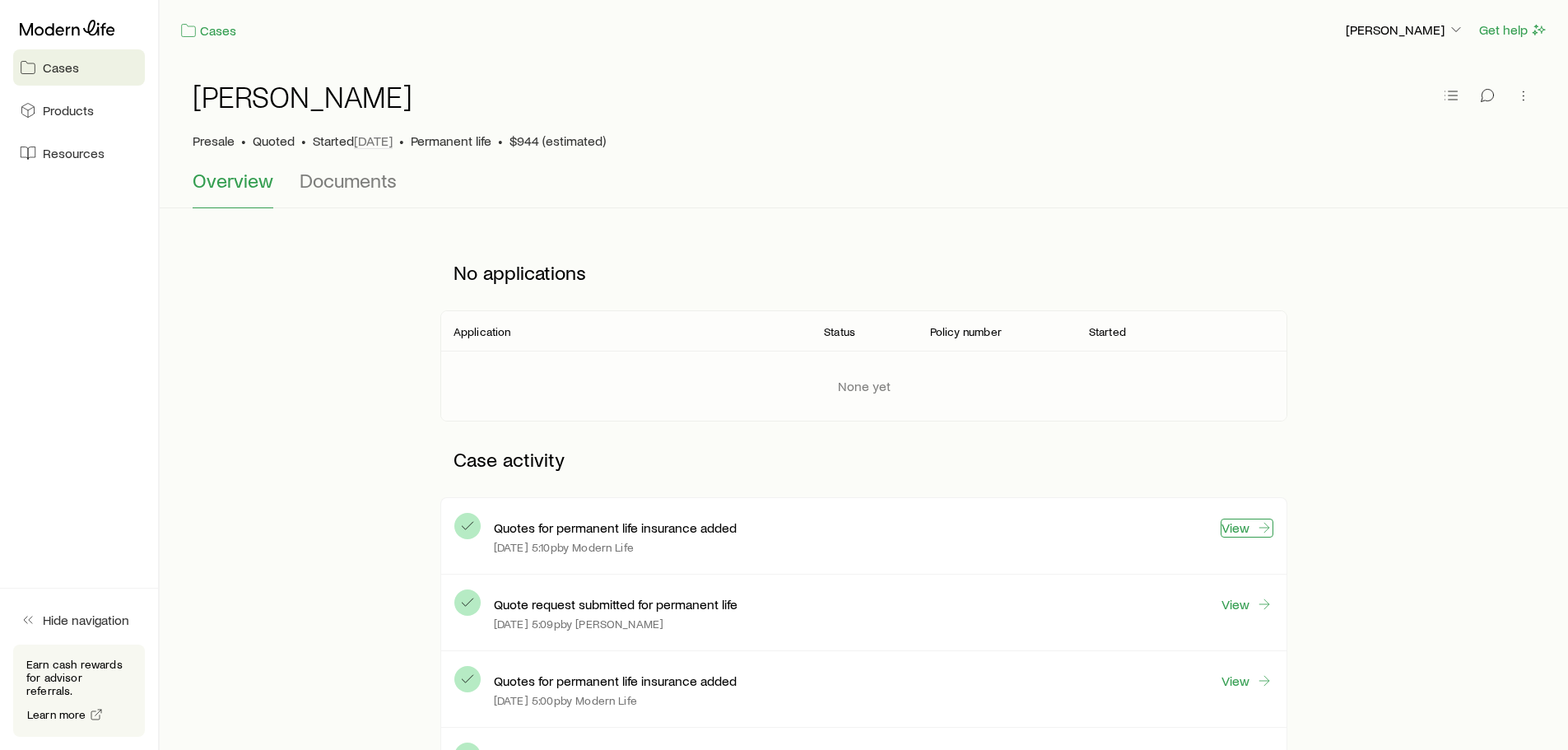
click at [1239, 527] on link "View" at bounding box center [1246, 527] width 52 height 19
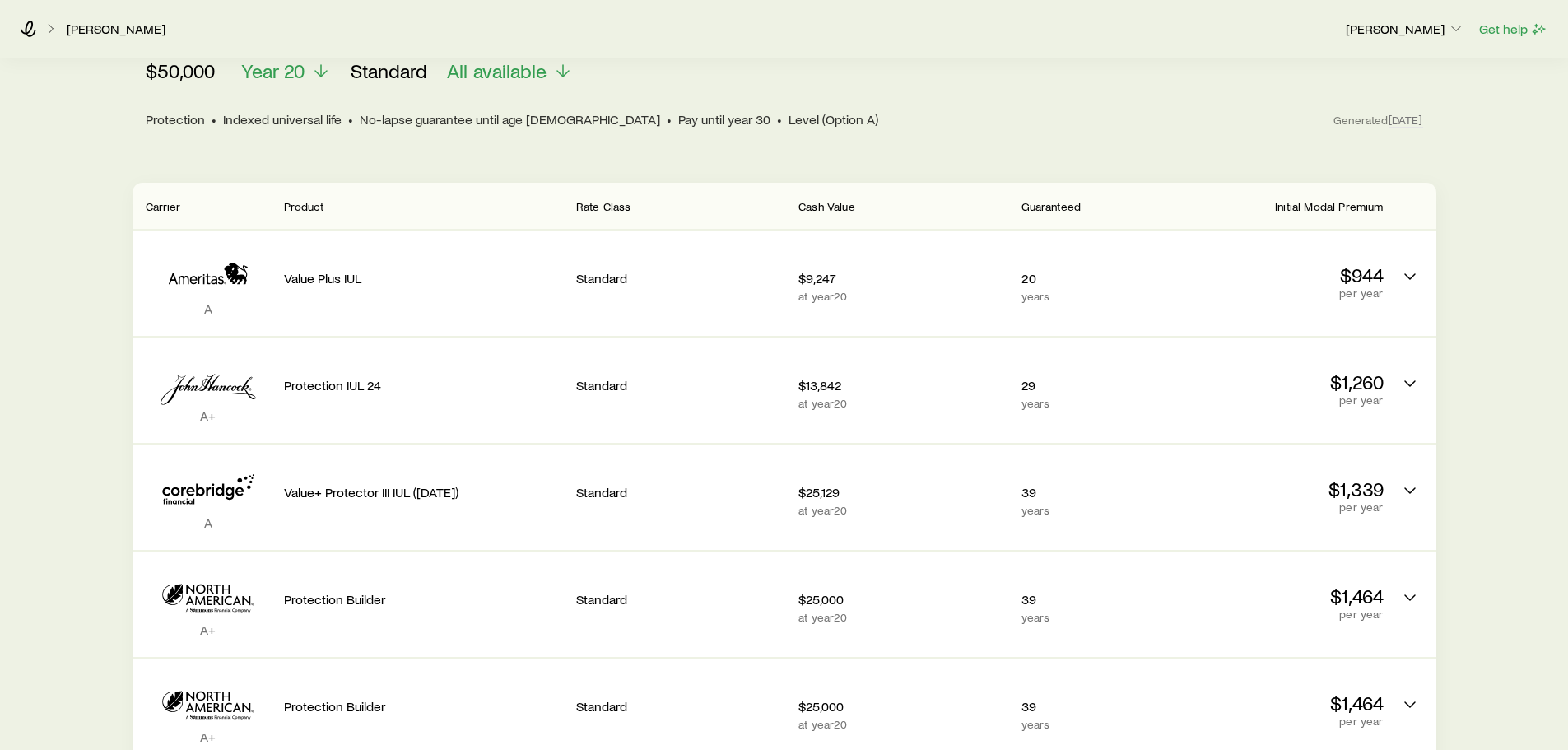
scroll to position [247, 0]
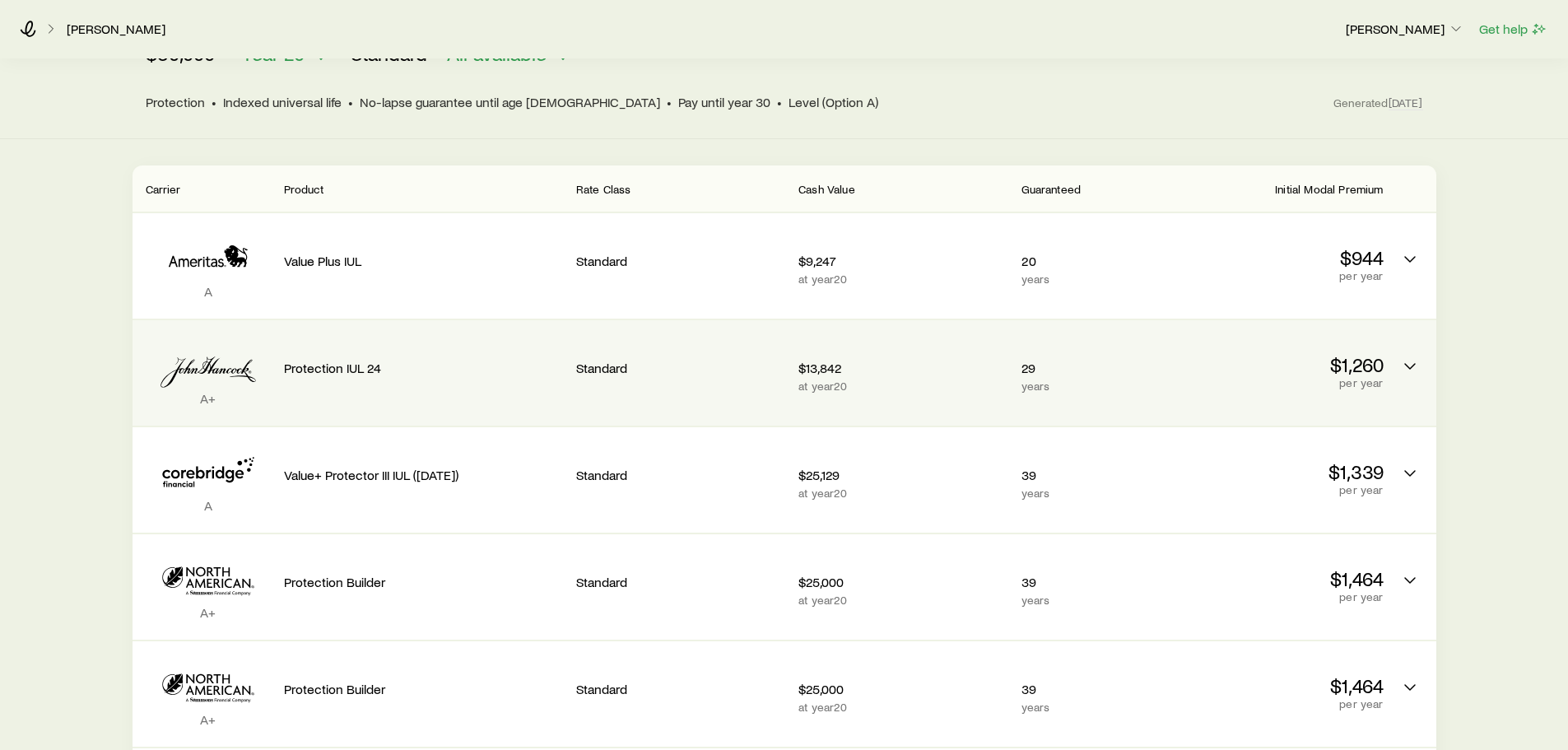
click at [1379, 353] on p "$1,260" at bounding box center [1278, 365] width 209 height 23
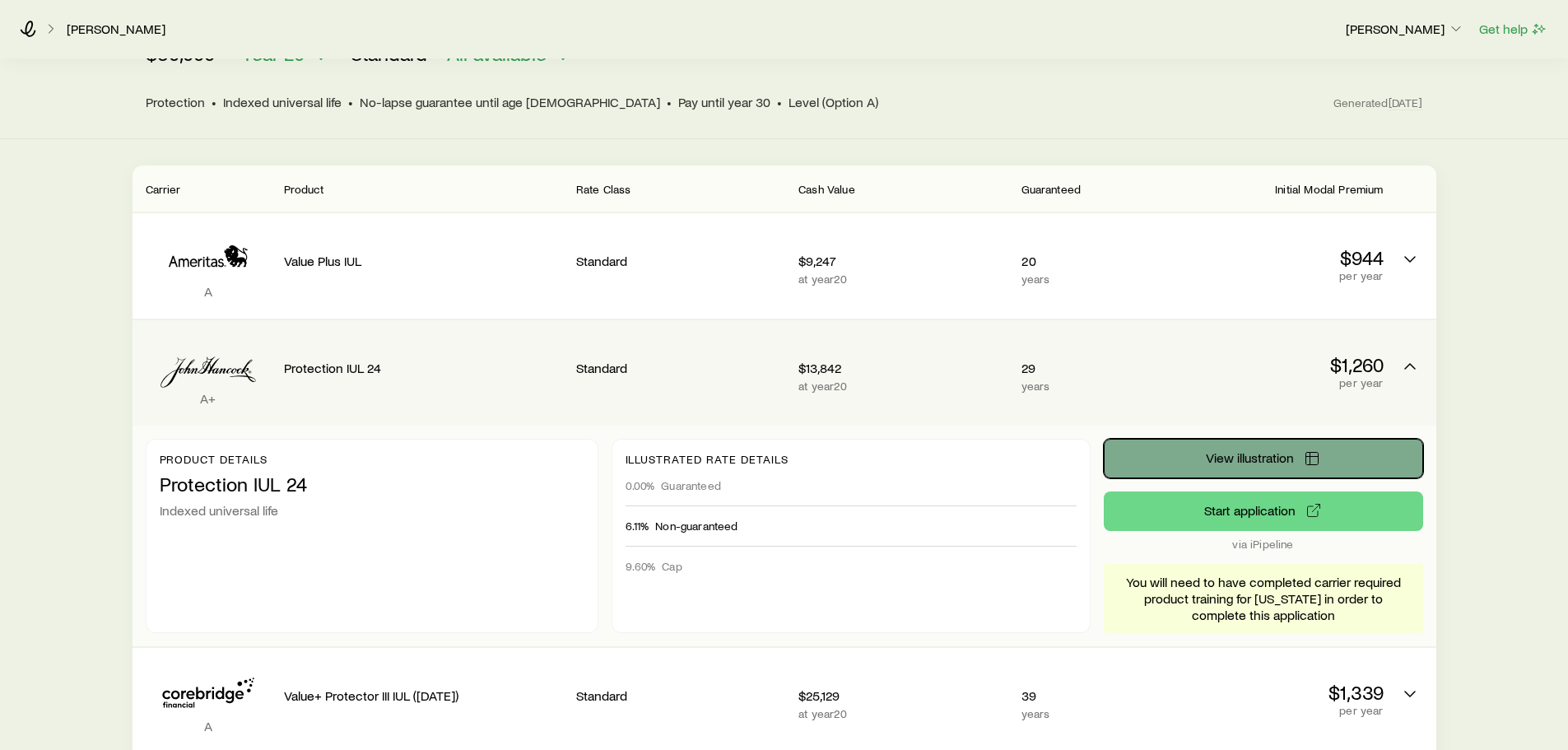
click at [1262, 451] on span "View illustration" at bounding box center [1250, 458] width 88 height 13
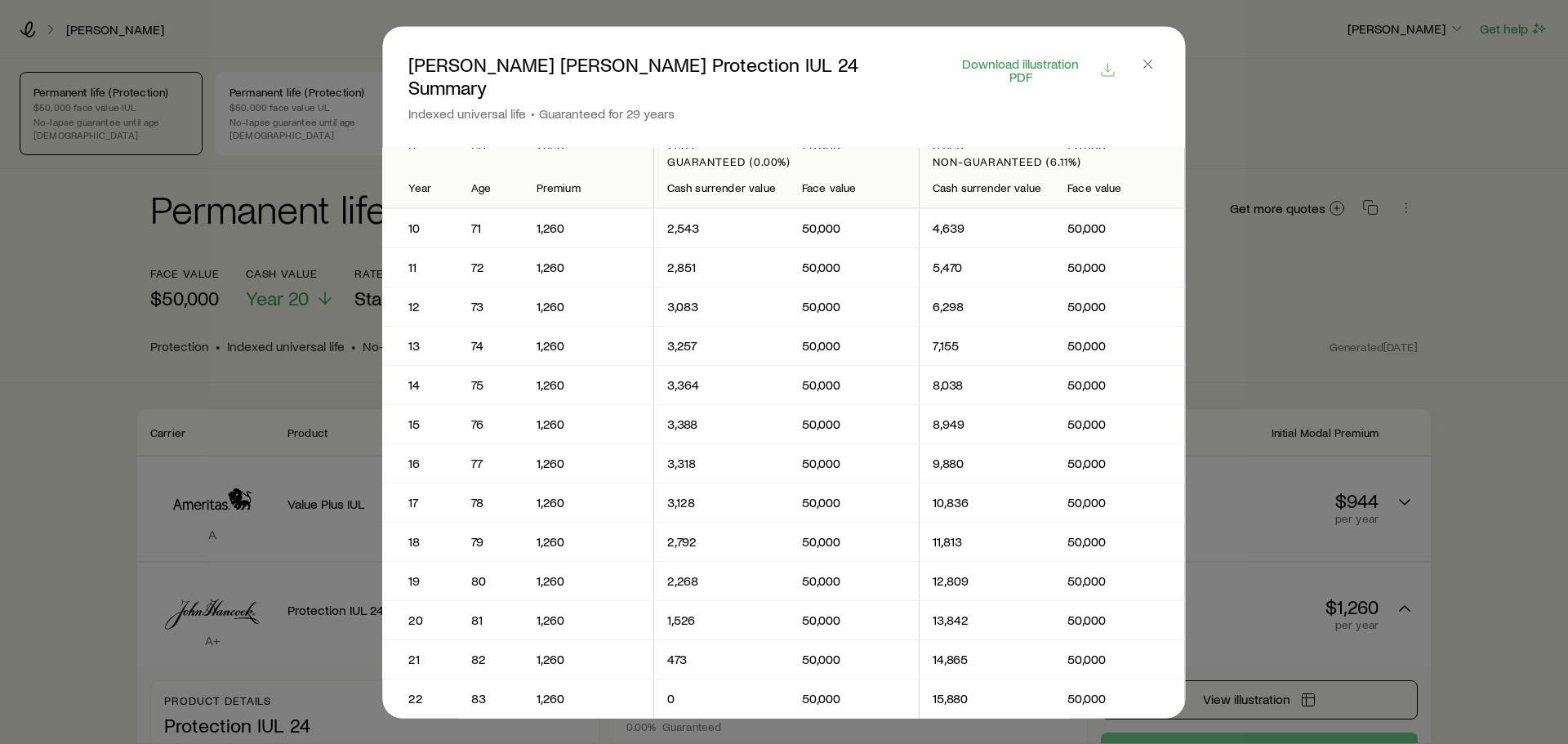
scroll to position [0, 0]
click at [1146, 60] on icon "button" at bounding box center [1148, 63] width 16 height 16
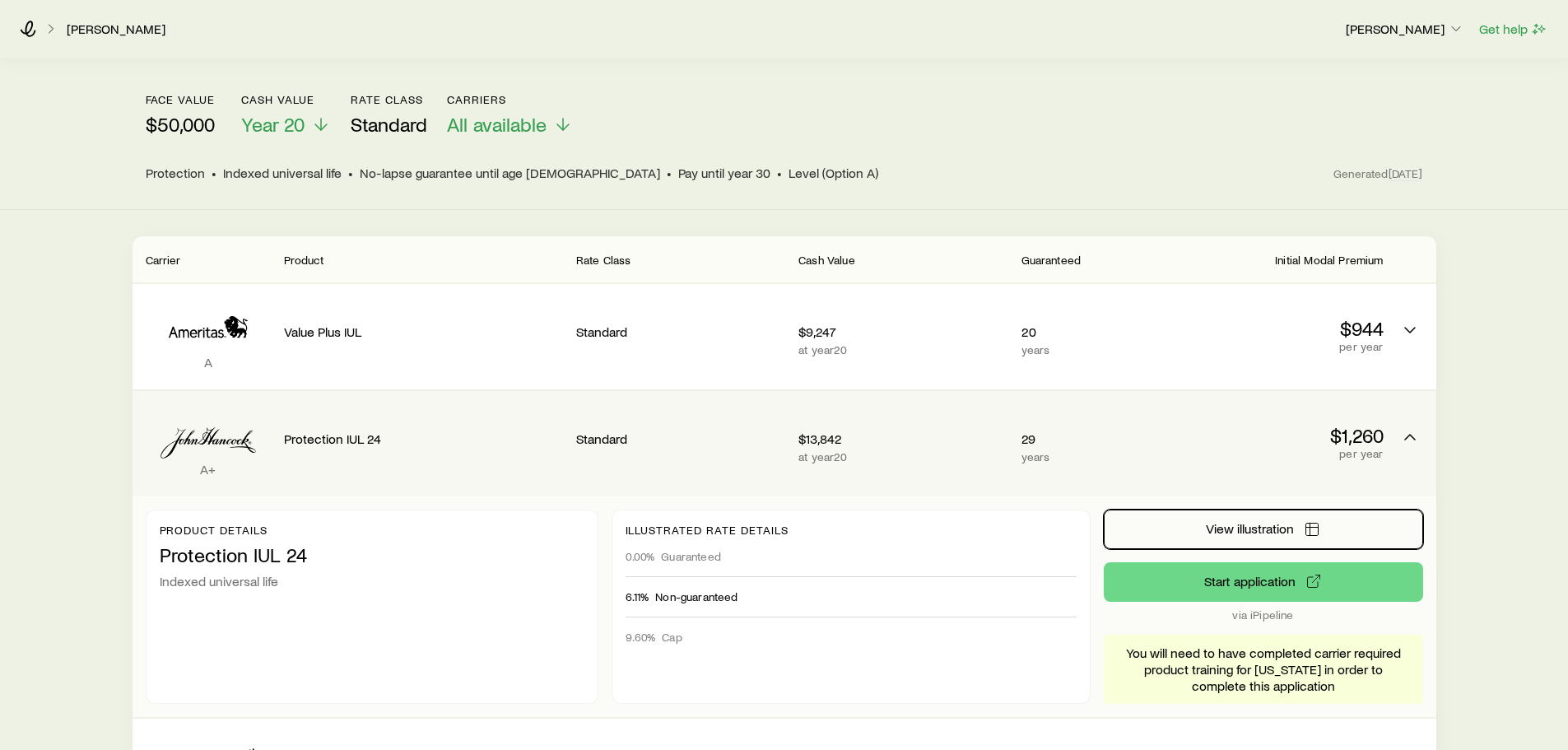
scroll to position [164, 0]
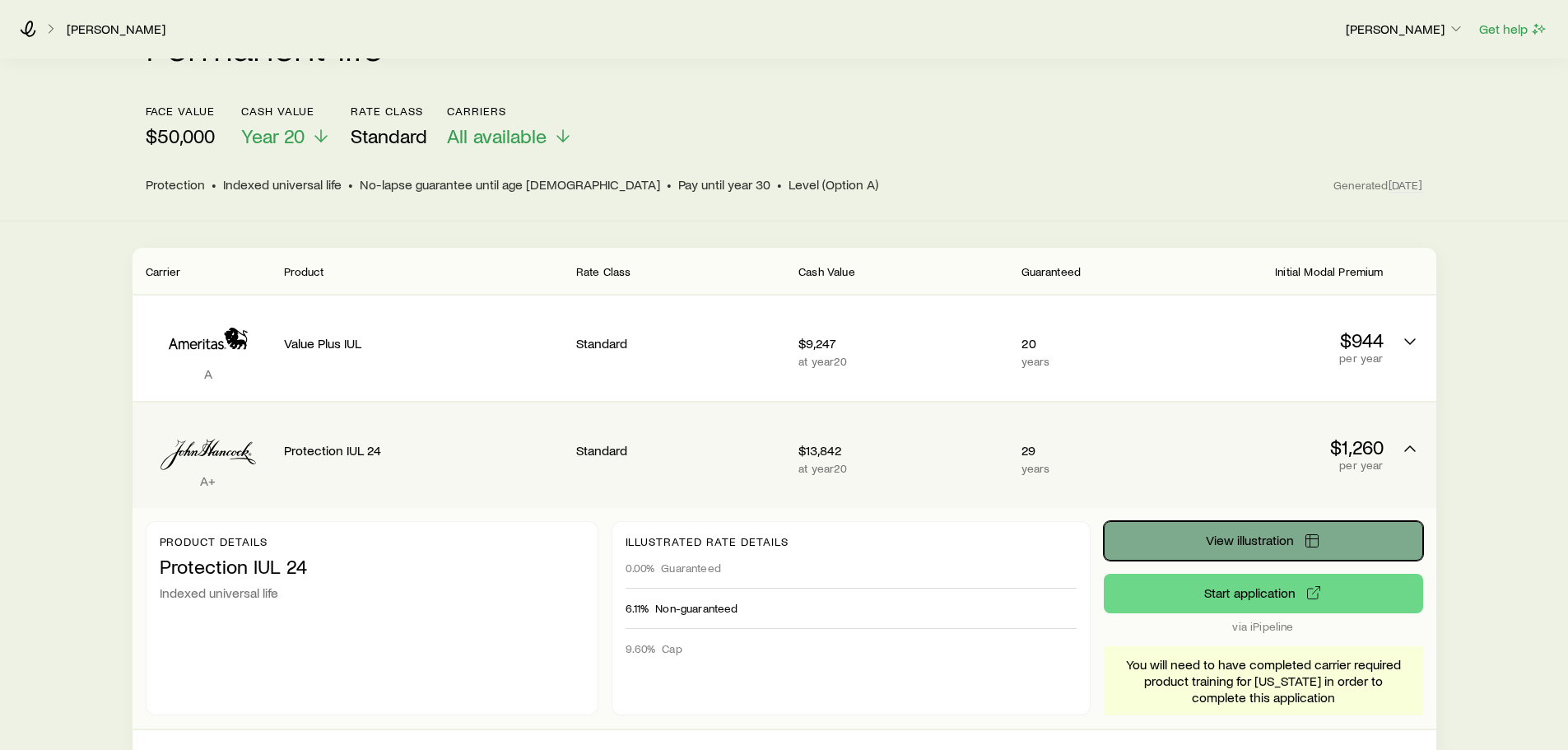
click at [1348, 528] on button "View illustration" at bounding box center [1263, 541] width 319 height 40
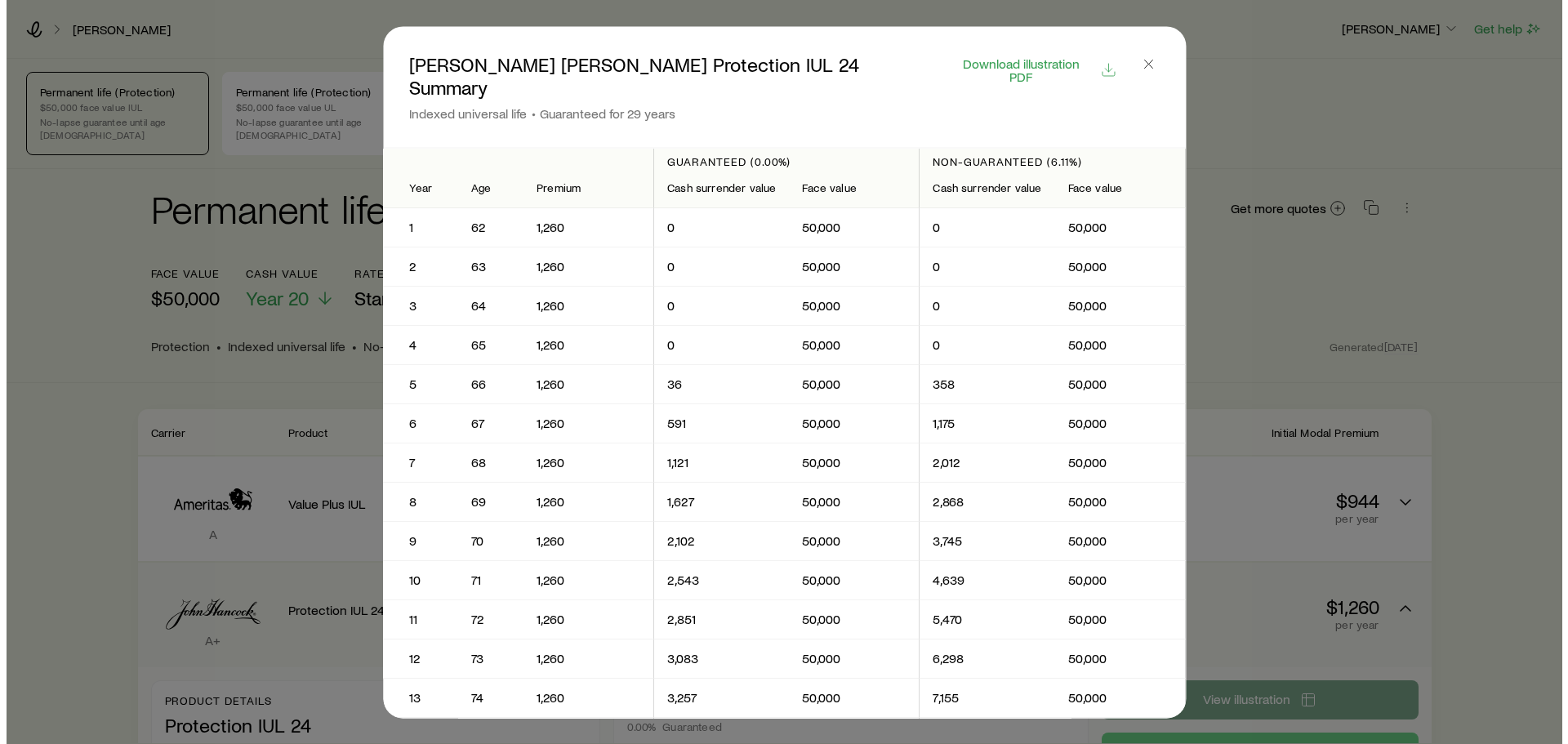
scroll to position [0, 0]
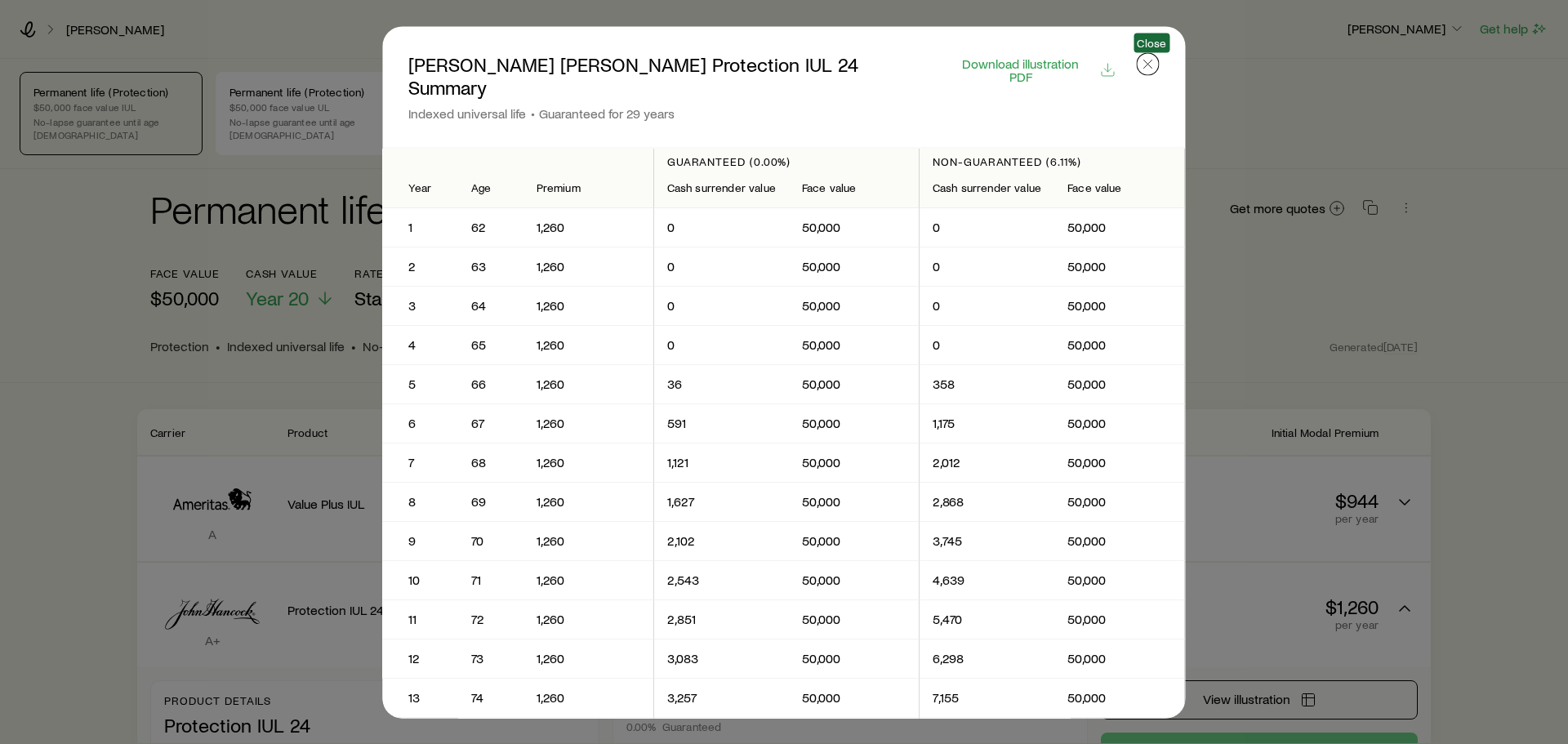
click at [1145, 63] on icon "button" at bounding box center [1148, 63] width 16 height 16
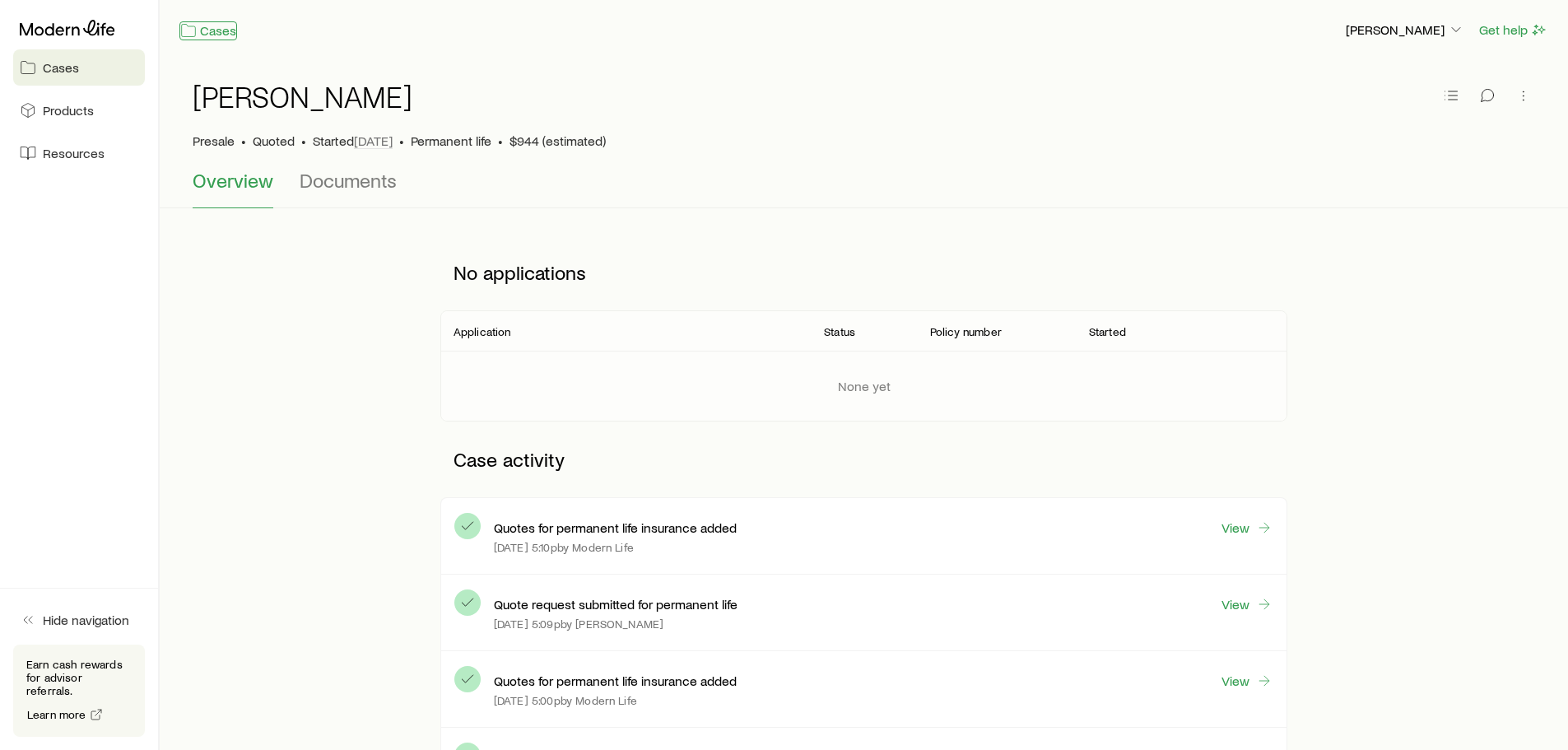
click at [203, 31] on link "Cases" at bounding box center [208, 31] width 57 height 19
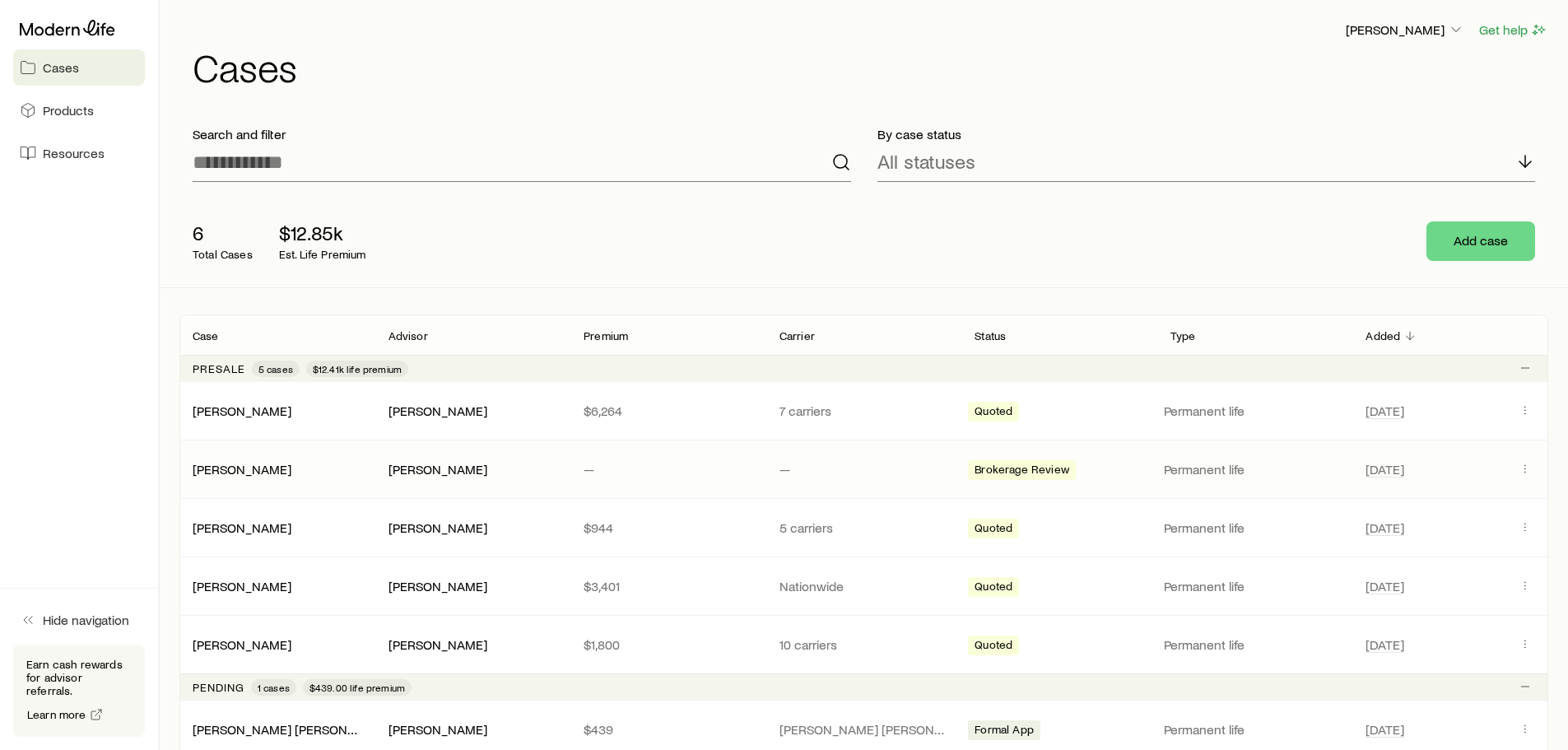
scroll to position [82, 0]
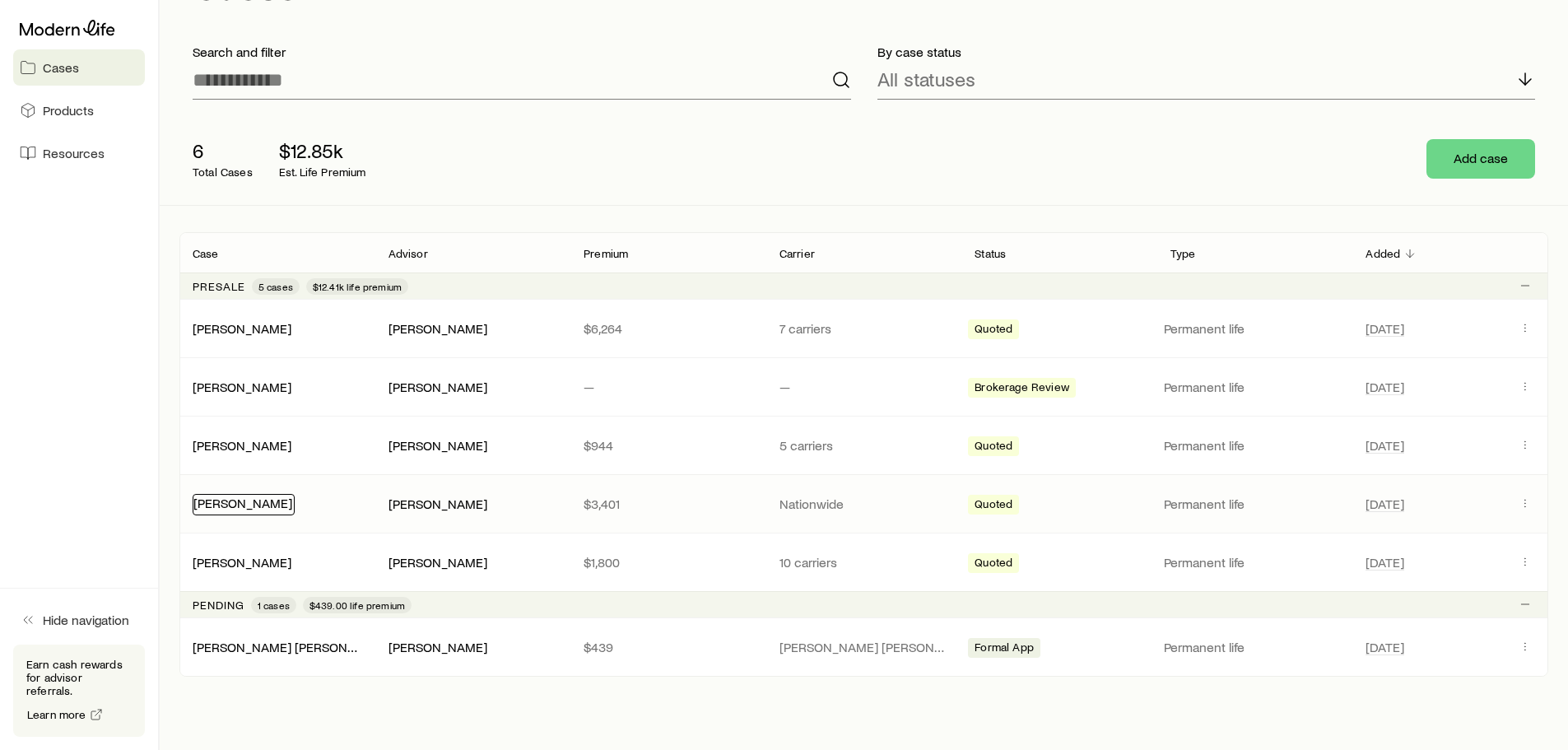
click at [254, 504] on link "[PERSON_NAME]" at bounding box center [243, 502] width 99 height 16
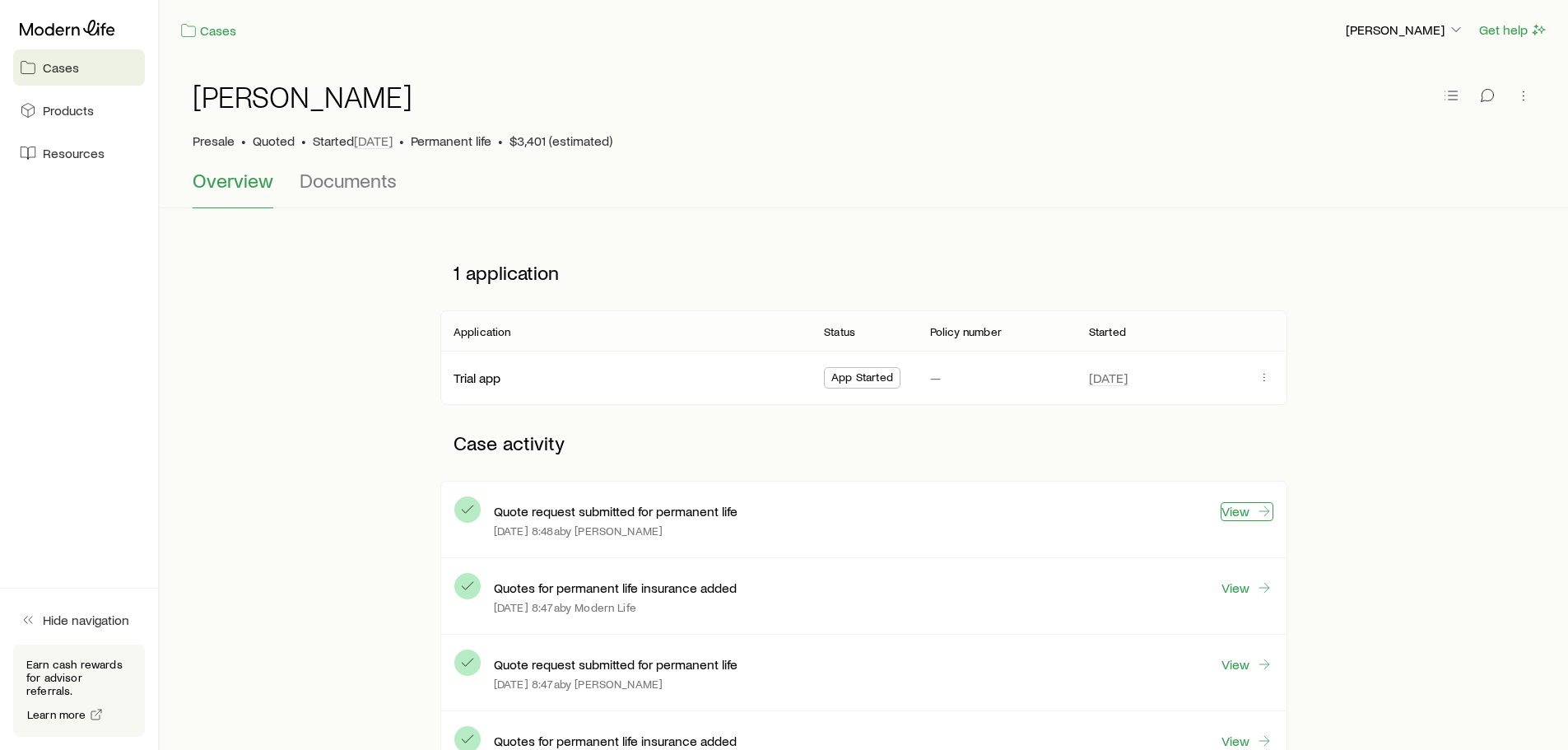
click at [1242, 507] on link "View" at bounding box center [1246, 511] width 52 height 19
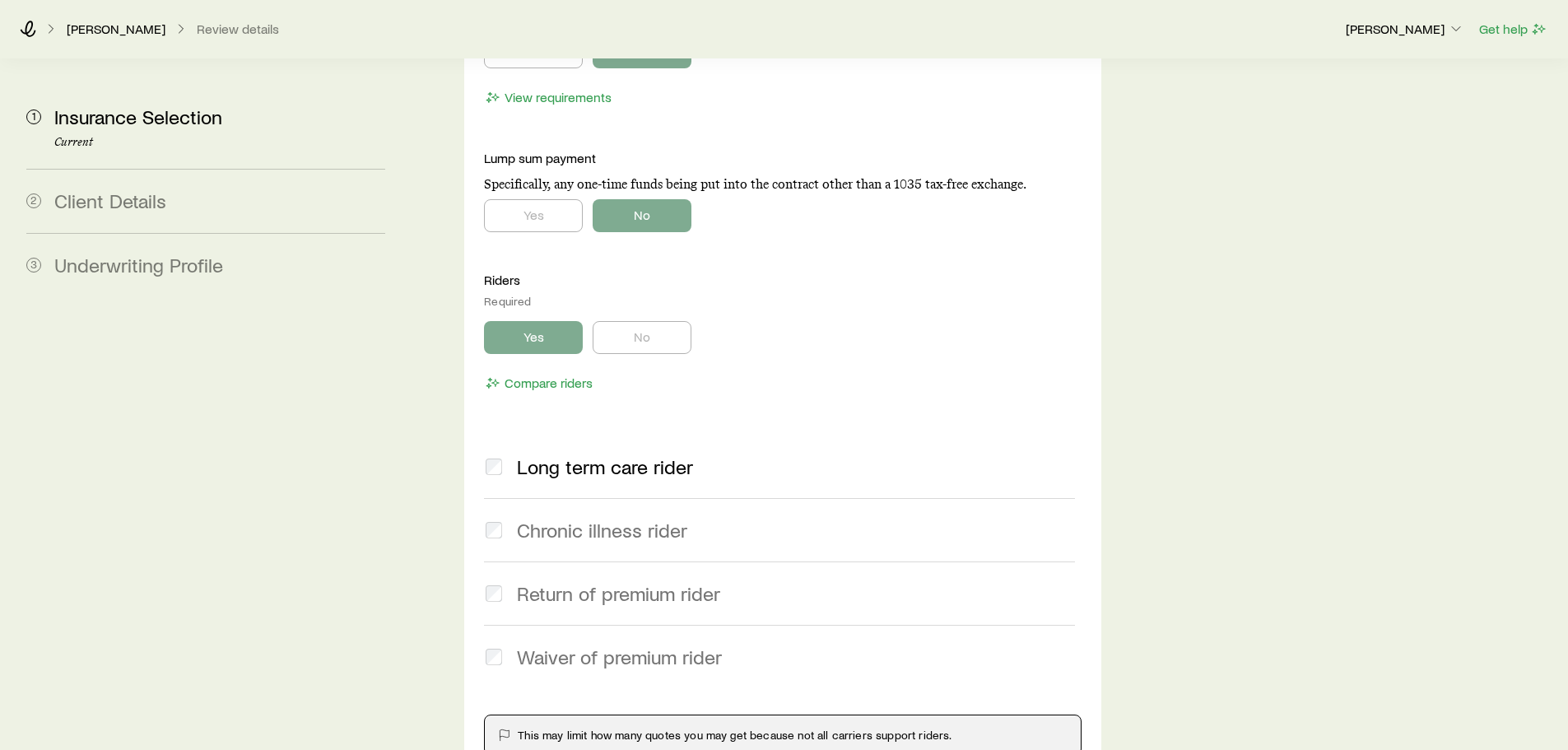
scroll to position [15684, 0]
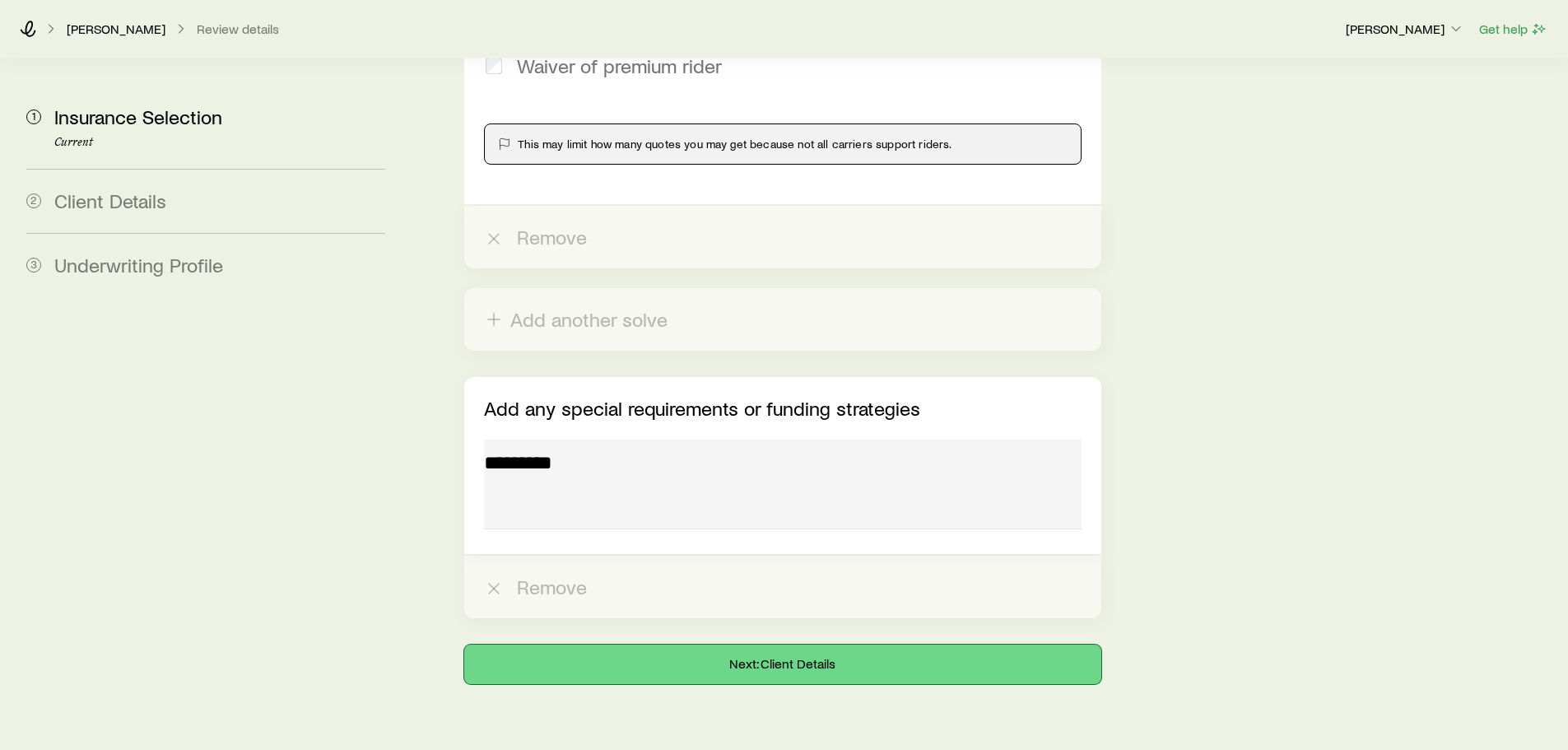
click at [901, 645] on button "Next: Client Details" at bounding box center [782, 664] width 636 height 40
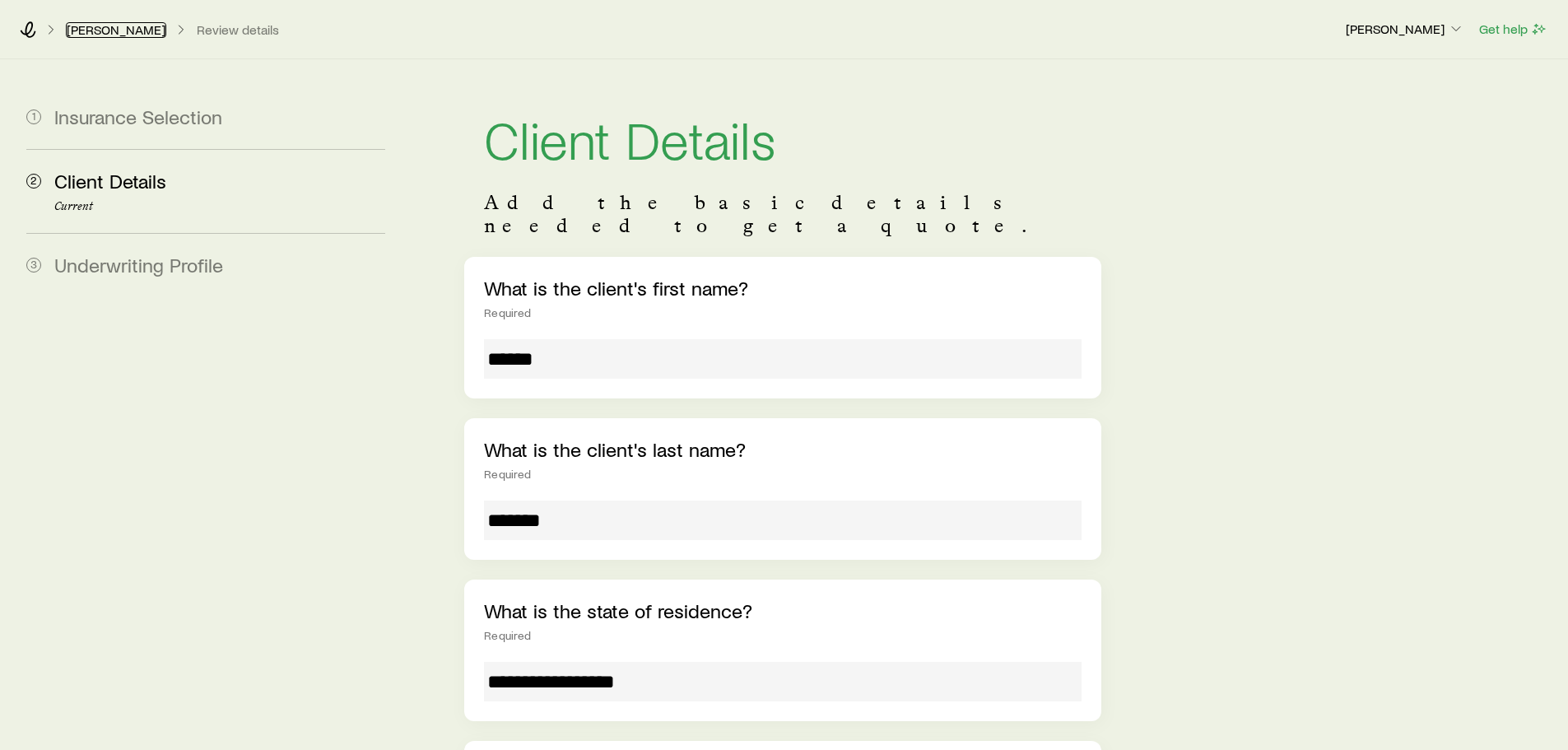
click at [82, 29] on link "[PERSON_NAME]" at bounding box center [115, 30] width 100 height 16
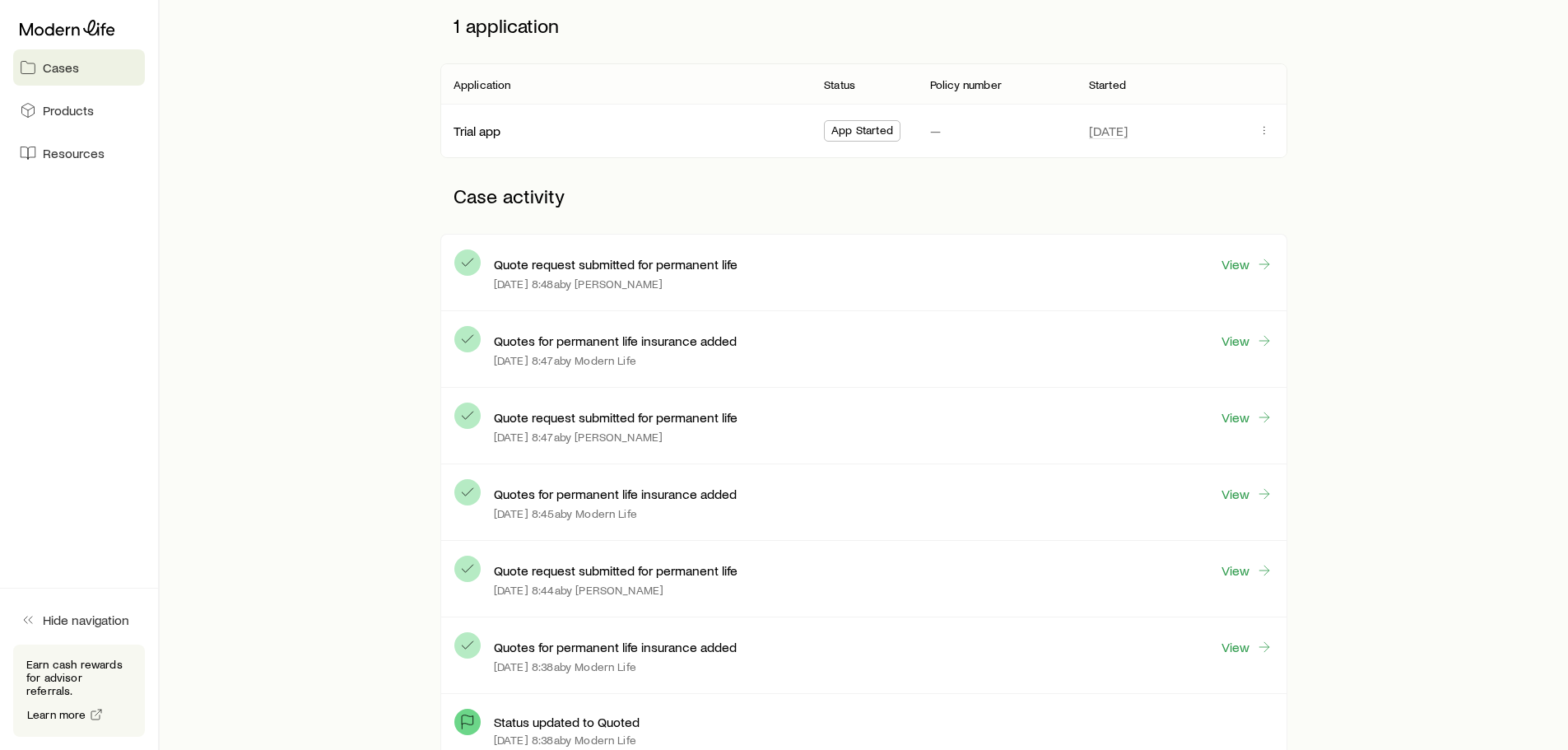
scroll to position [329, 0]
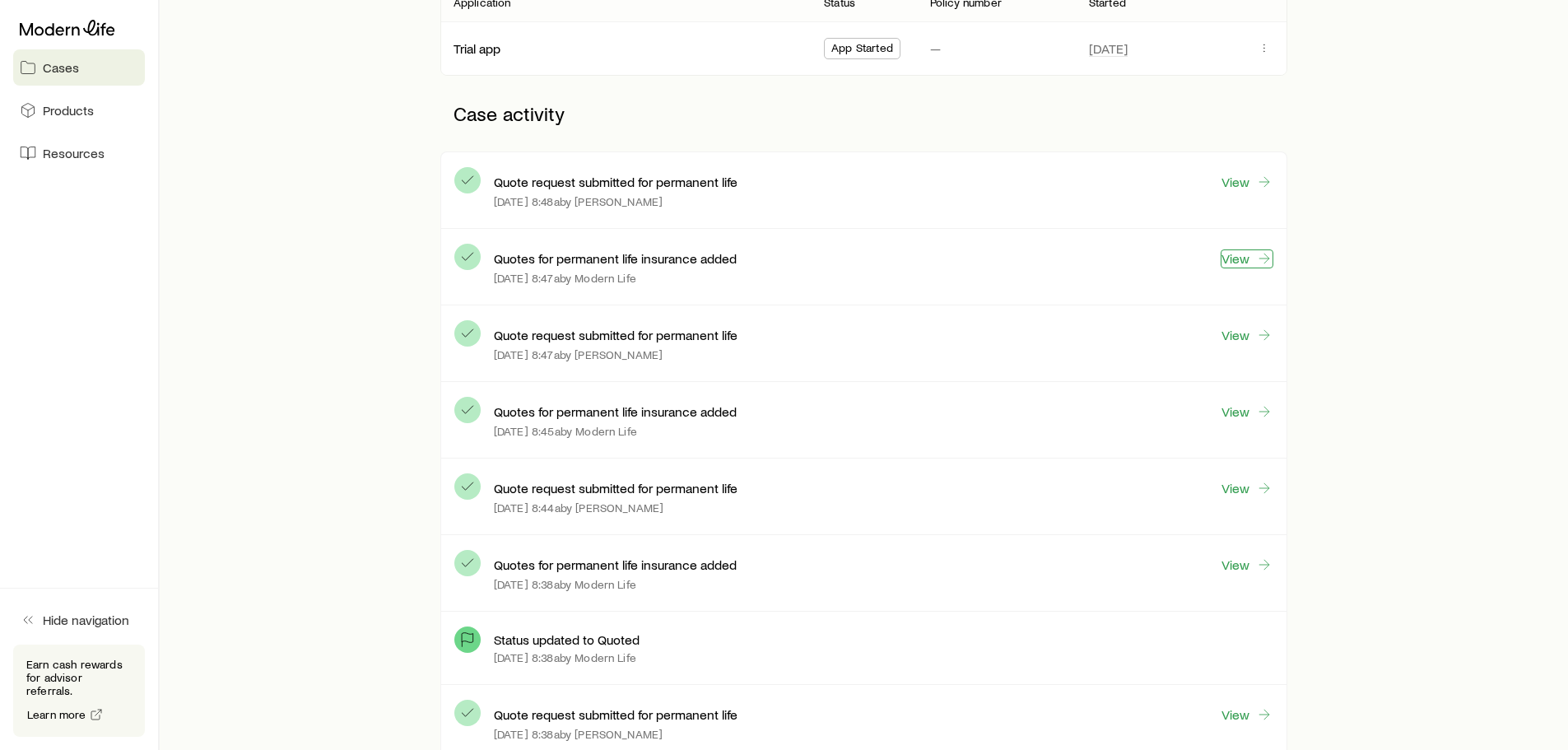
click at [1249, 257] on link "View" at bounding box center [1246, 258] width 52 height 19
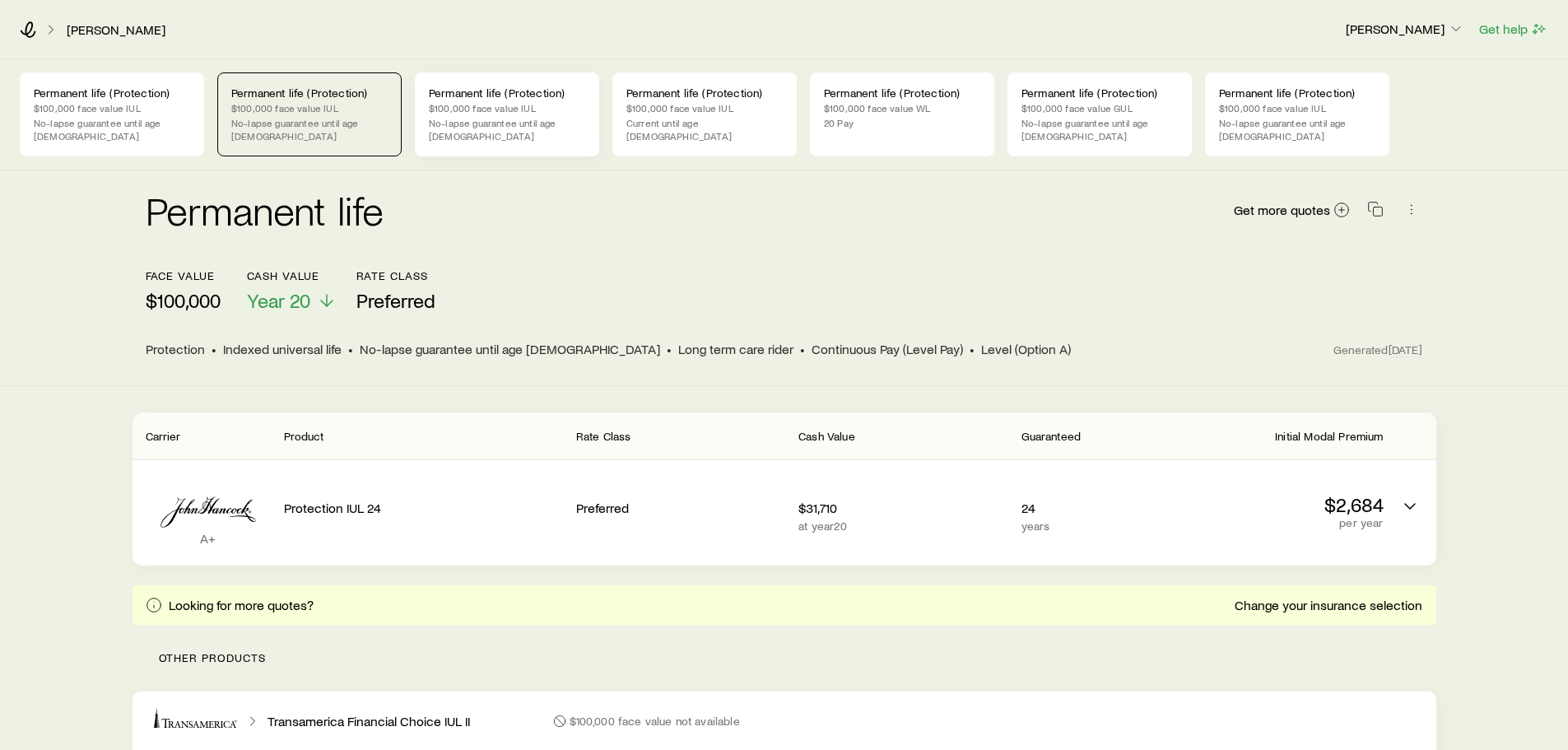
click at [549, 114] on p "$100,000 face value IUL" at bounding box center [507, 108] width 156 height 13
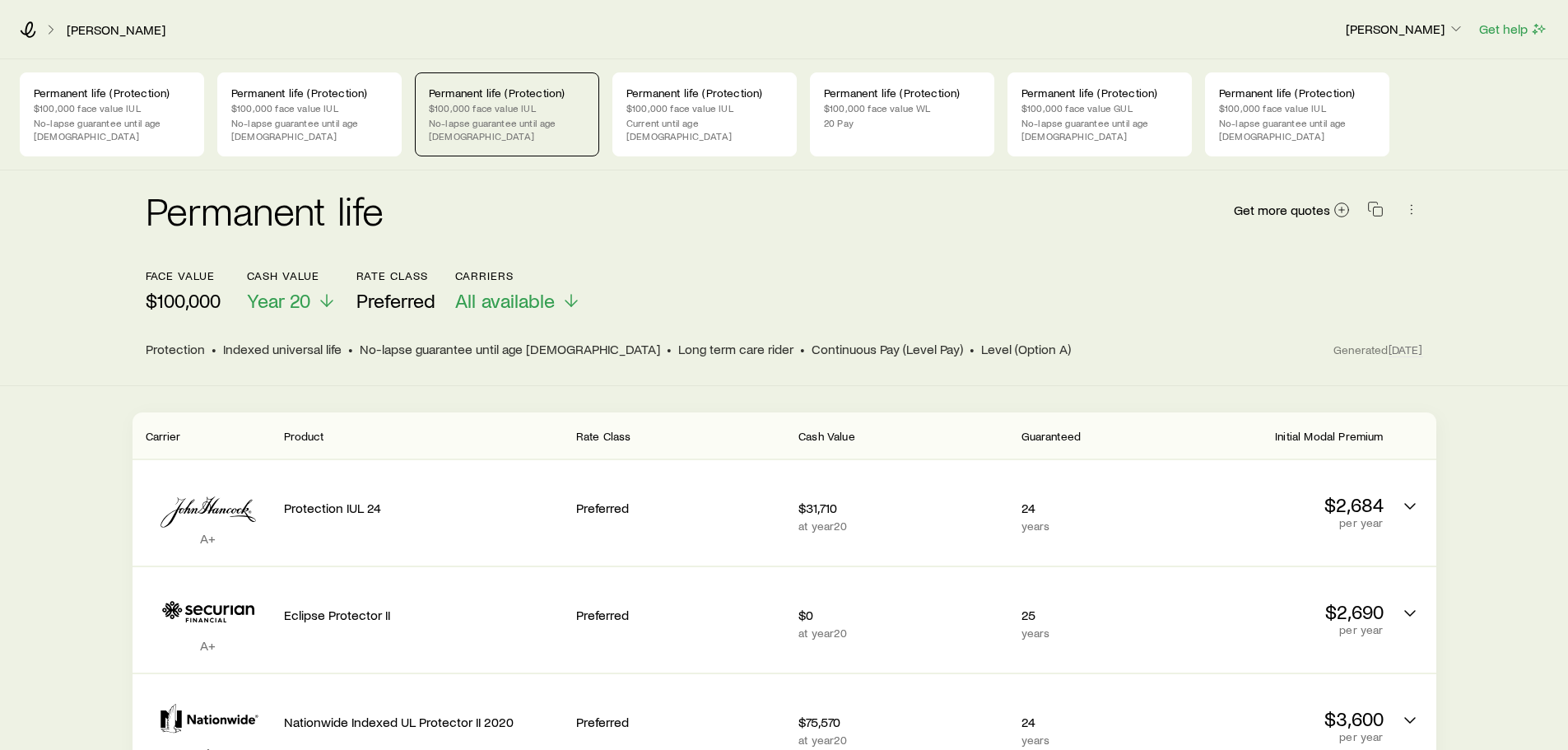
click at [443, 104] on p "$100,000 face value IUL" at bounding box center [507, 108] width 156 height 13
click at [718, 106] on p "$100,000 face value IUL" at bounding box center [704, 108] width 156 height 13
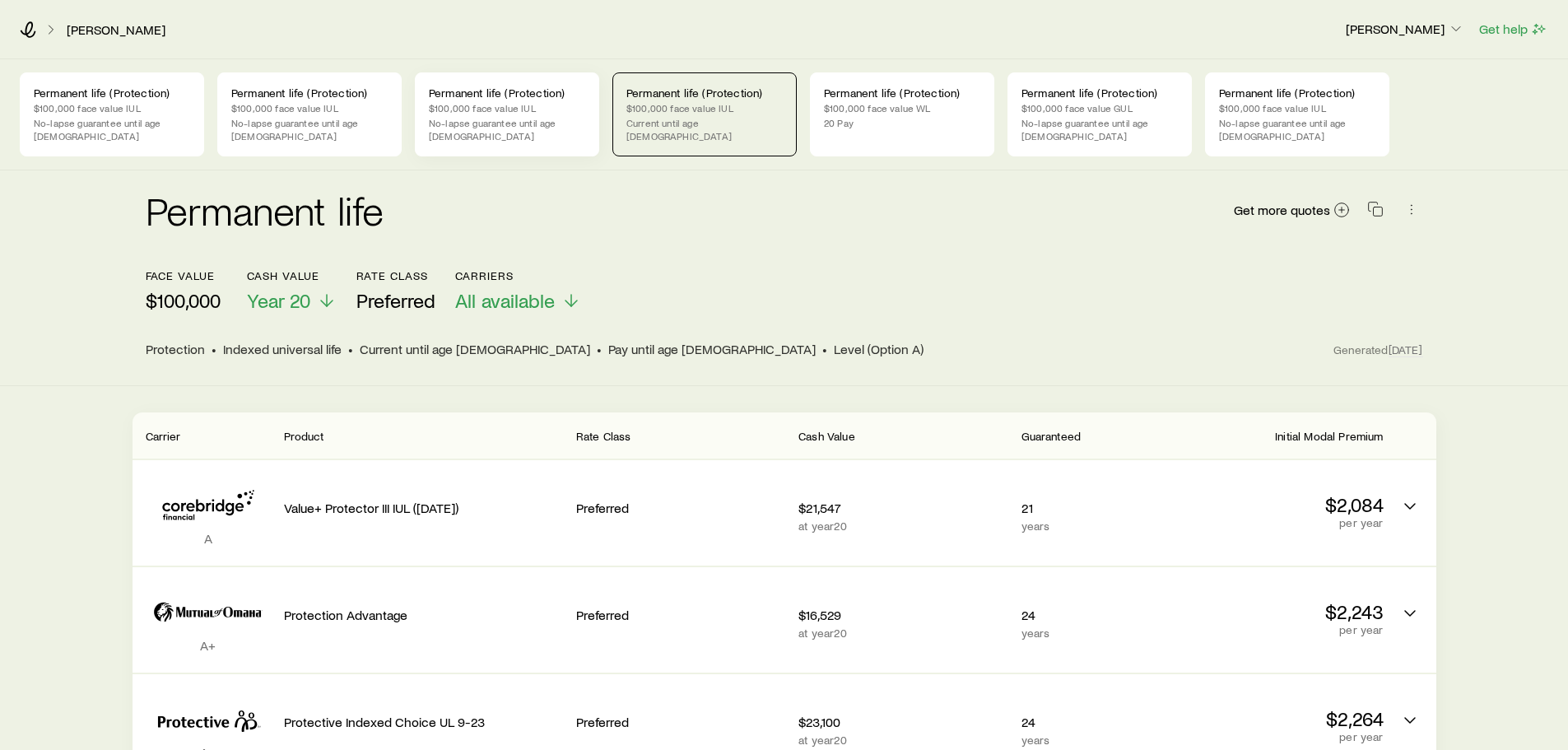
click at [531, 119] on p "No-lapse guarantee until age [DEMOGRAPHIC_DATA]" at bounding box center [507, 130] width 156 height 27
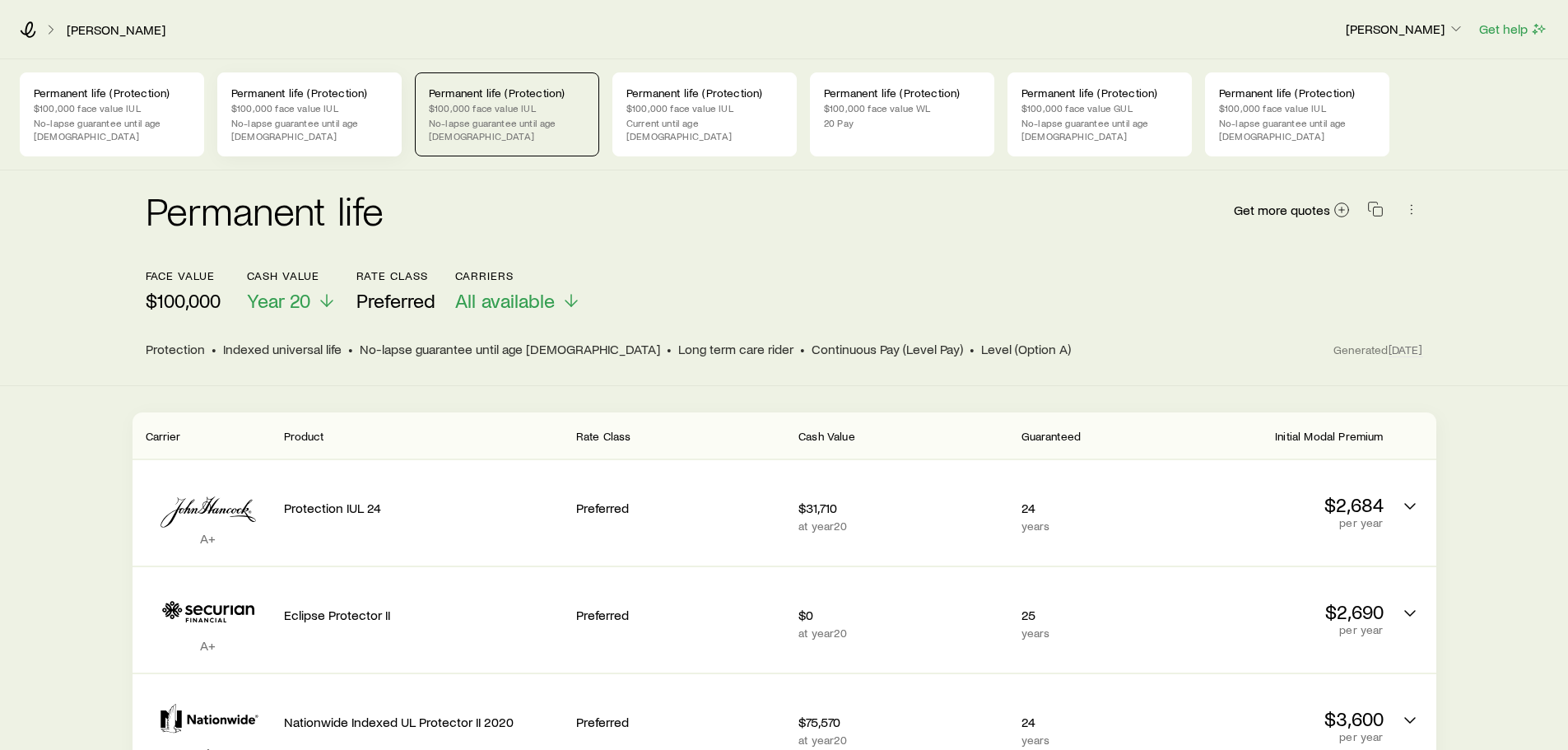
click at [312, 110] on p "$100,000 face value IUL" at bounding box center [309, 108] width 156 height 13
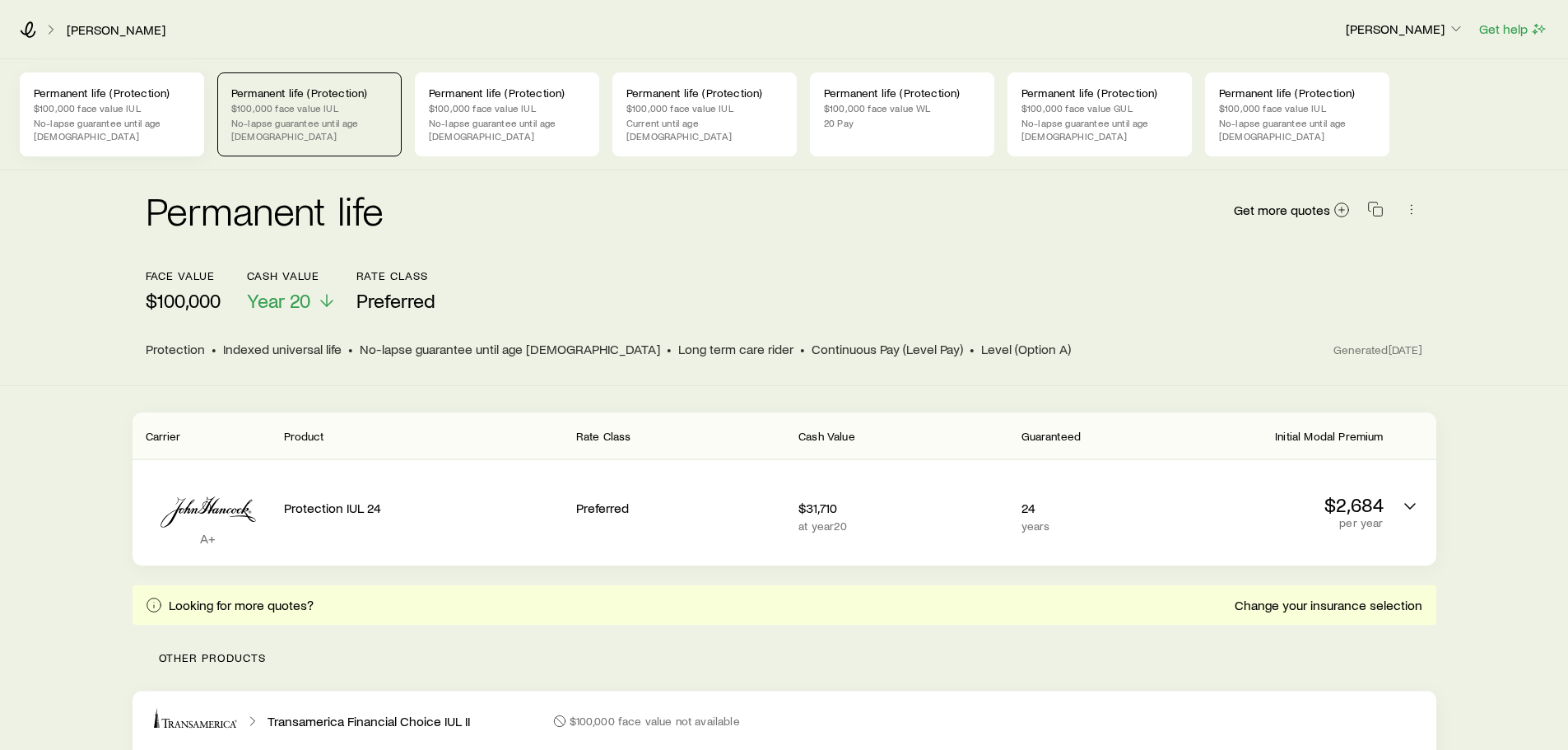
click at [99, 103] on p "$100,000 face value IUL" at bounding box center [112, 108] width 156 height 13
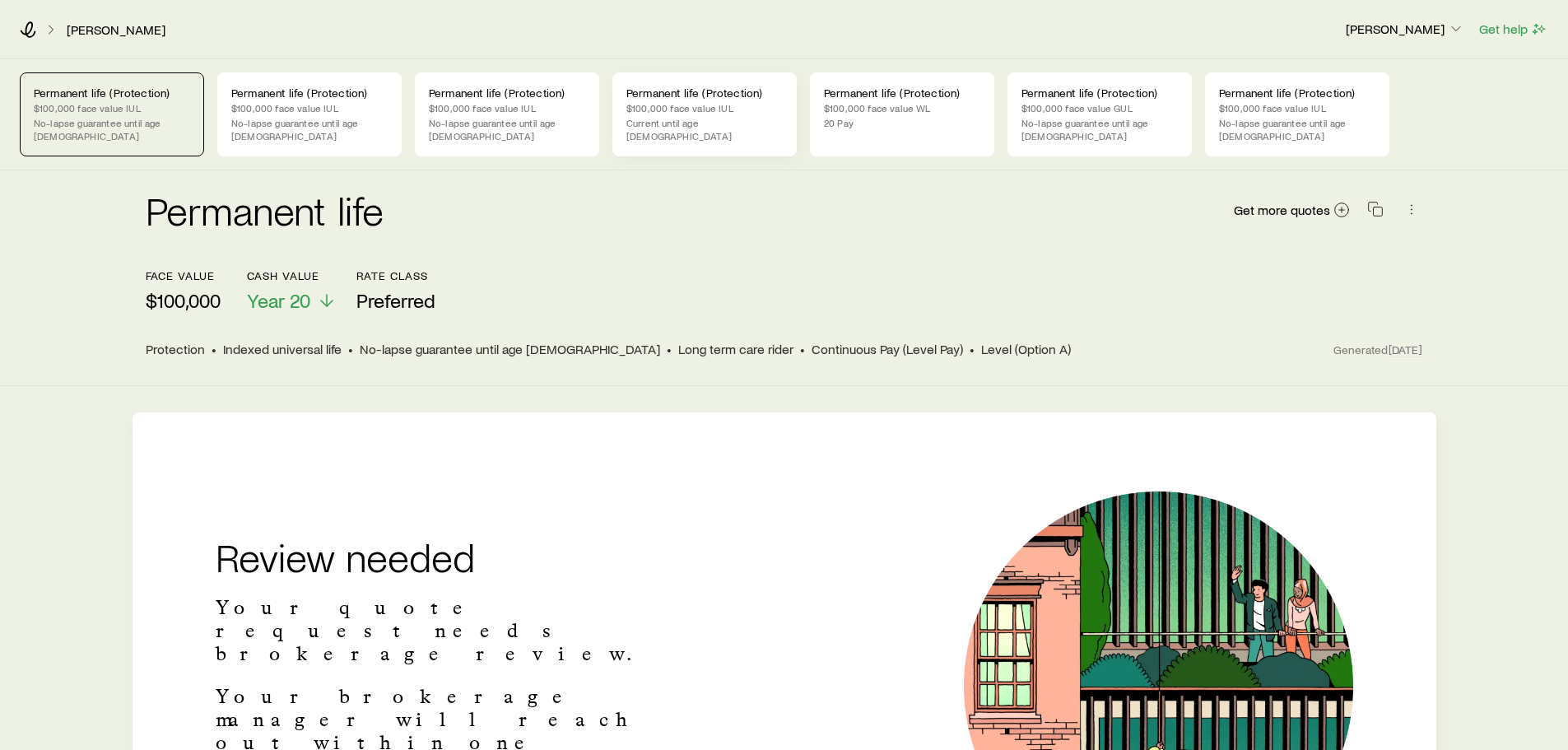
click at [703, 96] on p "Permanent life (Protection)" at bounding box center [704, 93] width 156 height 13
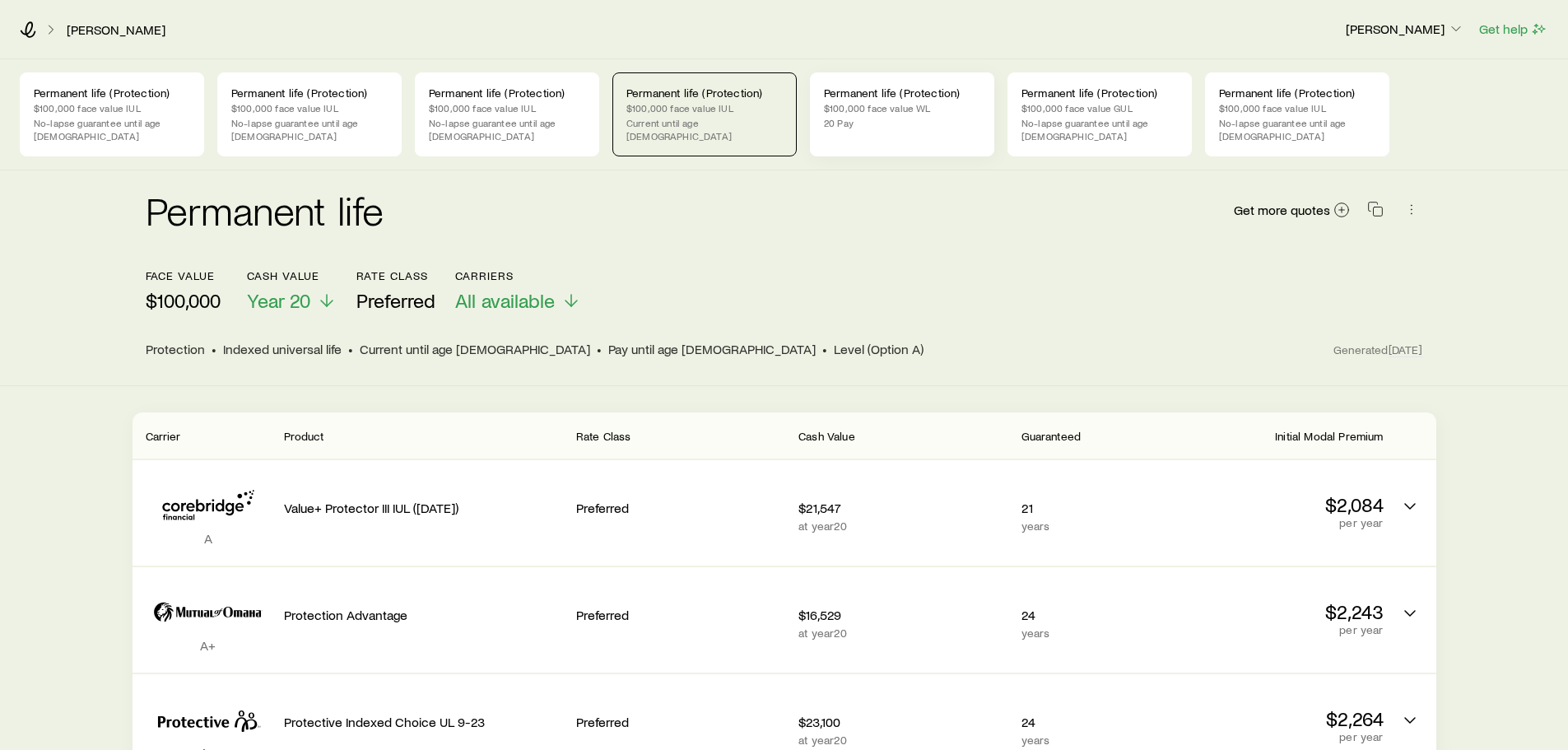
click at [916, 107] on p "$100,000 face value WL" at bounding box center [902, 108] width 156 height 13
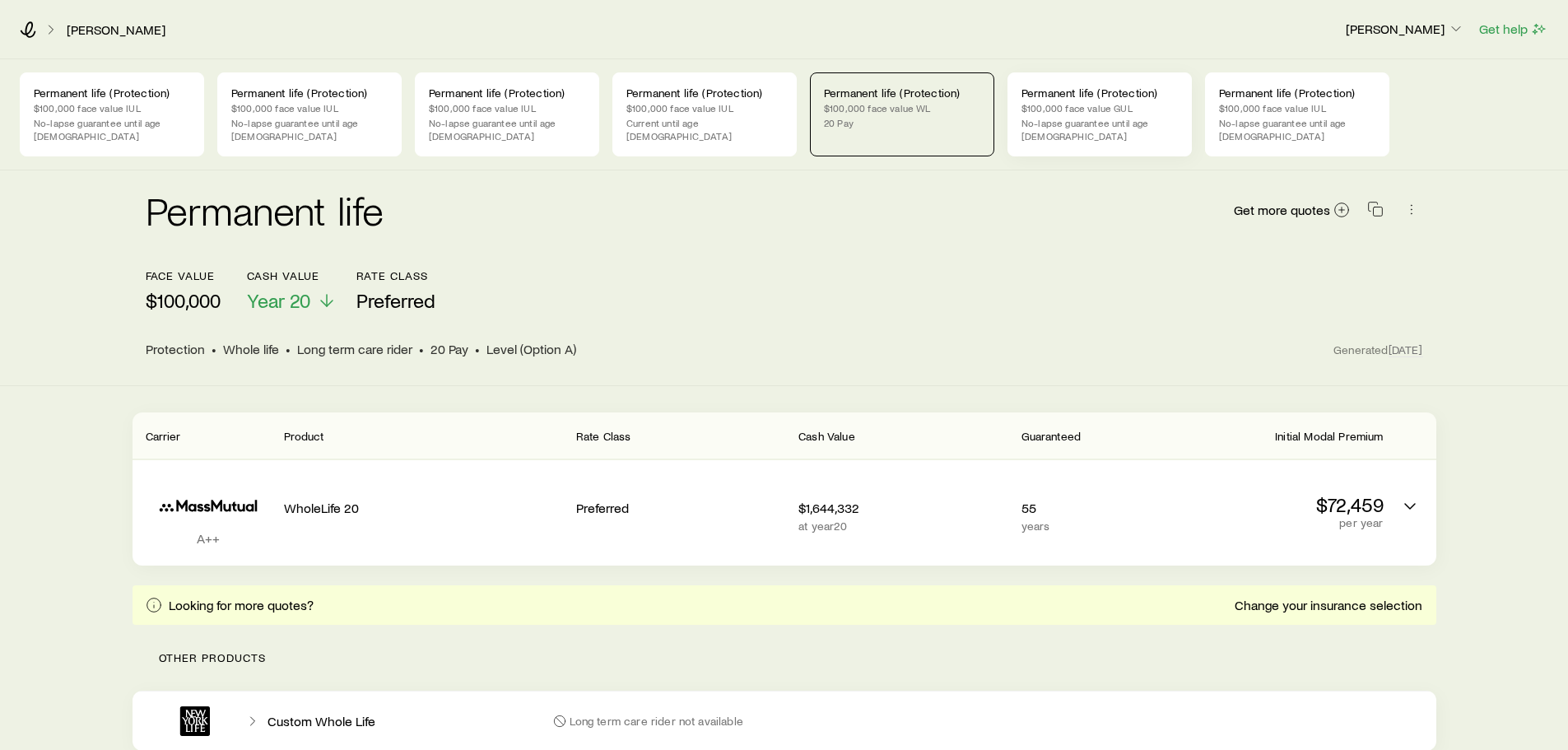
click at [1071, 104] on p "$100,000 face value GUL" at bounding box center [1100, 108] width 156 height 13
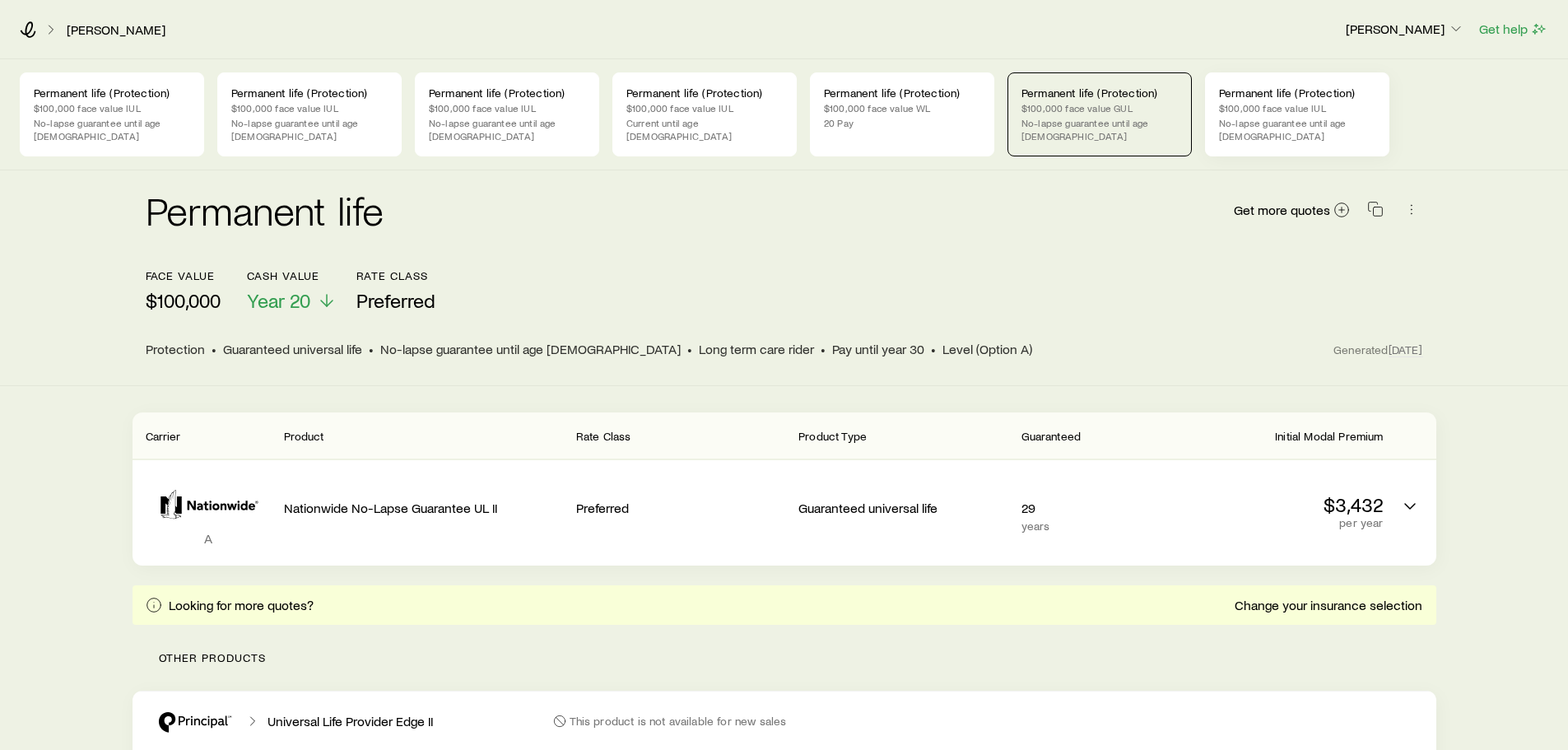
click at [1260, 105] on p "$100,000 face value IUL" at bounding box center [1296, 108] width 156 height 13
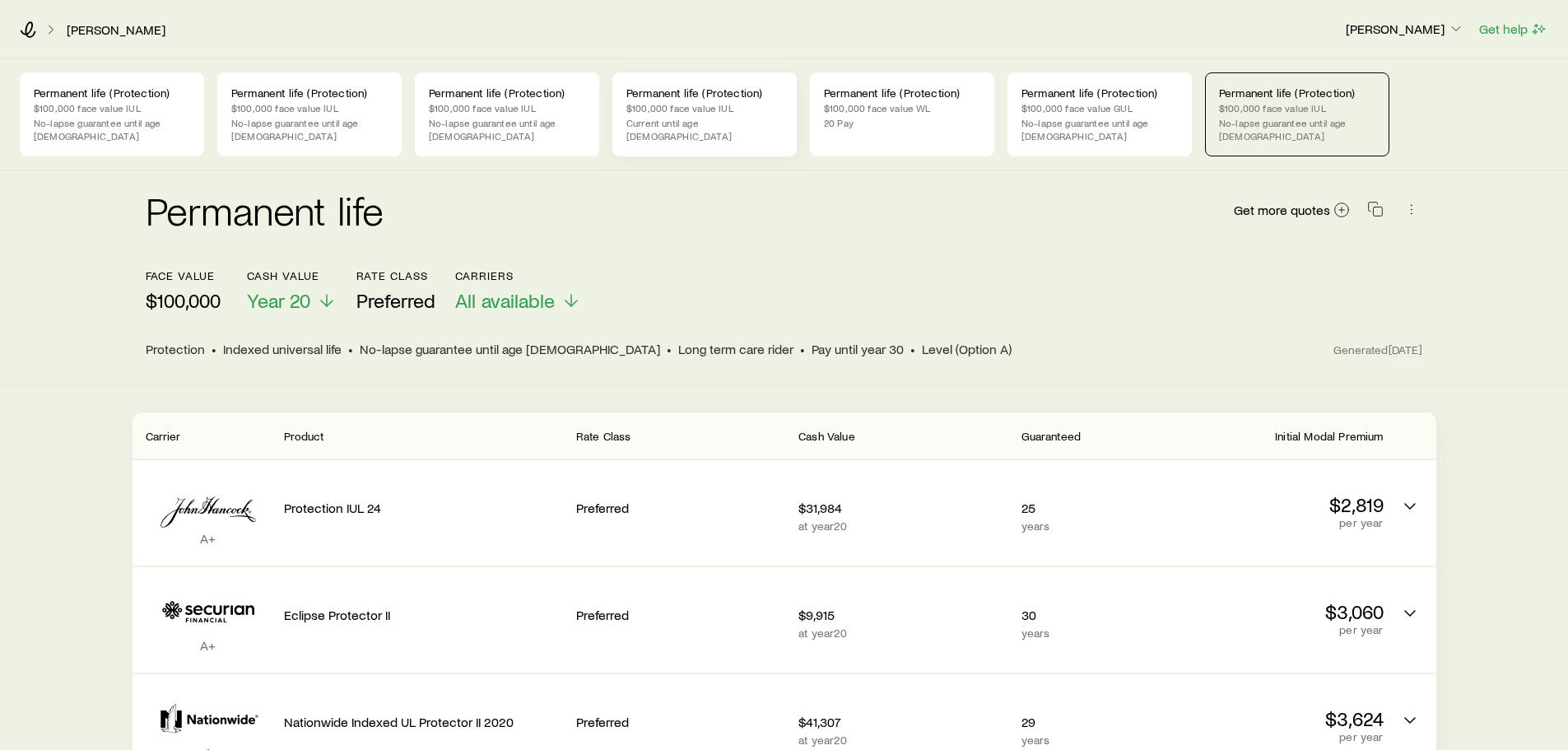
click at [702, 111] on p "$100,000 face value IUL" at bounding box center [704, 108] width 156 height 13
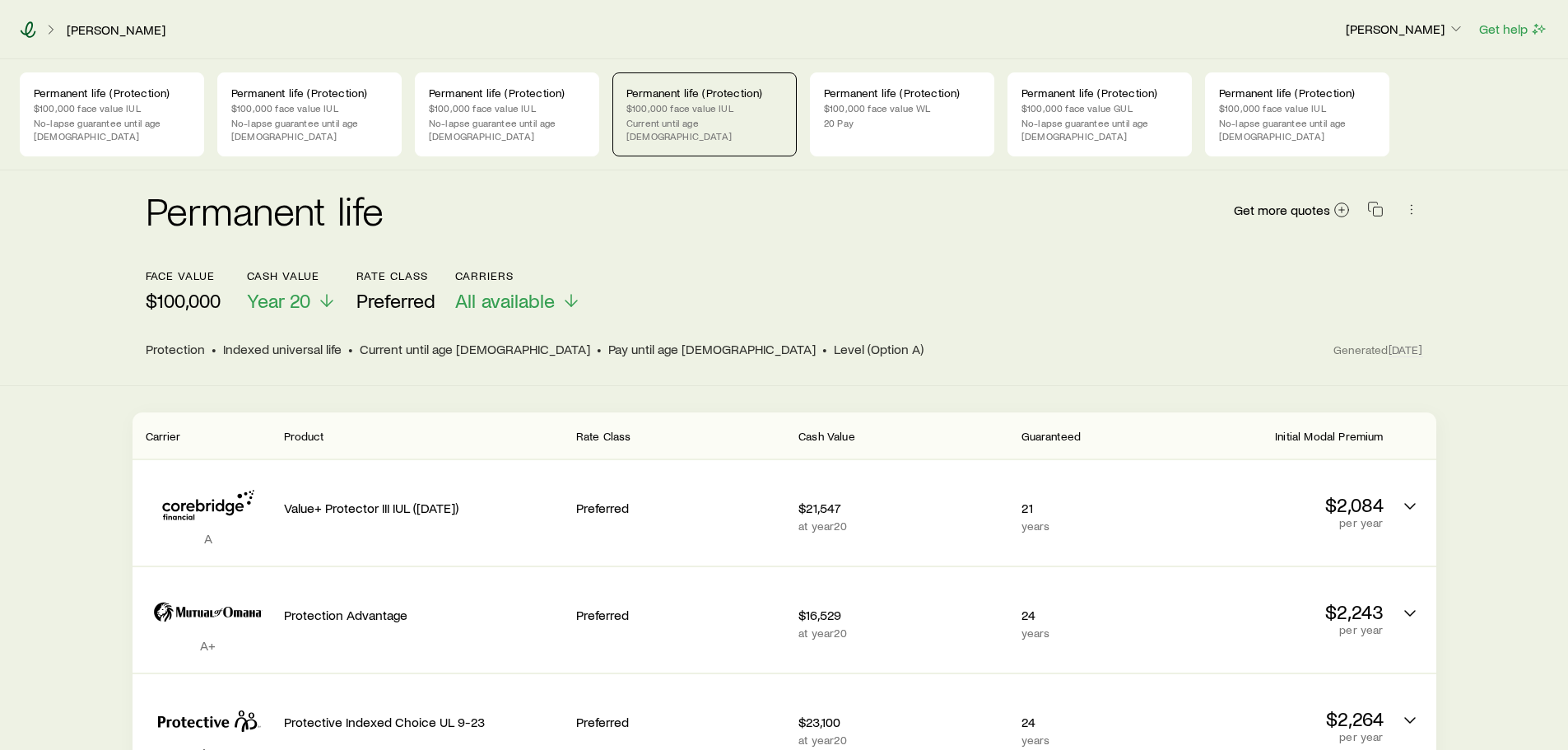
click at [24, 28] on icon at bounding box center [28, 30] width 17 height 17
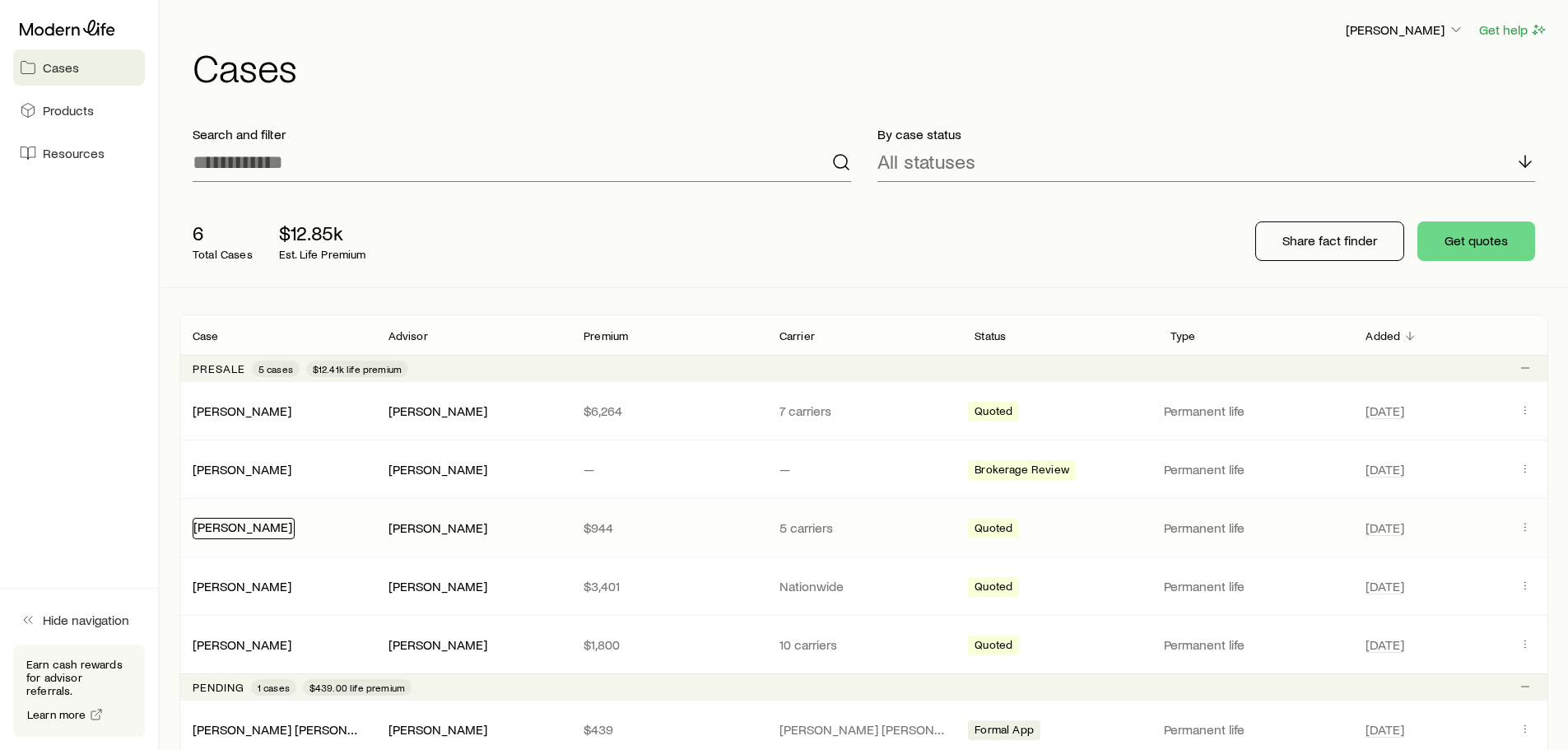
click at [254, 528] on link "[PERSON_NAME]" at bounding box center [243, 526] width 99 height 16
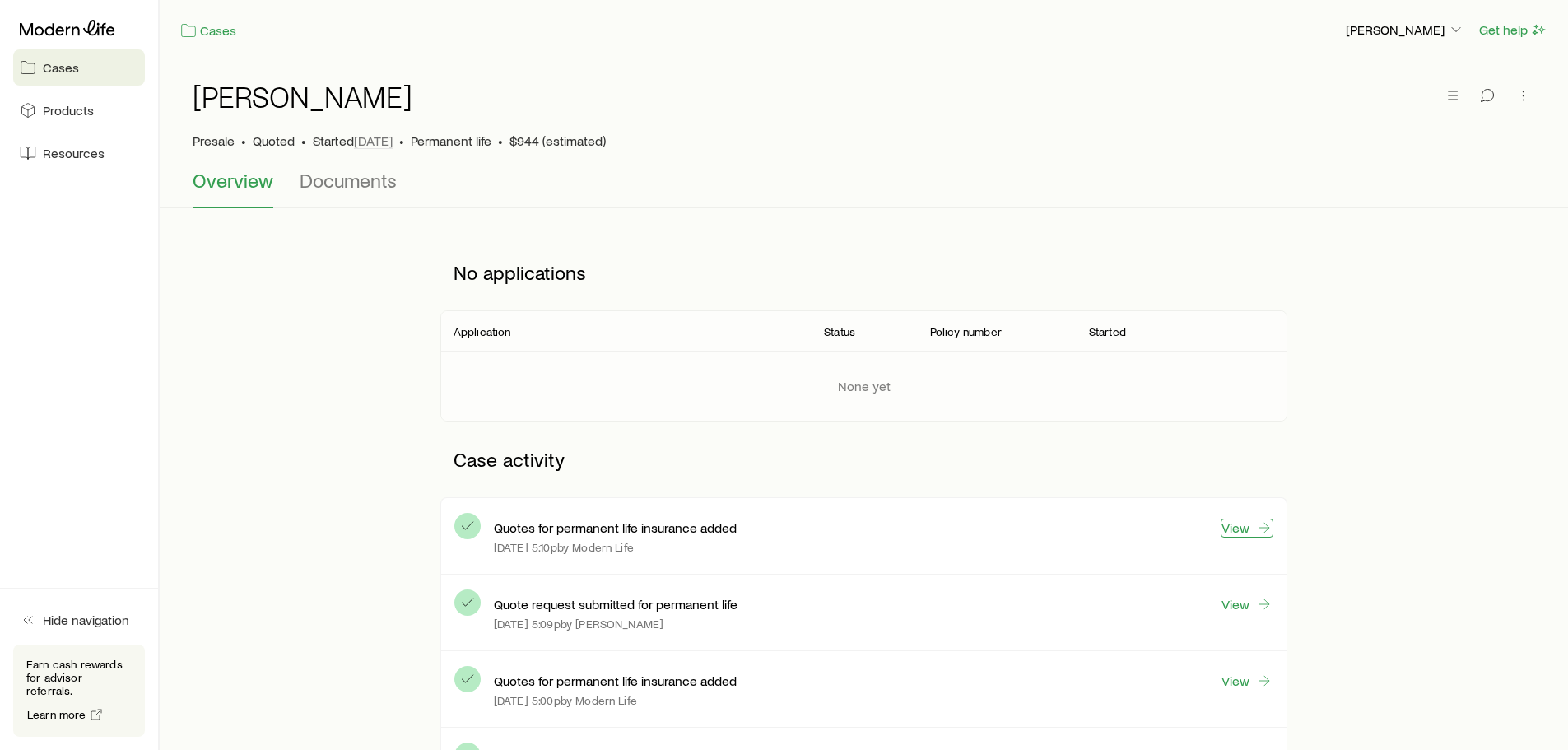
click at [1241, 526] on link "View" at bounding box center [1246, 527] width 52 height 19
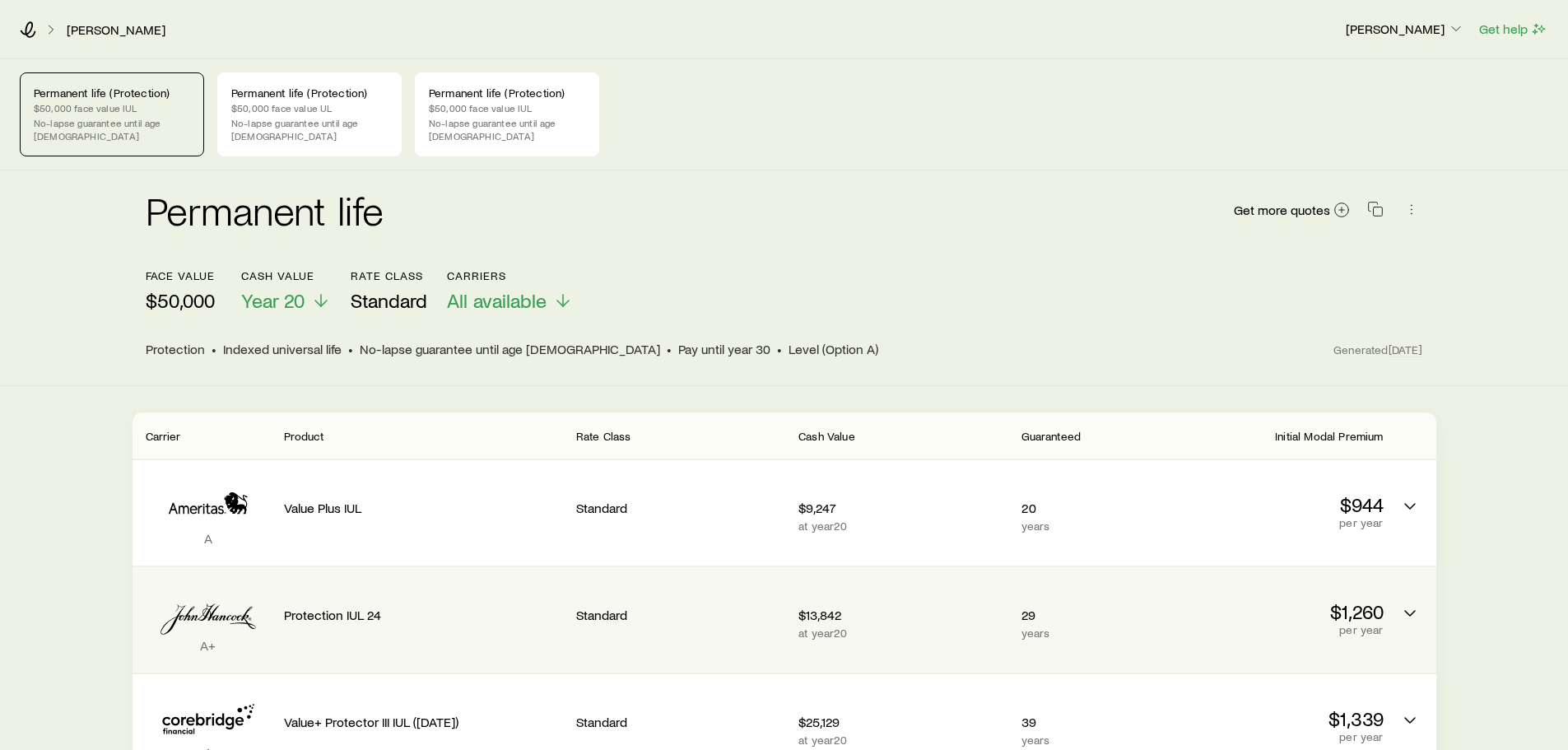
click at [1368, 600] on p "$1,260" at bounding box center [1278, 611] width 209 height 23
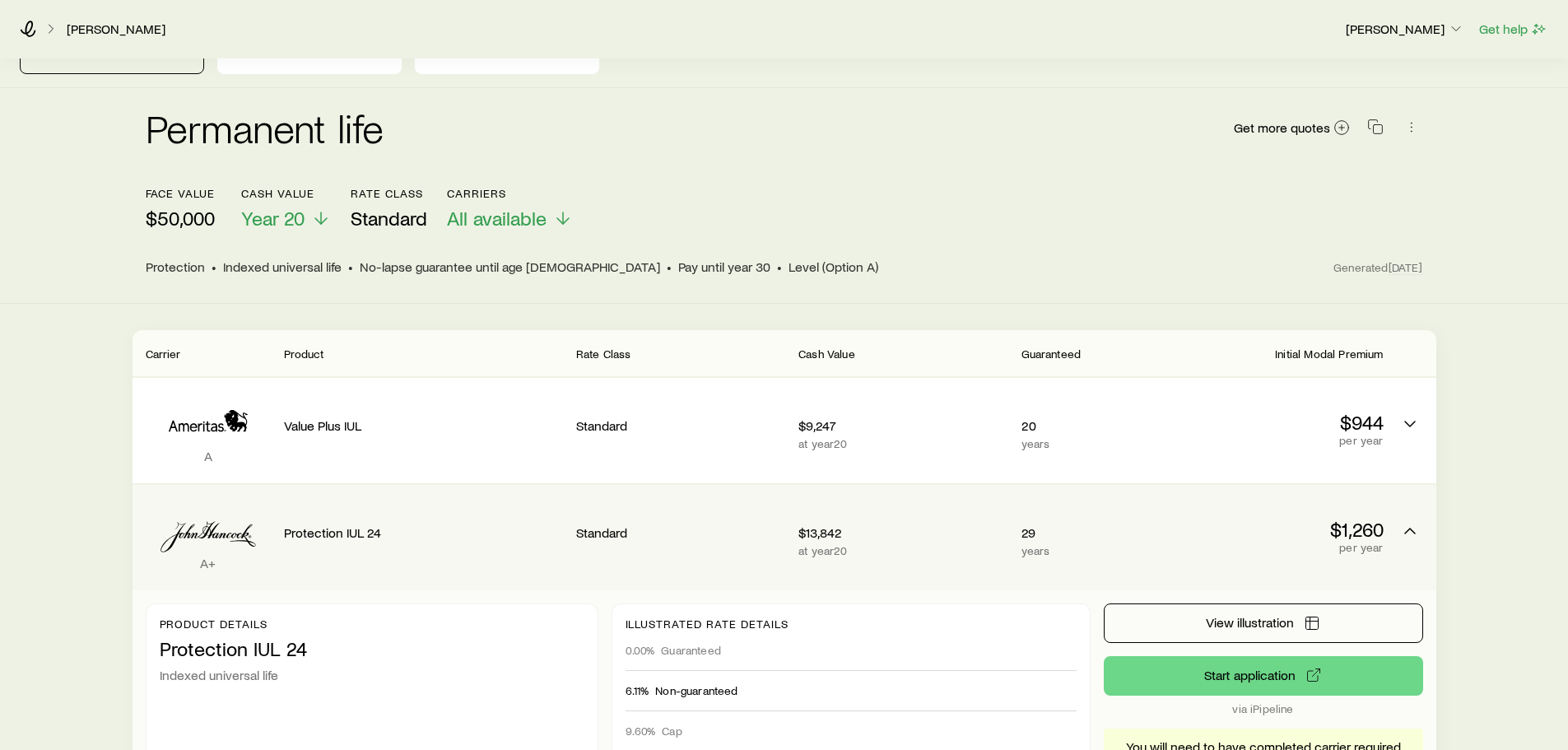
scroll to position [164, 0]
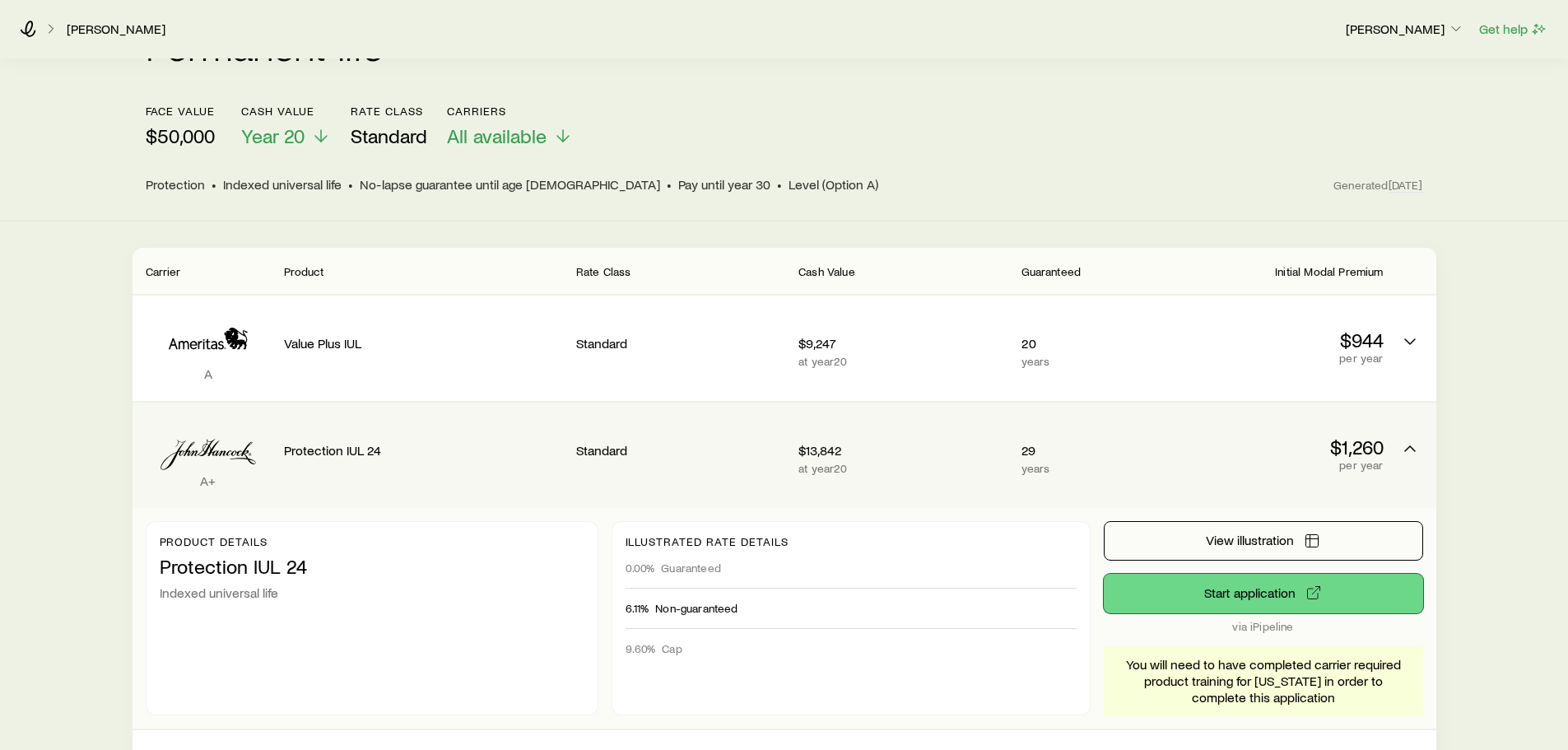
click at [1237, 582] on button "Start application" at bounding box center [1263, 594] width 319 height 40
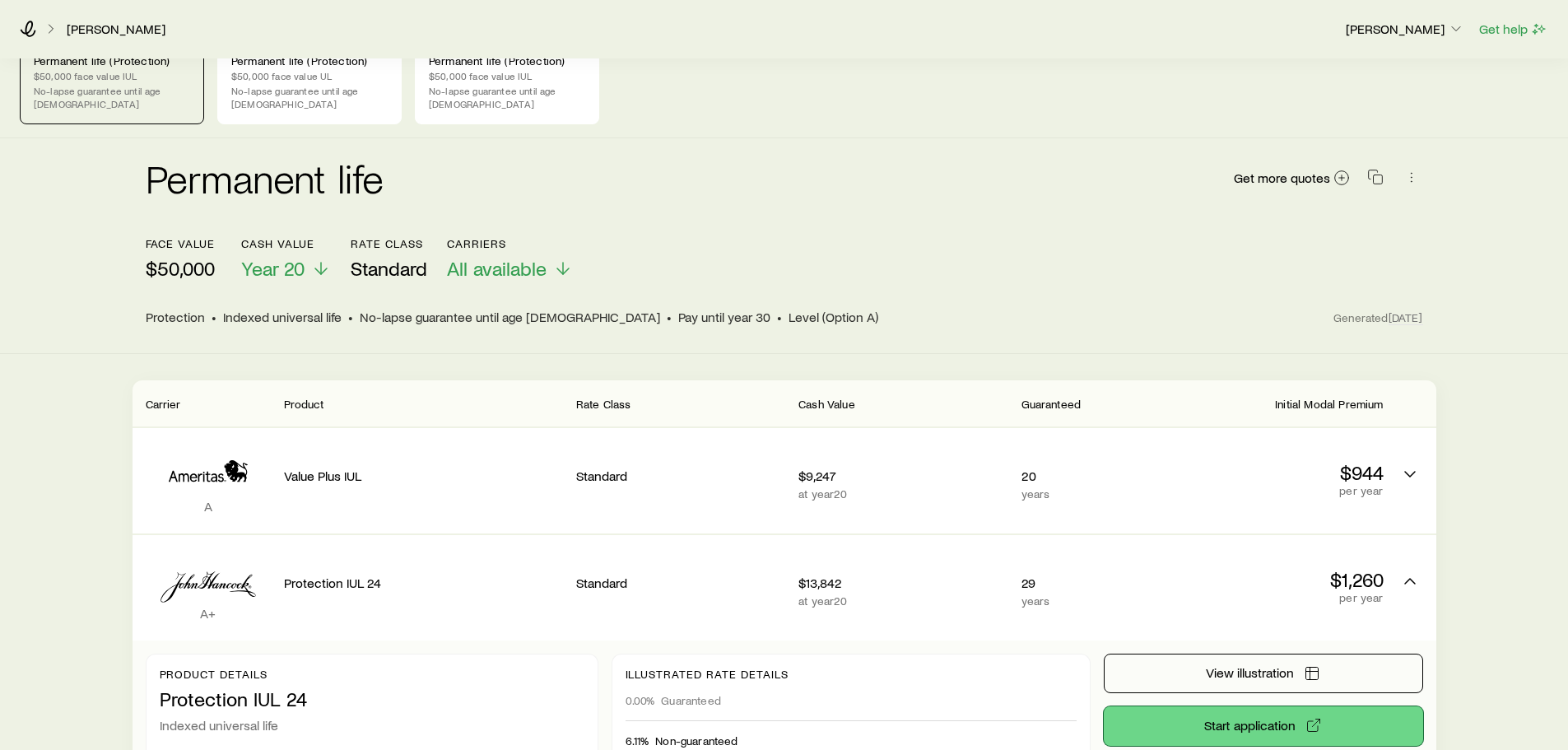
scroll to position [0, 0]
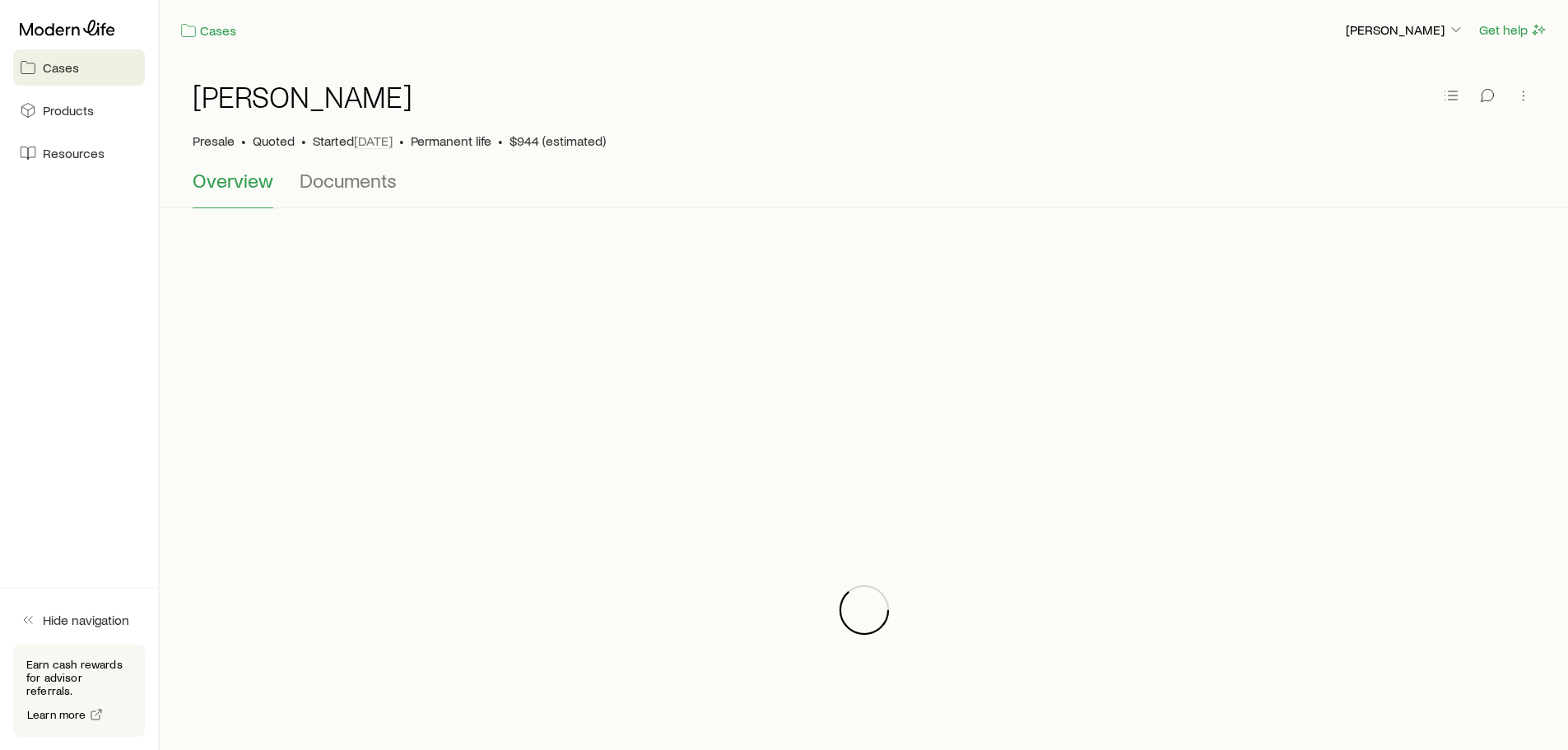
click at [60, 69] on span "Cases" at bounding box center [61, 67] width 37 height 17
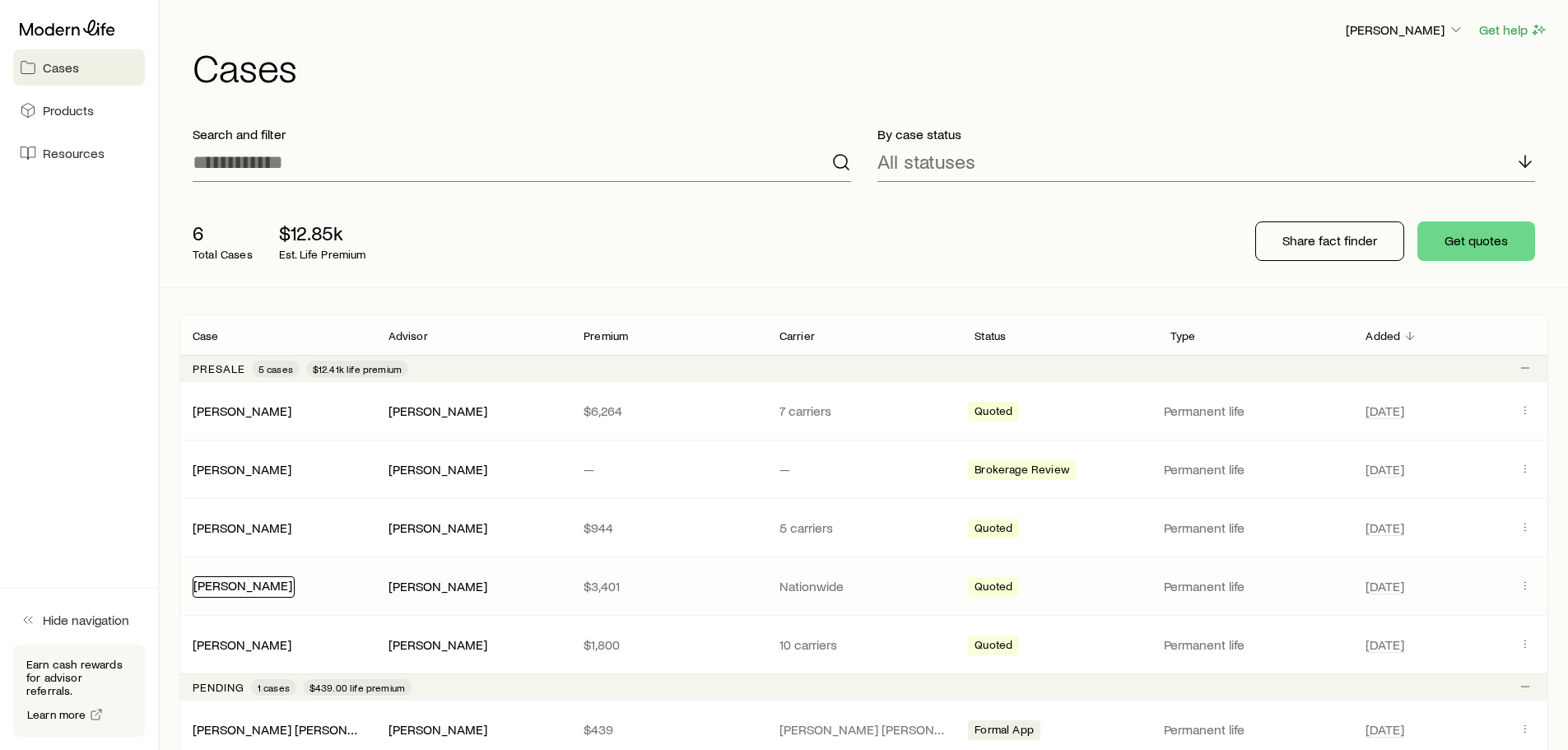
click at [253, 586] on link "[PERSON_NAME]" at bounding box center [243, 585] width 99 height 16
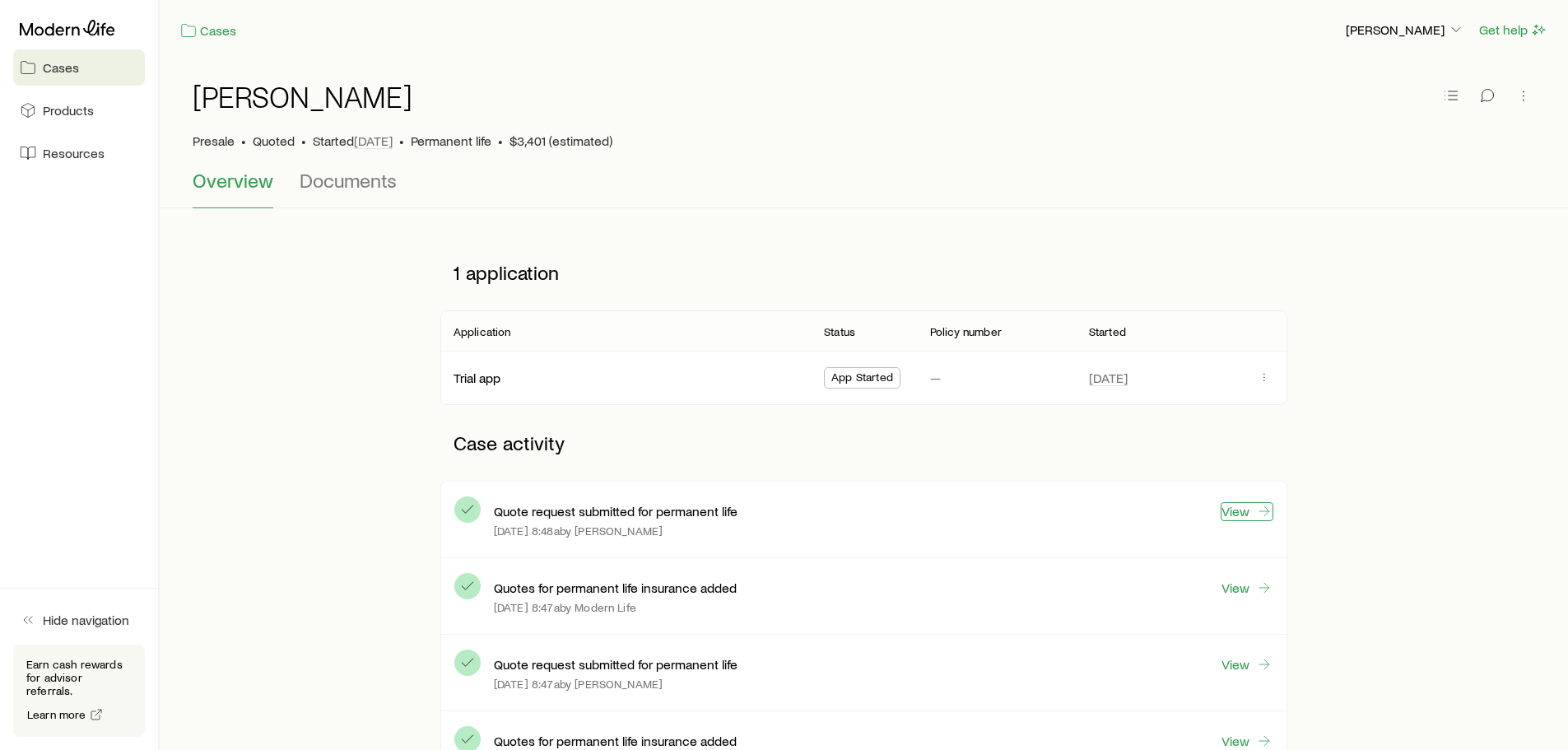
click at [1236, 504] on link "View" at bounding box center [1246, 511] width 52 height 19
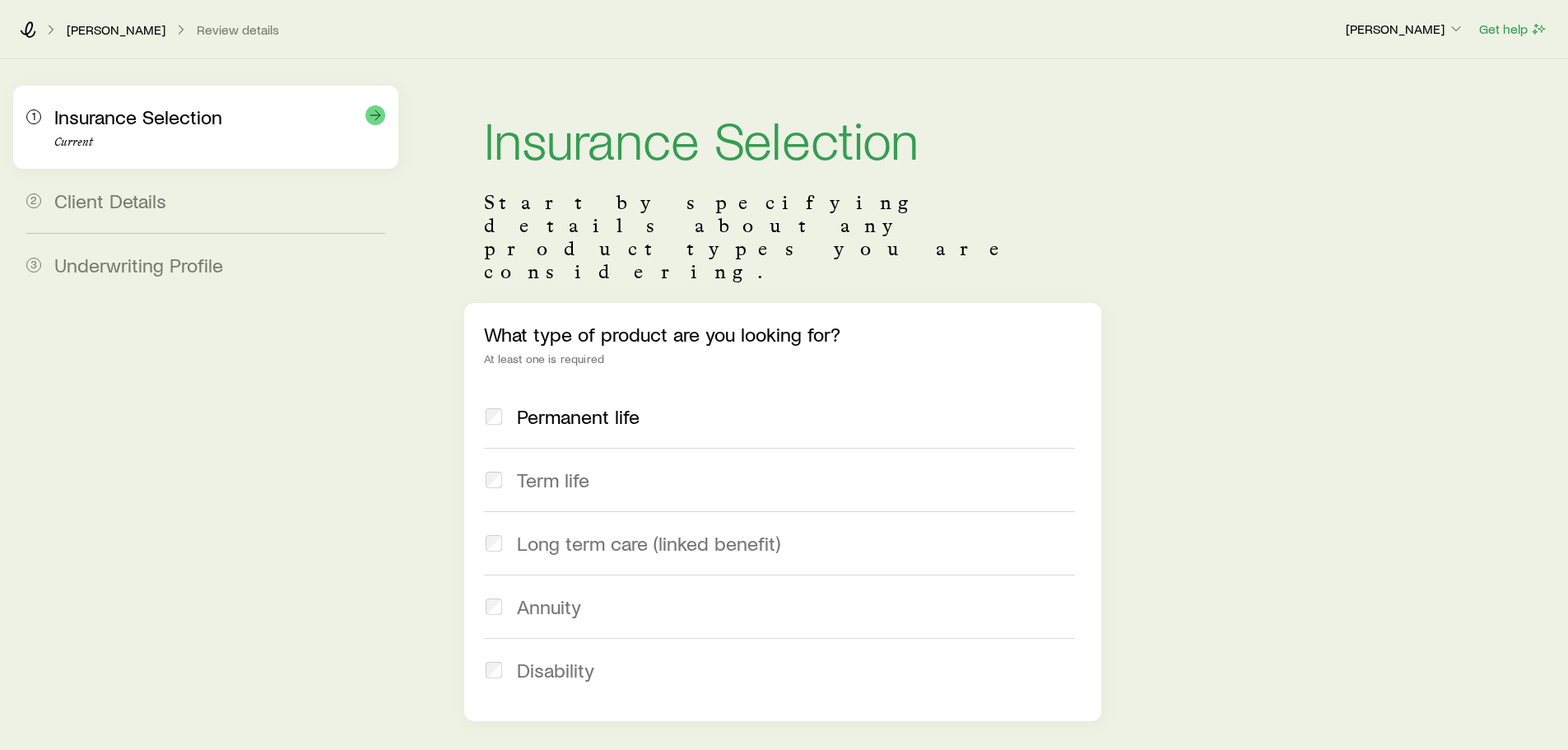
click at [221, 126] on div "Insurance Selection Current" at bounding box center [219, 127] width 331 height 44
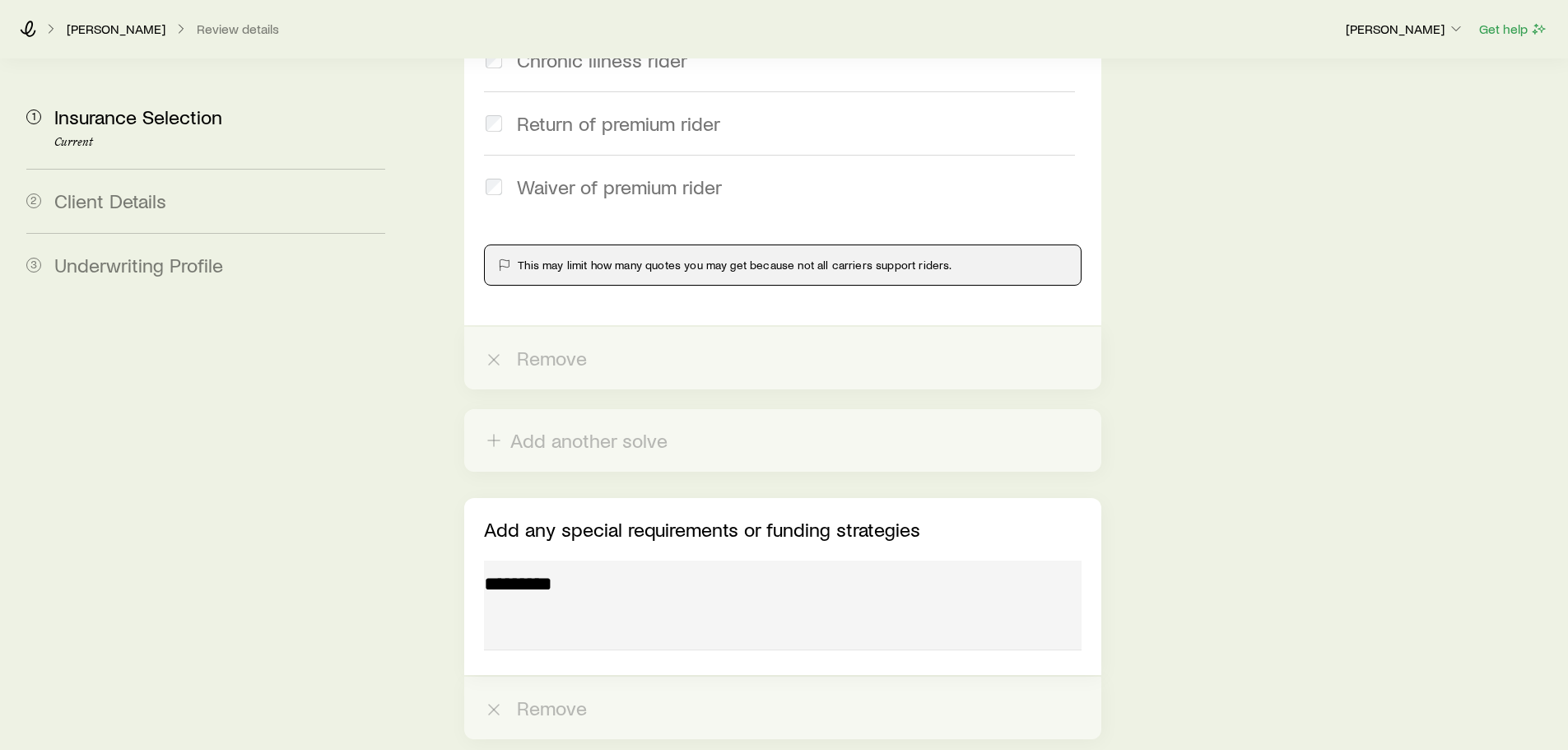
scroll to position [15684, 0]
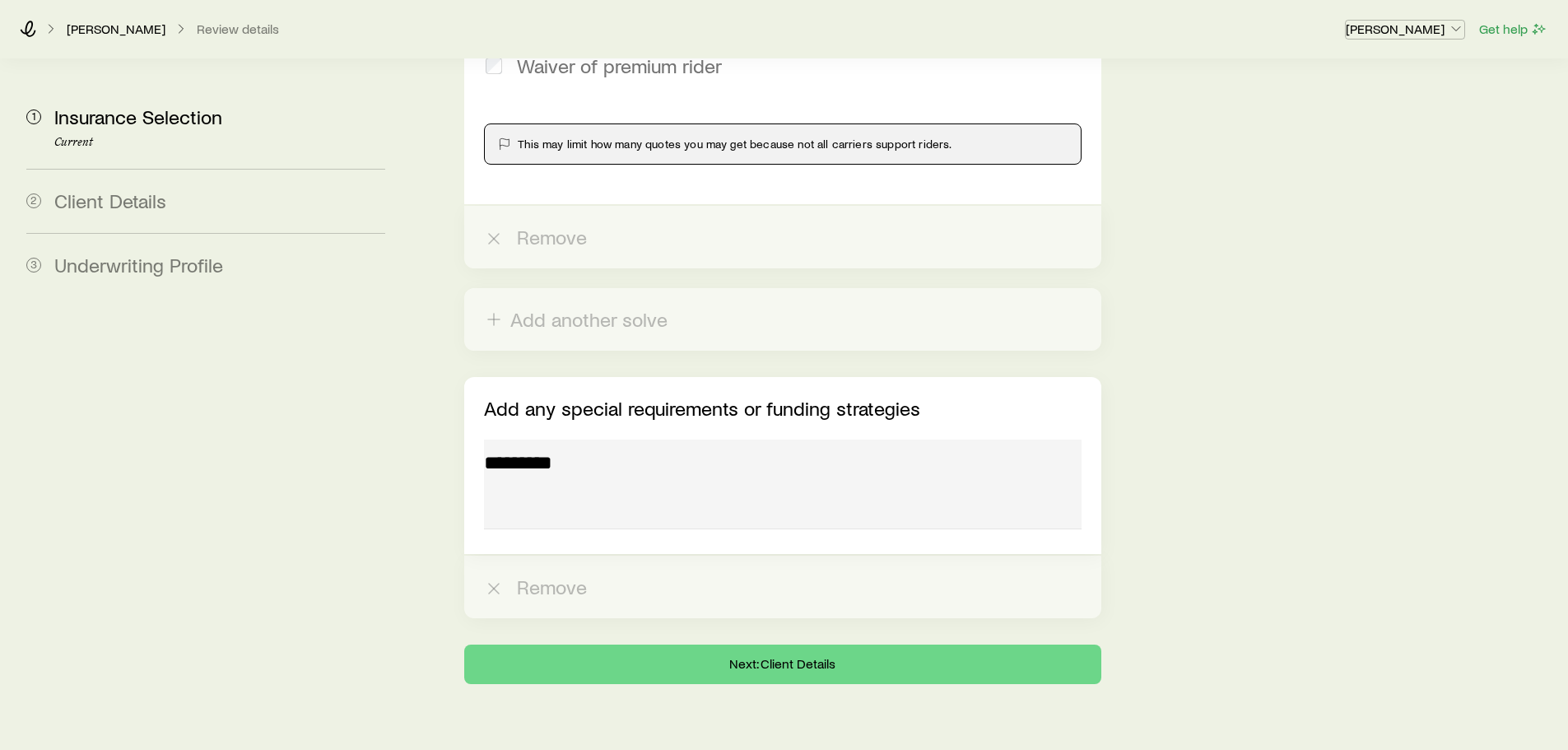
click at [1410, 29] on p "[PERSON_NAME]" at bounding box center [1404, 29] width 119 height 17
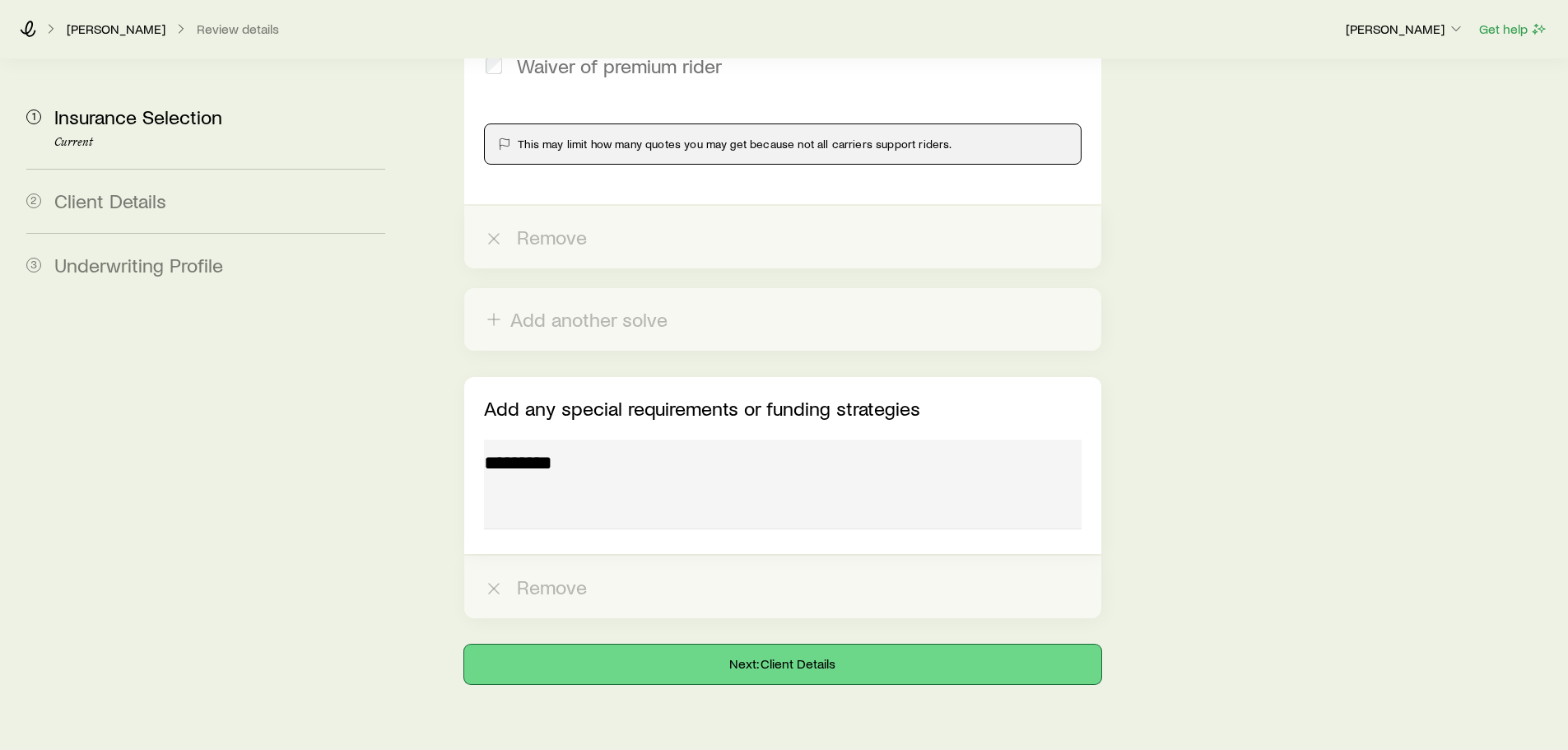
click at [841, 645] on button "Next: Client Details" at bounding box center [782, 664] width 636 height 40
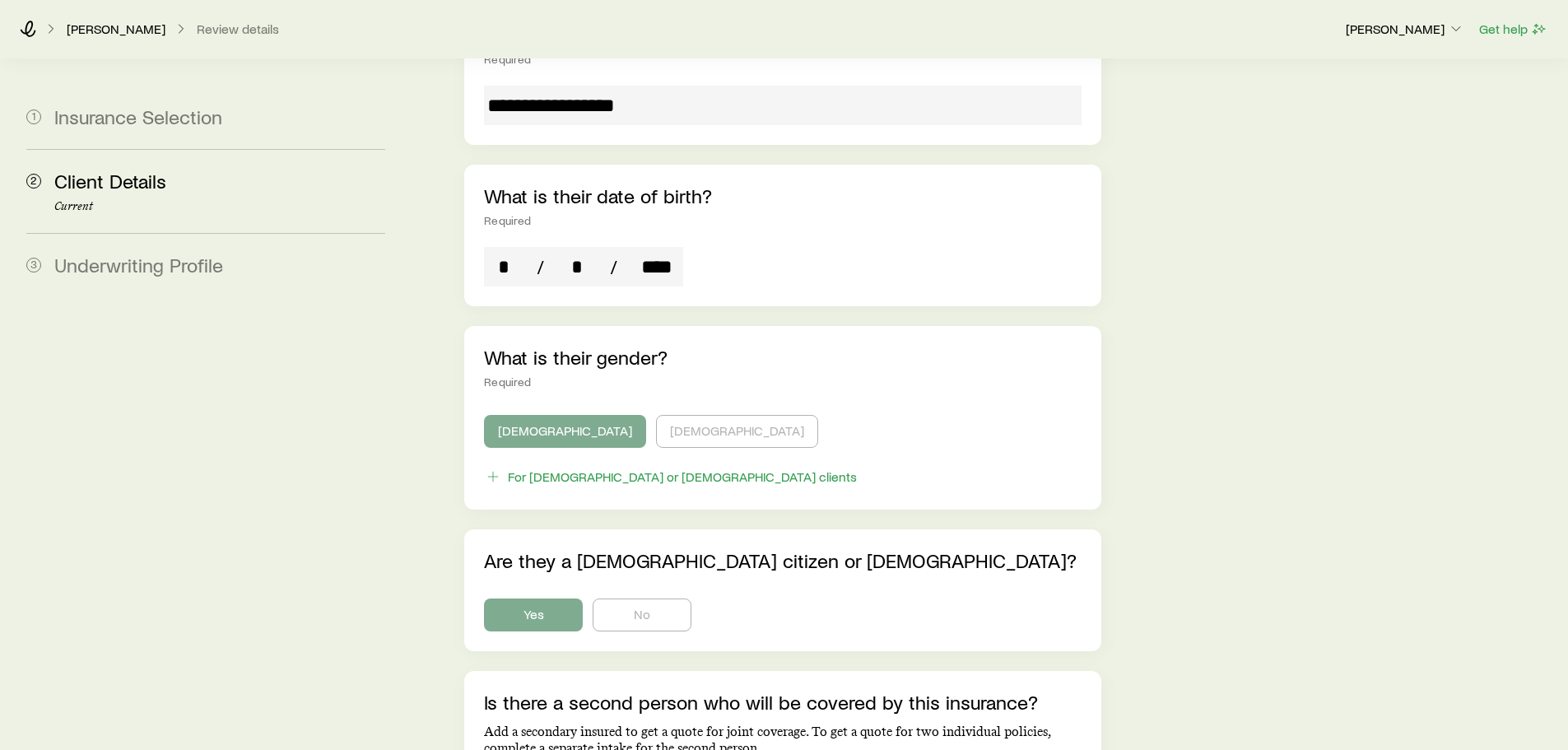
scroll to position [978, 0]
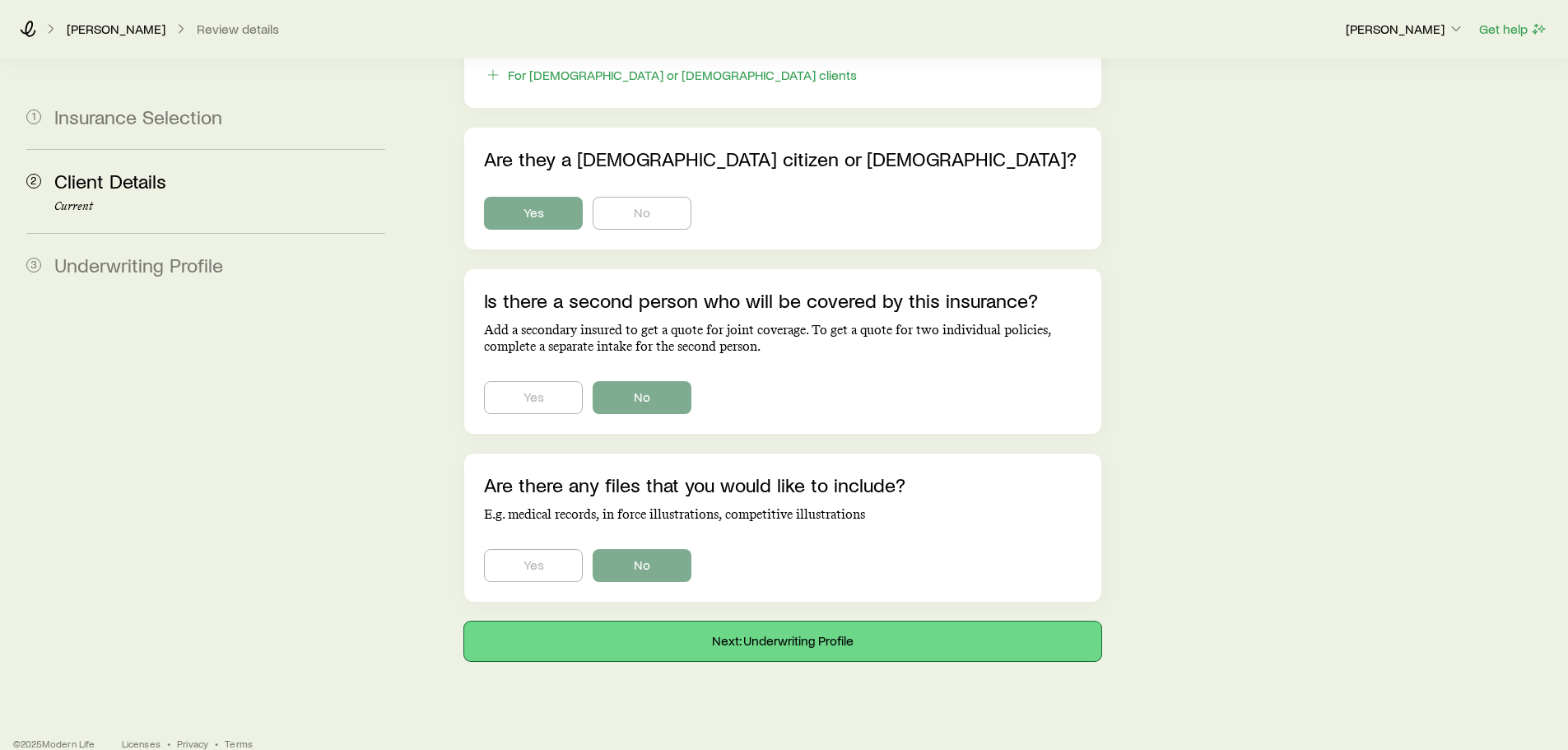
click at [889, 621] on button "Next: Underwriting Profile" at bounding box center [782, 641] width 636 height 40
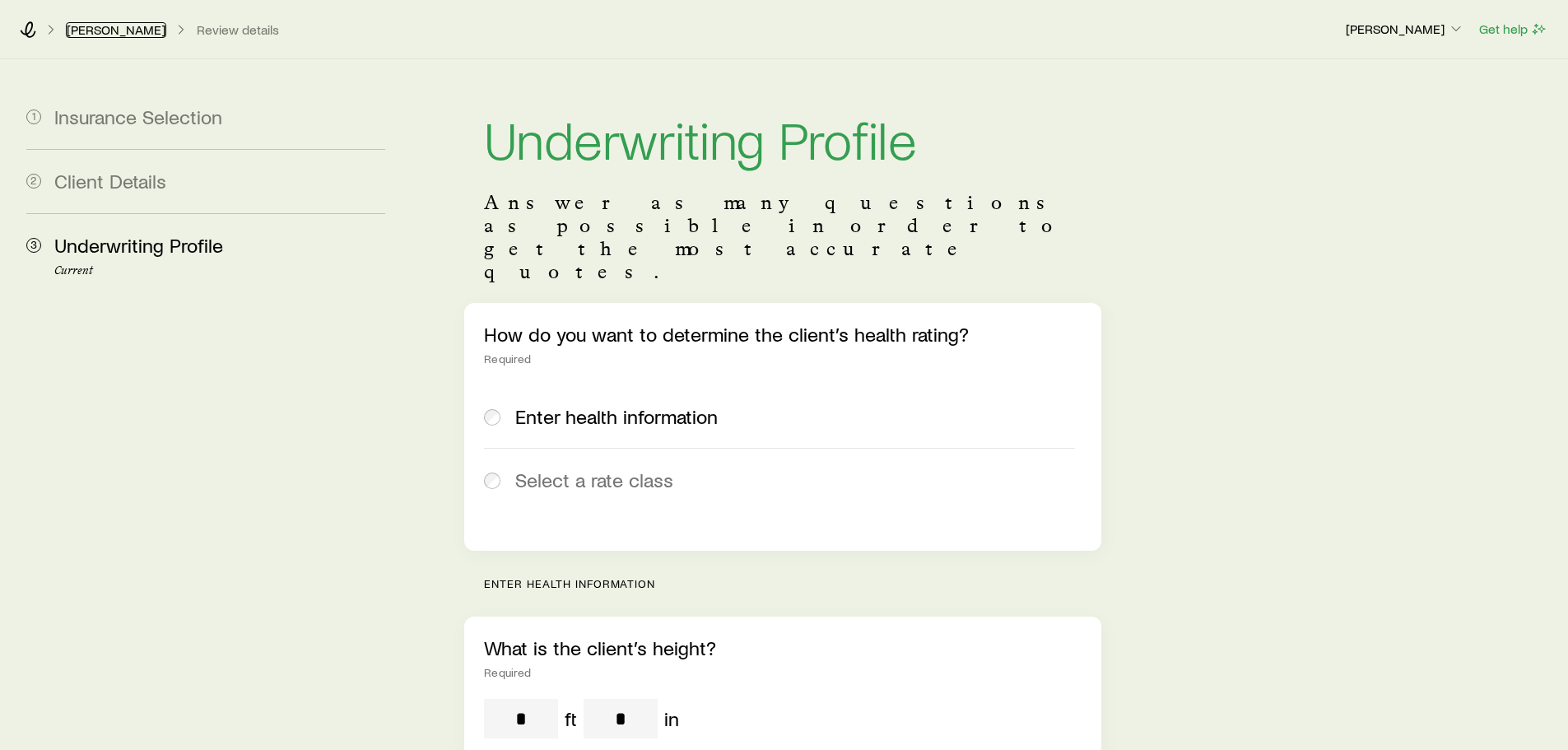
click at [79, 32] on link "[PERSON_NAME]" at bounding box center [115, 30] width 100 height 16
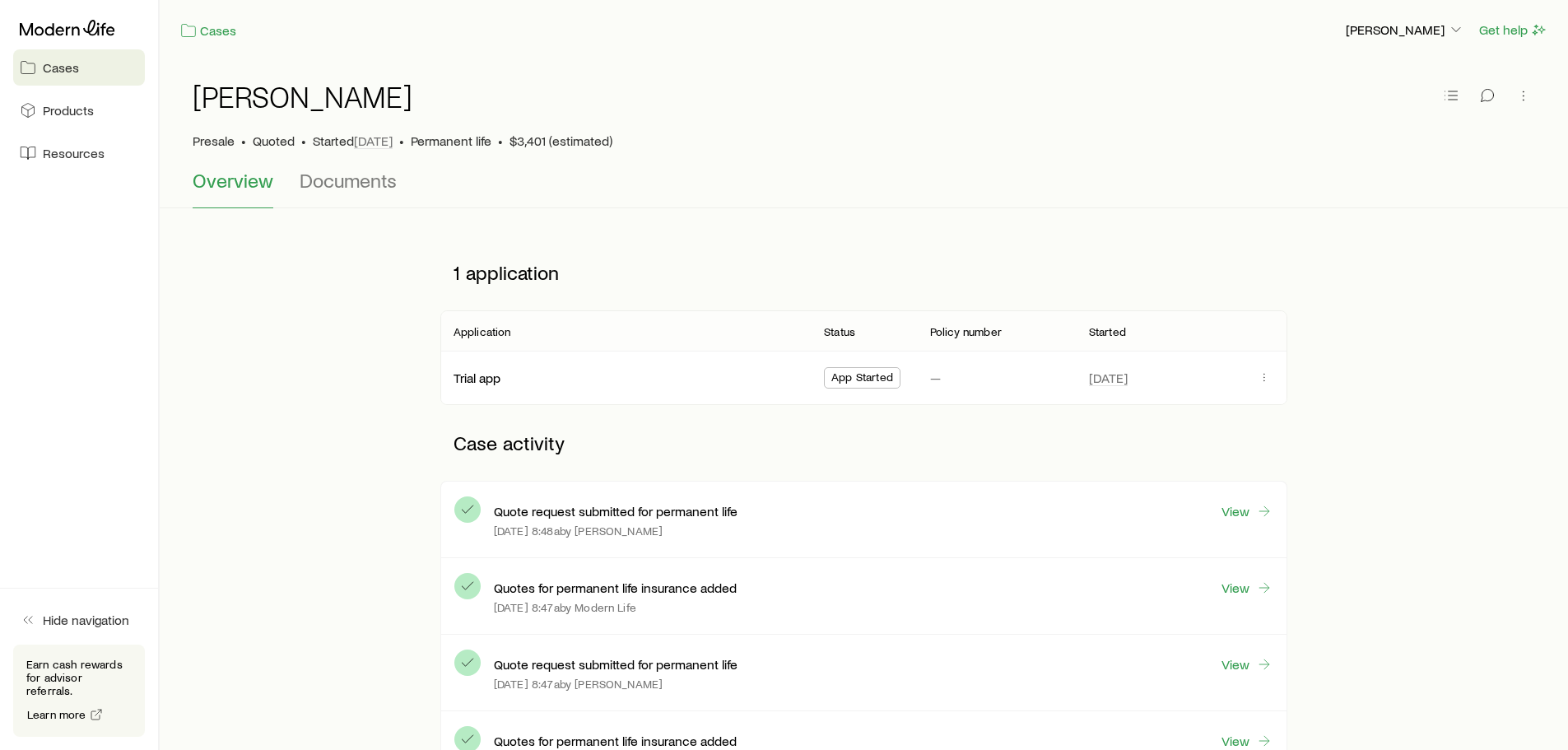
click at [66, 74] on span "Cases" at bounding box center [61, 67] width 37 height 17
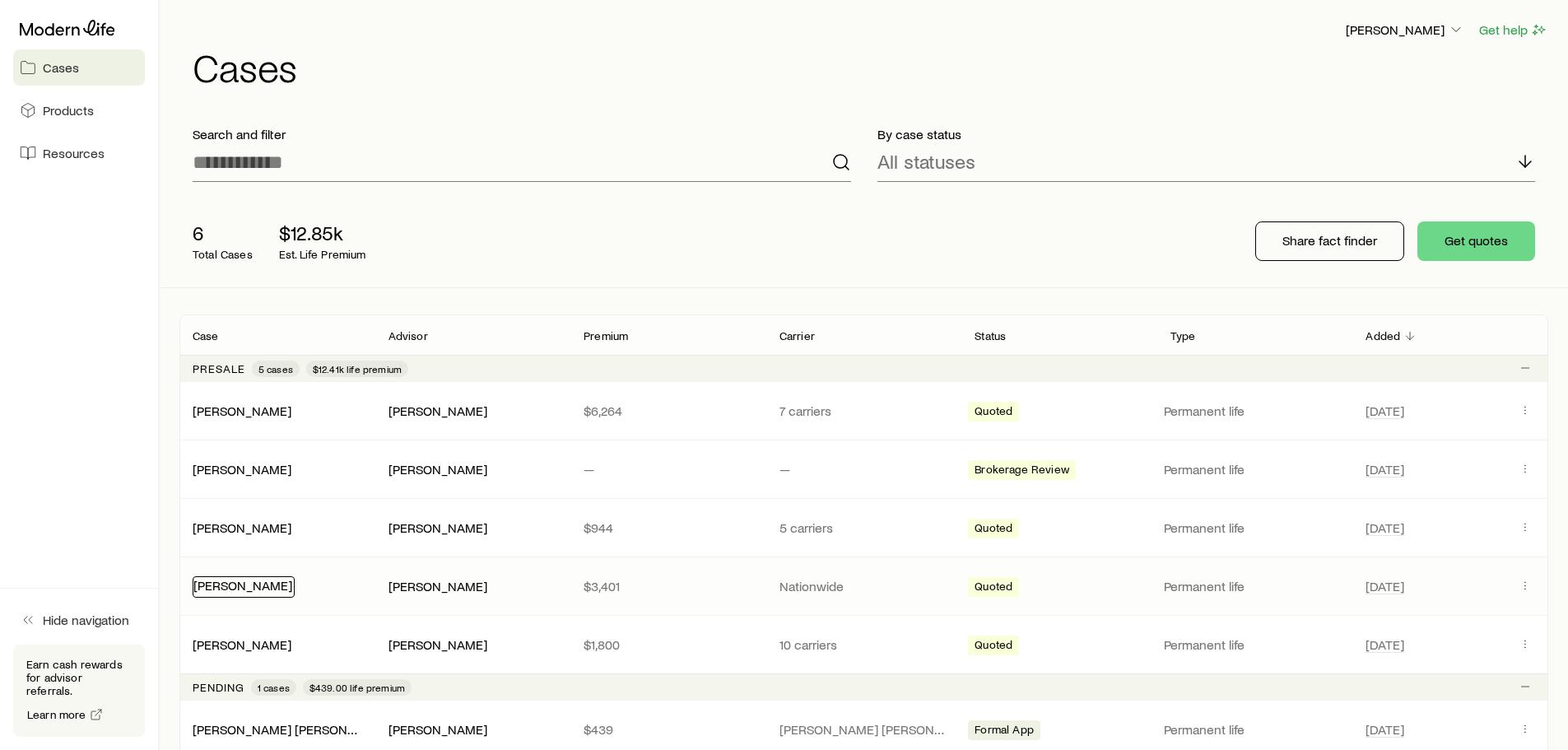
click at [223, 582] on link "[PERSON_NAME]" at bounding box center [243, 585] width 99 height 16
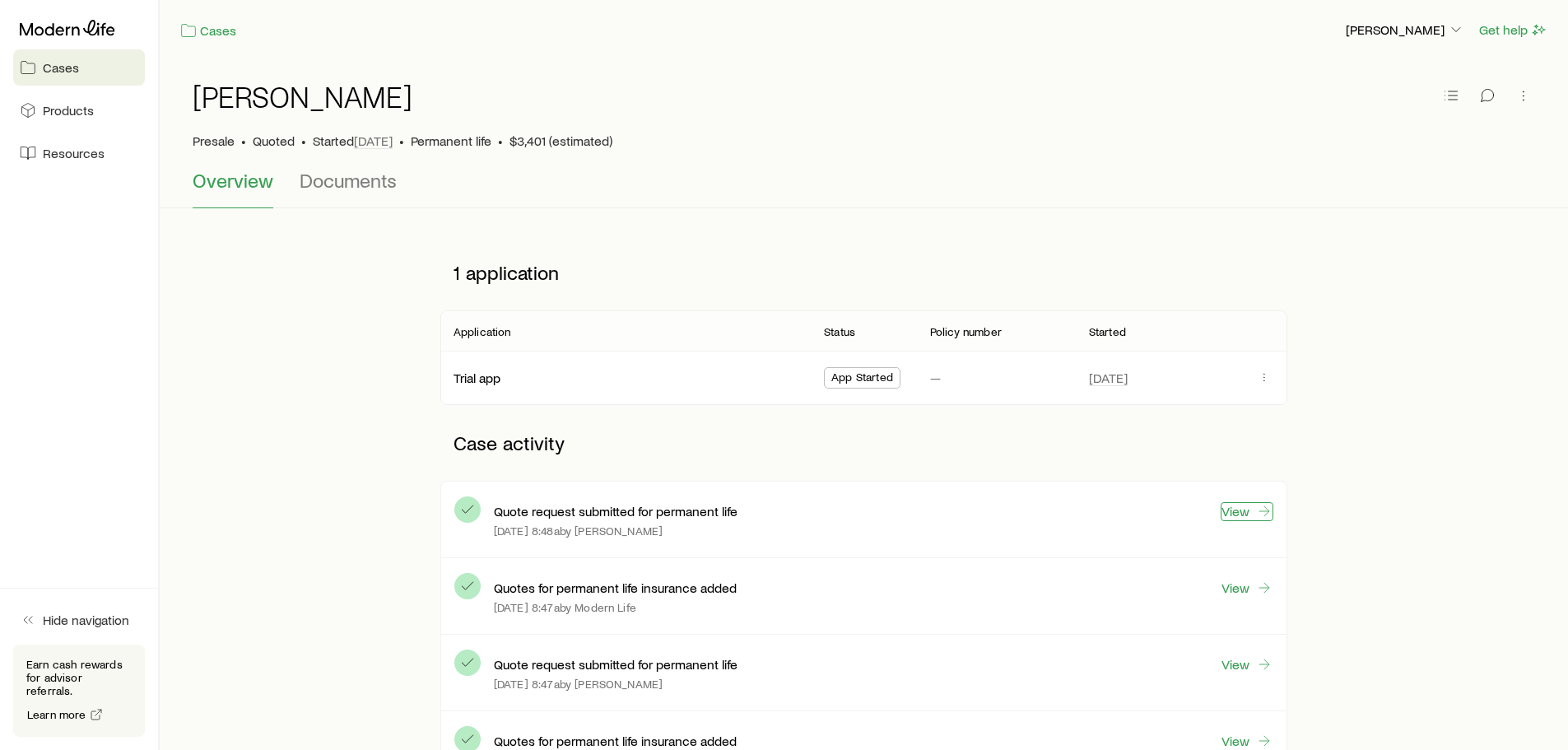
click at [1238, 509] on link "View" at bounding box center [1246, 511] width 52 height 19
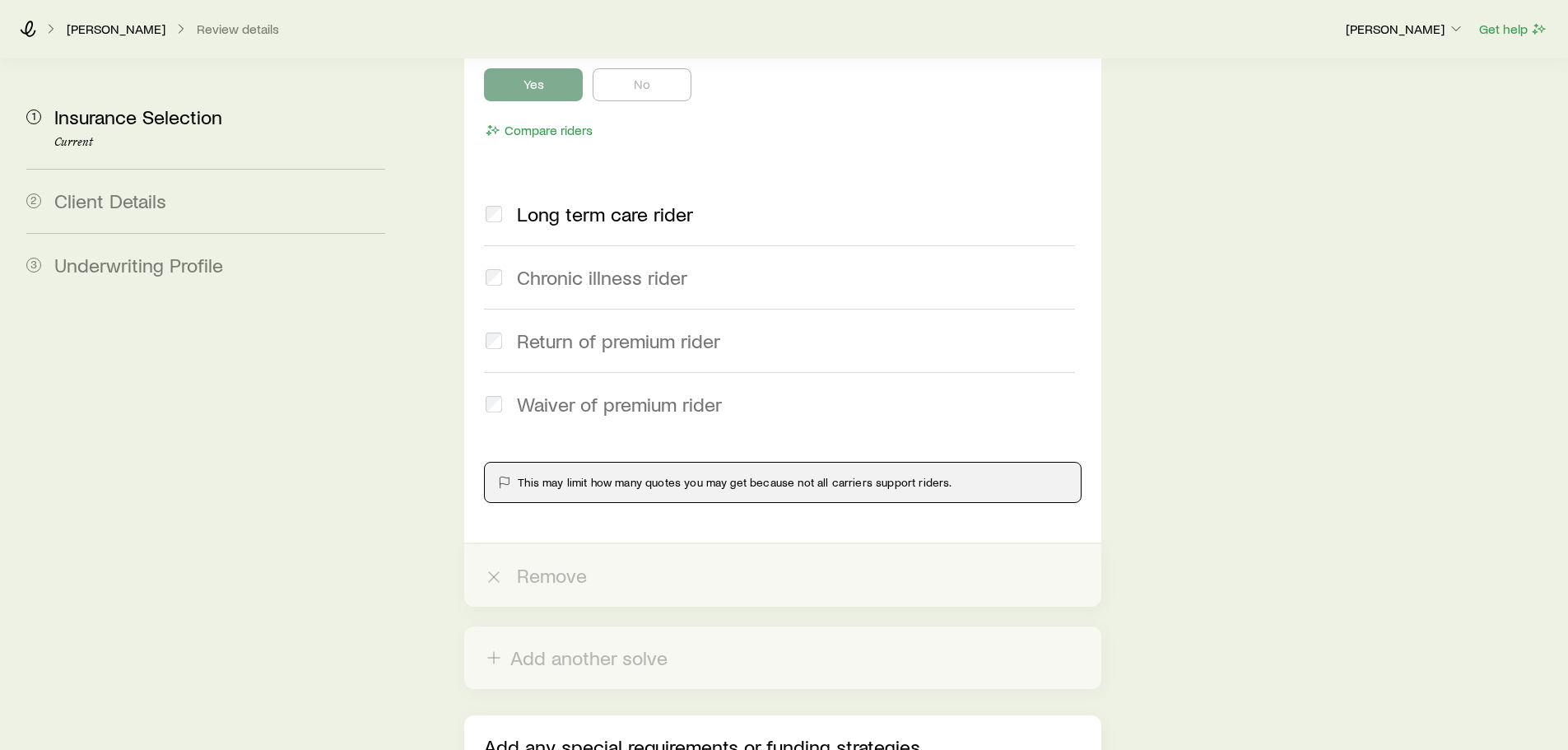
scroll to position [15684, 0]
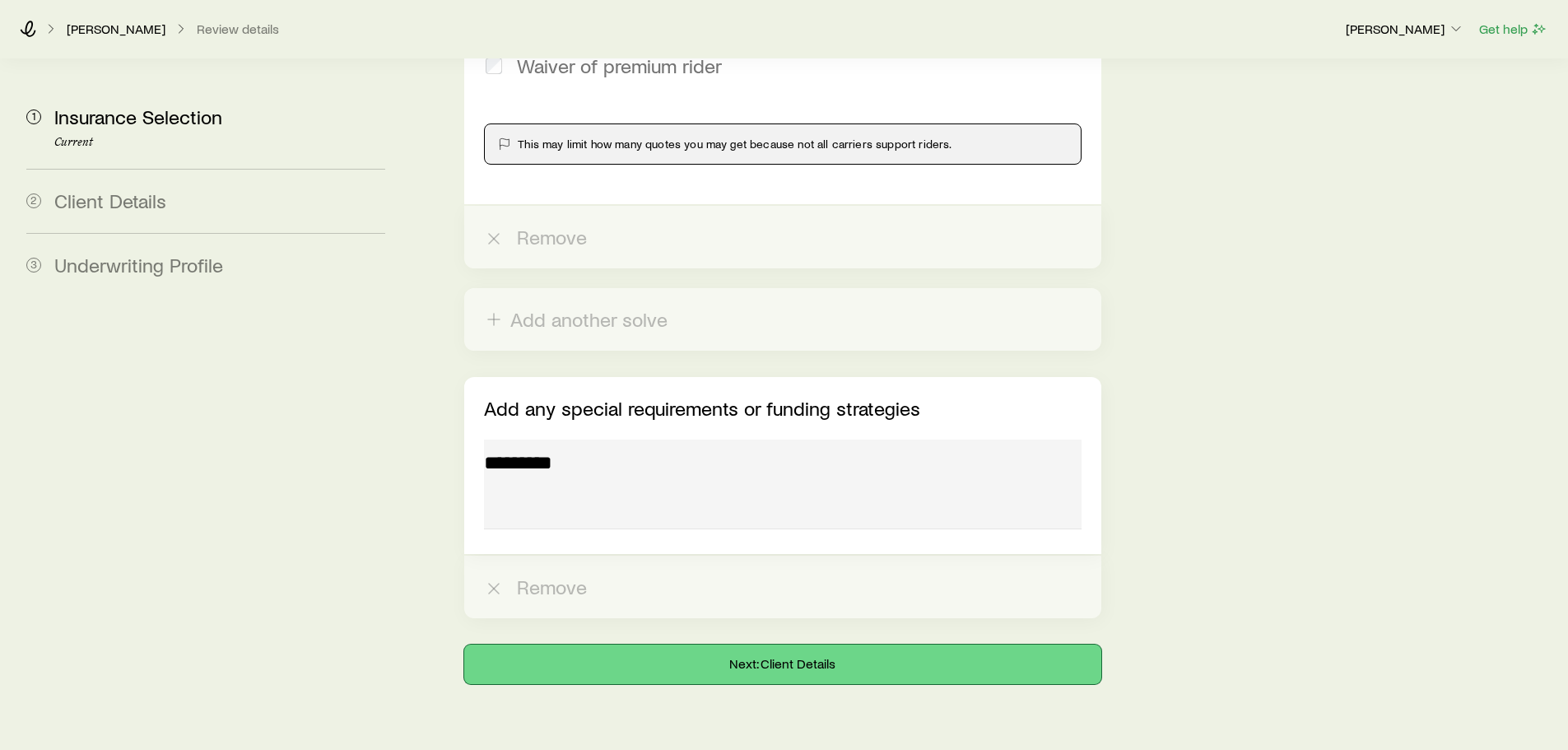
click at [941, 645] on button "Next: Client Details" at bounding box center [782, 664] width 636 height 40
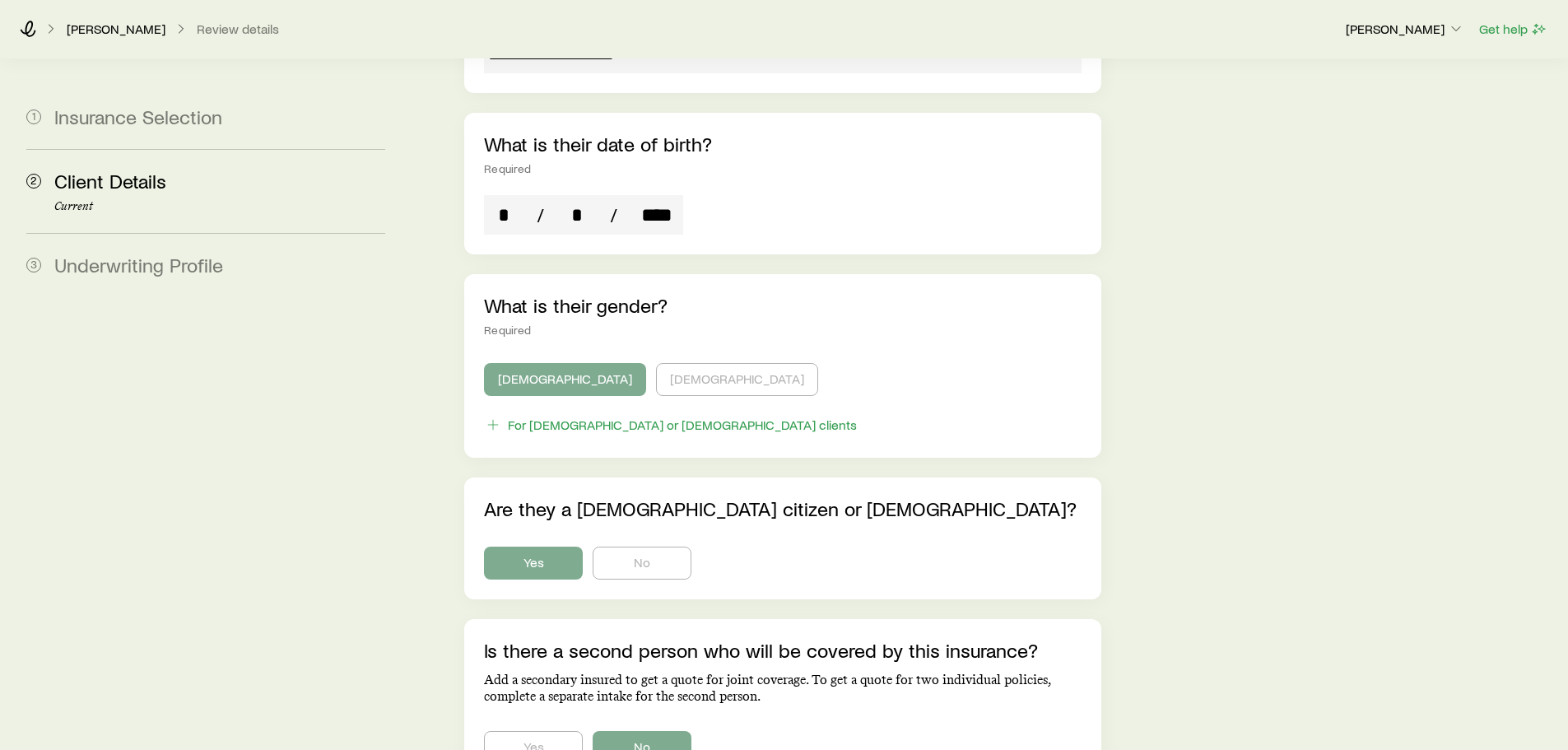
scroll to position [978, 0]
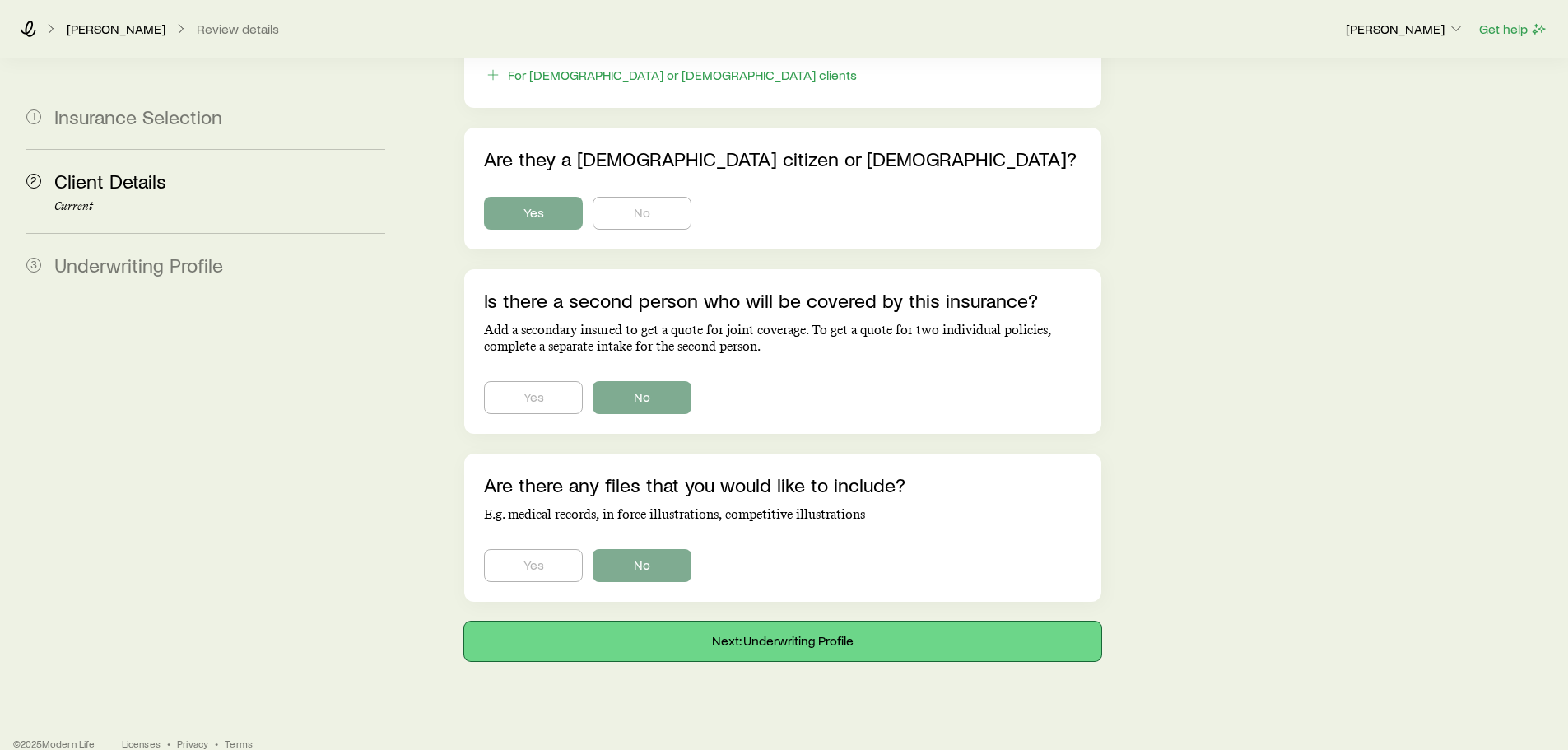
click at [811, 621] on button "Next: Underwriting Profile" at bounding box center [782, 641] width 636 height 40
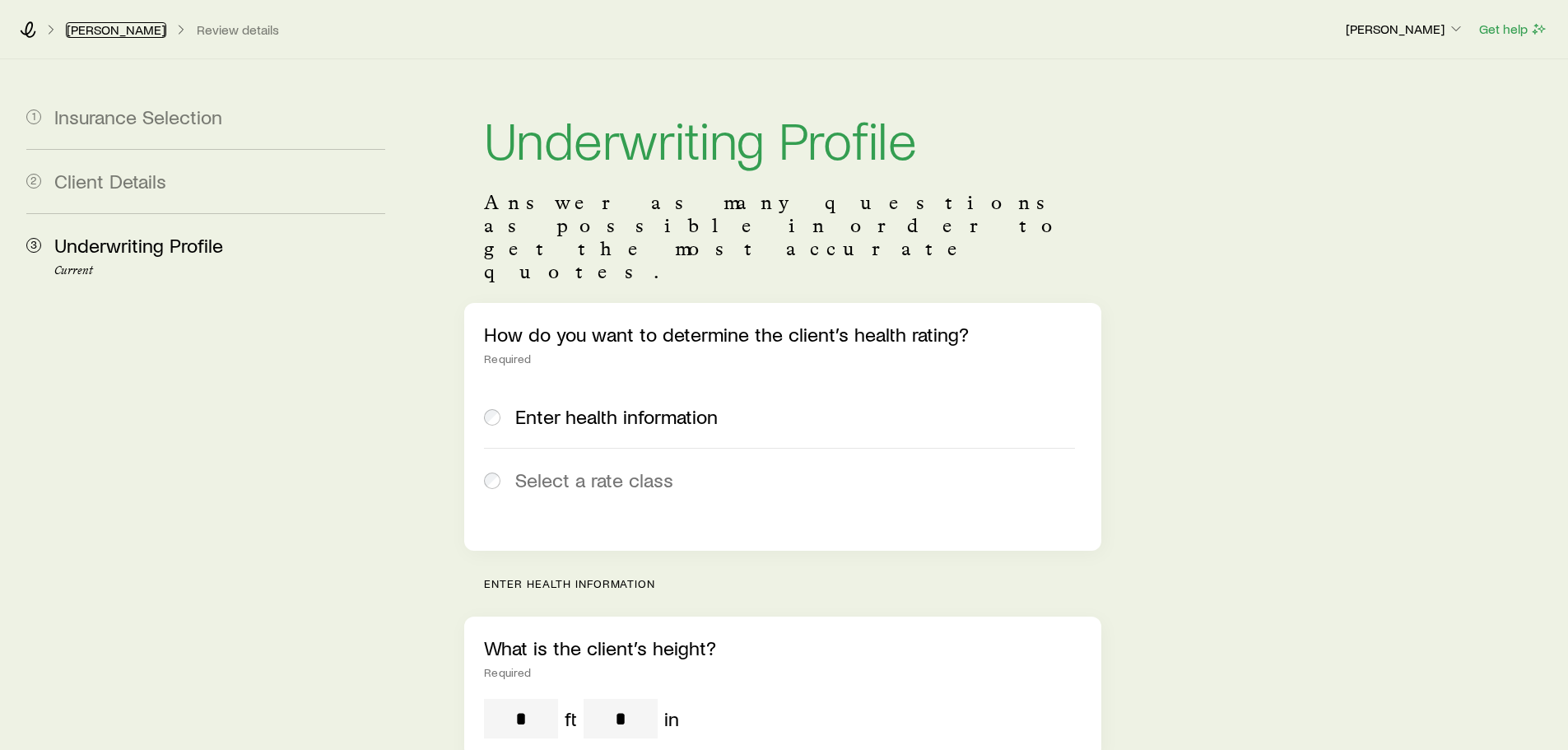
click at [103, 30] on link "[PERSON_NAME]" at bounding box center [115, 30] width 100 height 16
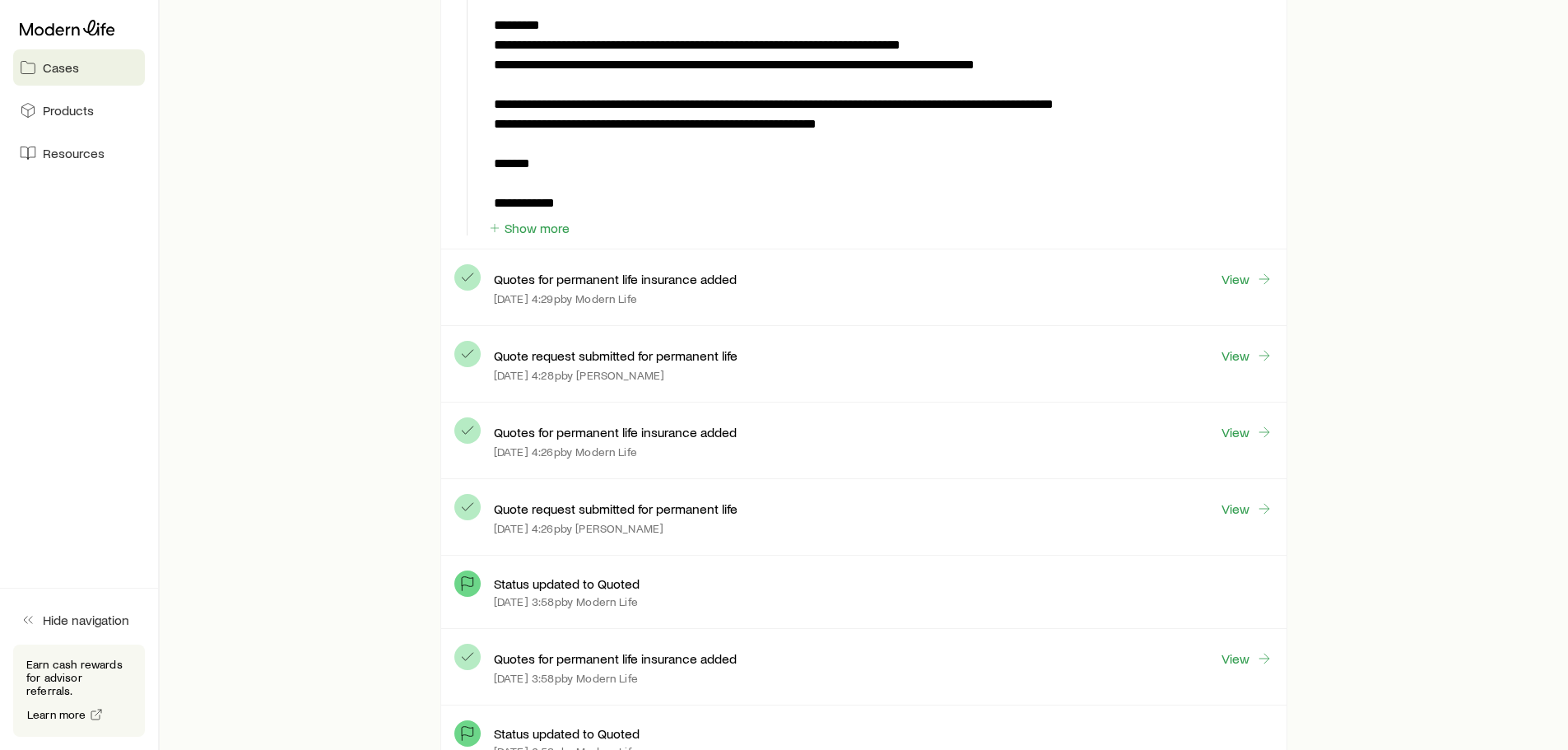
scroll to position [1743, 0]
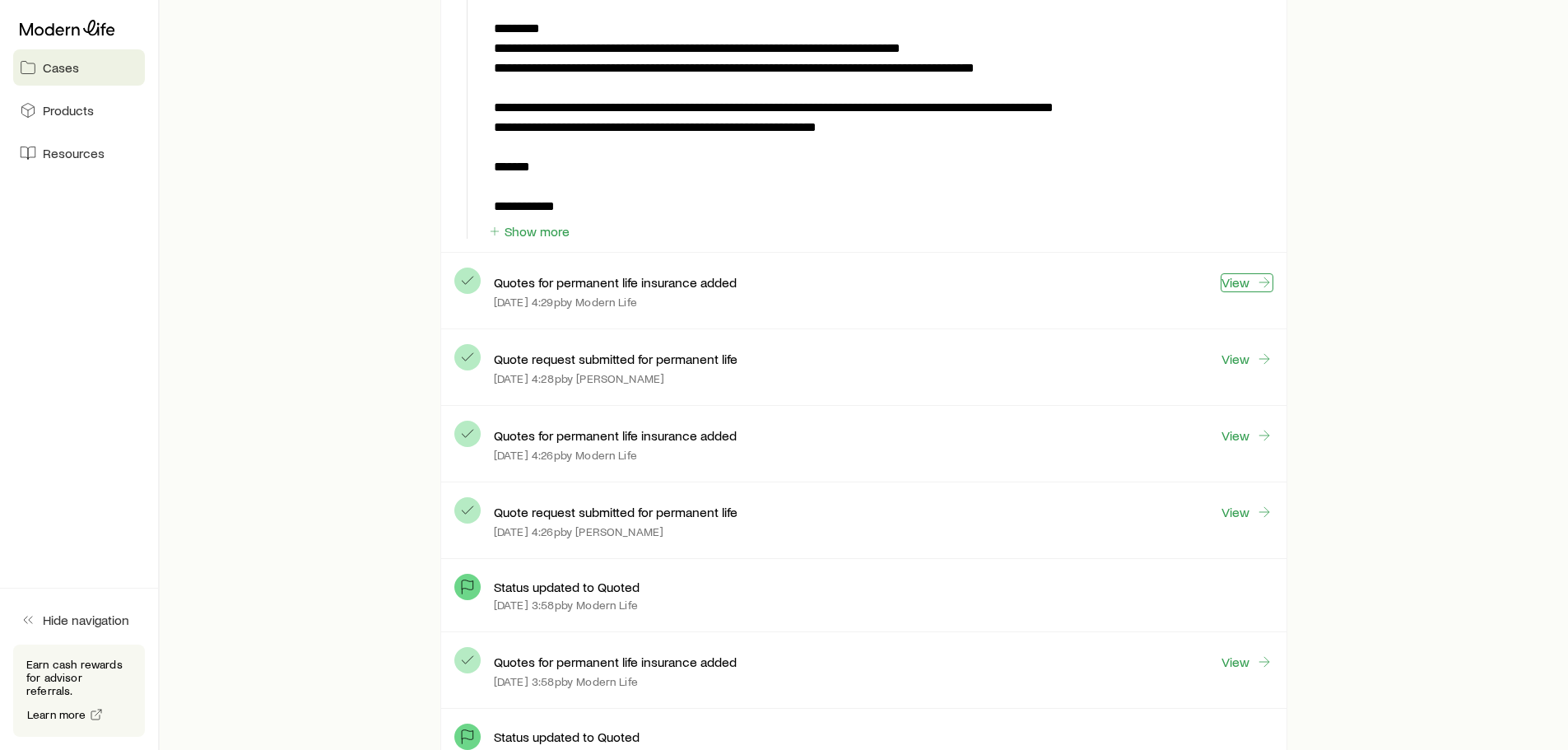
click at [1228, 282] on link "View" at bounding box center [1246, 282] width 52 height 19
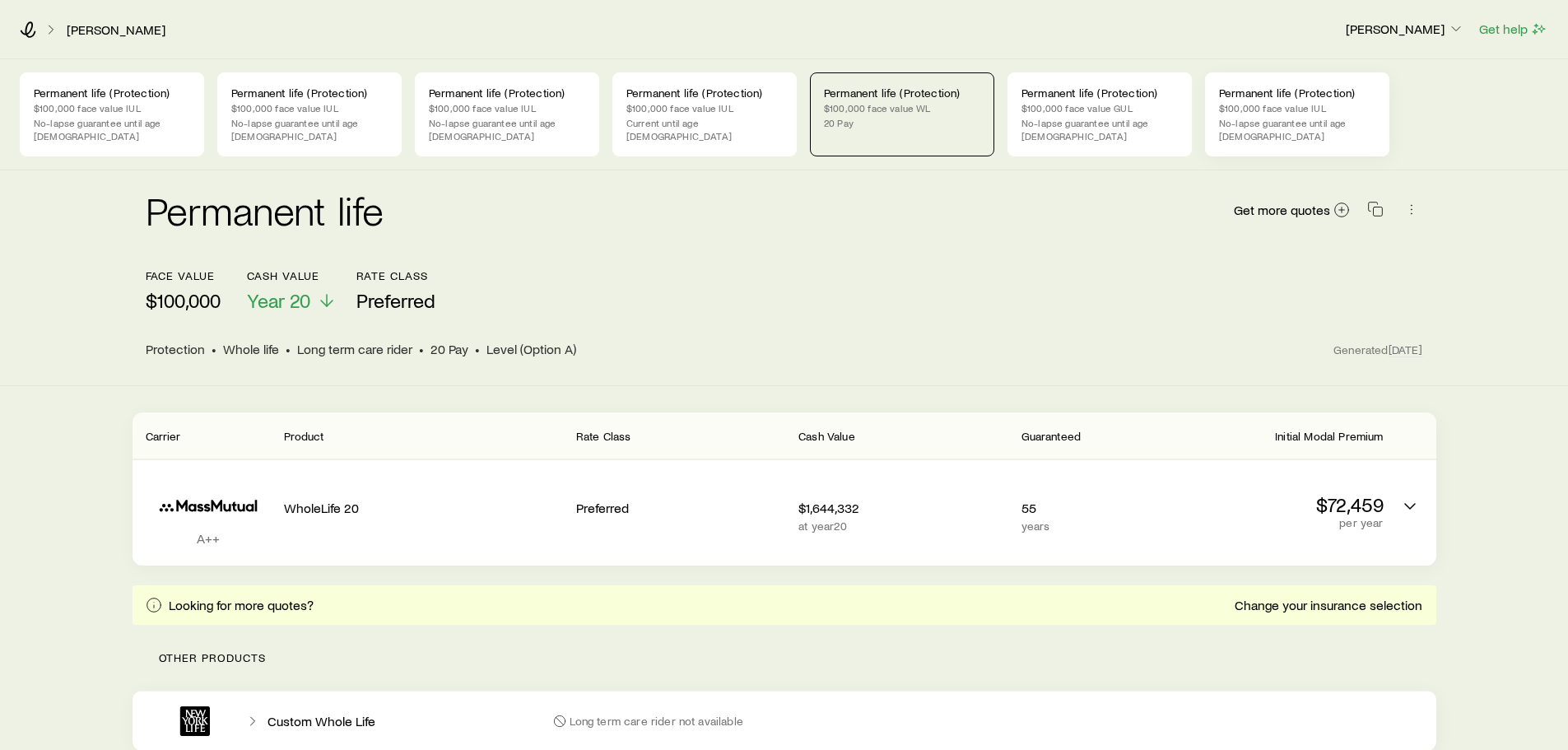
click at [1286, 114] on p "$100,000 face value IUL" at bounding box center [1296, 108] width 156 height 13
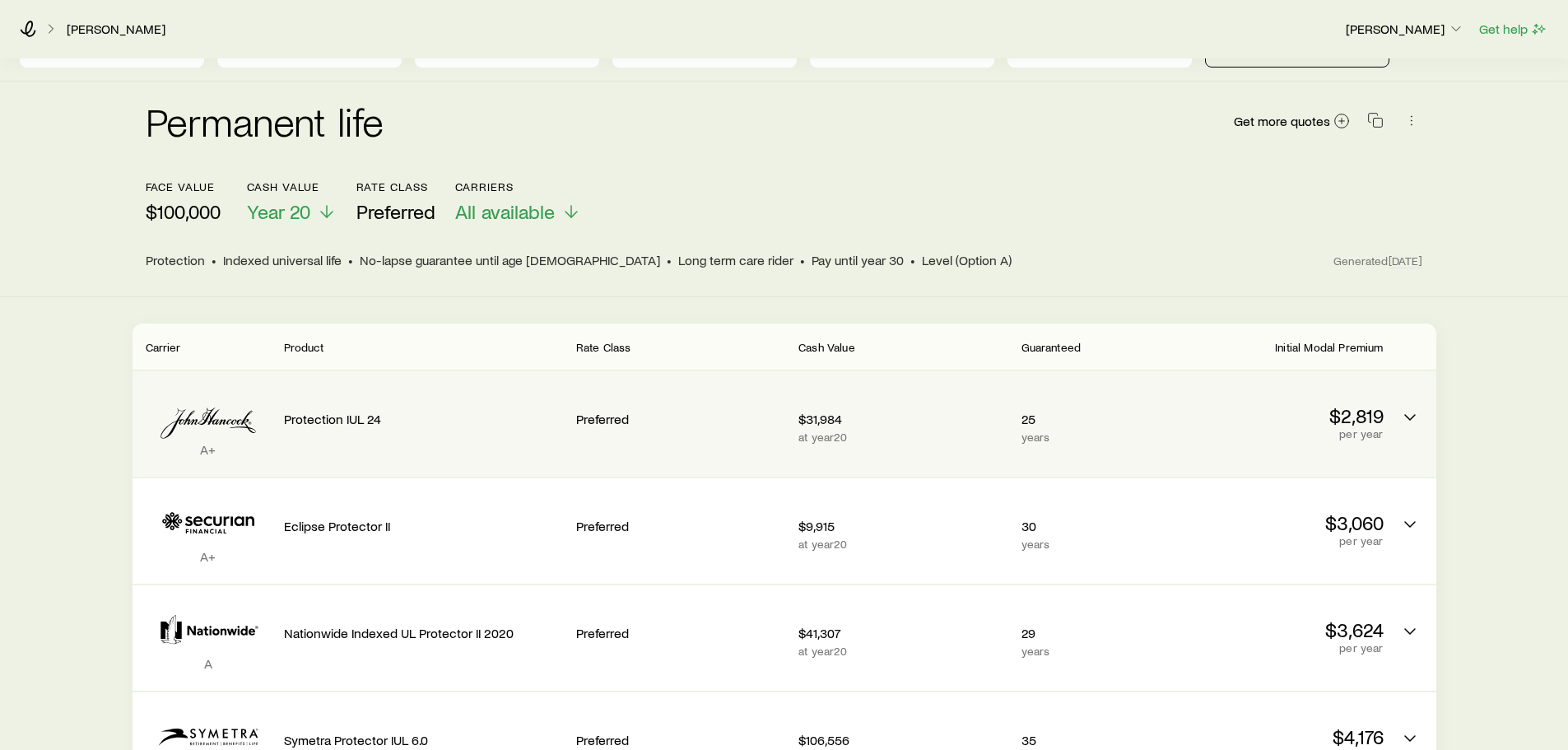
scroll to position [82, 0]
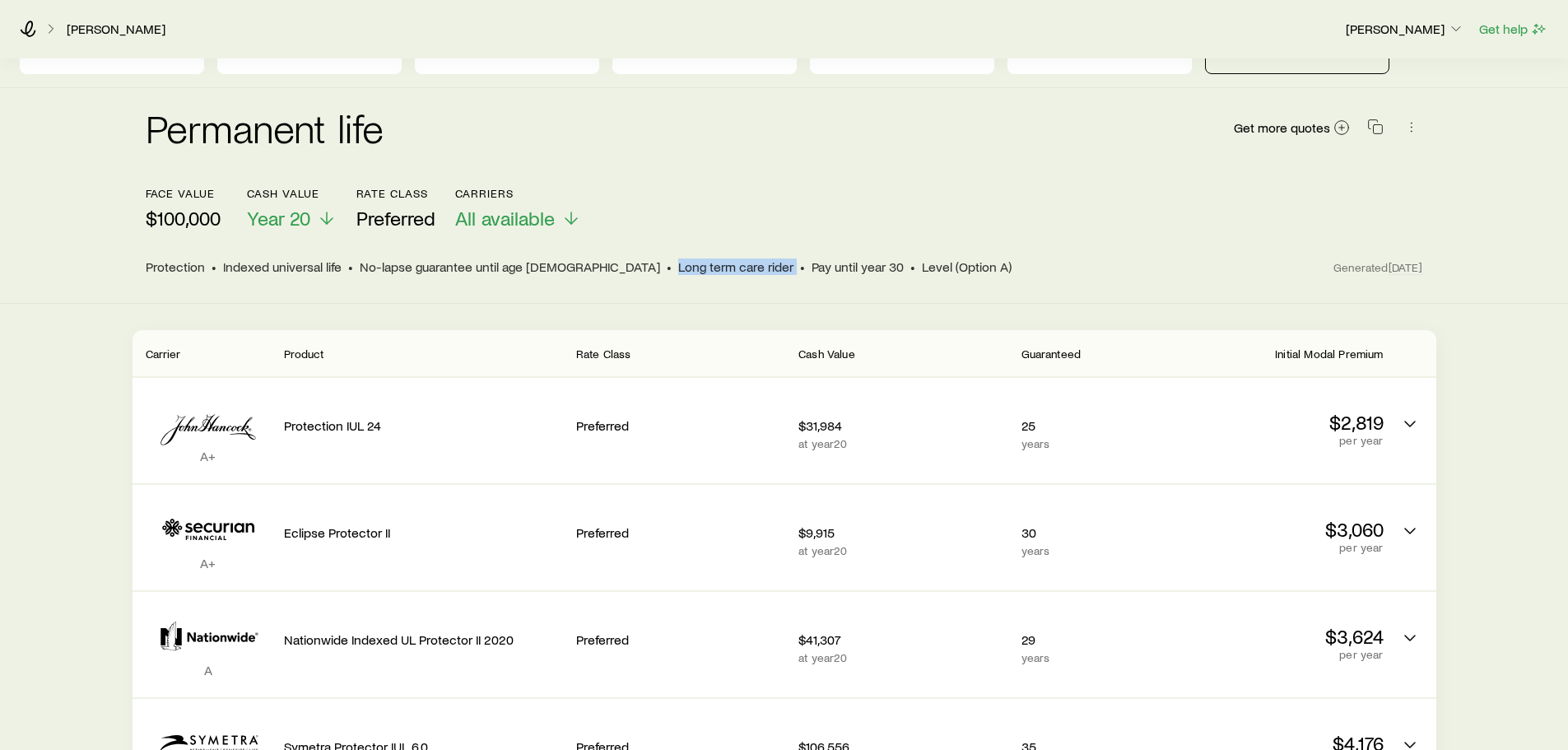
drag, startPoint x: 556, startPoint y: 252, endPoint x: 677, endPoint y: 250, distance: 121.0
click at [677, 258] on div "Protection • Indexed universal life • No-lapse guarantee until age 95 • Long te…" at bounding box center [739, 267] width 1188 height 17
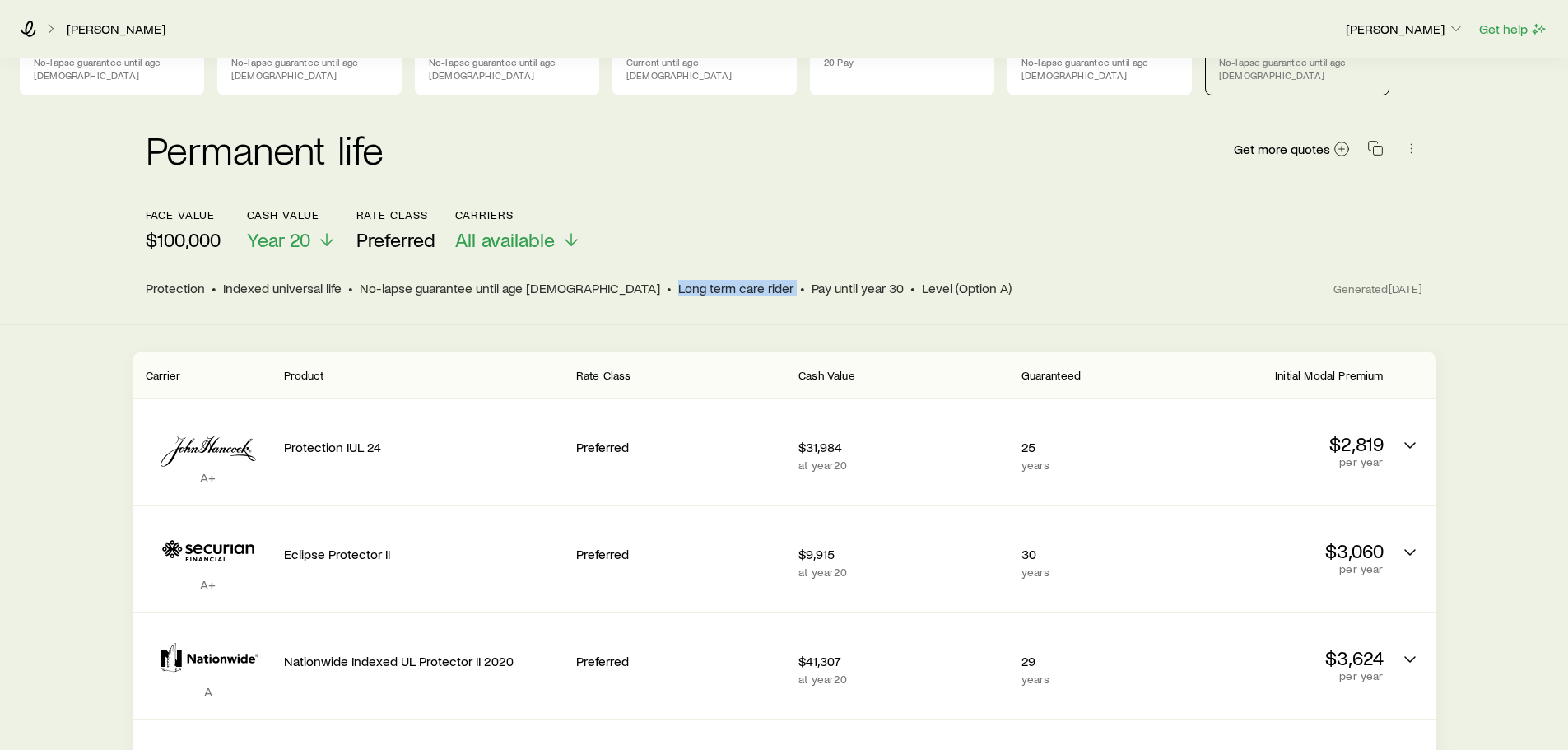
scroll to position [0, 0]
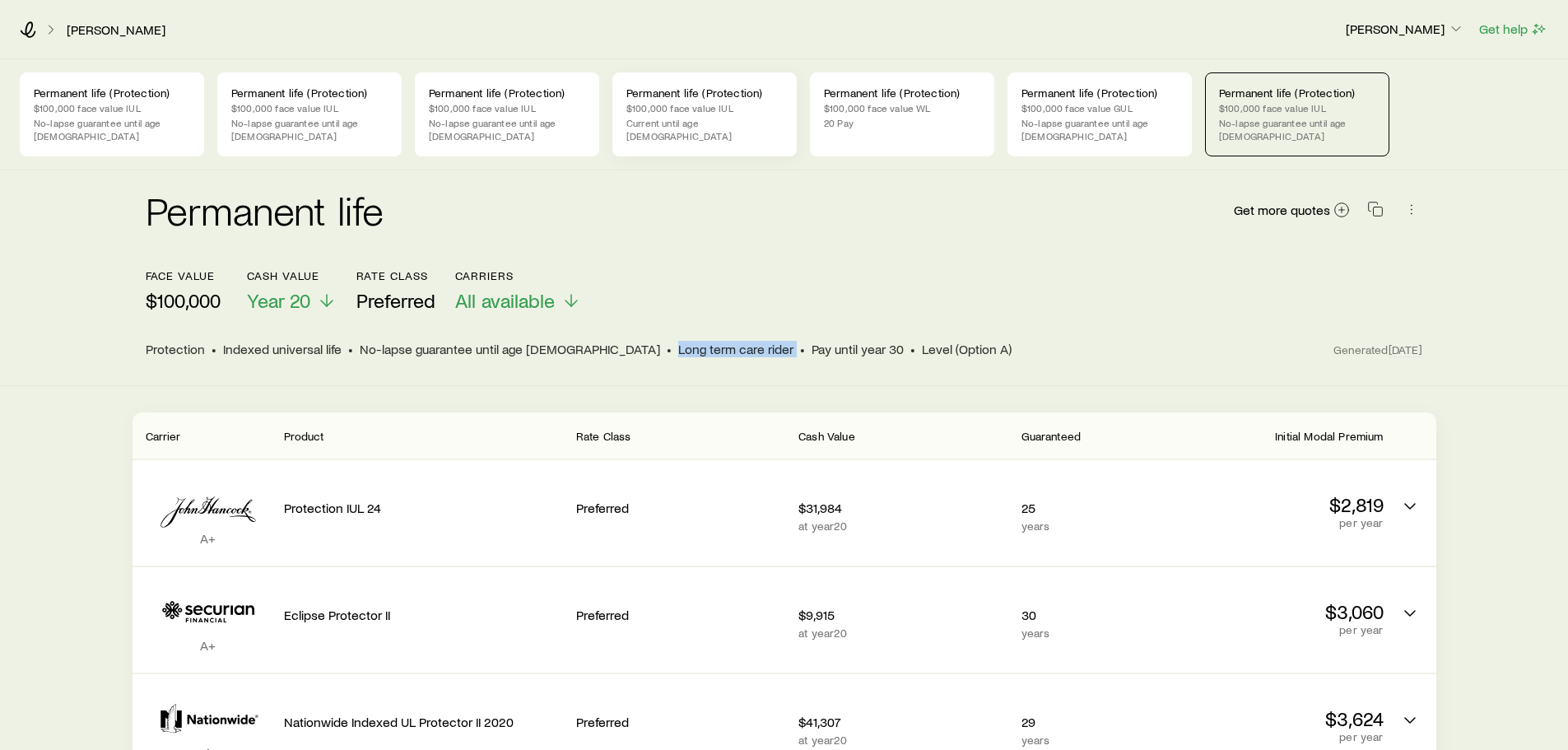
click at [713, 113] on p "$100,000 face value IUL" at bounding box center [704, 108] width 156 height 13
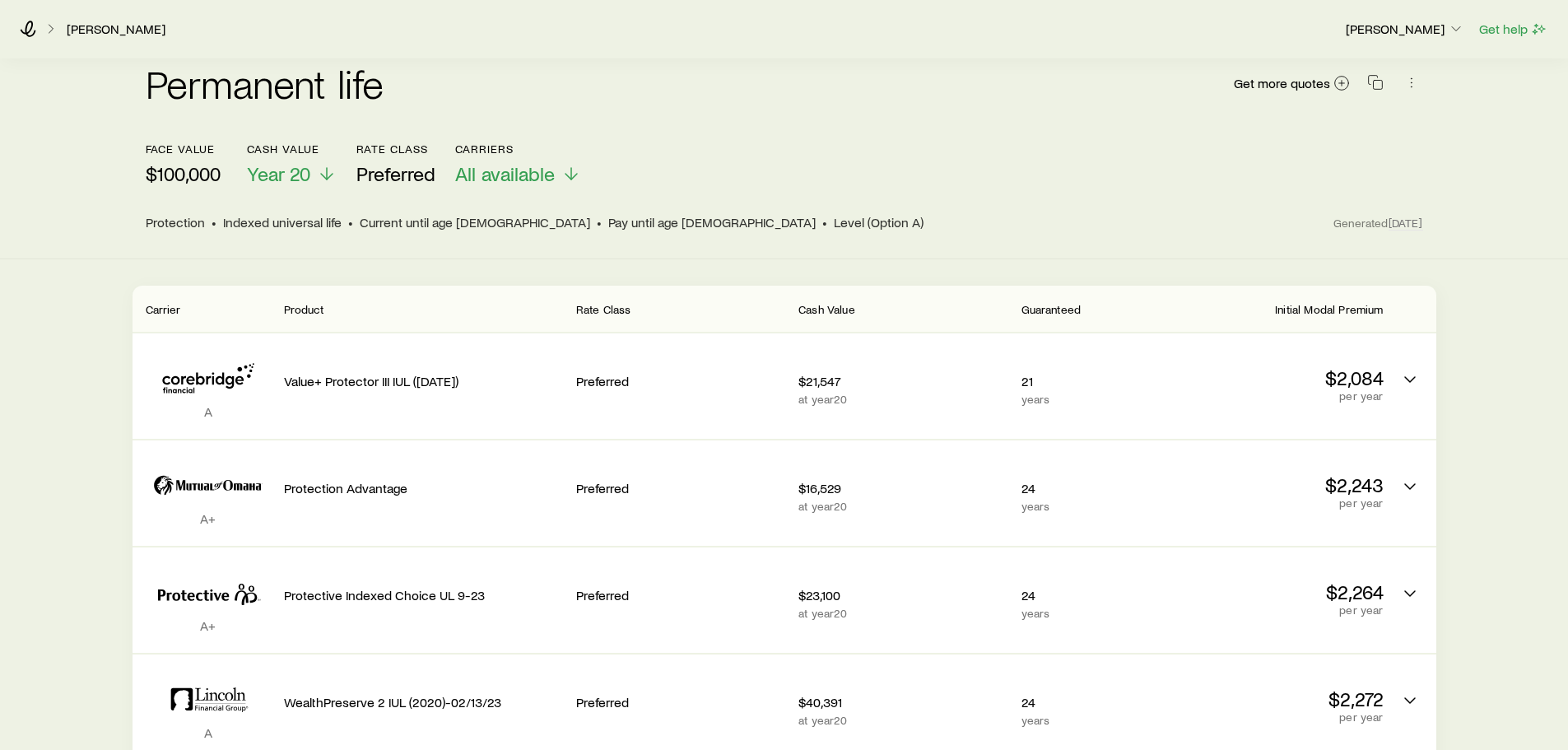
scroll to position [164, 0]
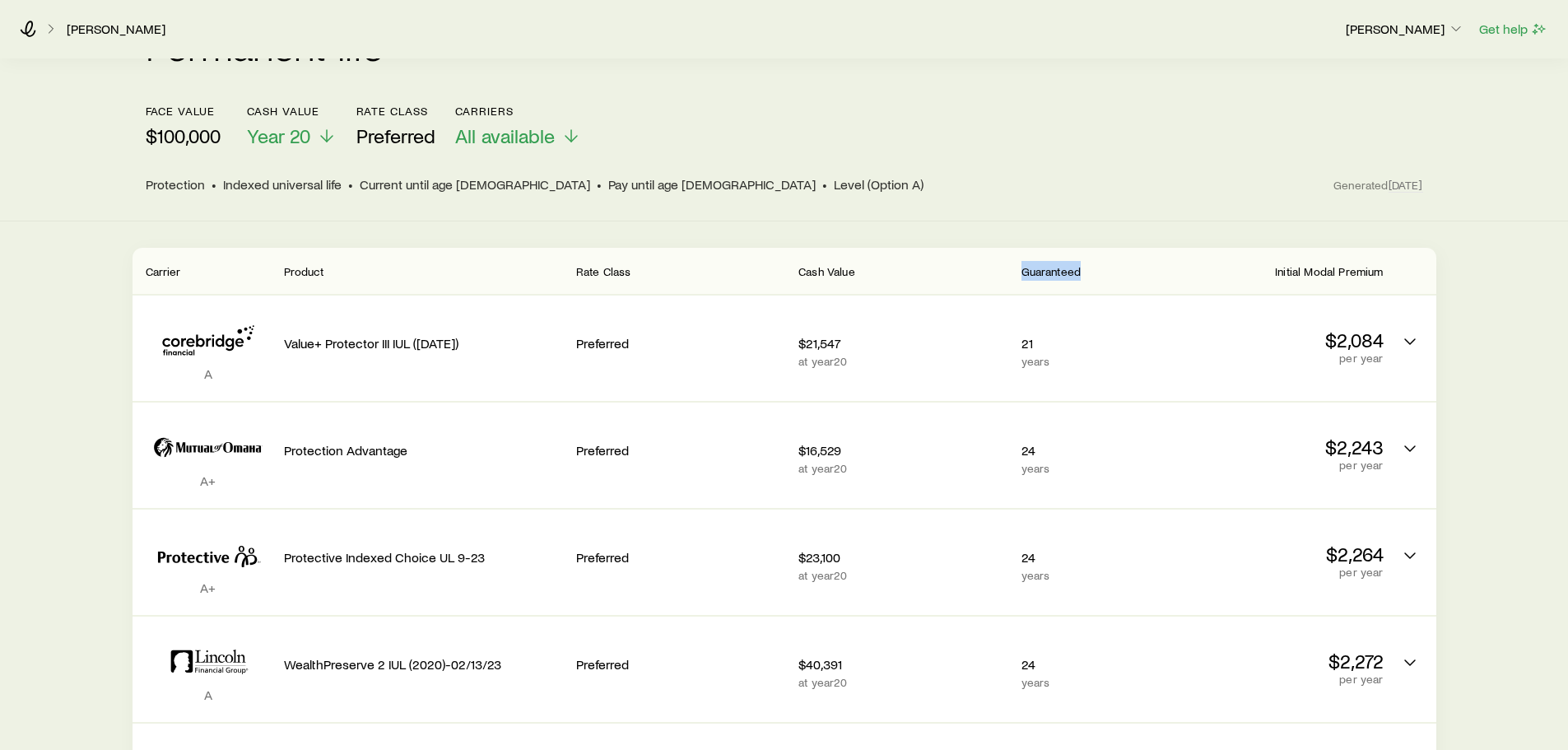
drag, startPoint x: 1020, startPoint y: 256, endPoint x: 1085, endPoint y: 261, distance: 65.2
click at [1085, 261] on header "Carrier Product Rate Class Cash Value Guaranteed Initial Modal Premium" at bounding box center [784, 270] width 1303 height 46
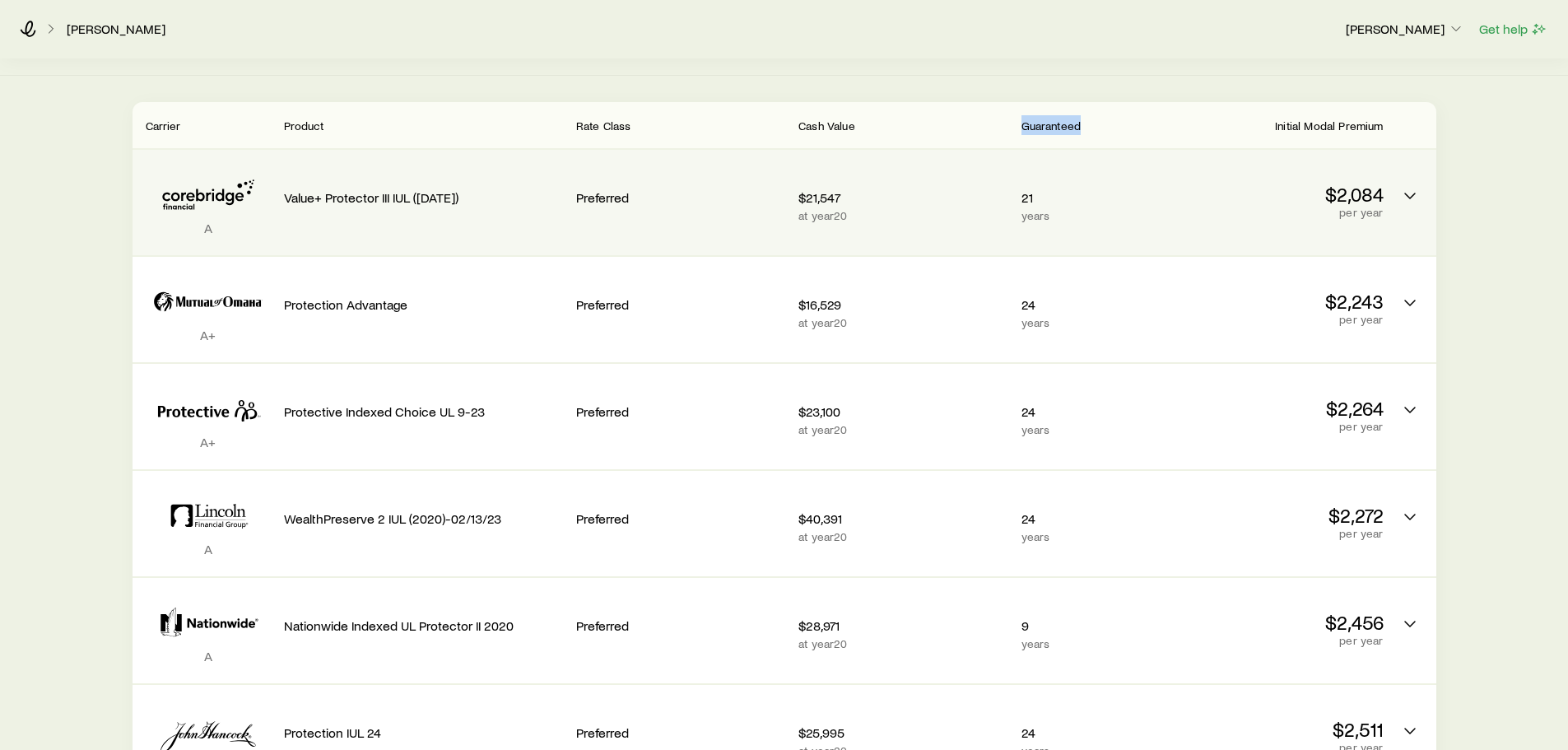
scroll to position [329, 0]
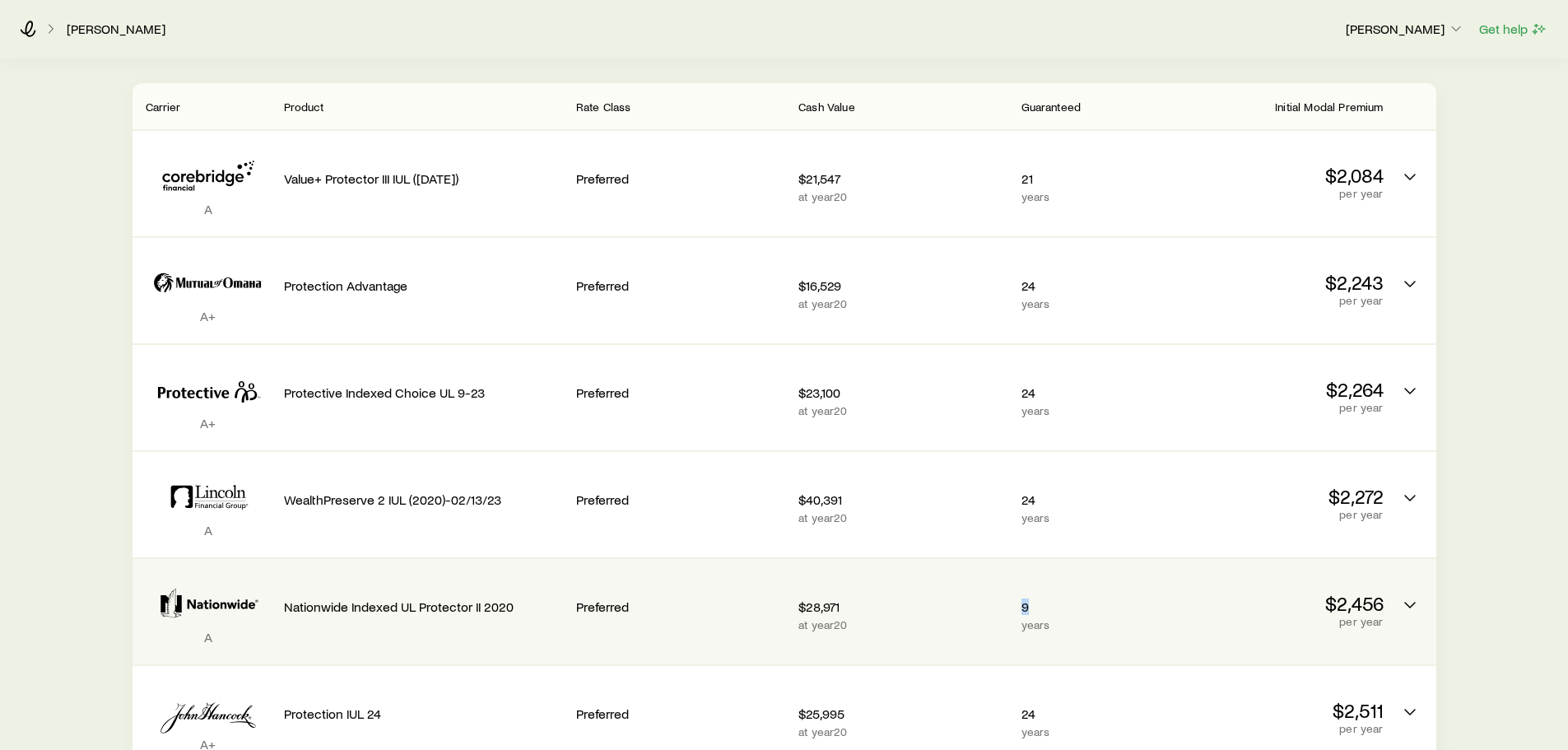
drag, startPoint x: 1083, startPoint y: 600, endPoint x: 1023, endPoint y: 585, distance: 61.8
click at [1023, 598] on p "9" at bounding box center [1091, 606] width 140 height 17
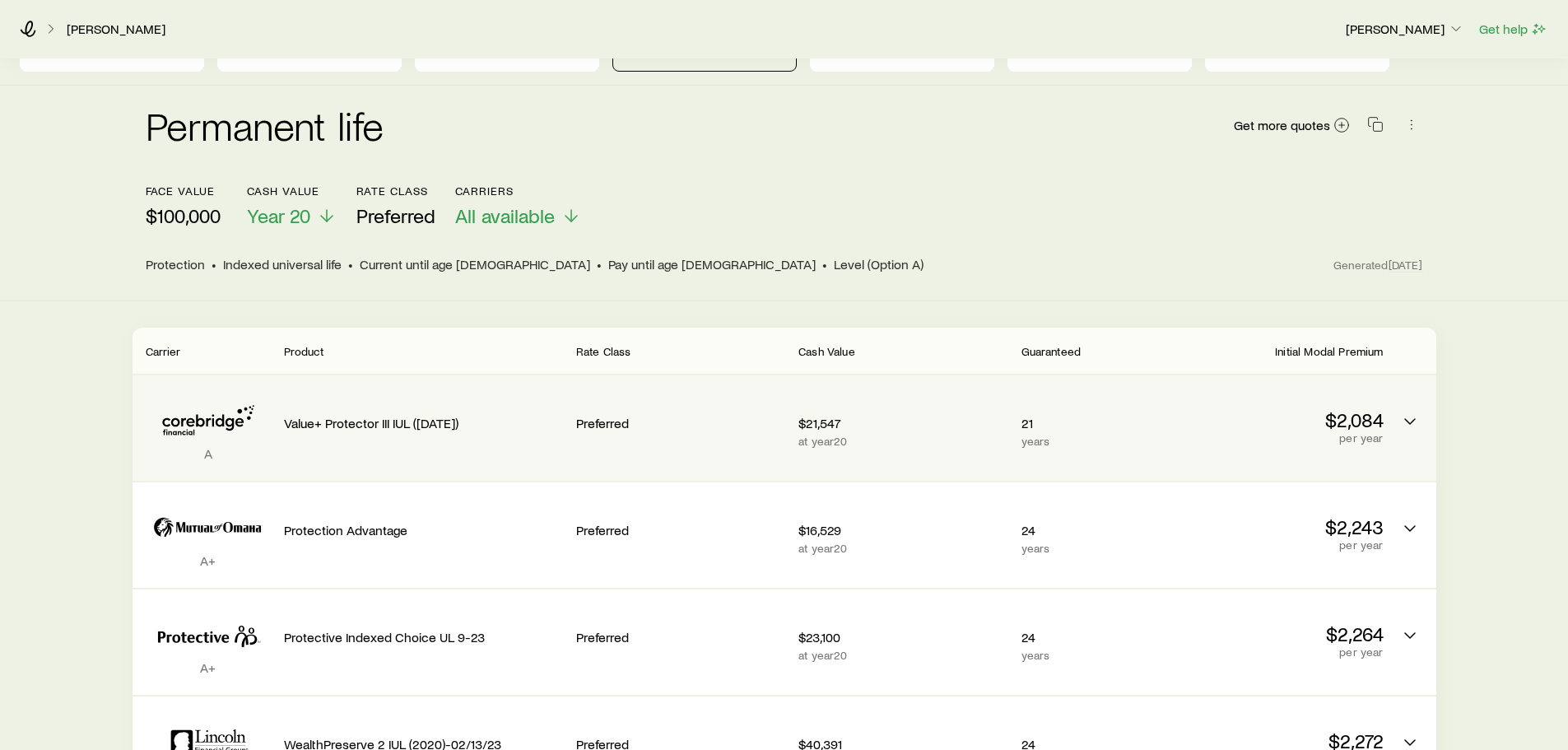
scroll to position [82, 0]
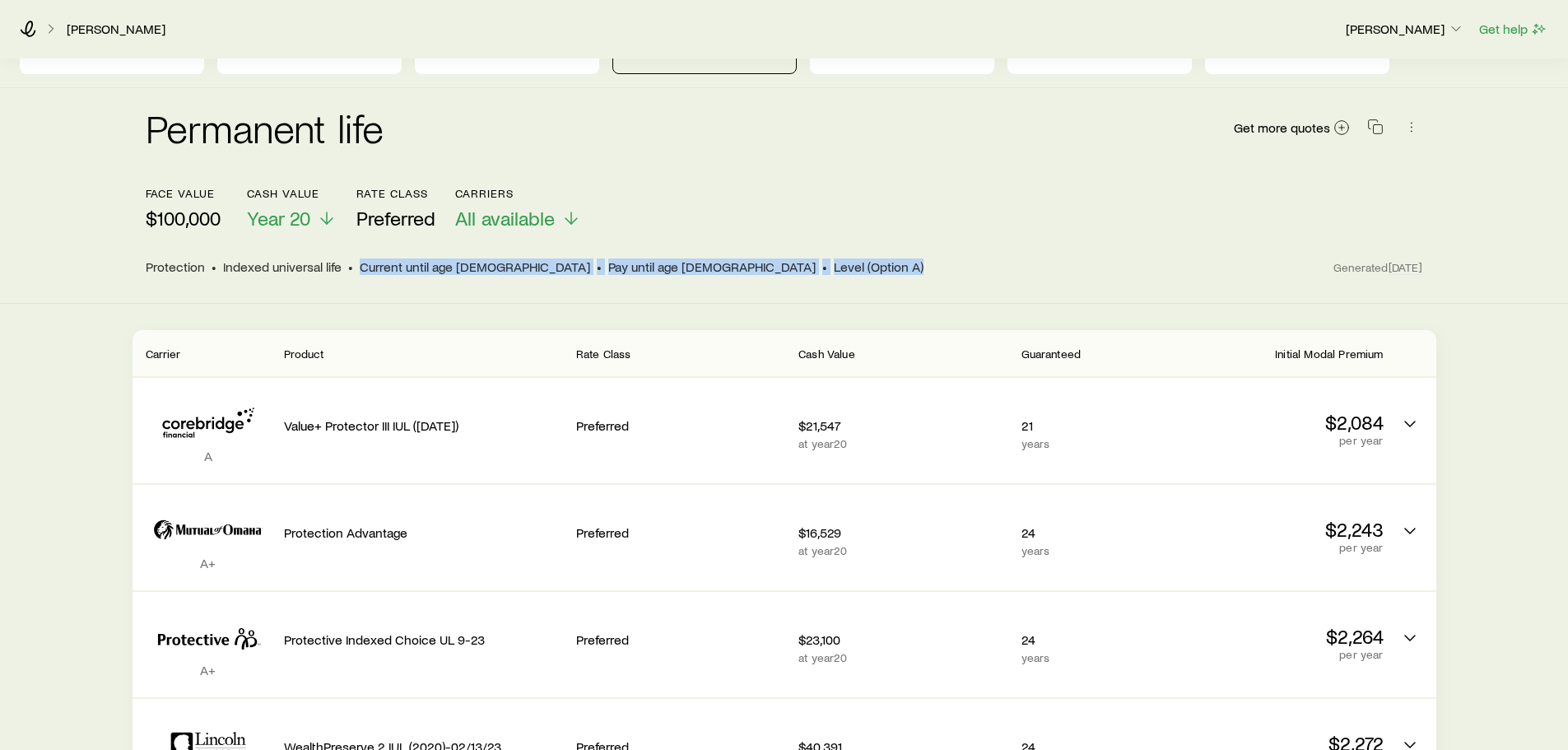
drag, startPoint x: 356, startPoint y: 249, endPoint x: 704, endPoint y: 256, distance: 348.1
click at [703, 258] on div "Protection • Indexed universal life • Current until age 95 • Pay until age 95 •…" at bounding box center [739, 267] width 1188 height 17
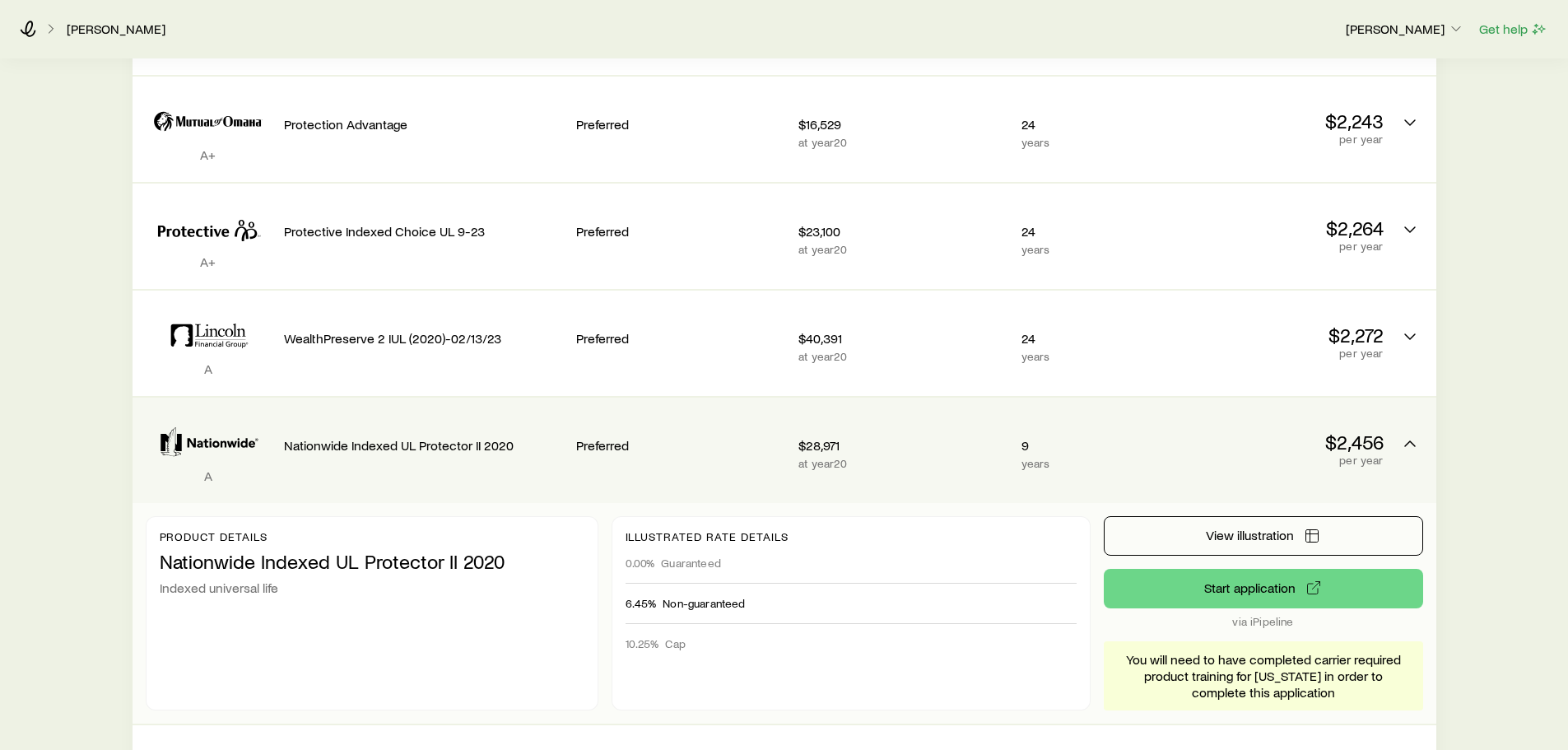
scroll to position [493, 0]
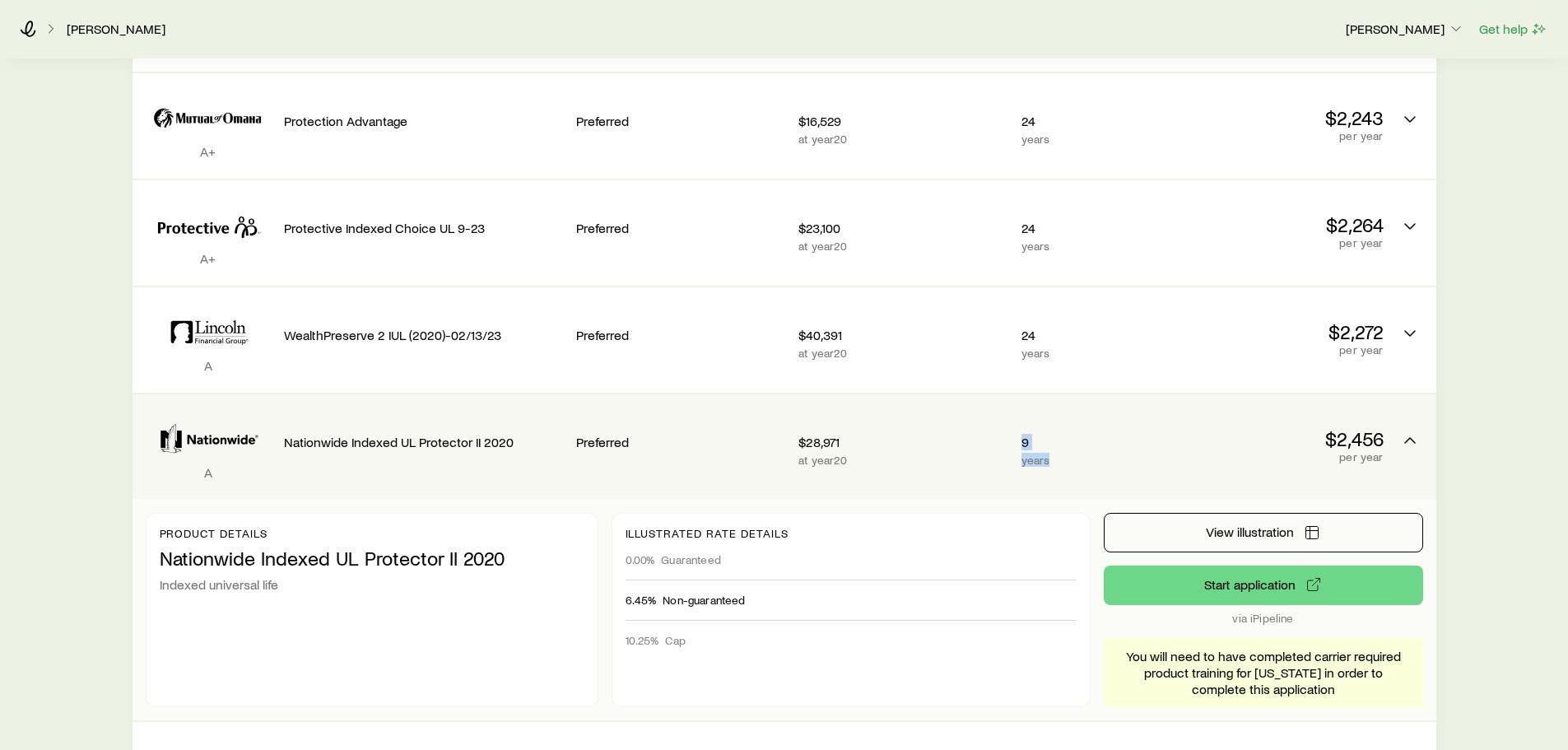
drag, startPoint x: 1072, startPoint y: 448, endPoint x: 1022, endPoint y: 420, distance: 57.3
click at [1022, 420] on div "9 years" at bounding box center [1091, 446] width 140 height 79
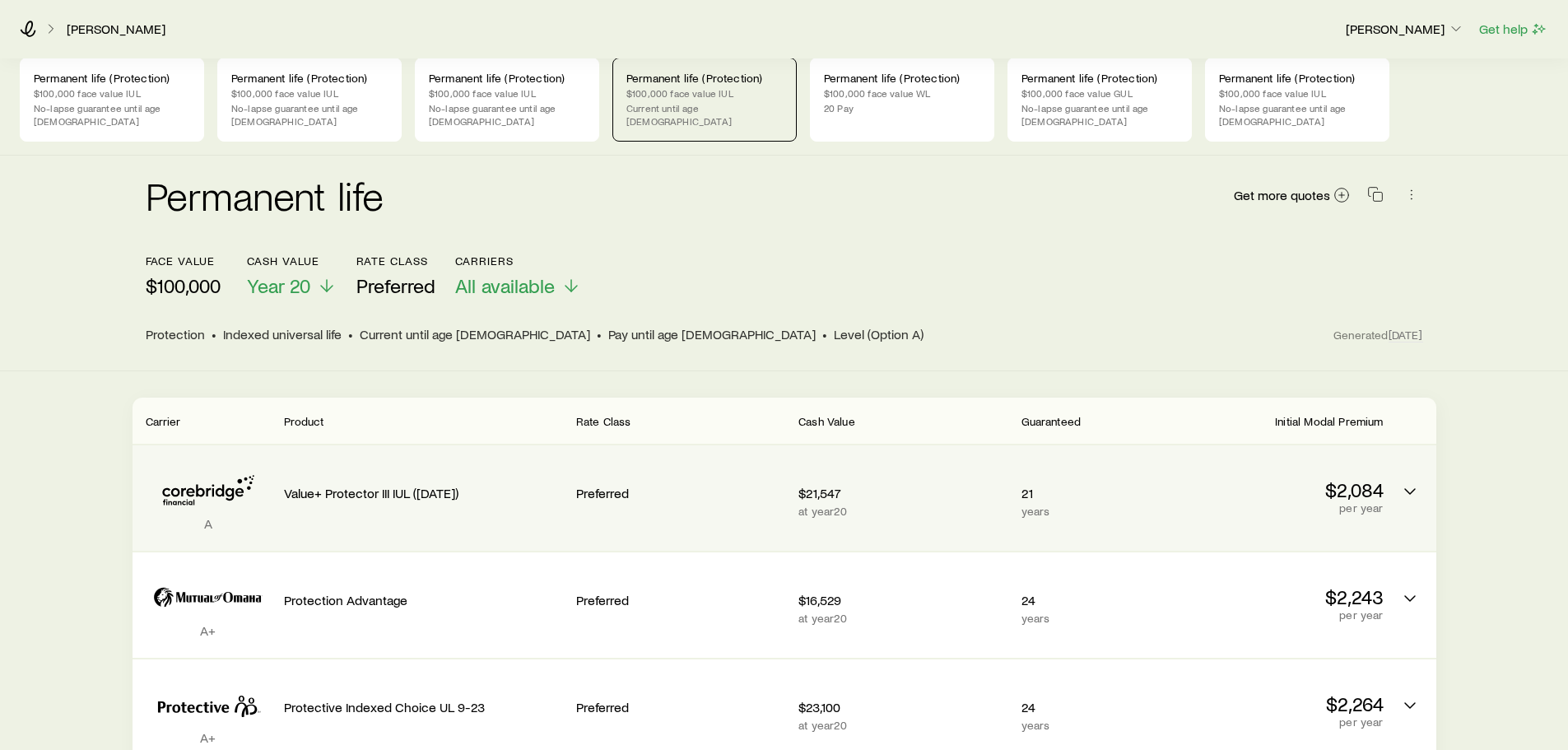
scroll to position [0, 0]
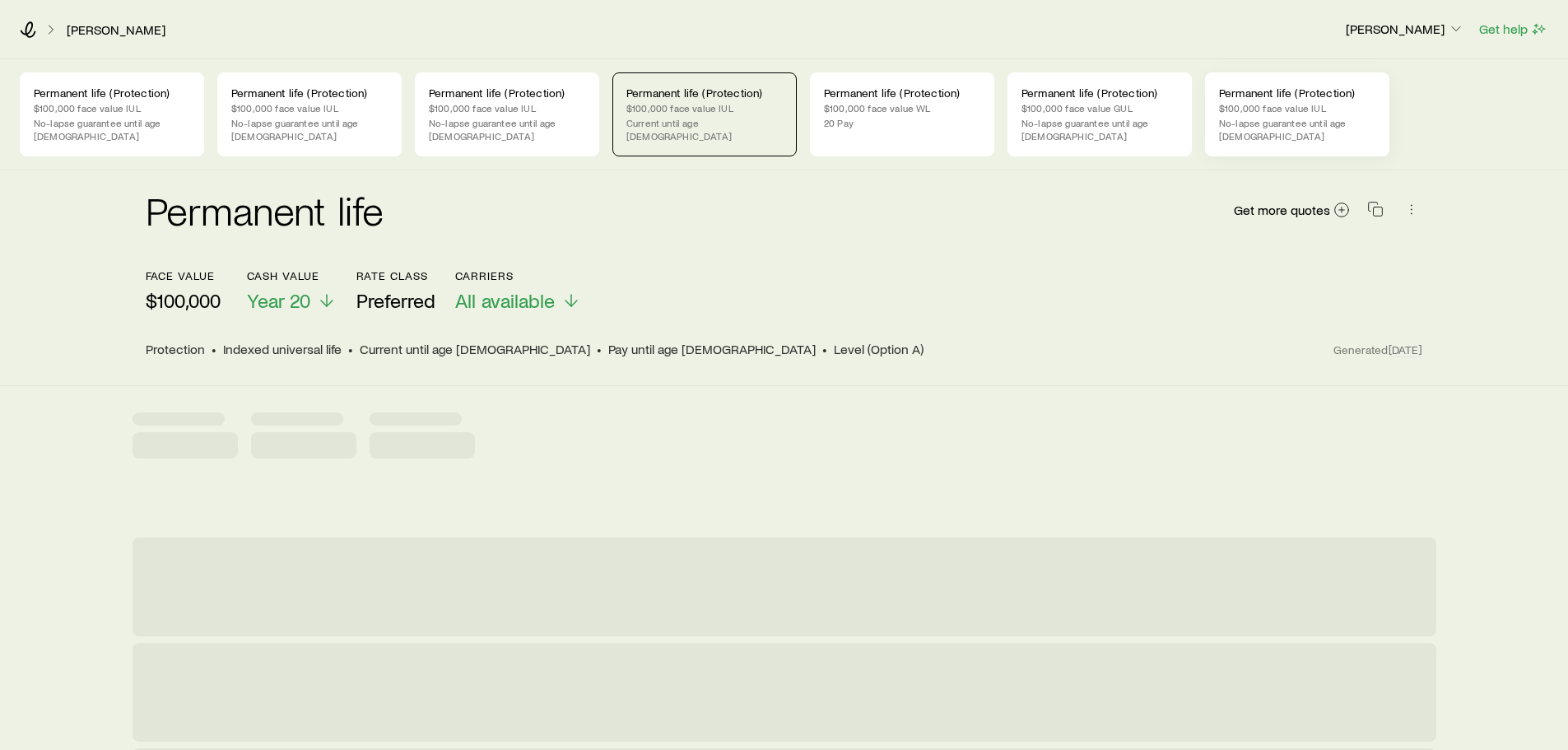
click at [1272, 125] on p "No-lapse guarantee until age [DEMOGRAPHIC_DATA]" at bounding box center [1296, 130] width 156 height 27
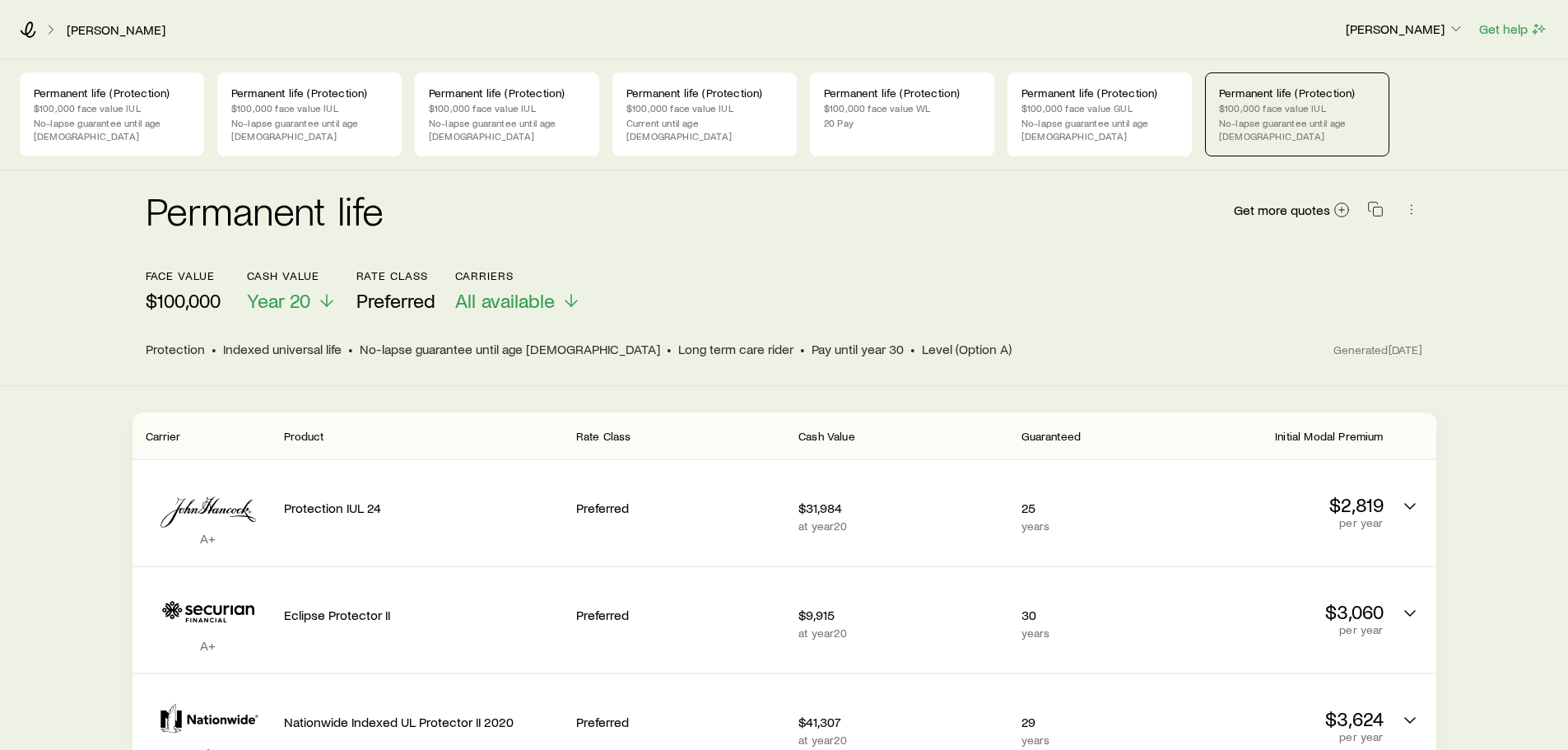
click at [1272, 113] on p "$100,000 face value IUL" at bounding box center [1296, 108] width 156 height 13
click at [1065, 109] on p "$100,000 face value GUL" at bounding box center [1100, 108] width 156 height 13
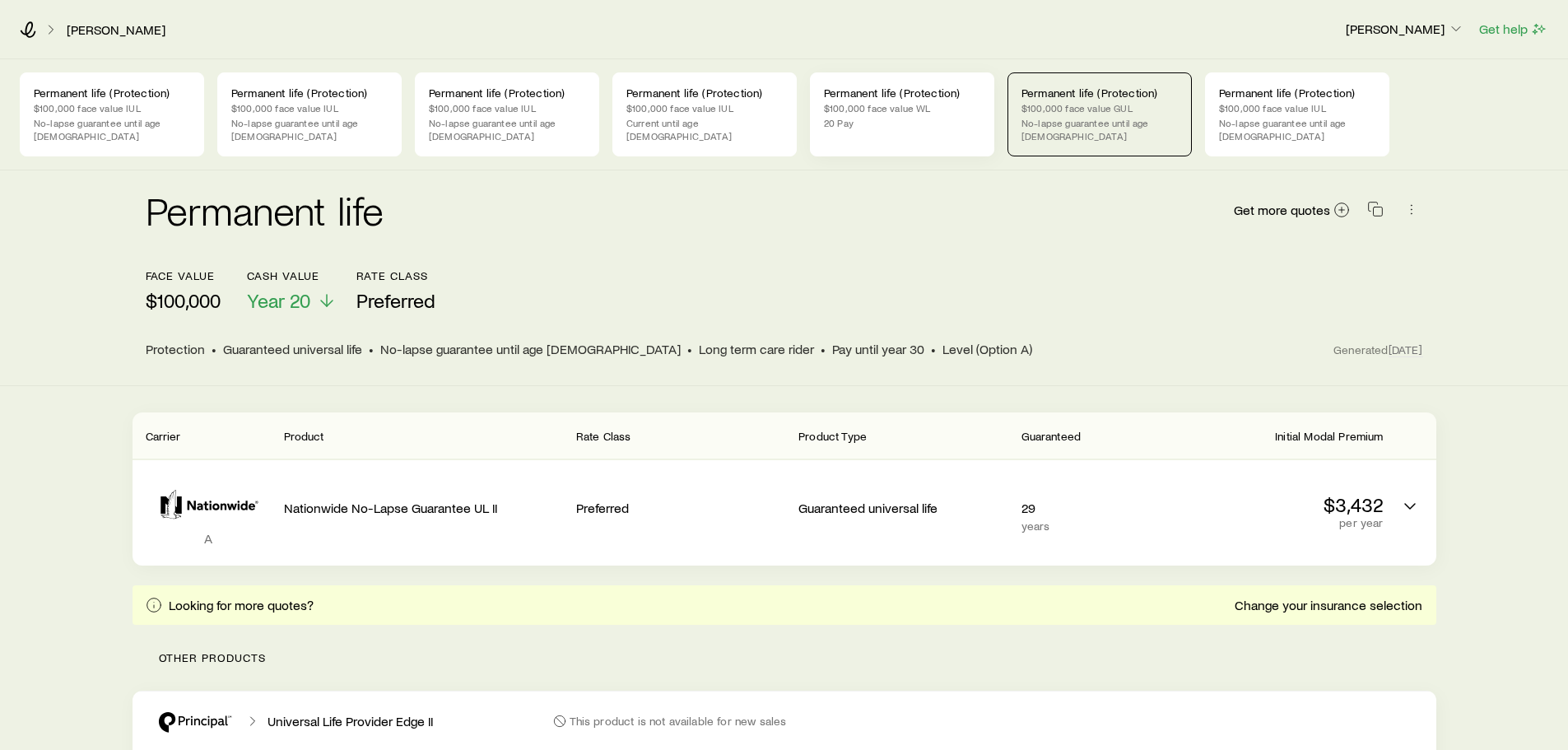
click at [910, 100] on div "Permanent life (Protection) $100,000 face value WL 20 Pay" at bounding box center [902, 114] width 184 height 84
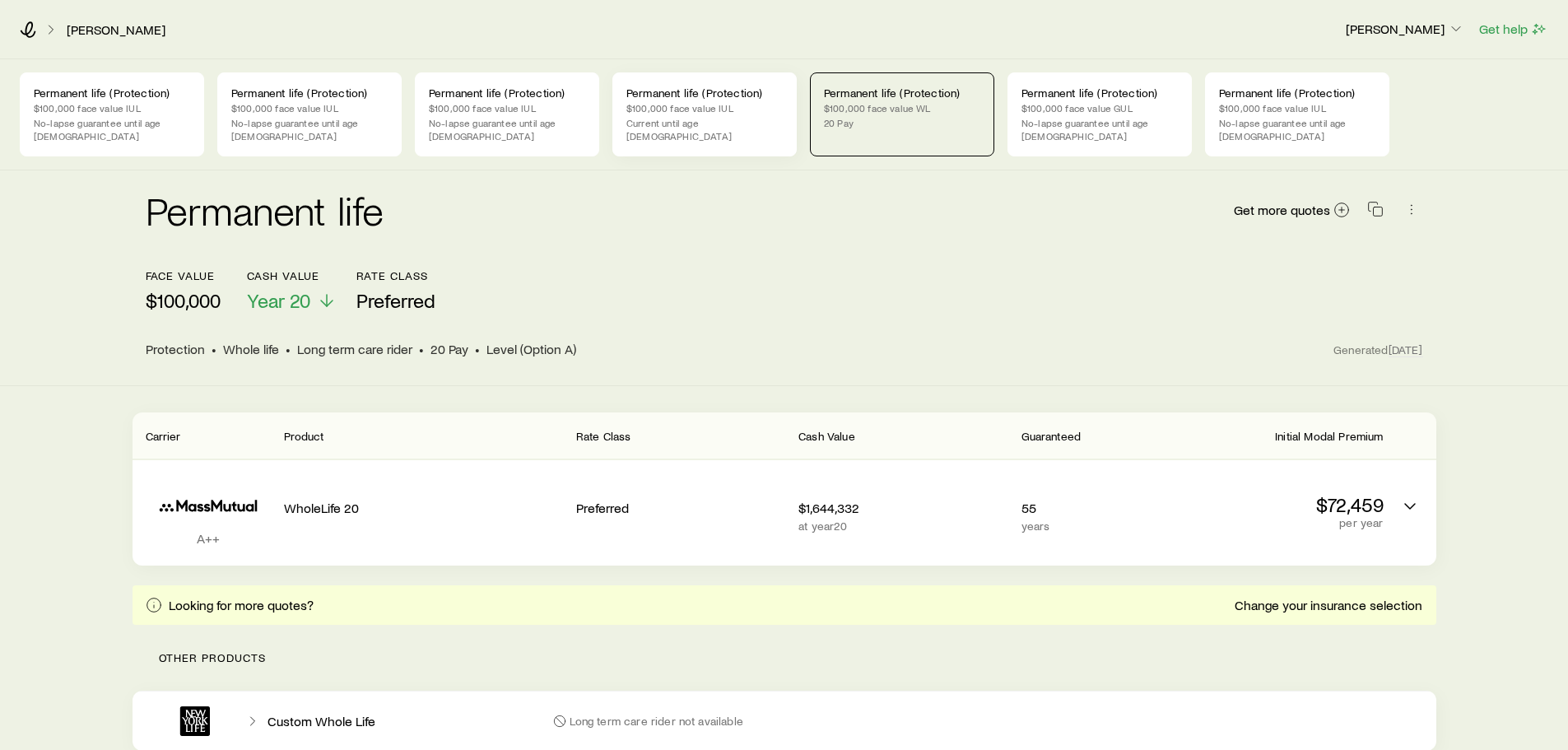
click at [654, 96] on p "Permanent life (Protection)" at bounding box center [704, 93] width 156 height 13
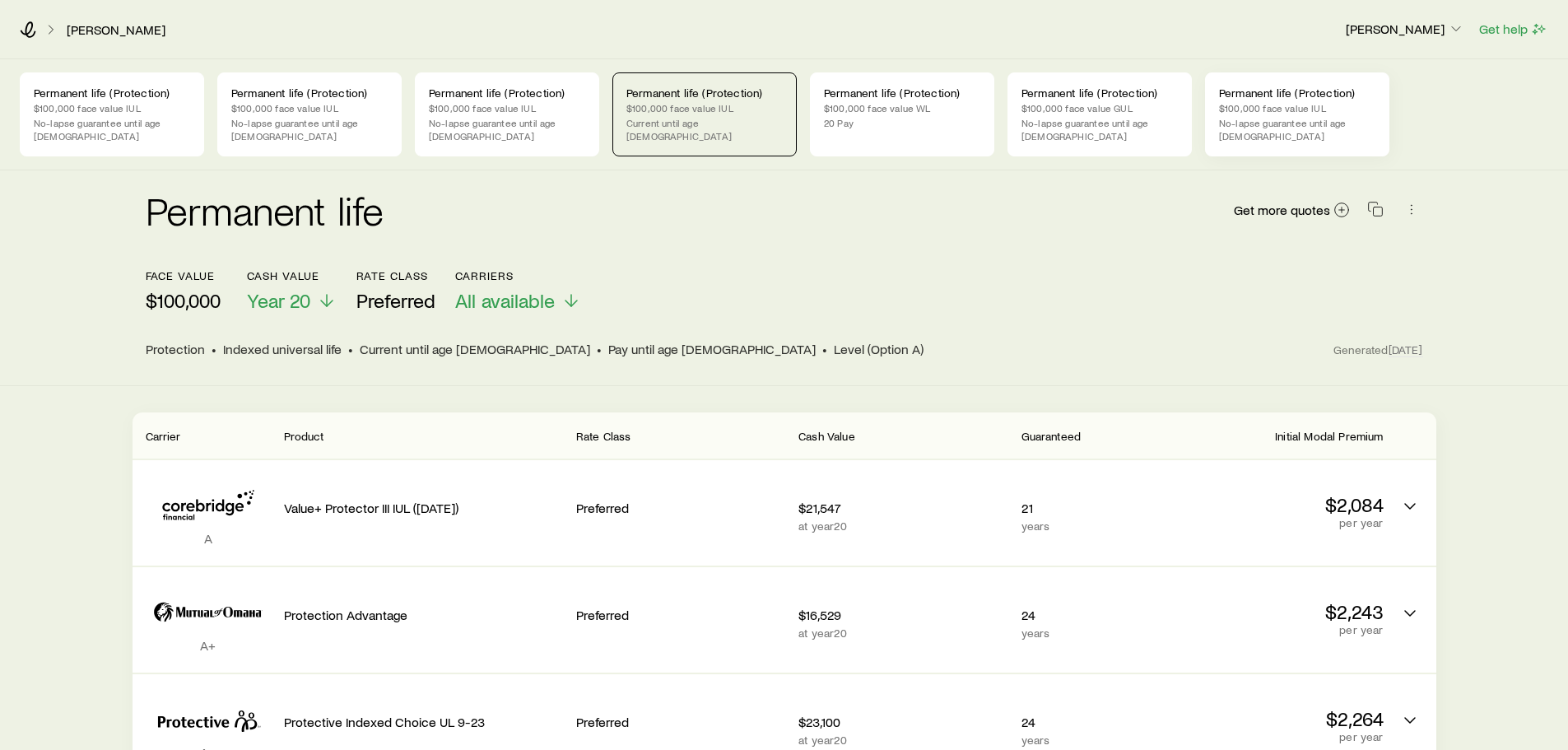
click at [1292, 100] on div "Permanent life (Protection) $100,000 face value IUL No-lapse guarantee until ag…" at bounding box center [1297, 114] width 184 height 84
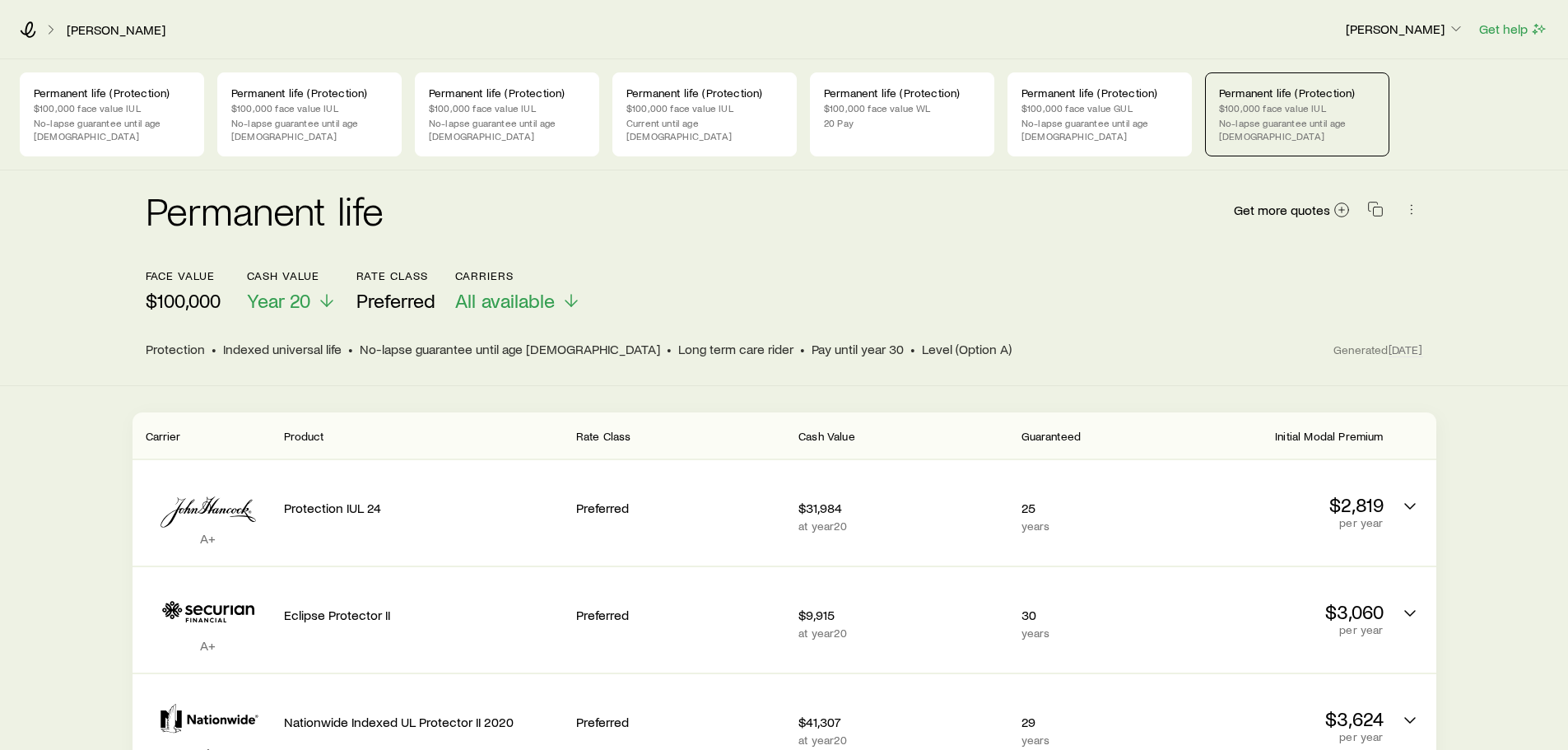
click at [1354, 125] on p "No-lapse guarantee until age [DEMOGRAPHIC_DATA]" at bounding box center [1296, 130] width 156 height 27
click at [129, 125] on p "No-lapse guarantee until age [DEMOGRAPHIC_DATA]" at bounding box center [112, 130] width 156 height 27
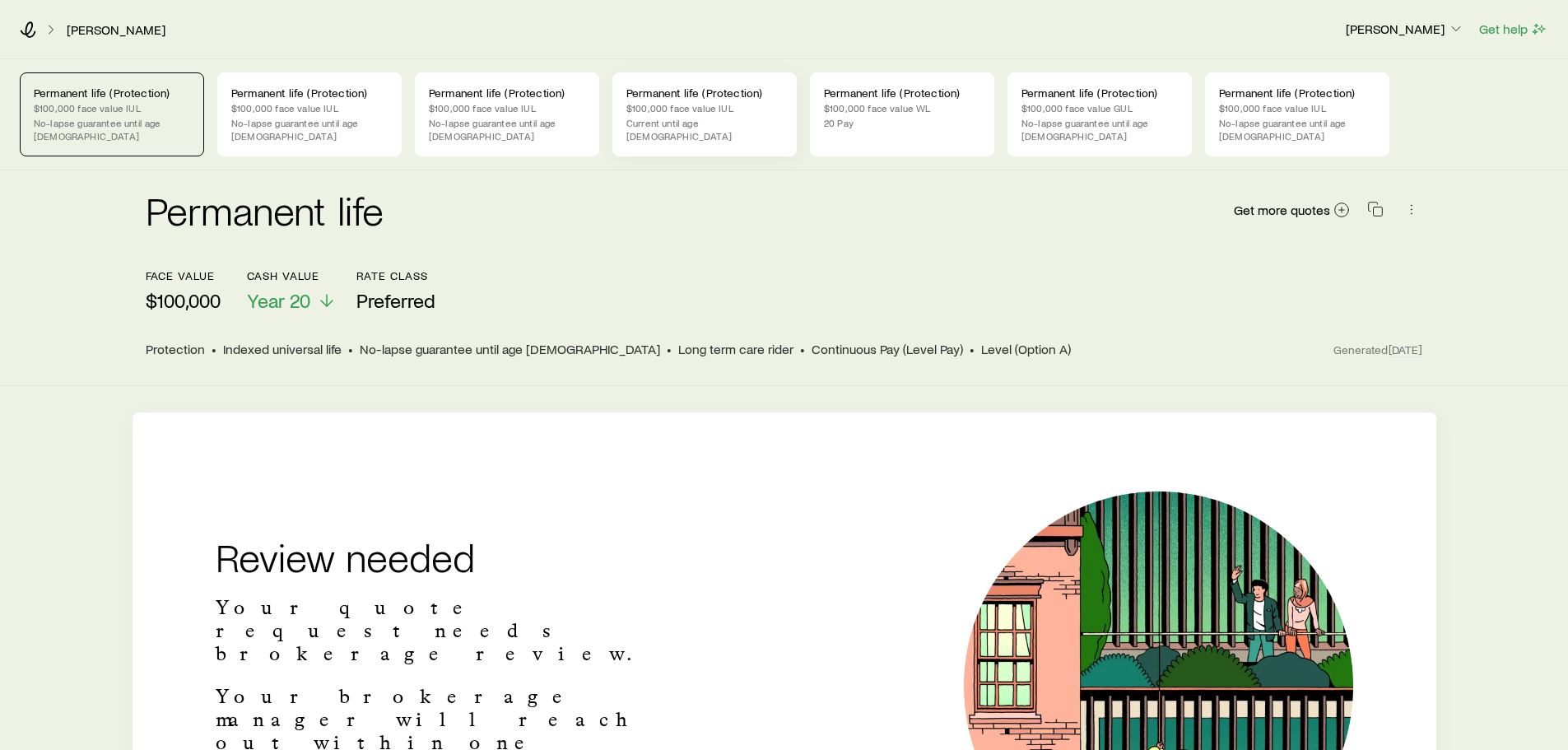
click at [709, 111] on p "$100,000 face value IUL" at bounding box center [704, 108] width 156 height 13
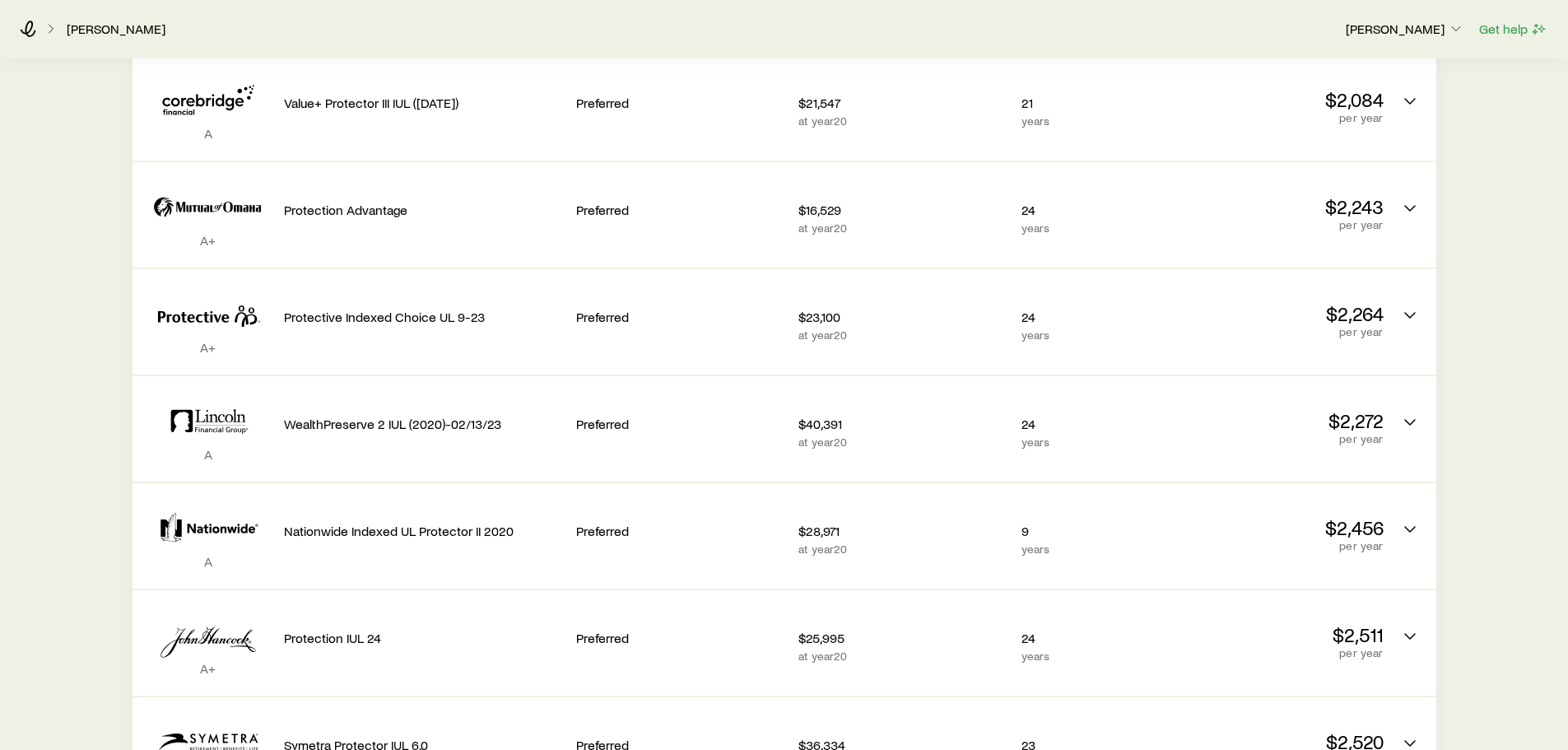
scroll to position [411, 0]
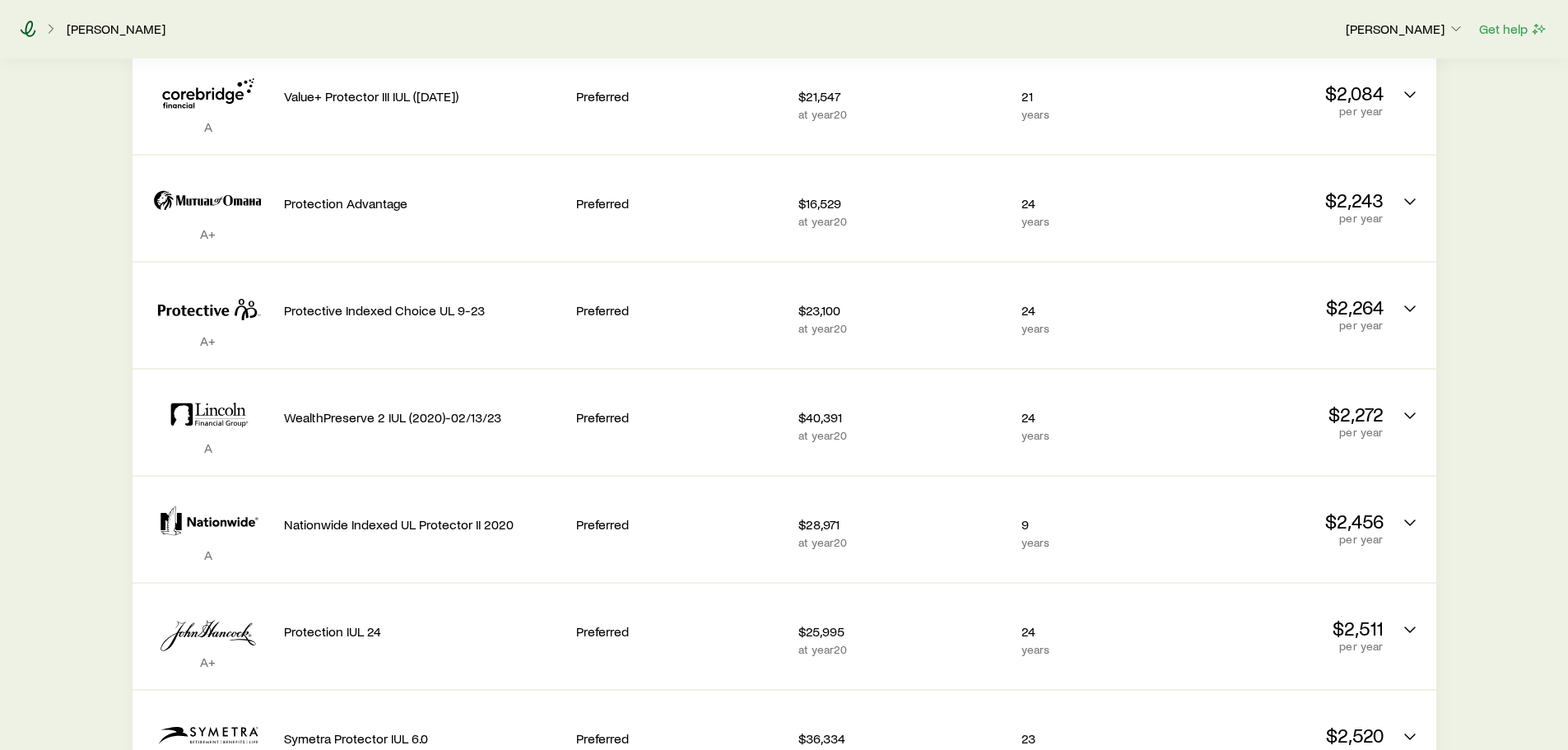
click at [28, 25] on icon at bounding box center [28, 29] width 16 height 17
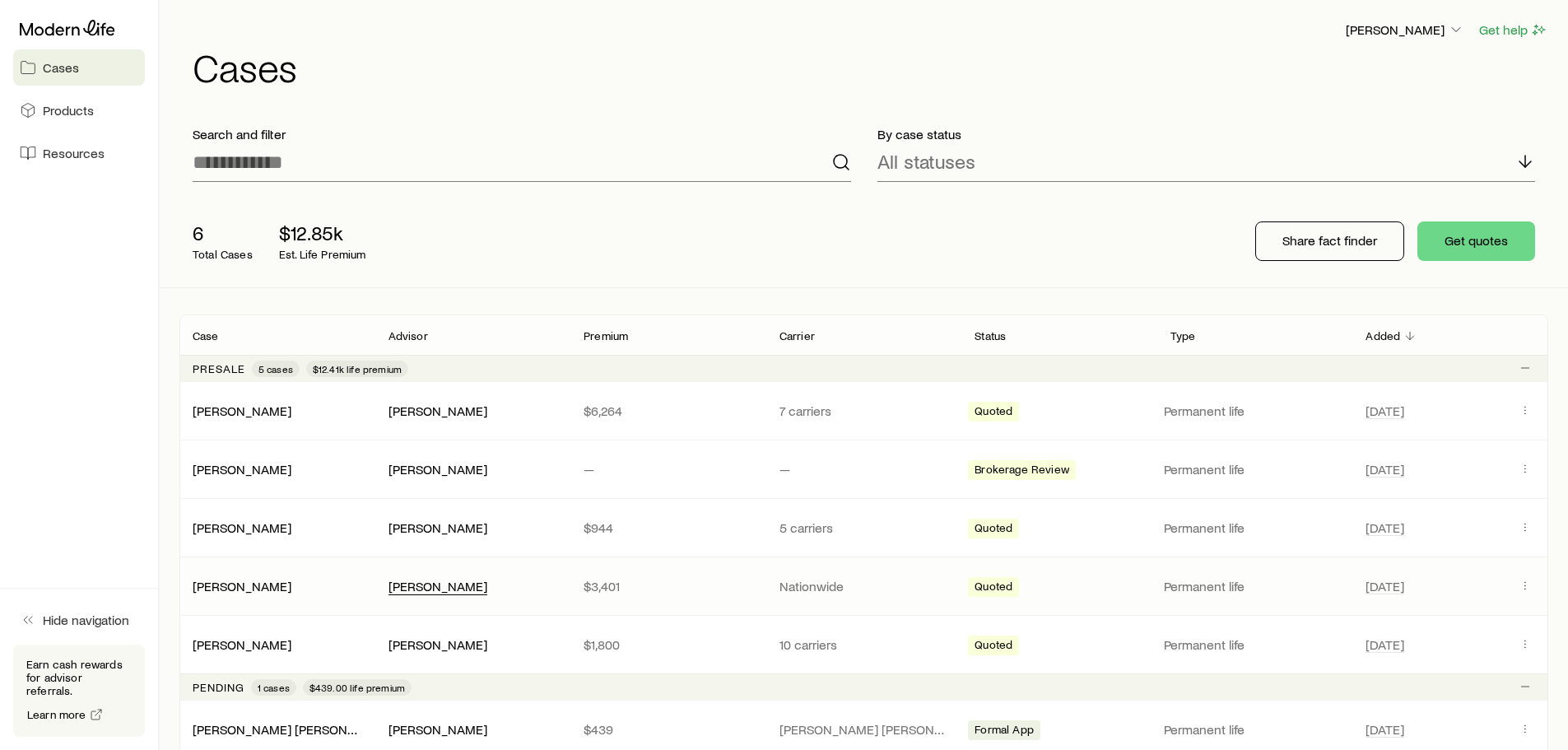
click at [442, 586] on div "[PERSON_NAME]" at bounding box center [438, 586] width 99 height 17
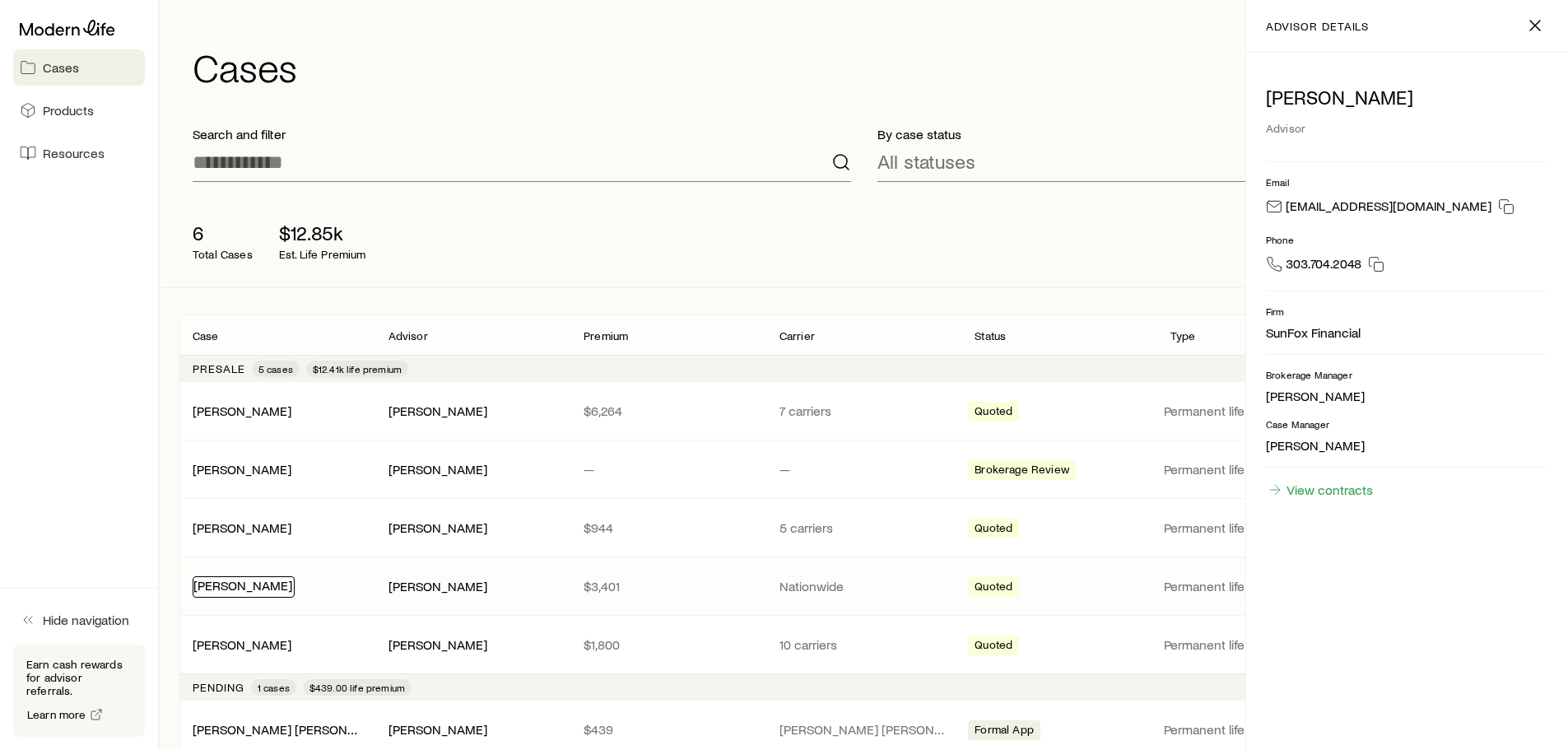
click at [247, 583] on link "[PERSON_NAME]" at bounding box center [243, 585] width 99 height 16
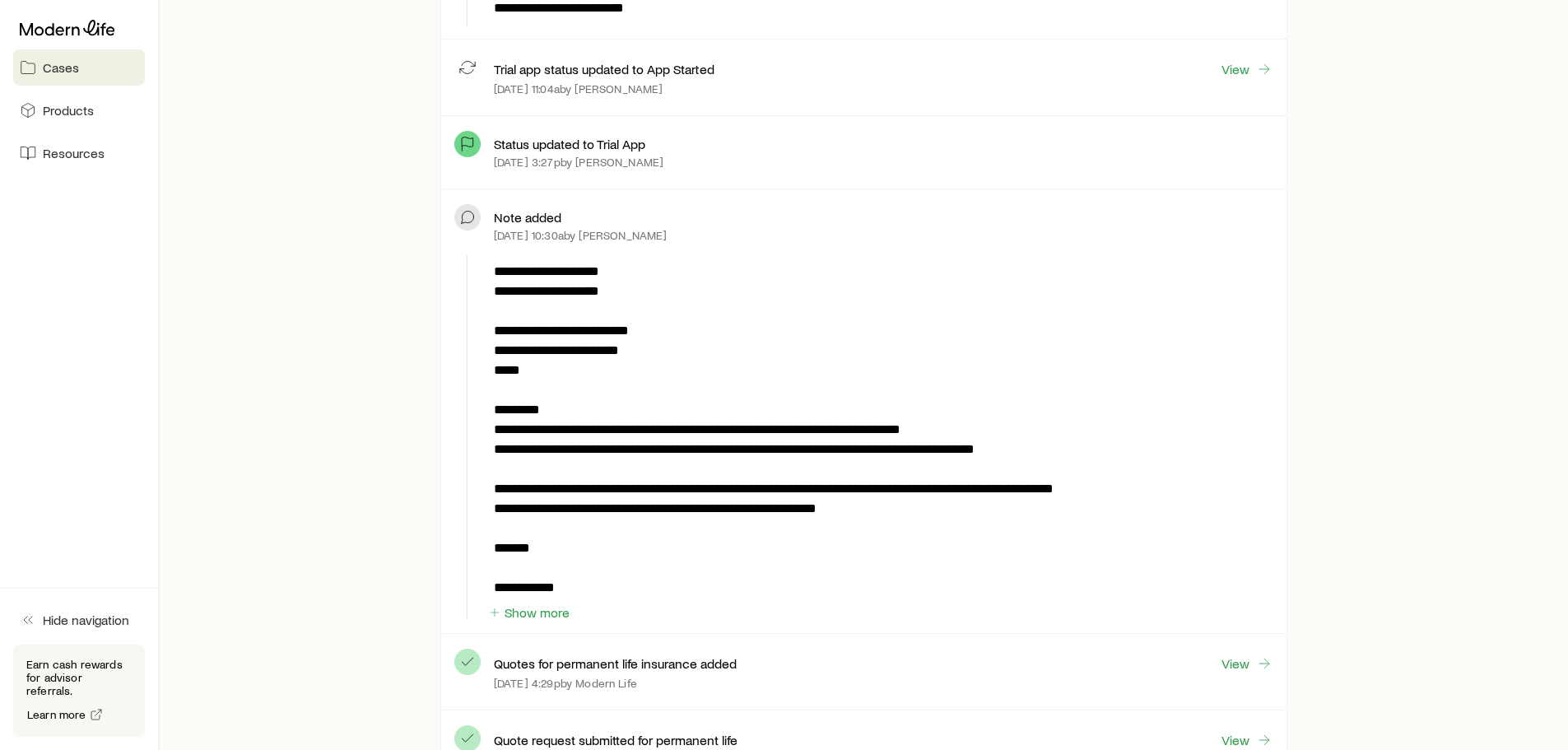
scroll to position [1481, 0]
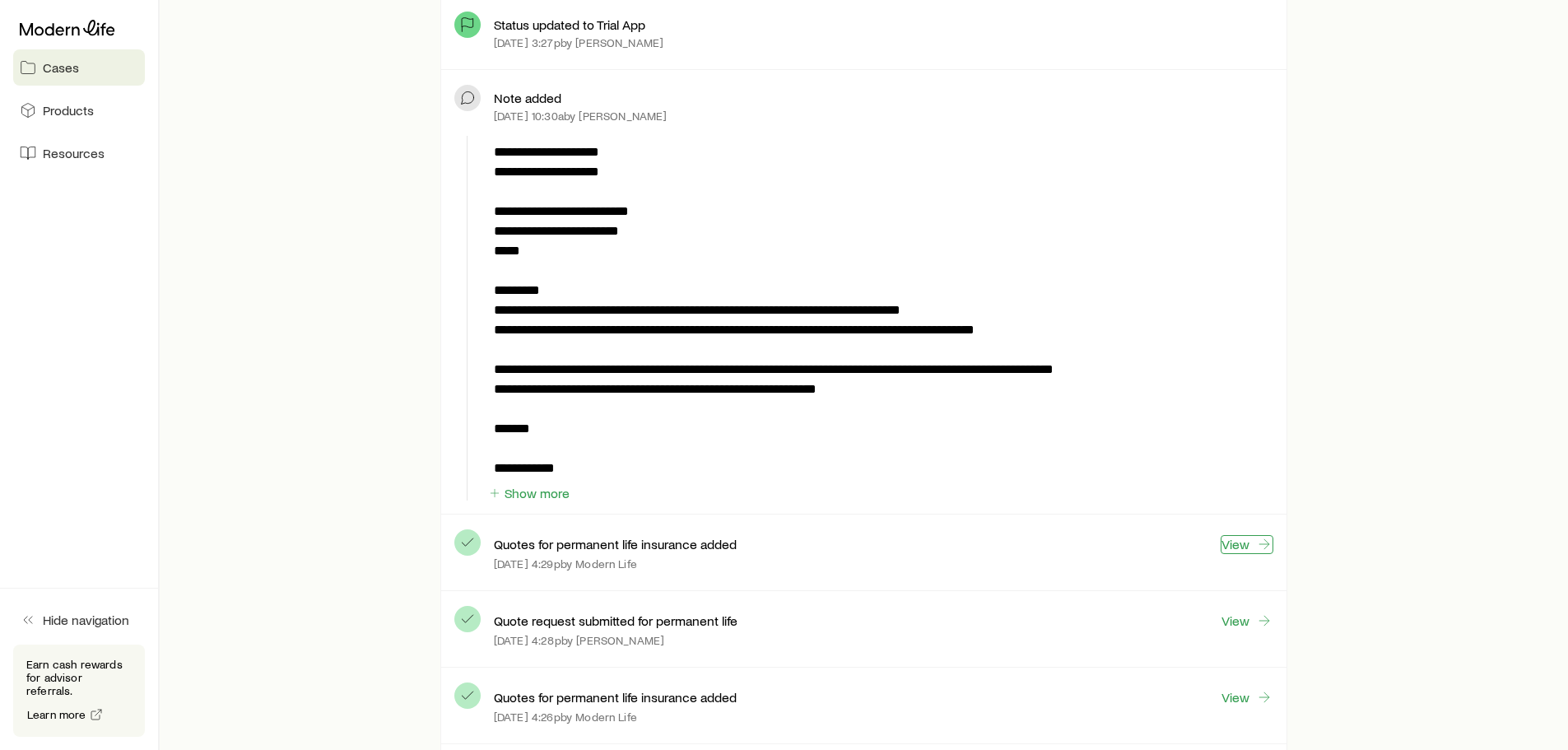
click at [1234, 547] on link "View" at bounding box center [1246, 544] width 52 height 19
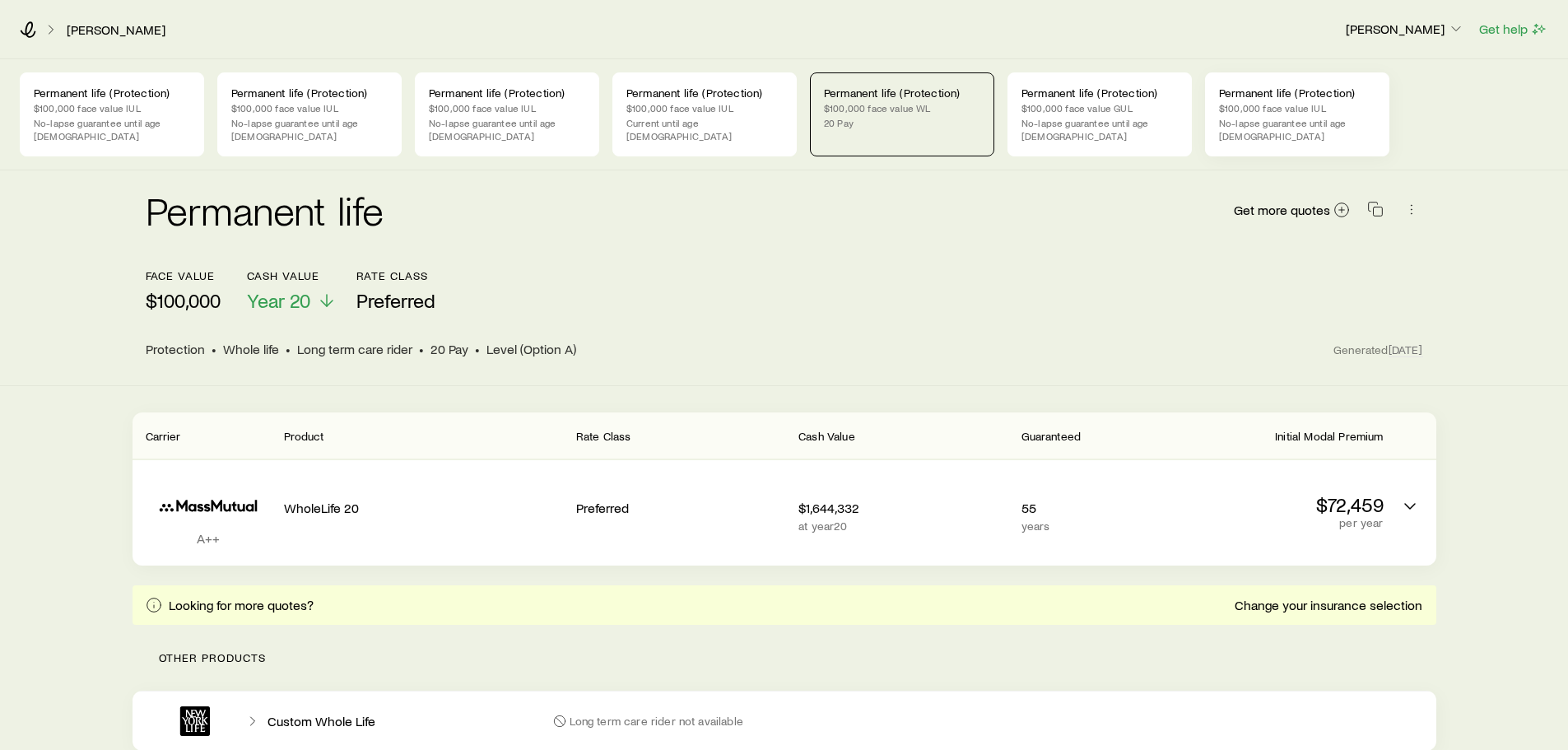
click at [1296, 103] on p "$100,000 face value IUL" at bounding box center [1296, 108] width 156 height 13
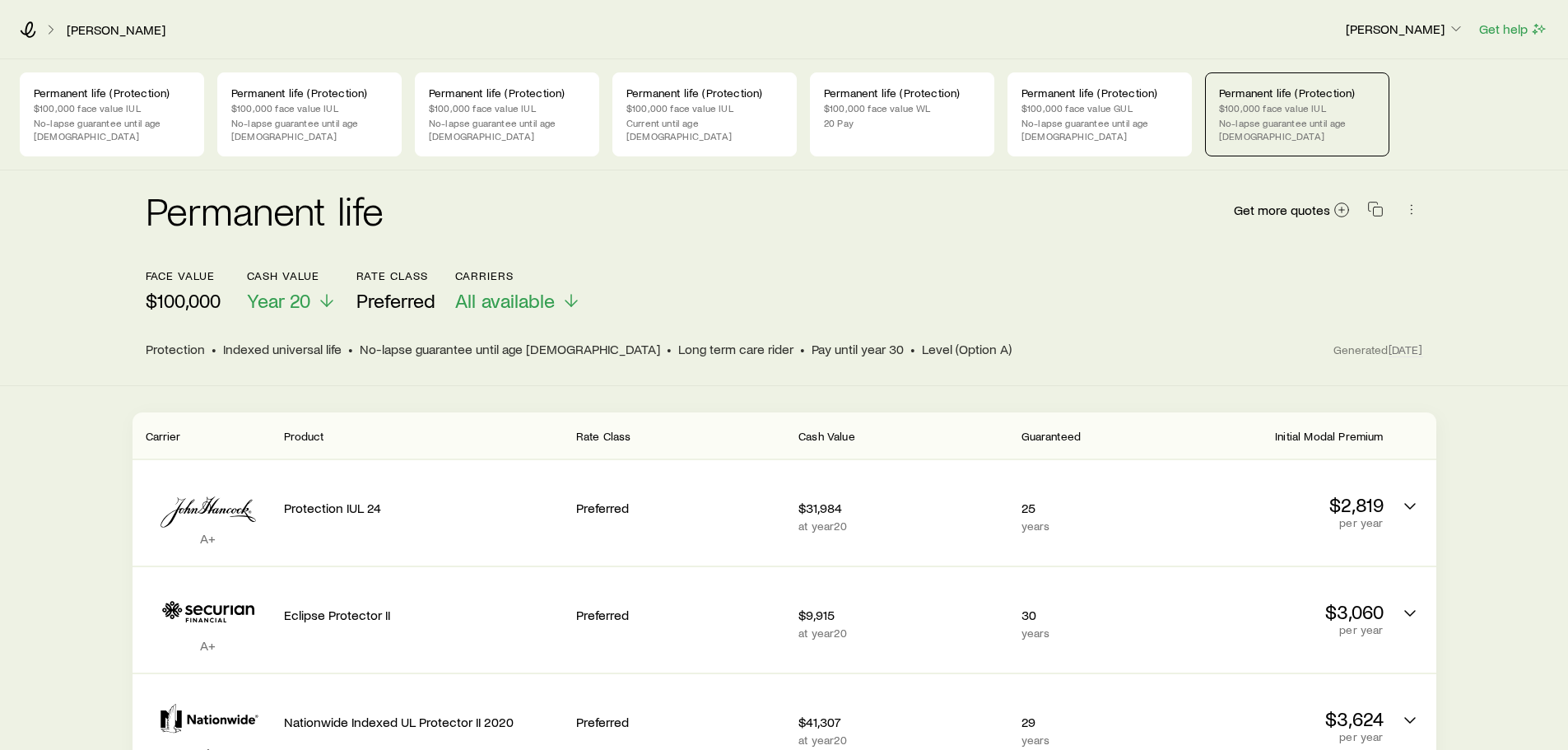
scroll to position [82, 0]
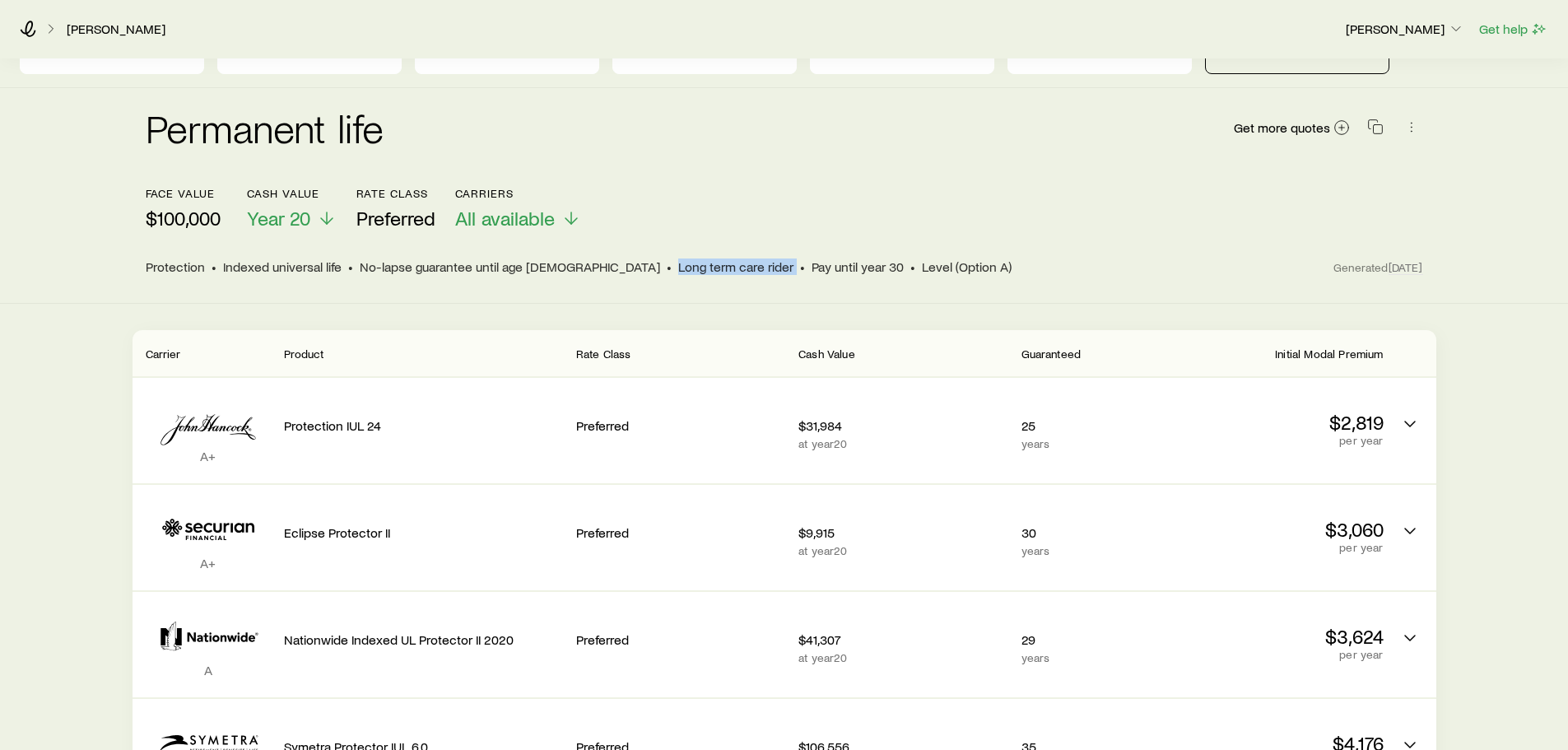
drag, startPoint x: 571, startPoint y: 256, endPoint x: 679, endPoint y: 261, distance: 108.1
click at [679, 261] on div "Protection • Indexed universal life • No-lapse guarantee until age 95 • Long te…" at bounding box center [739, 267] width 1188 height 17
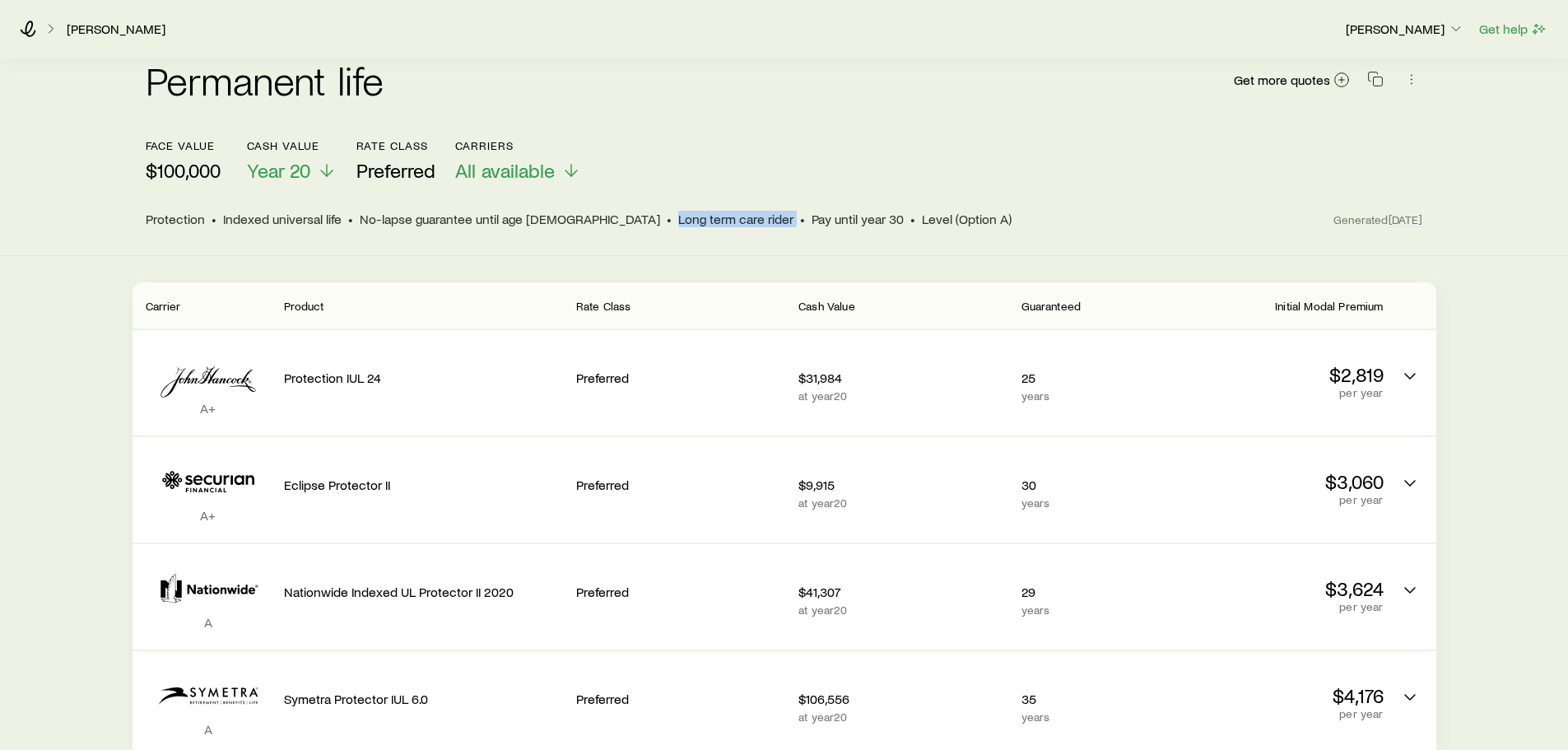
scroll to position [164, 0]
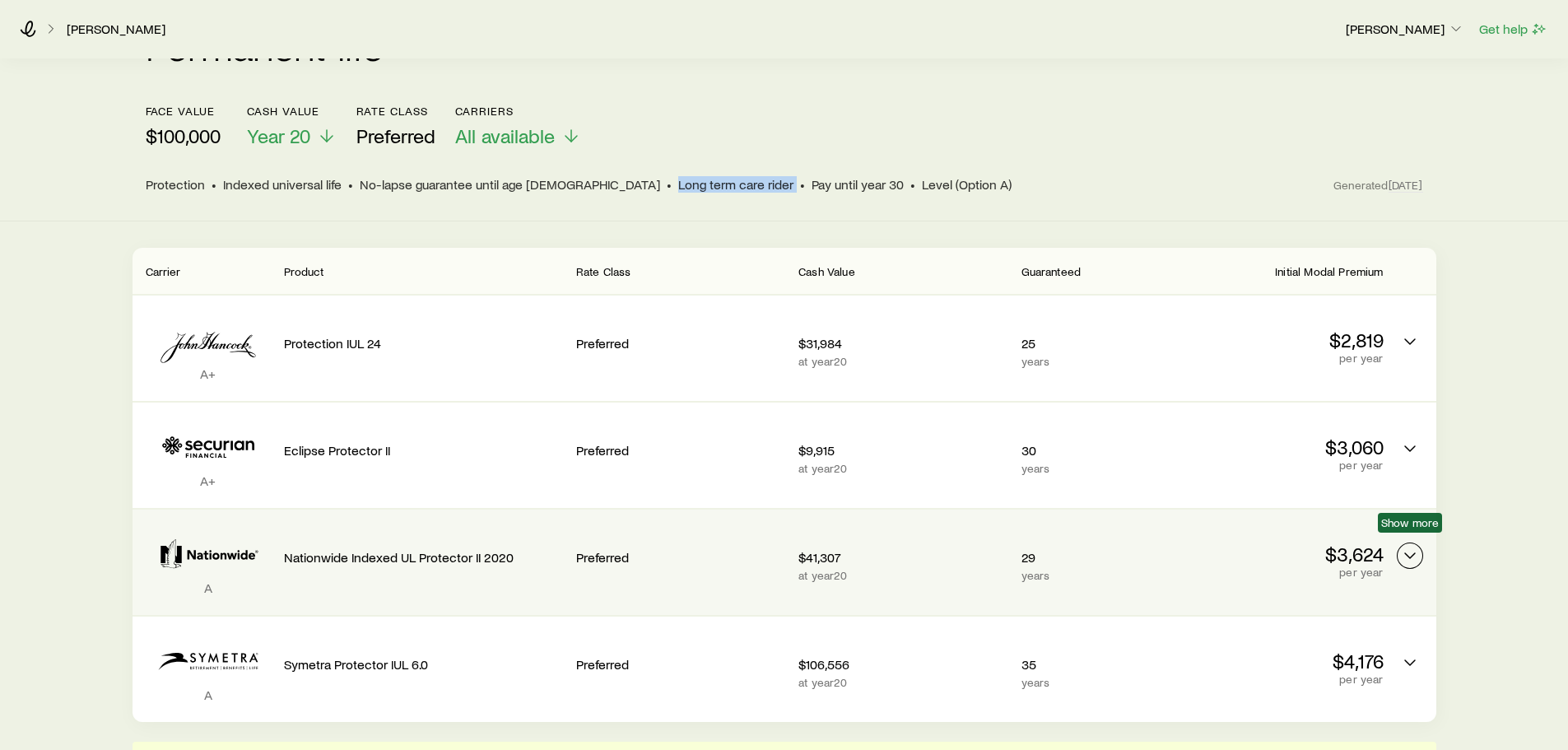
click at [1404, 547] on icon "Permanent quotes" at bounding box center [1409, 556] width 20 height 20
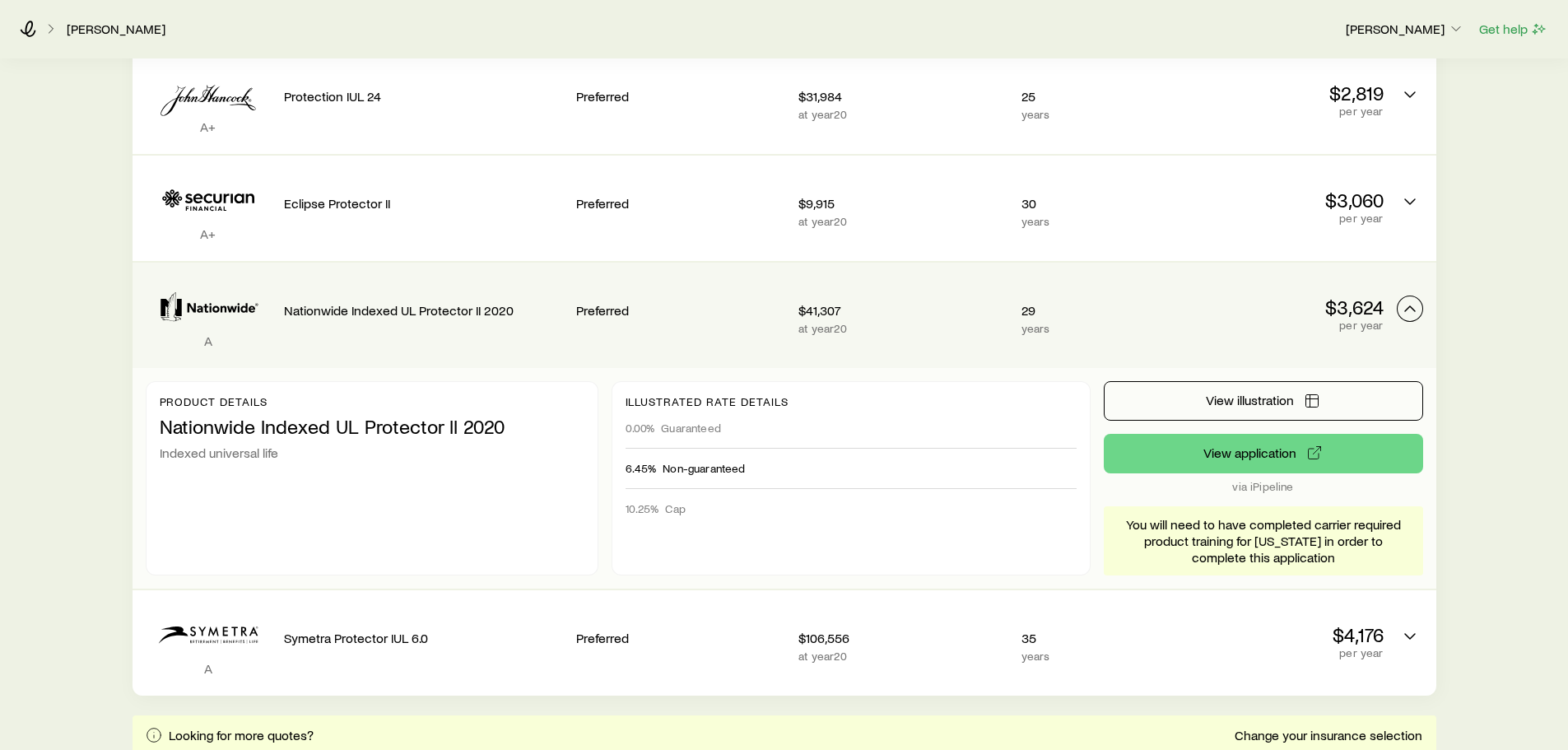
scroll to position [329, 0]
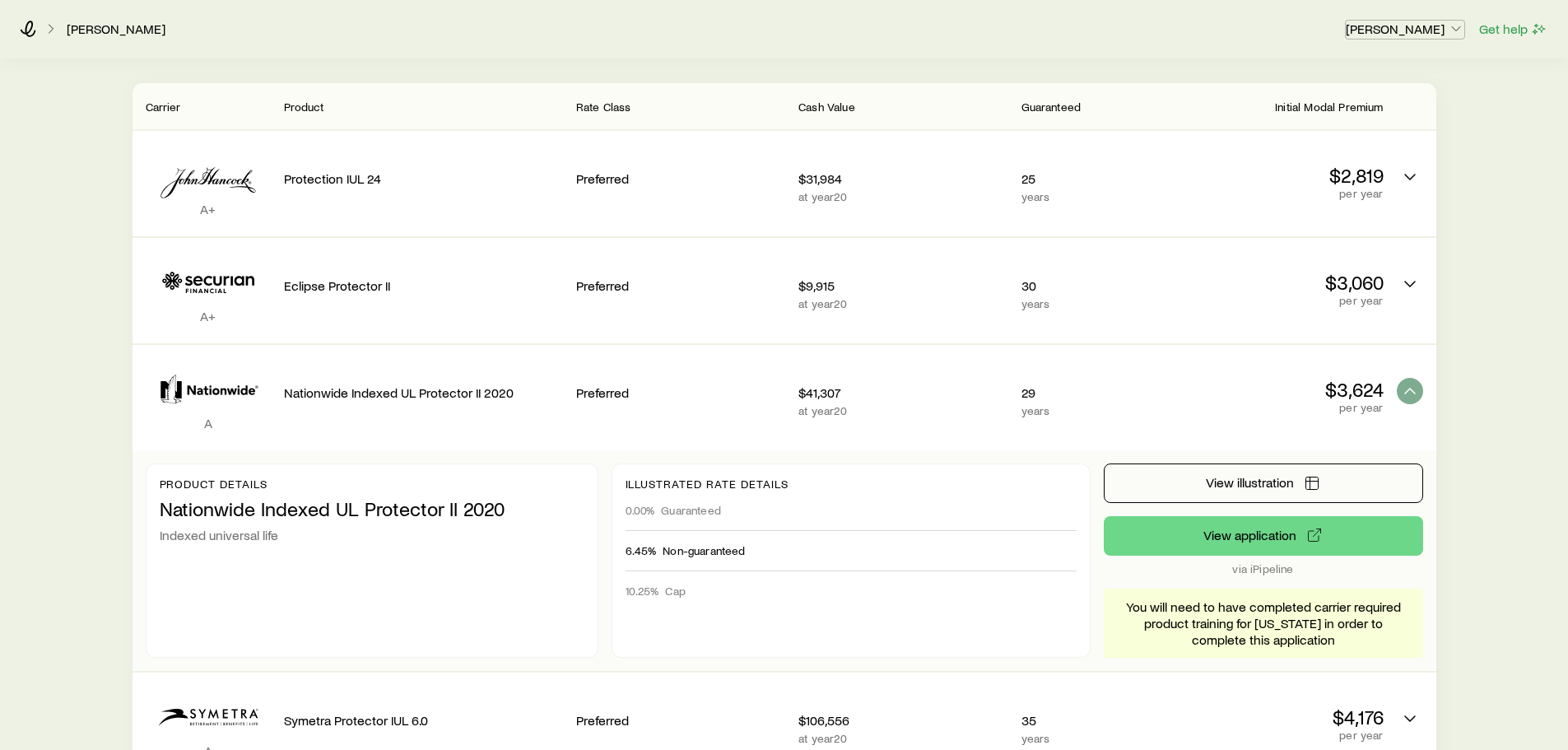
click at [1426, 23] on p "[PERSON_NAME]" at bounding box center [1404, 29] width 119 height 17
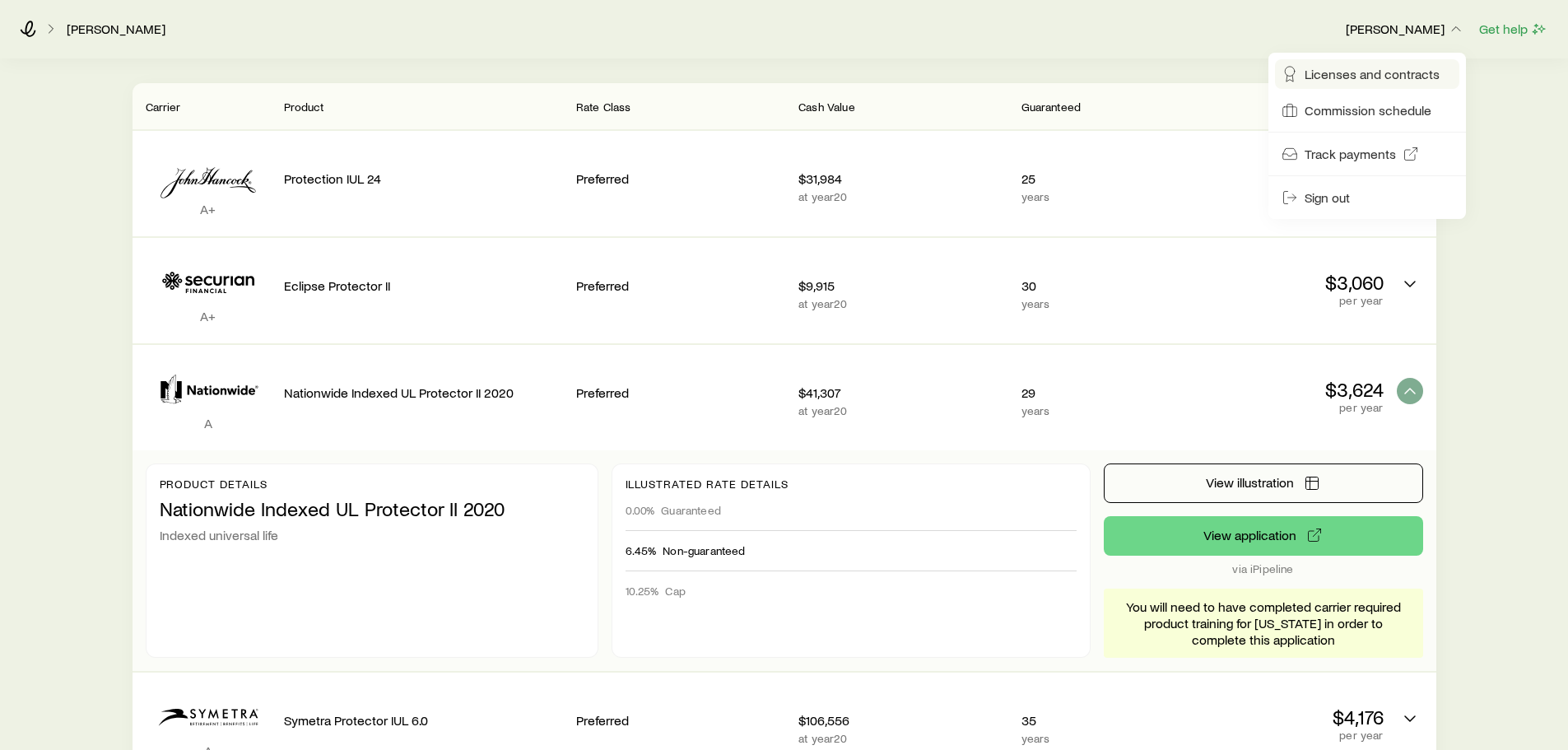
click at [1408, 75] on span "Licenses and contracts" at bounding box center [1371, 74] width 135 height 17
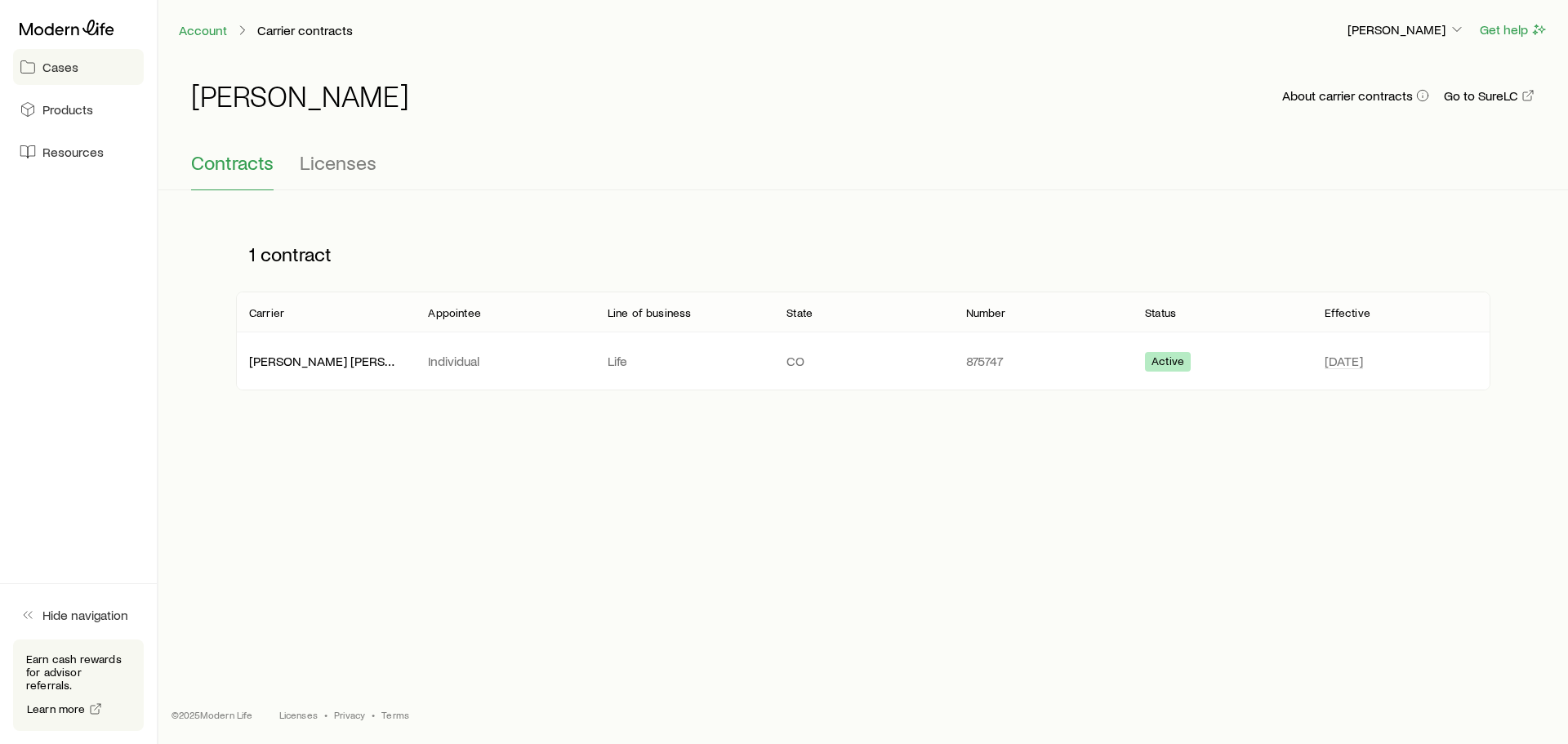
click at [67, 68] on span "Cases" at bounding box center [61, 67] width 36 height 16
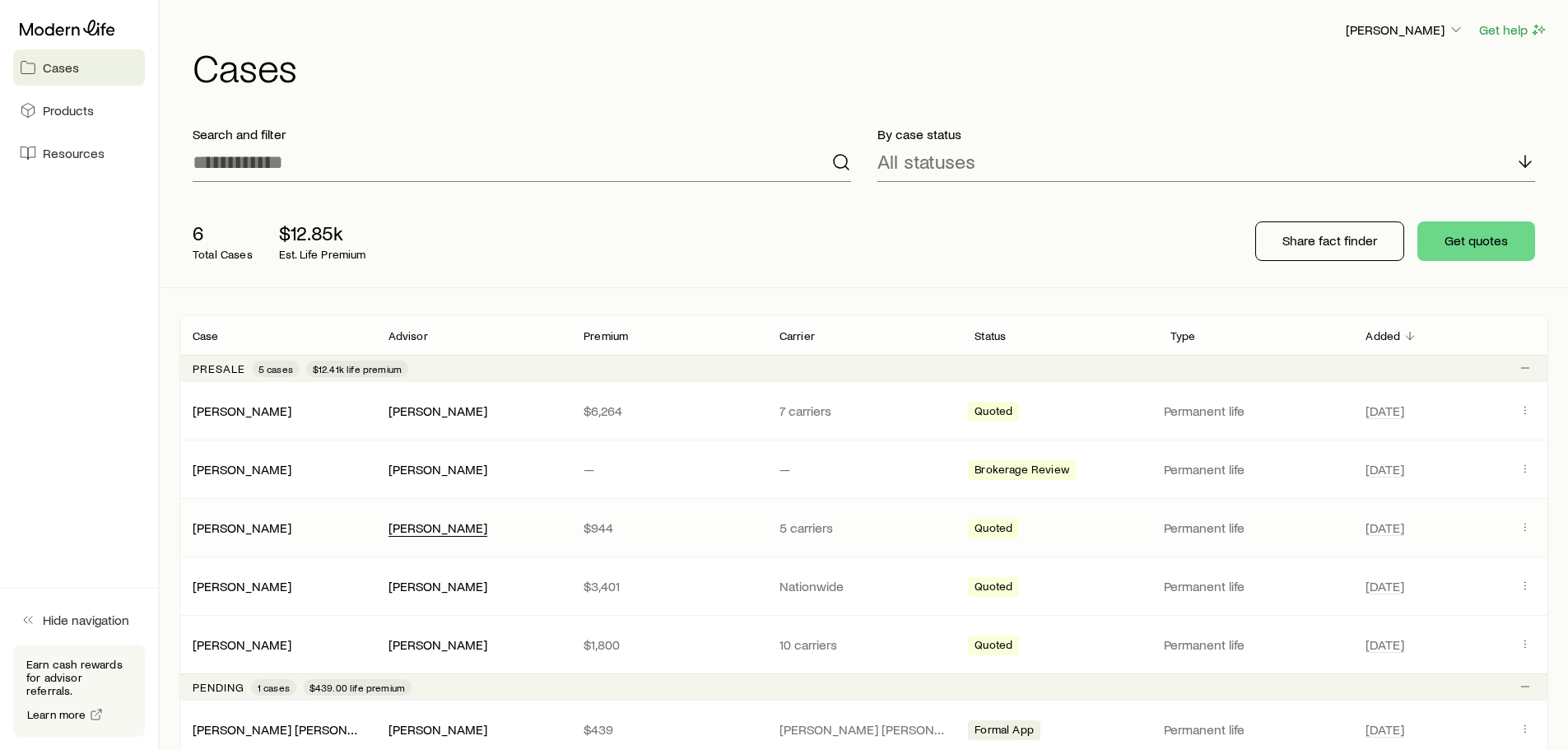
click at [439, 520] on div "[PERSON_NAME]" at bounding box center [438, 527] width 99 height 17
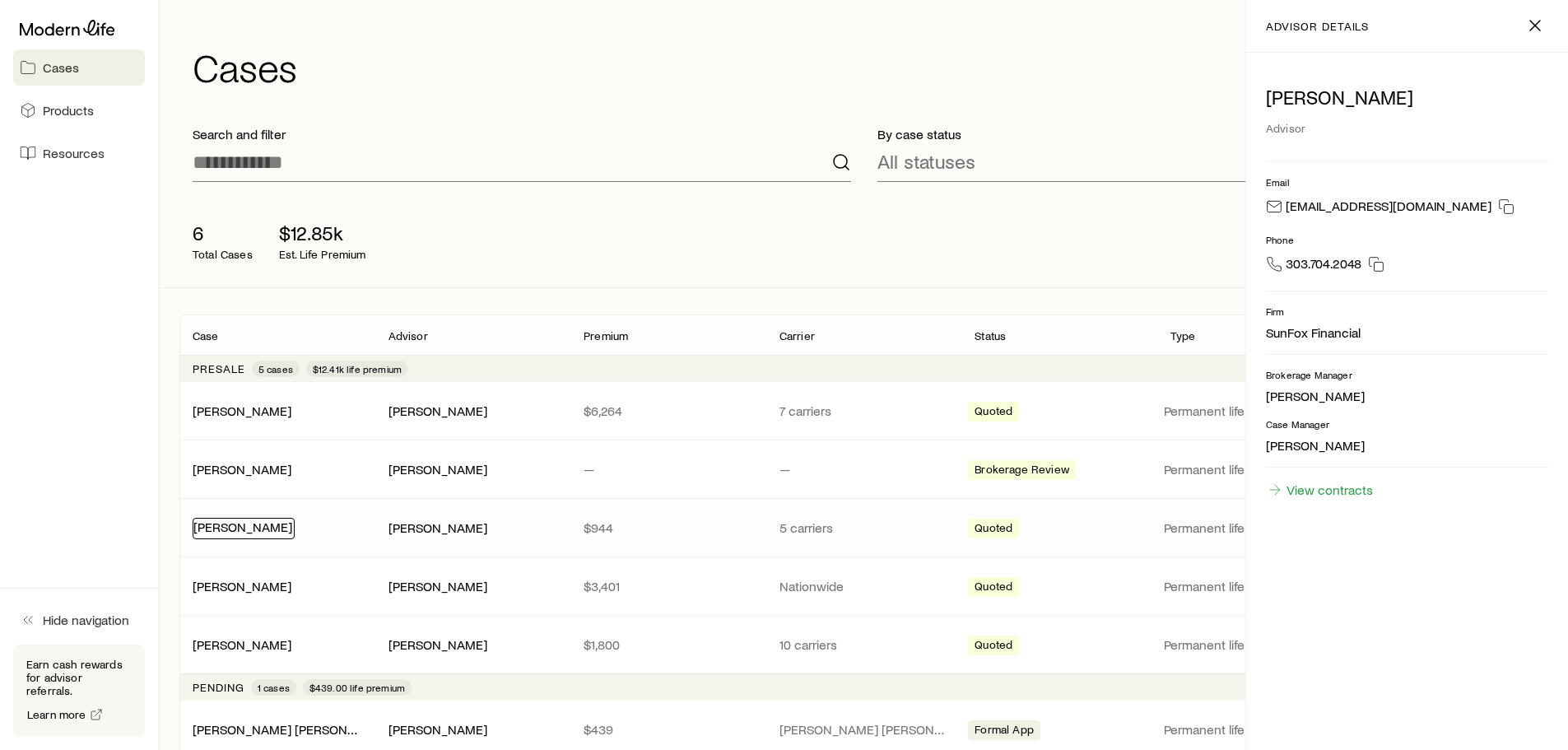
click at [222, 531] on link "[PERSON_NAME]" at bounding box center [243, 526] width 99 height 16
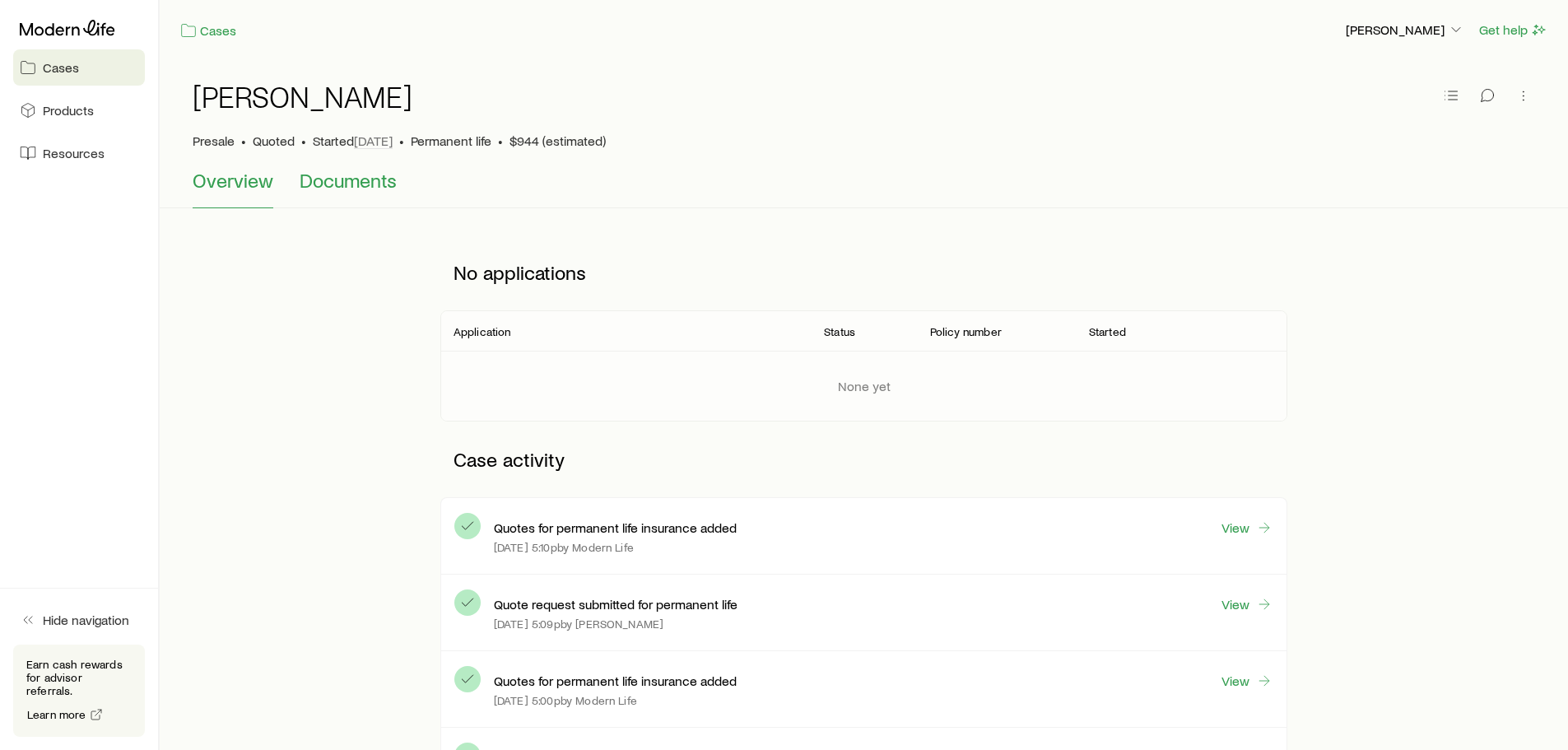
click at [306, 181] on span "Documents" at bounding box center [348, 180] width 97 height 23
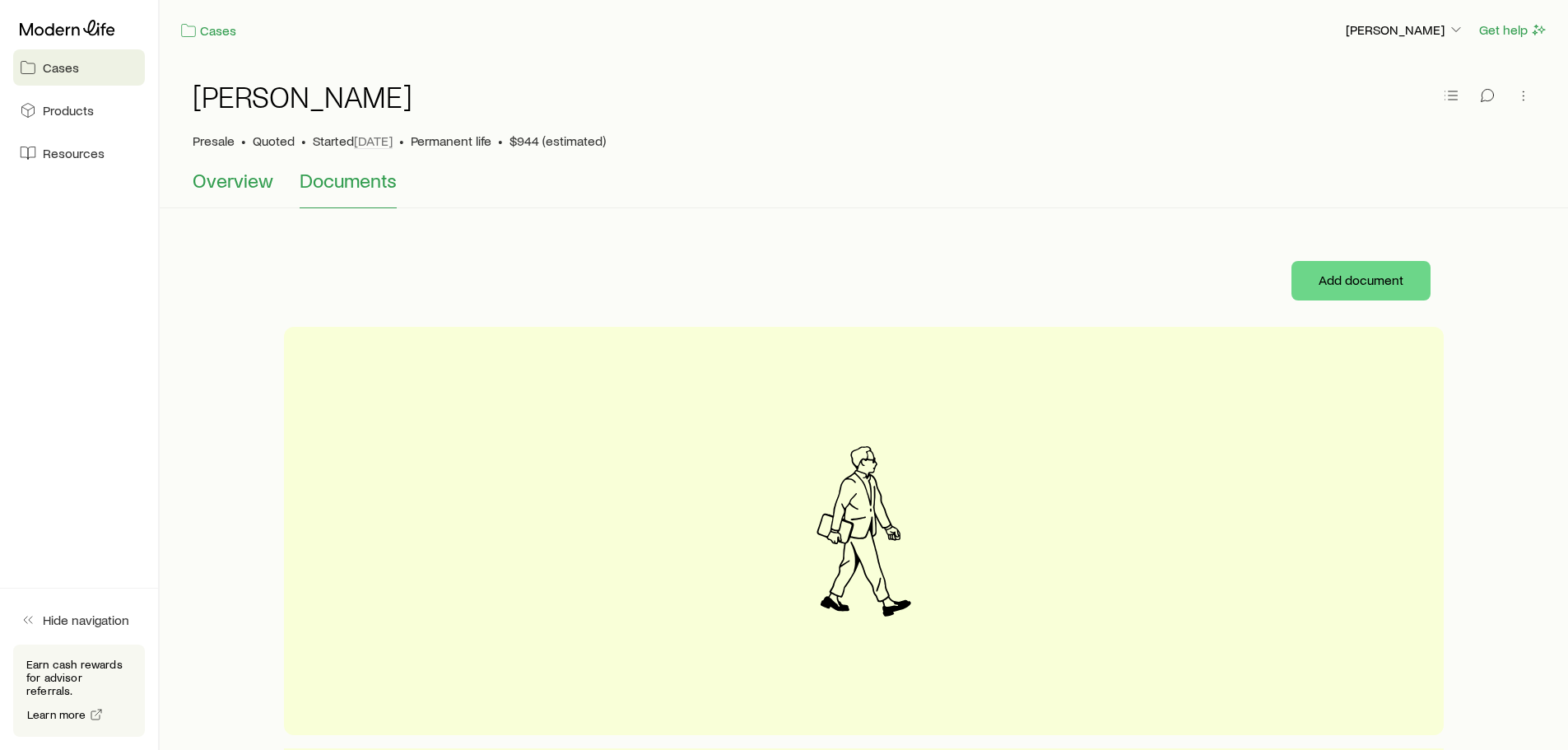
click at [227, 185] on span "Overview" at bounding box center [233, 180] width 81 height 23
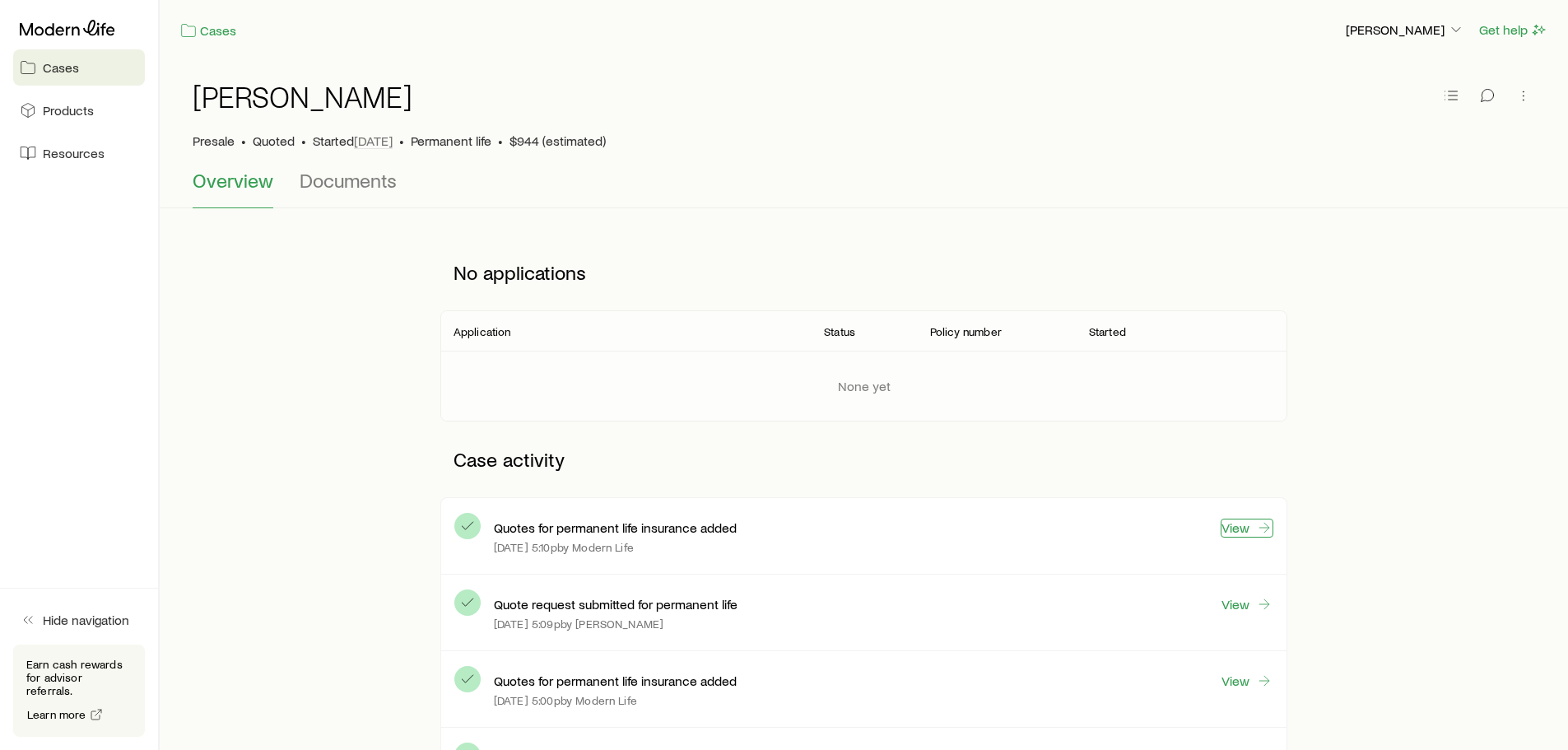
click at [1226, 525] on link "View" at bounding box center [1246, 527] width 52 height 19
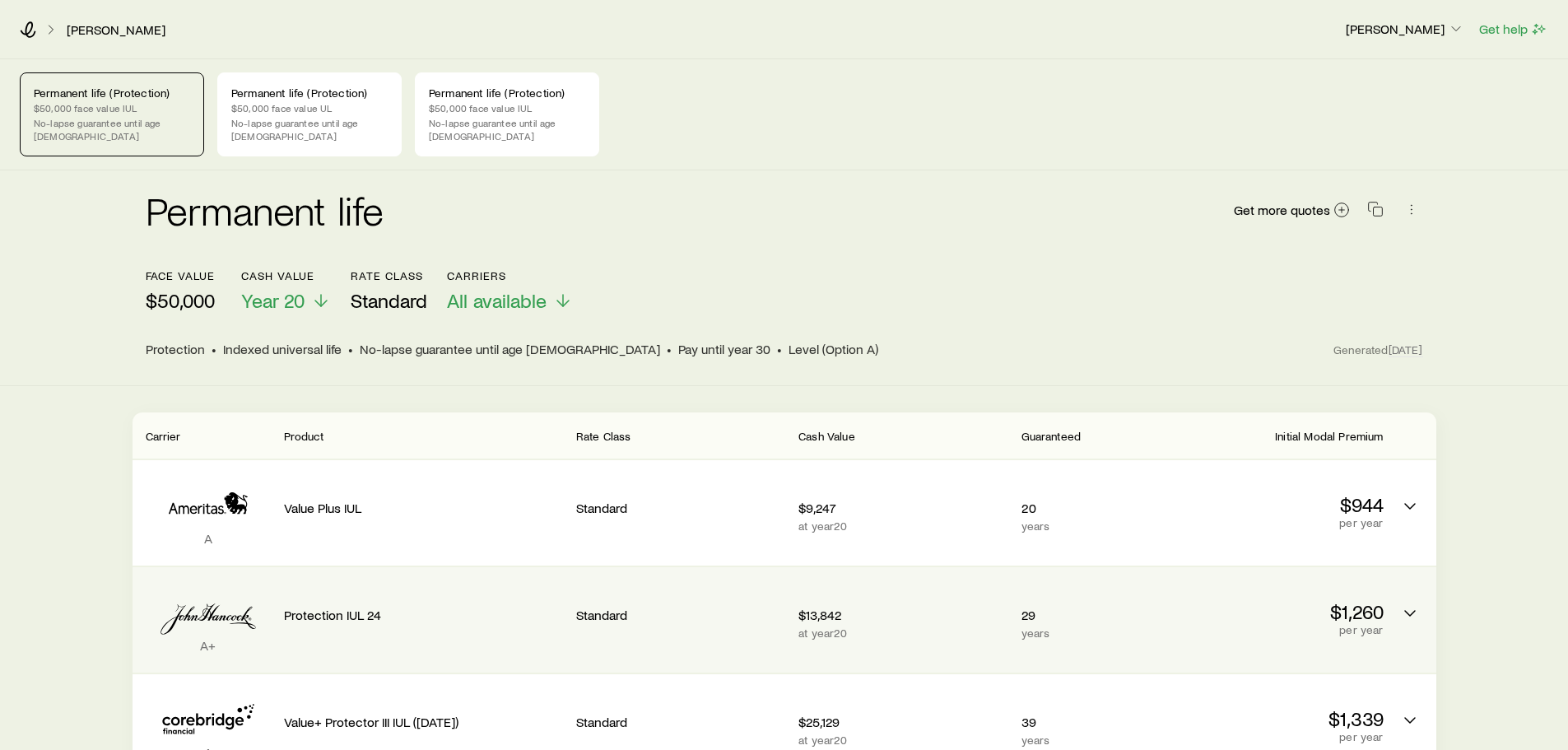
click at [392, 606] on p "Protection IUL 24" at bounding box center [424, 615] width 279 height 17
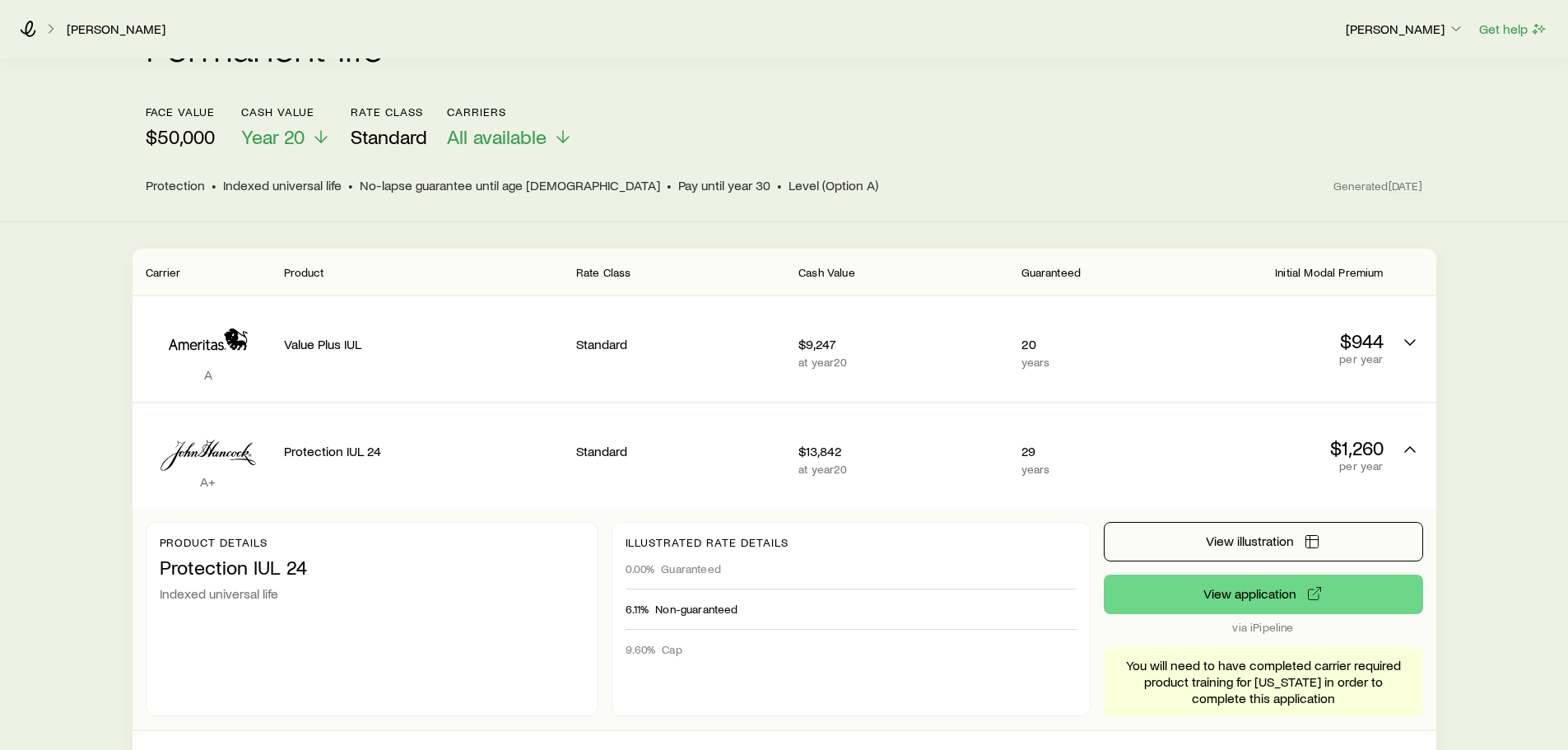
scroll to position [164, 0]
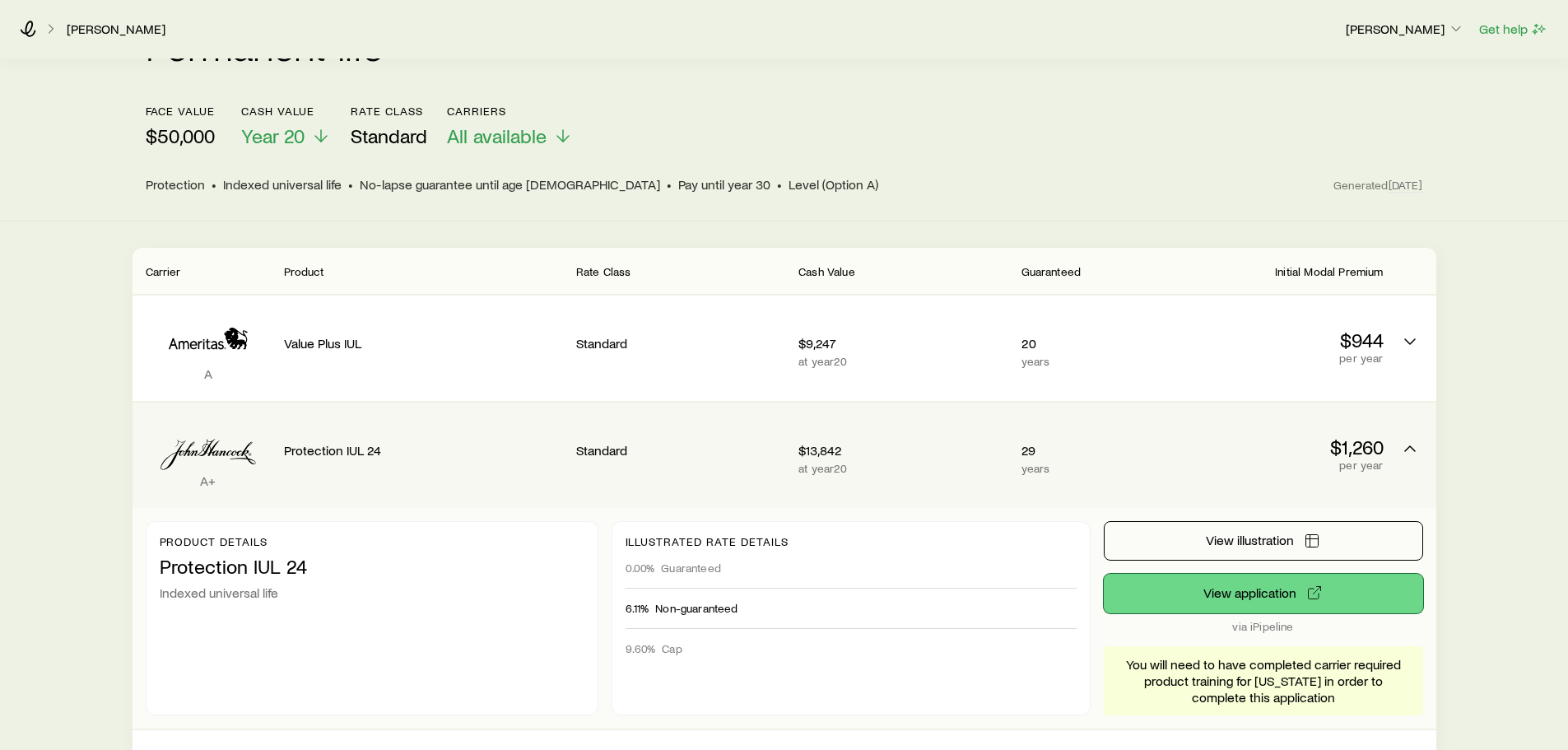
click at [1232, 579] on button "View application" at bounding box center [1263, 594] width 319 height 40
click at [1281, 581] on button "View application" at bounding box center [1263, 594] width 319 height 40
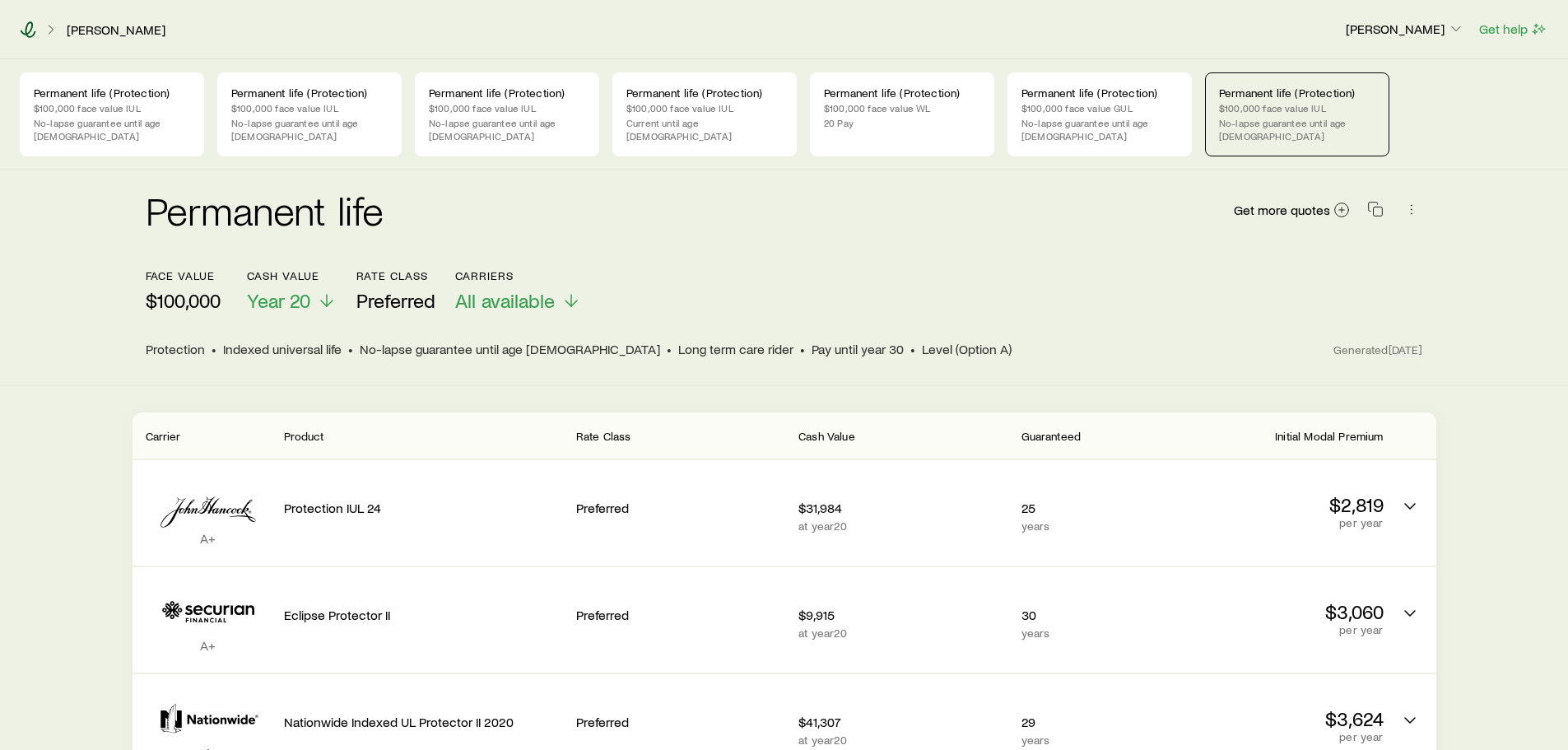
click at [28, 29] on icon at bounding box center [28, 30] width 17 height 17
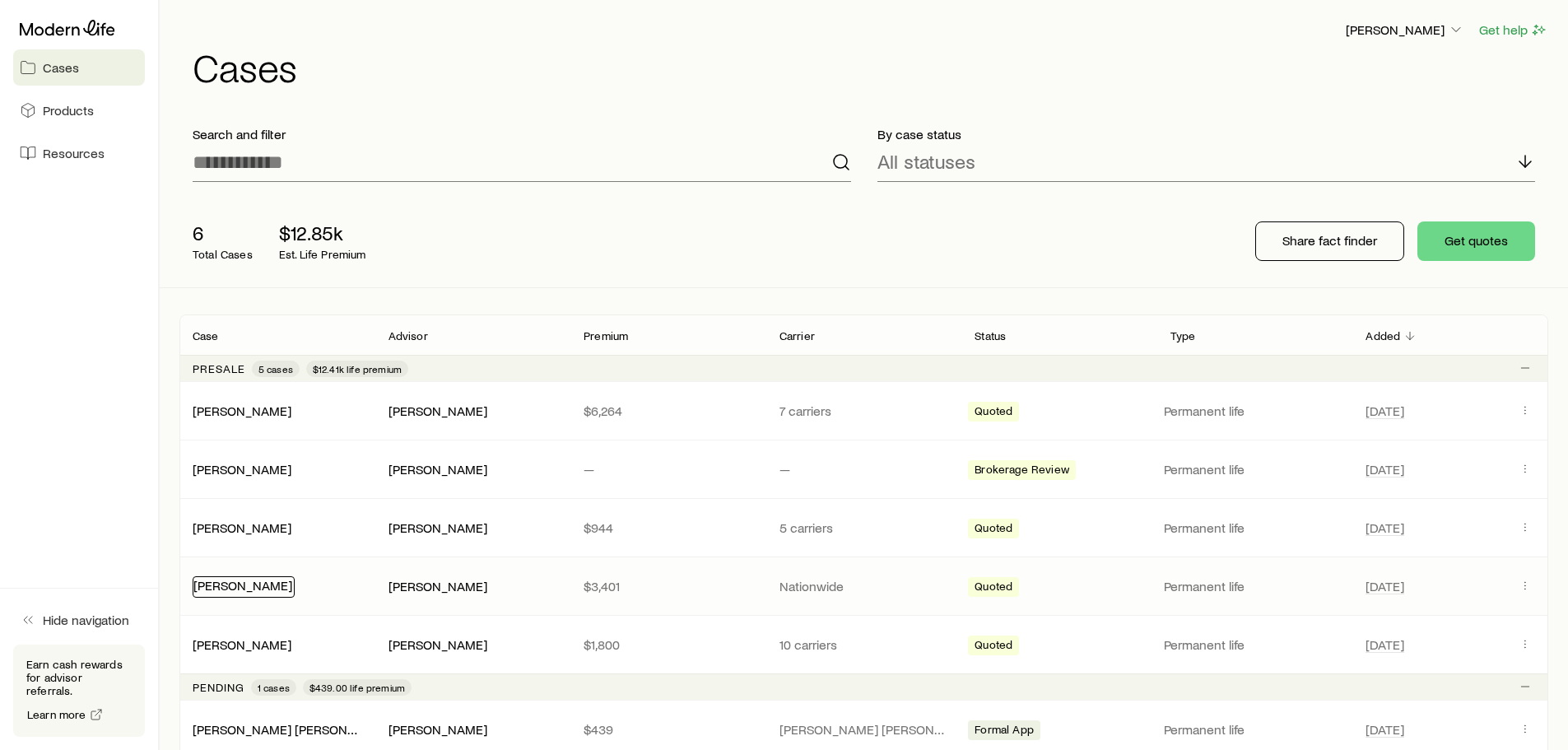
click at [238, 586] on link "[PERSON_NAME]" at bounding box center [243, 585] width 99 height 16
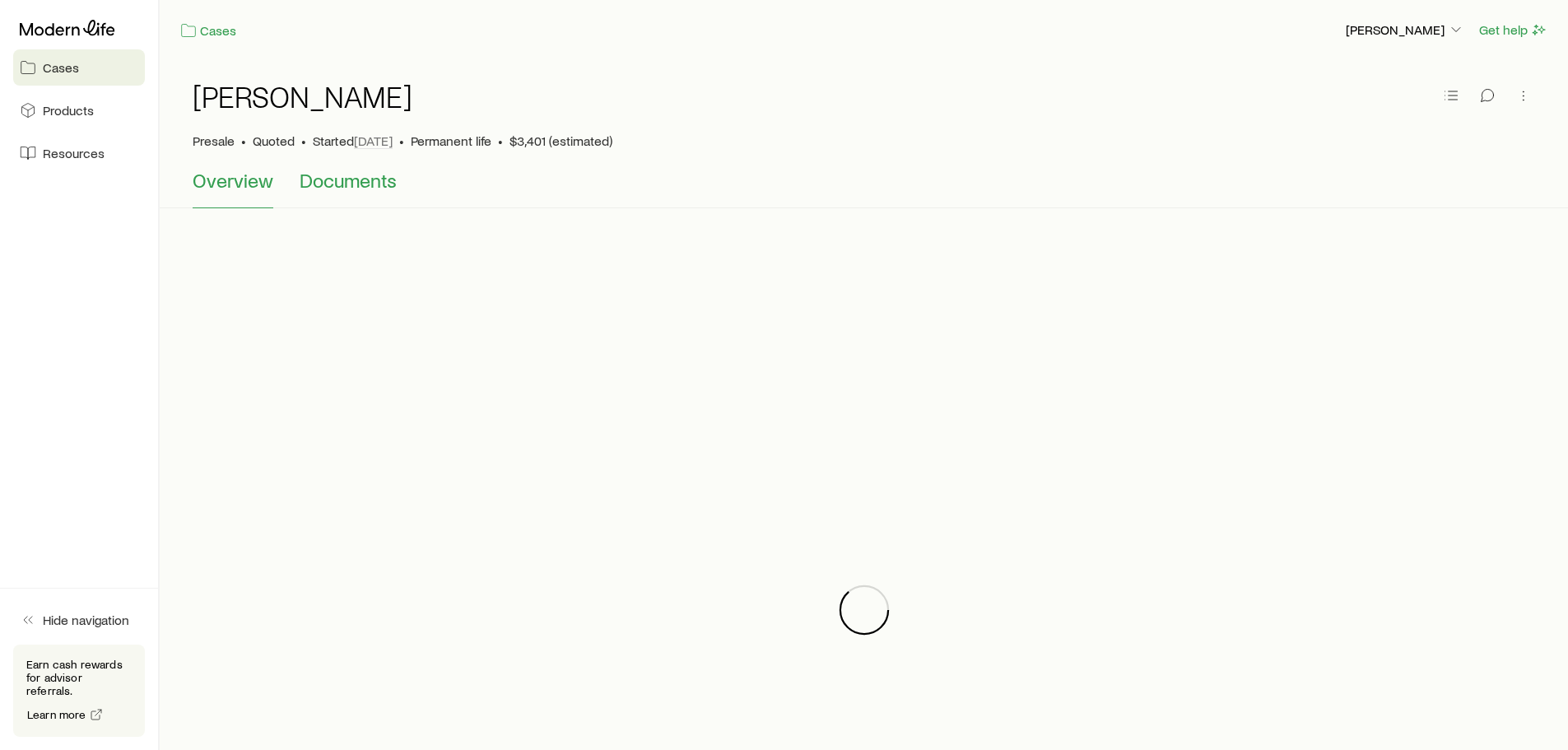
click at [349, 184] on span "Documents" at bounding box center [348, 180] width 97 height 23
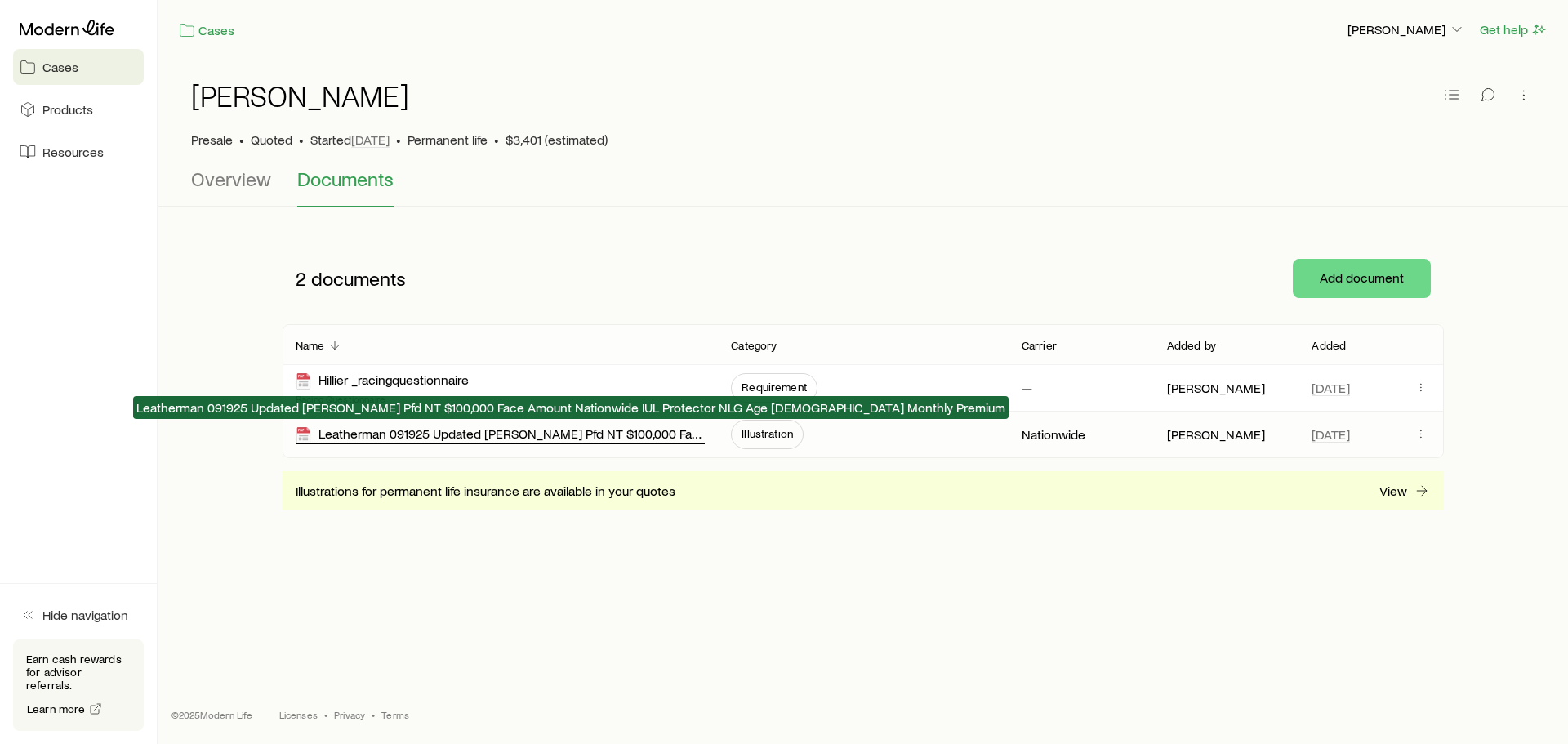
click at [381, 432] on div "Leatherman 091925 Updated [PERSON_NAME] Pfd NT $100,000 Face Amount Nationwide …" at bounding box center [500, 434] width 409 height 19
